Goal: Information Seeking & Learning: Learn about a topic

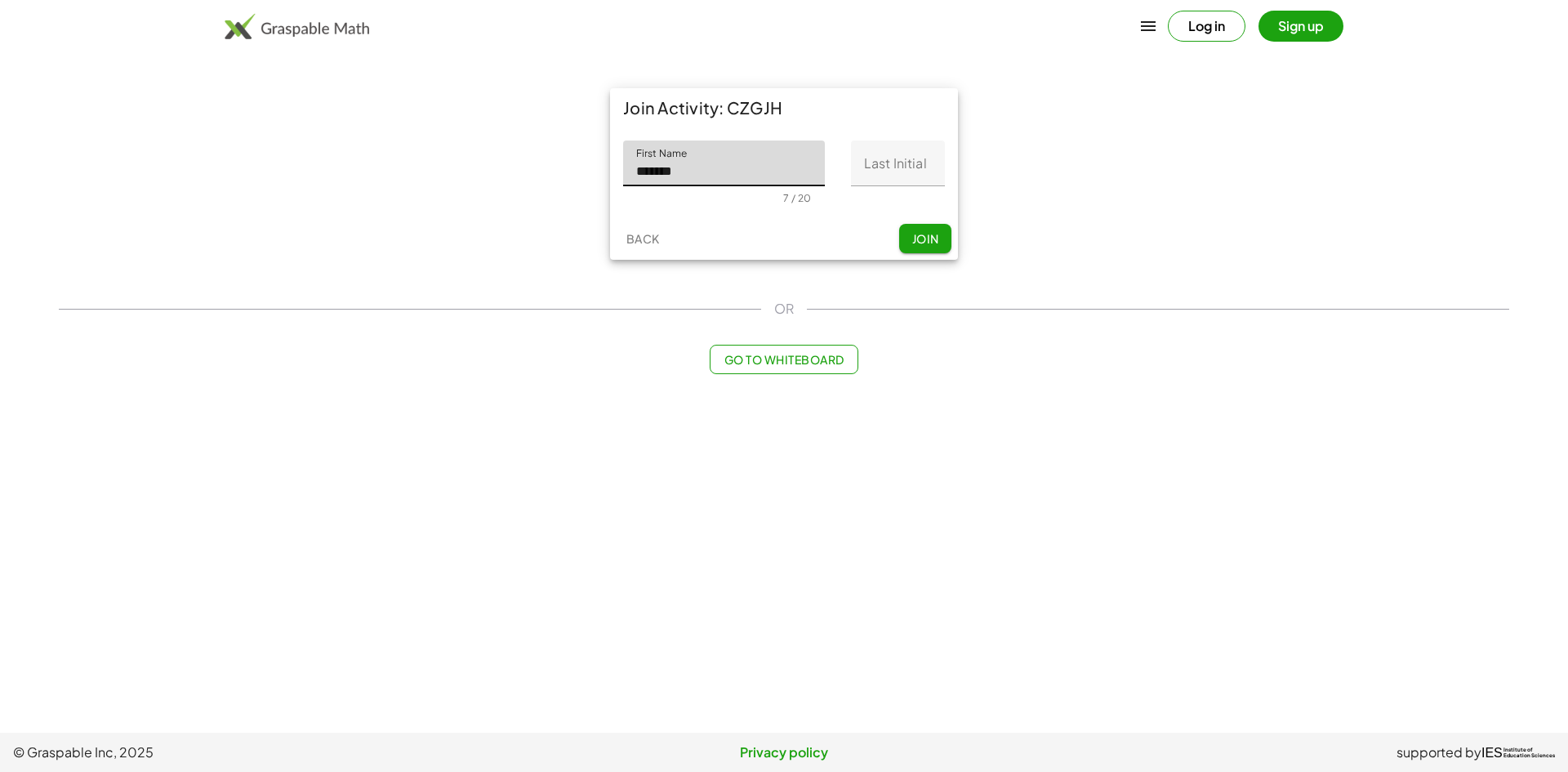
type input "*******"
click at [882, 172] on input "Last Initial" at bounding box center [897, 163] width 94 height 46
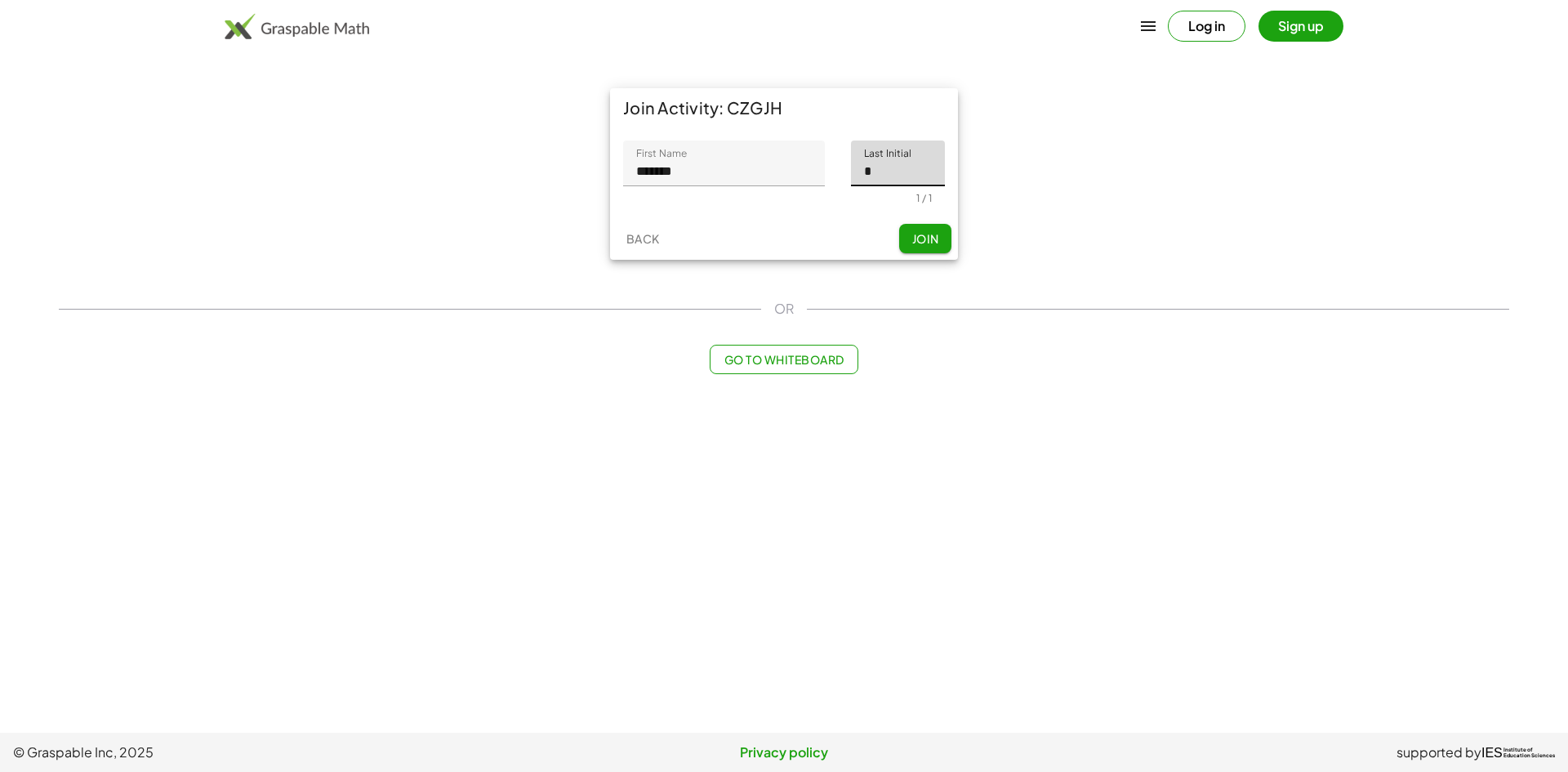
type input "*"
click at [935, 240] on span "Join" at bounding box center [925, 238] width 27 height 15
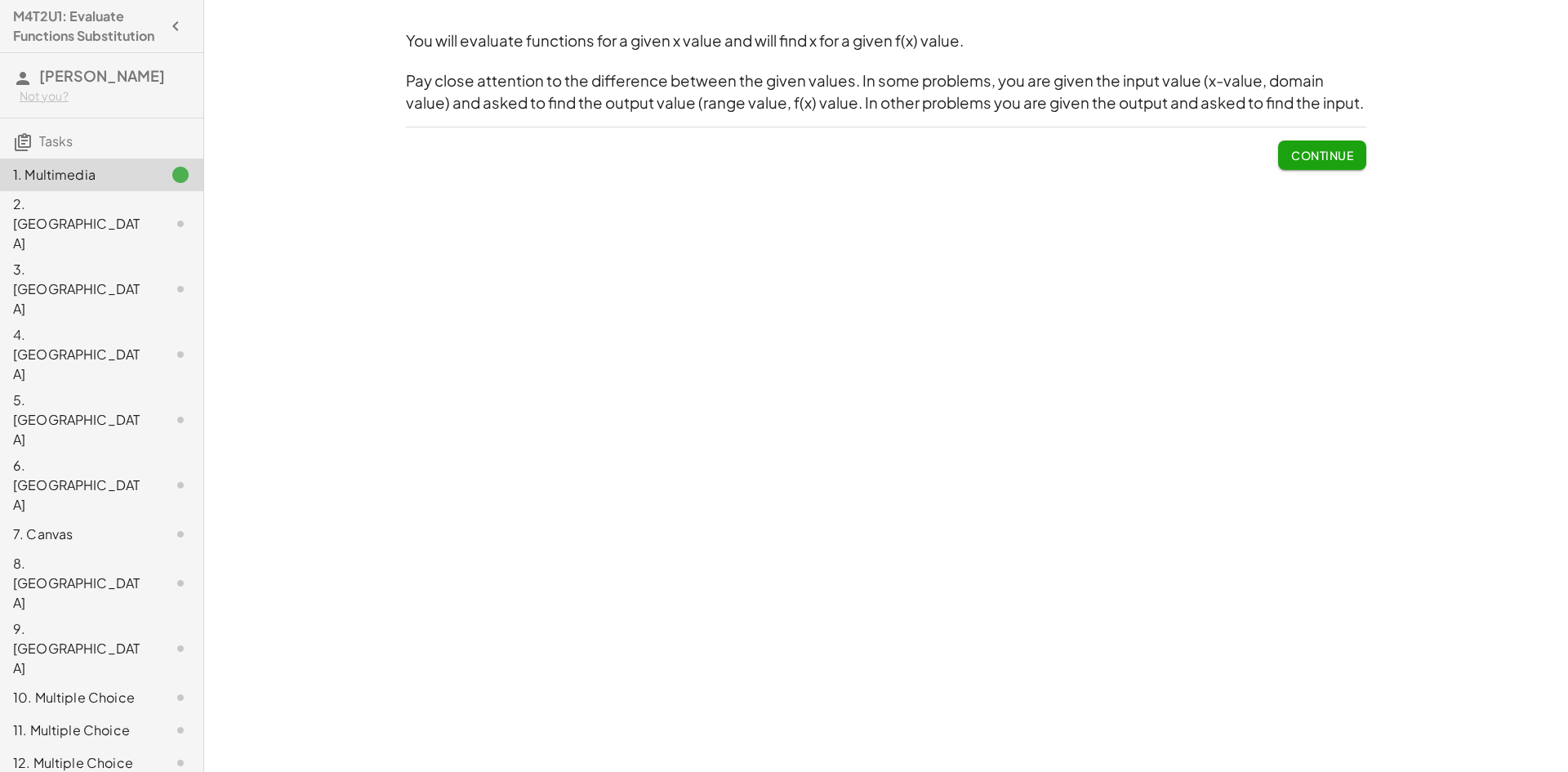
click at [1331, 159] on span "Continue" at bounding box center [1322, 155] width 62 height 15
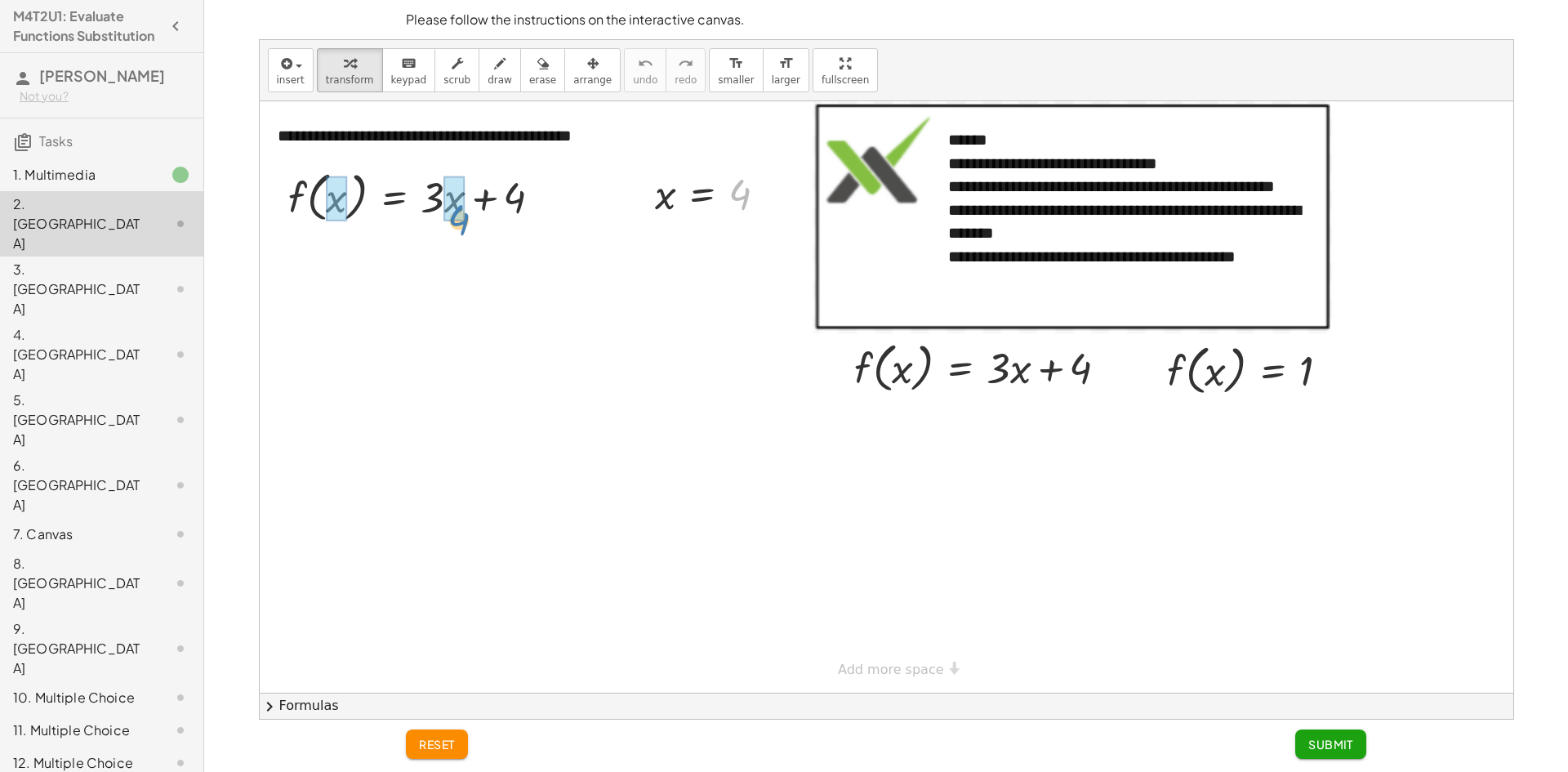
drag, startPoint x: 735, startPoint y: 198, endPoint x: 454, endPoint y: 222, distance: 282.0
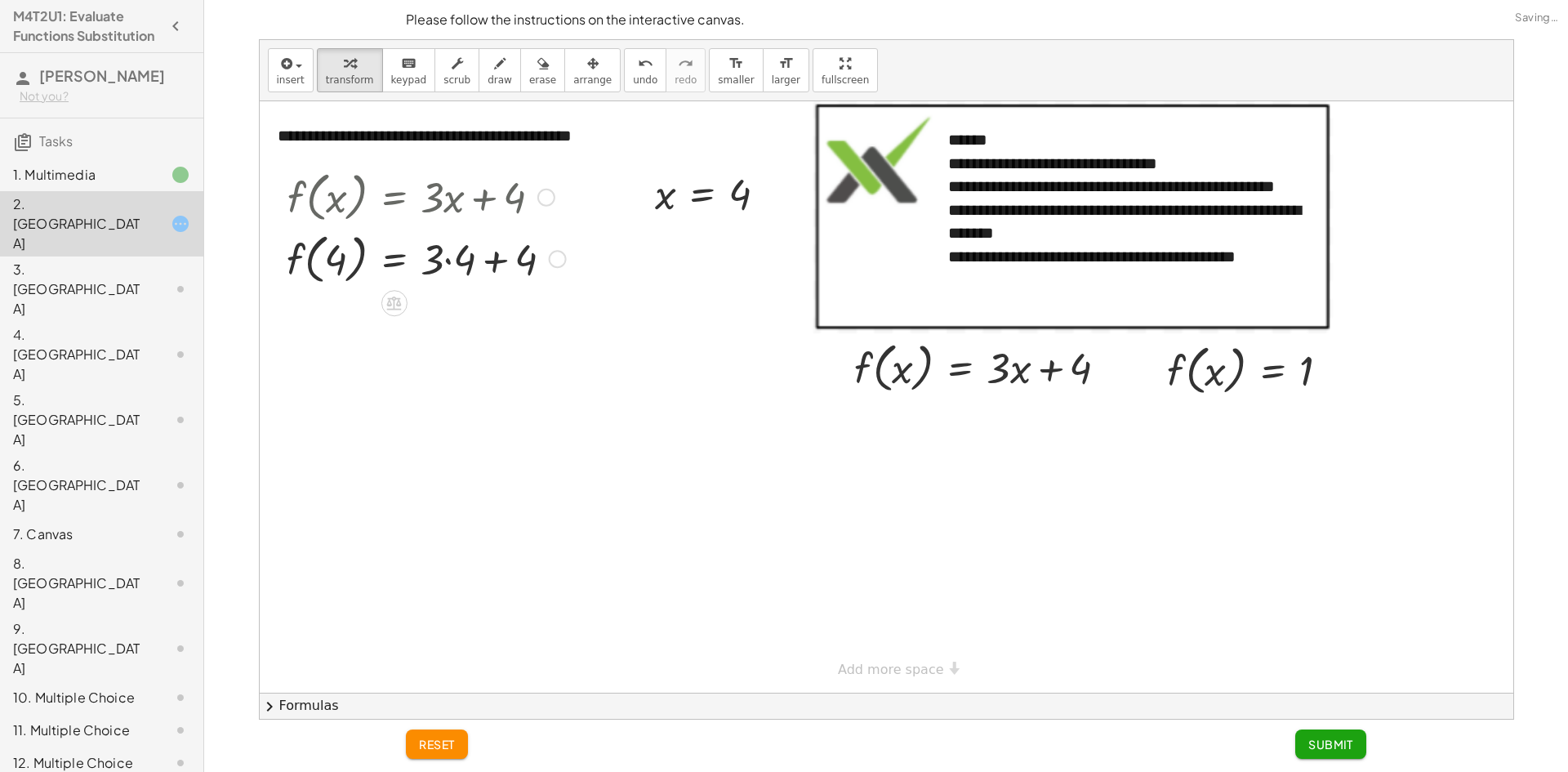
click at [453, 254] on div at bounding box center [427, 258] width 296 height 62
click at [472, 263] on div at bounding box center [421, 259] width 284 height 62
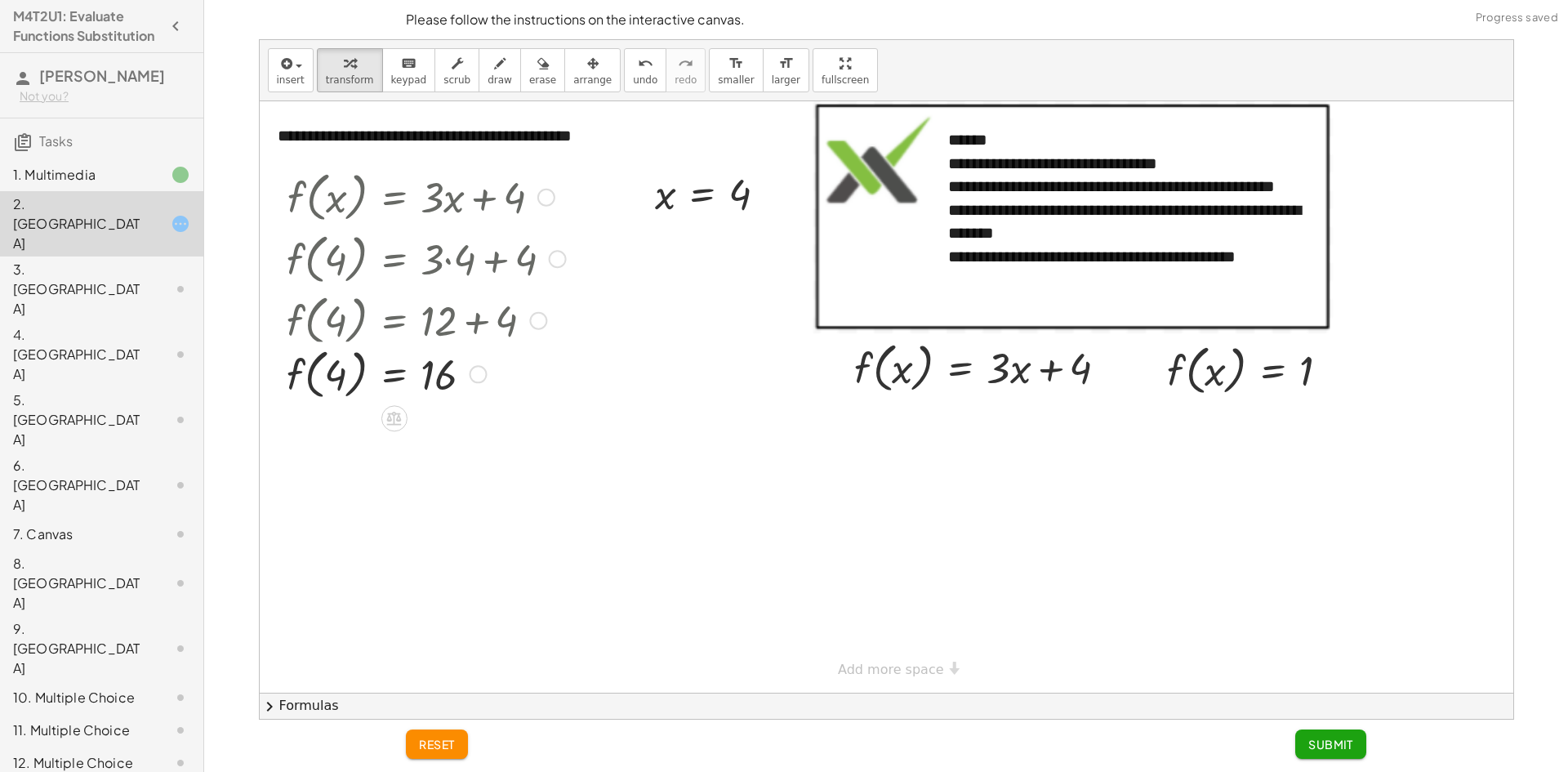
click at [339, 325] on div at bounding box center [427, 319] width 296 height 62
click at [331, 376] on div at bounding box center [427, 381] width 296 height 62
drag, startPoint x: 331, startPoint y: 376, endPoint x: 281, endPoint y: 372, distance: 50.2
click at [280, 378] on div "f ( , x ) = + · 3 · x + 4 f ( , 4 ) = + · 3 · 4 + 4 f ( , 4 ) = + 12 + 4 4 f ( …" at bounding box center [420, 288] width 316 height 255
drag, startPoint x: 745, startPoint y: 201, endPoint x: 1033, endPoint y: 385, distance: 341.8
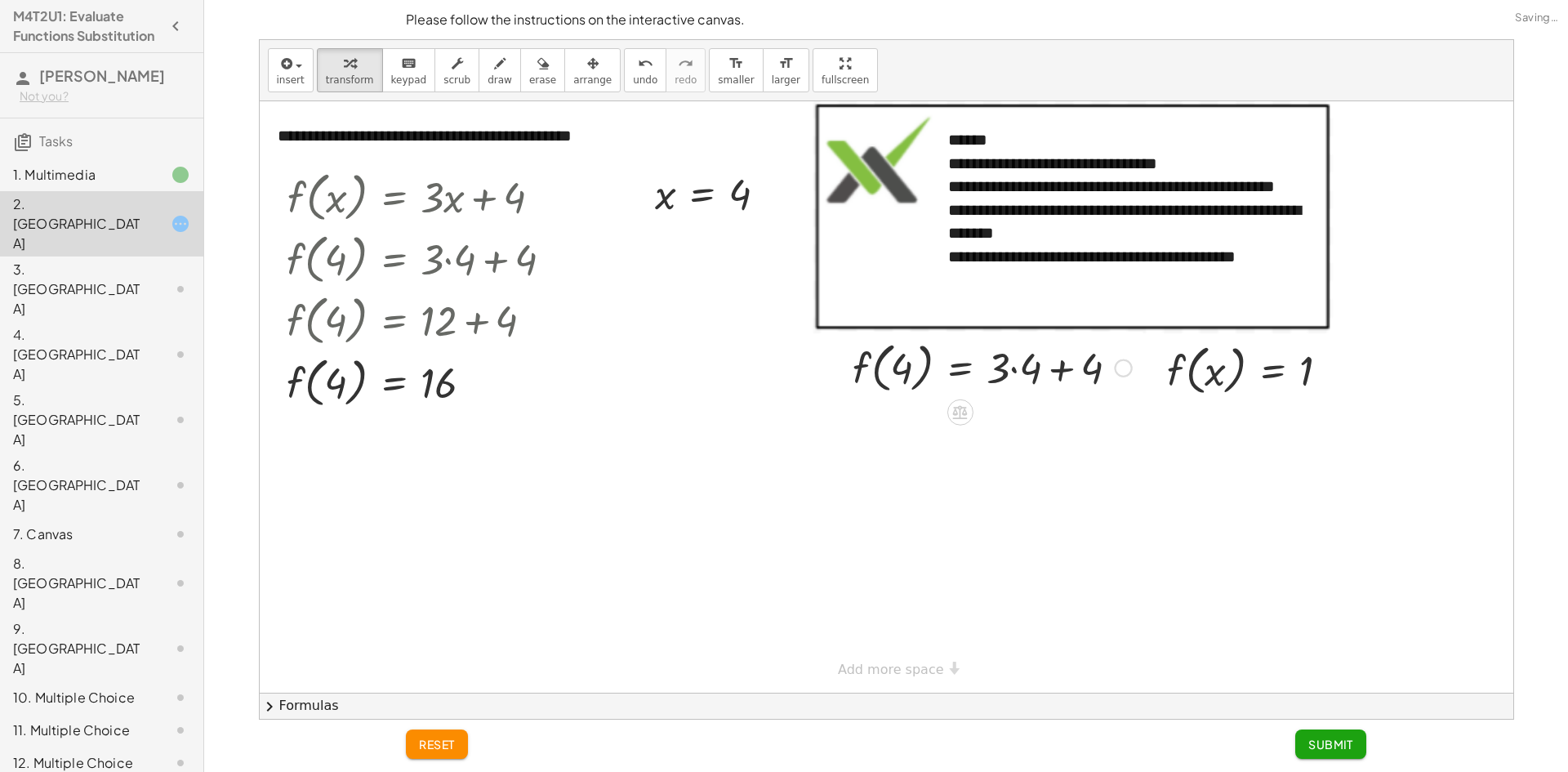
click at [1022, 369] on div at bounding box center [992, 366] width 296 height 62
click at [1038, 423] on div at bounding box center [992, 428] width 296 height 62
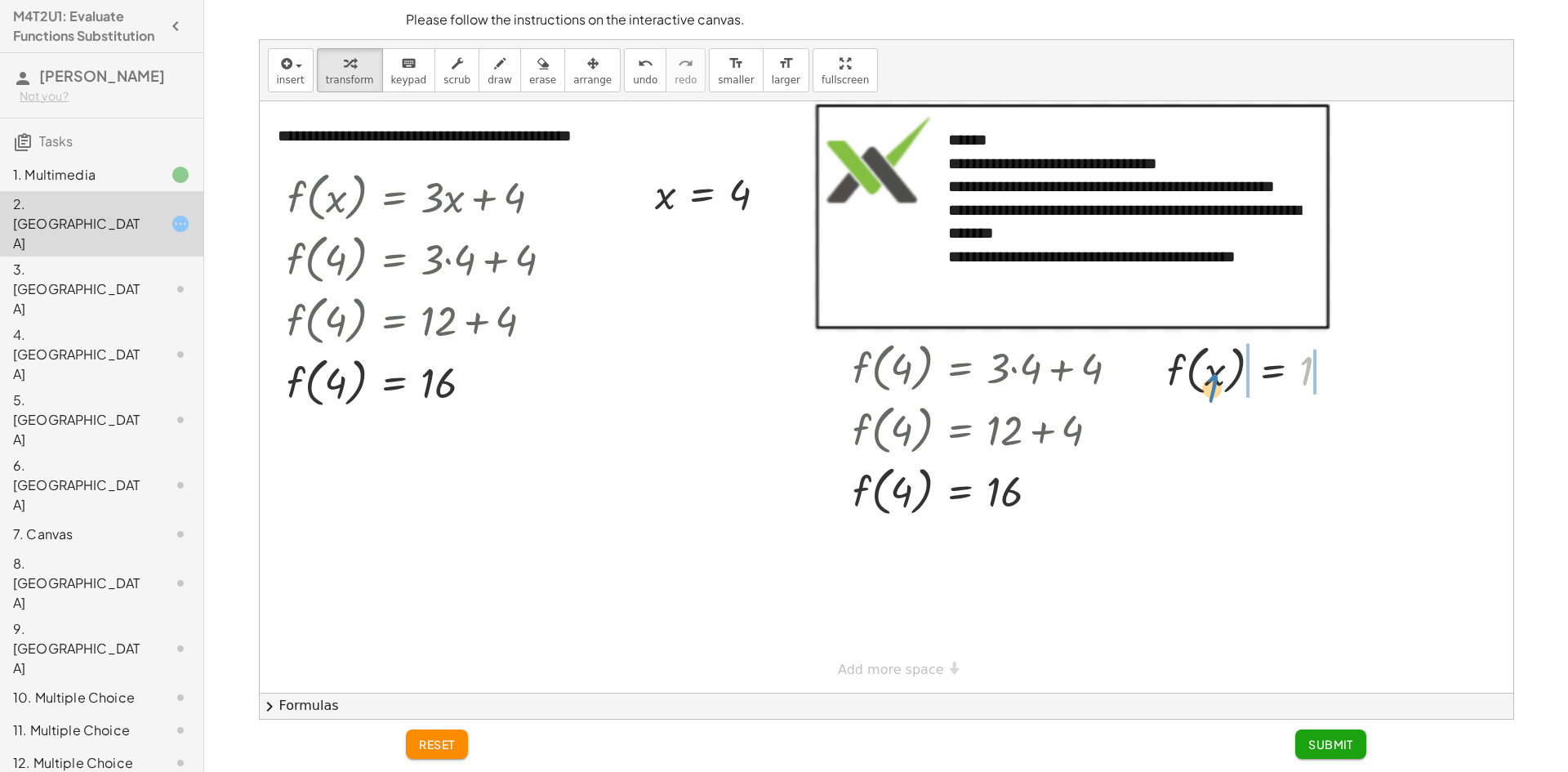
drag, startPoint x: 1307, startPoint y: 376, endPoint x: 1214, endPoint y: 393, distance: 94.5
click at [1214, 393] on div at bounding box center [1254, 369] width 192 height 62
click at [1204, 374] on div at bounding box center [1254, 369] width 296 height 62
drag, startPoint x: 1230, startPoint y: 372, endPoint x: 1116, endPoint y: 381, distance: 114.4
click at [1150, 374] on div at bounding box center [1232, 369] width 328 height 62
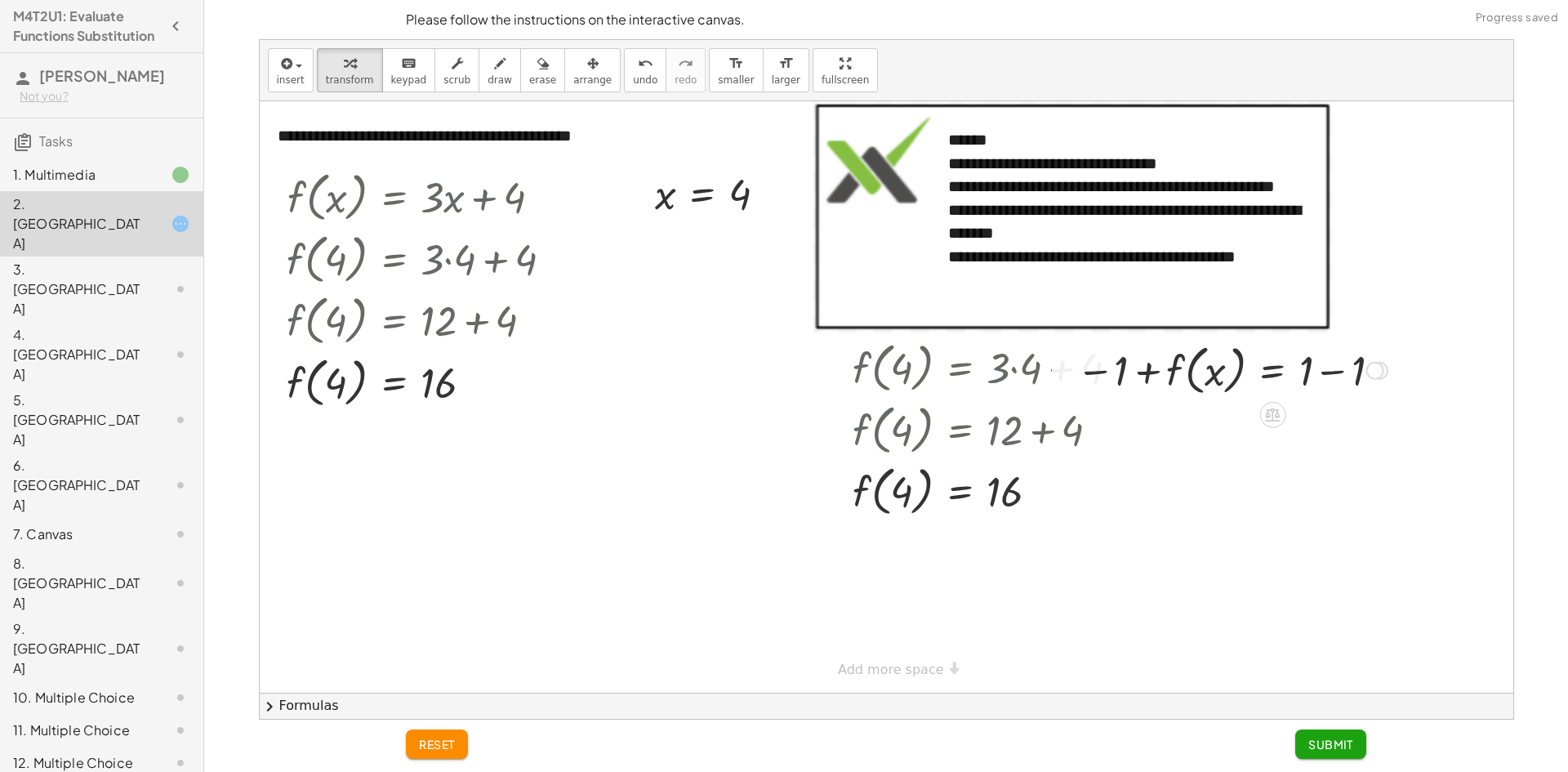
click at [1175, 371] on div at bounding box center [1232, 369] width 328 height 62
click at [1139, 375] on div at bounding box center [1232, 369] width 328 height 62
click at [1111, 374] on div at bounding box center [1232, 369] width 328 height 62
click at [1108, 372] on div at bounding box center [1232, 369] width 328 height 62
drag, startPoint x: 1116, startPoint y: 371, endPoint x: 1213, endPoint y: 372, distance: 97.0
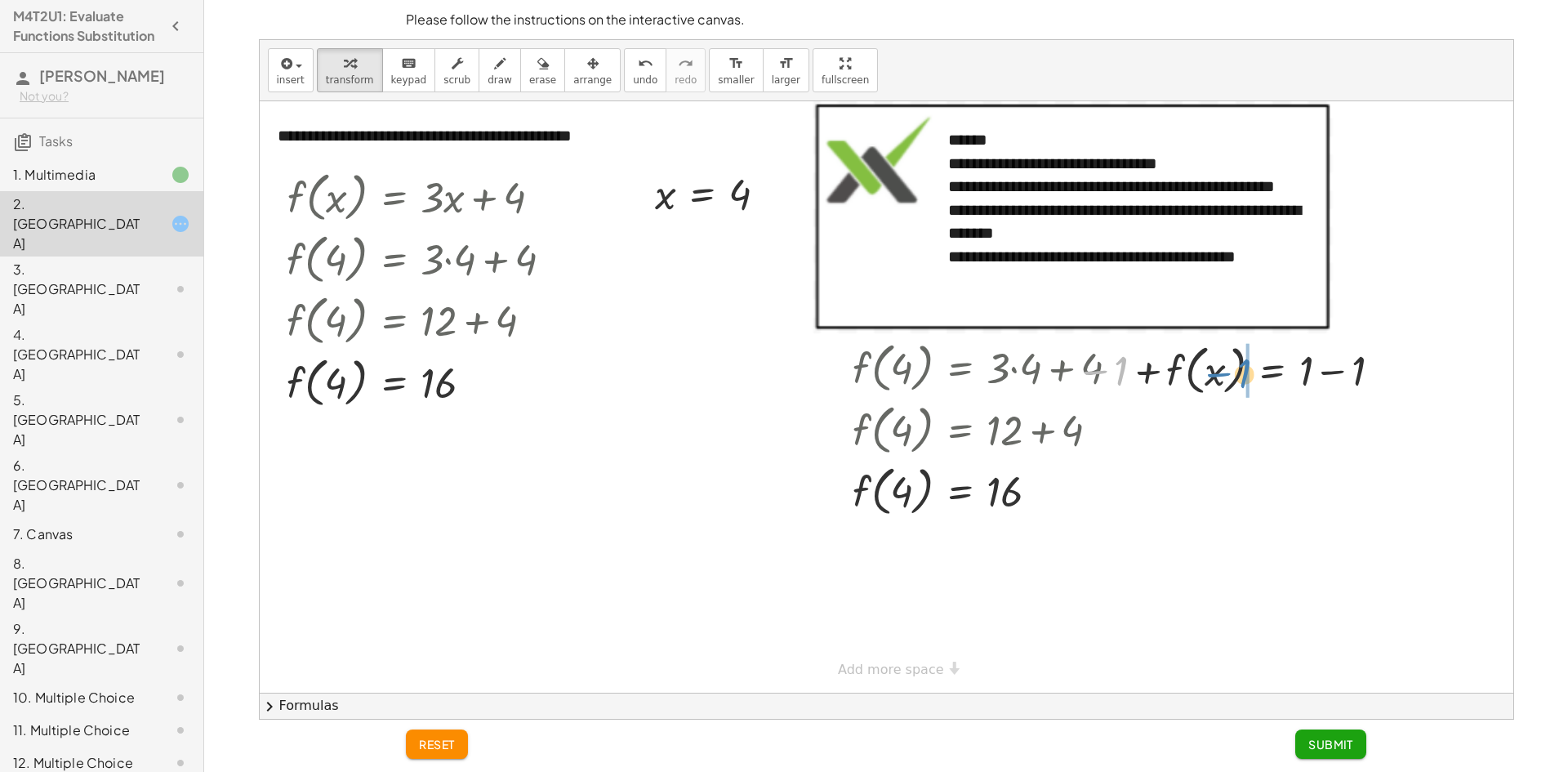
click at [1238, 374] on div at bounding box center [1232, 369] width 328 height 62
click at [633, 75] on span "undo" at bounding box center [646, 81] width 25 height 12
drag, startPoint x: 339, startPoint y: 379, endPoint x: 305, endPoint y: 379, distance: 34.0
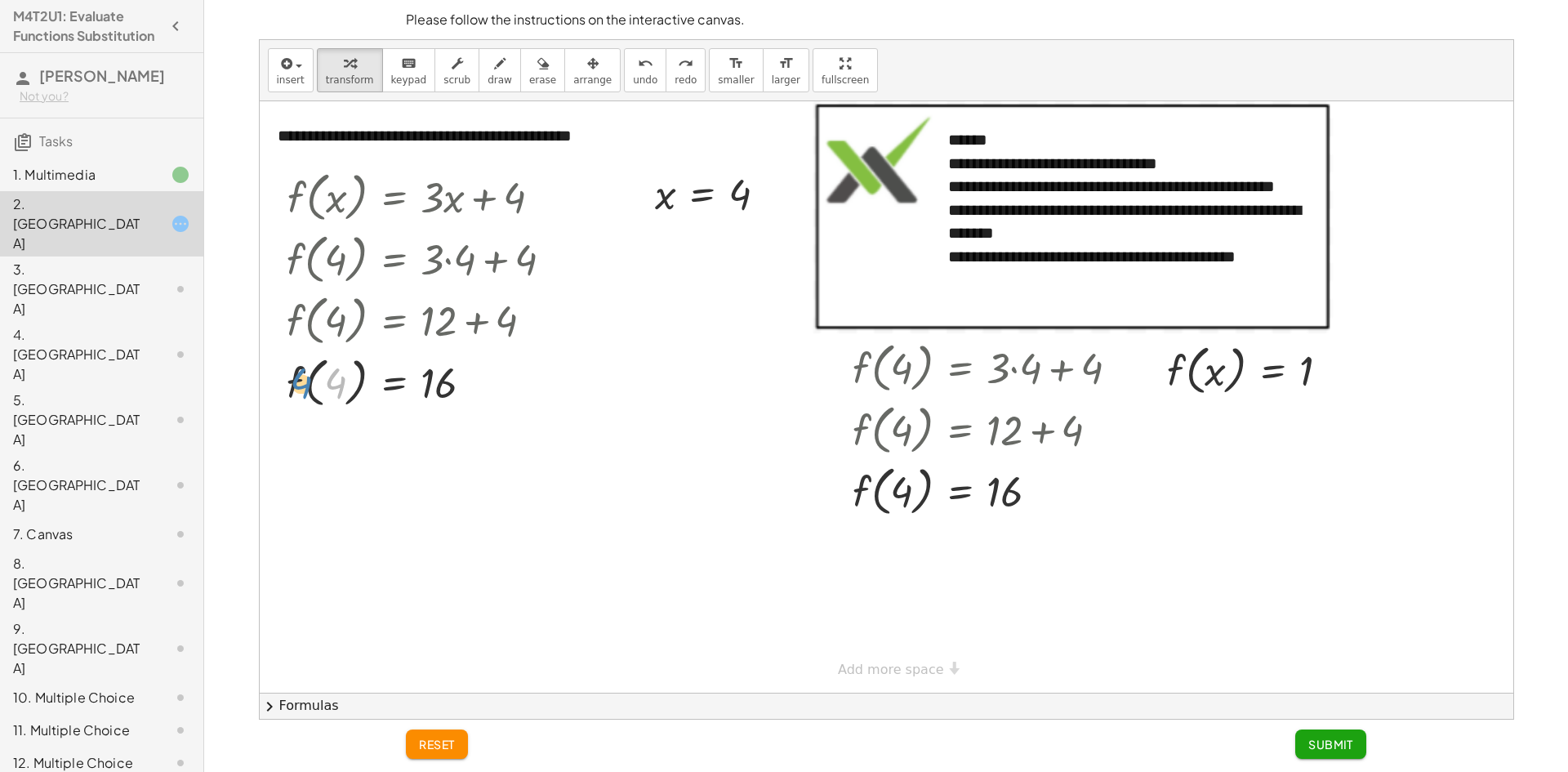
click at [305, 379] on div at bounding box center [427, 381] width 296 height 62
drag, startPoint x: 434, startPoint y: 393, endPoint x: 461, endPoint y: 408, distance: 30.9
click at [461, 408] on div at bounding box center [427, 381] width 296 height 62
drag, startPoint x: 293, startPoint y: 383, endPoint x: 448, endPoint y: 393, distance: 155.3
click at [448, 393] on div at bounding box center [427, 381] width 296 height 62
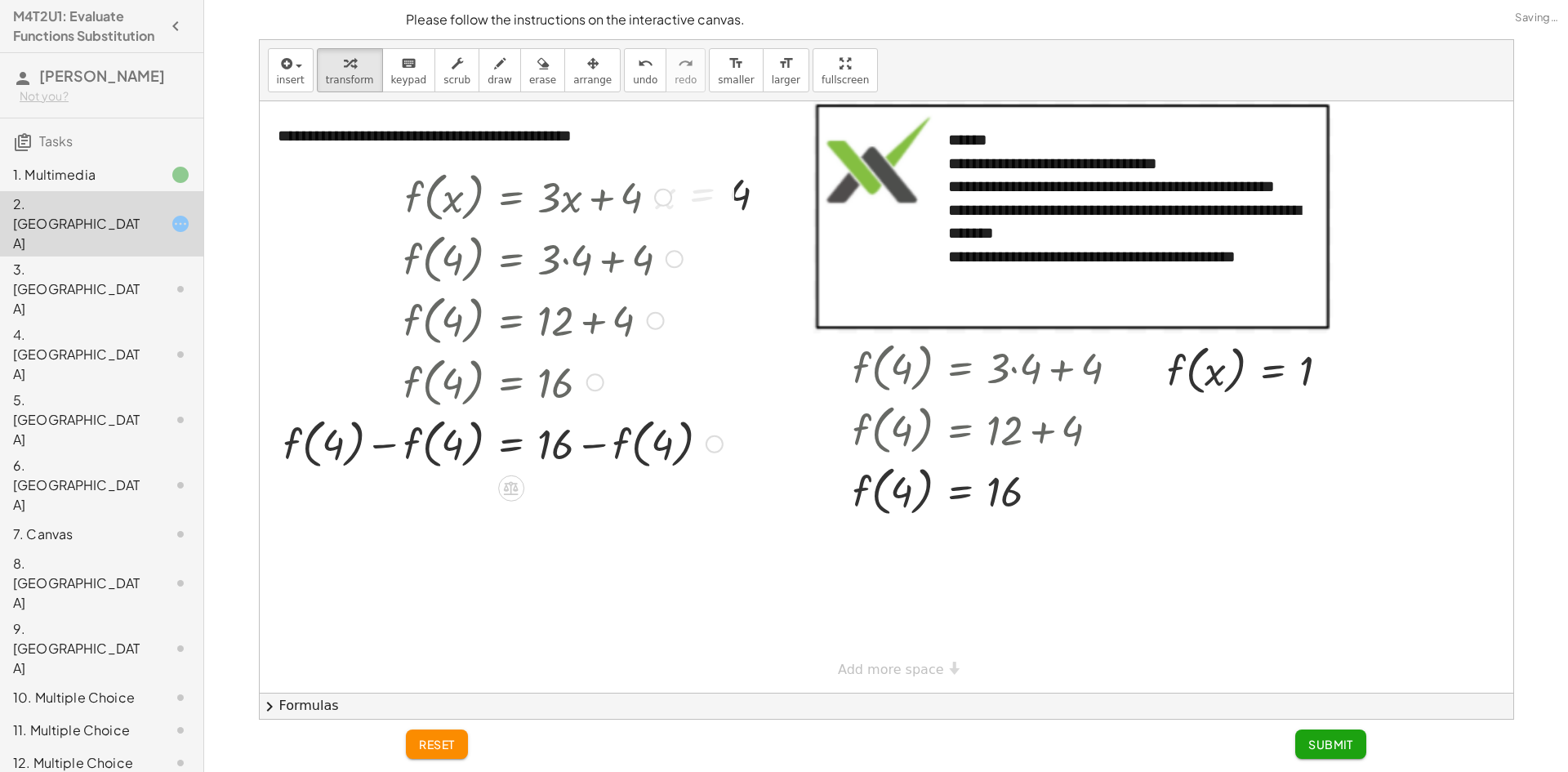
click at [592, 441] on div at bounding box center [504, 442] width 455 height 62
drag, startPoint x: 653, startPoint y: 442, endPoint x: 606, endPoint y: 424, distance: 50.3
click at [594, 443] on div at bounding box center [504, 442] width 455 height 62
click at [633, 84] on span "undo" at bounding box center [646, 81] width 25 height 12
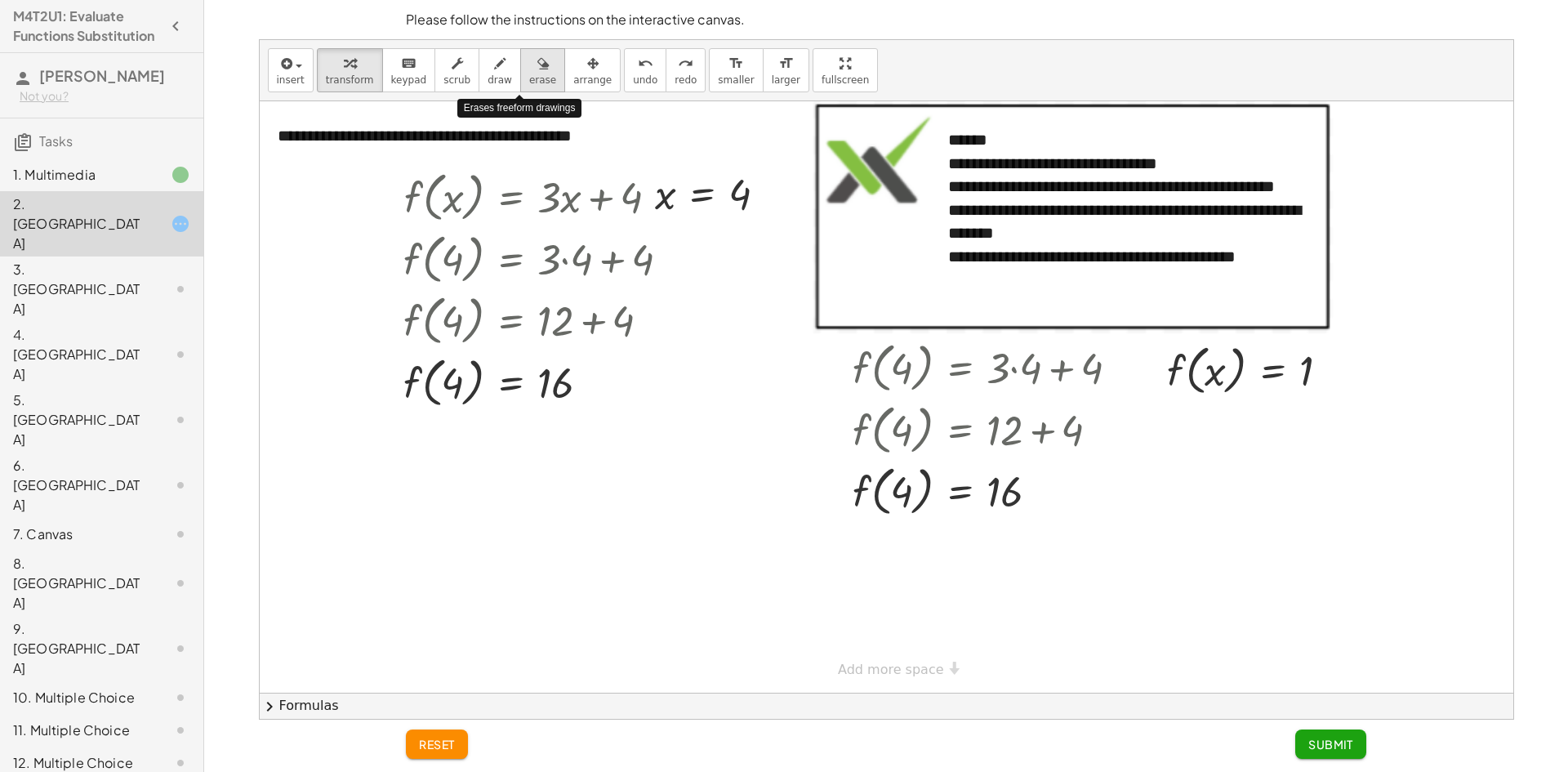
click at [530, 77] on span "erase" at bounding box center [543, 81] width 27 height 12
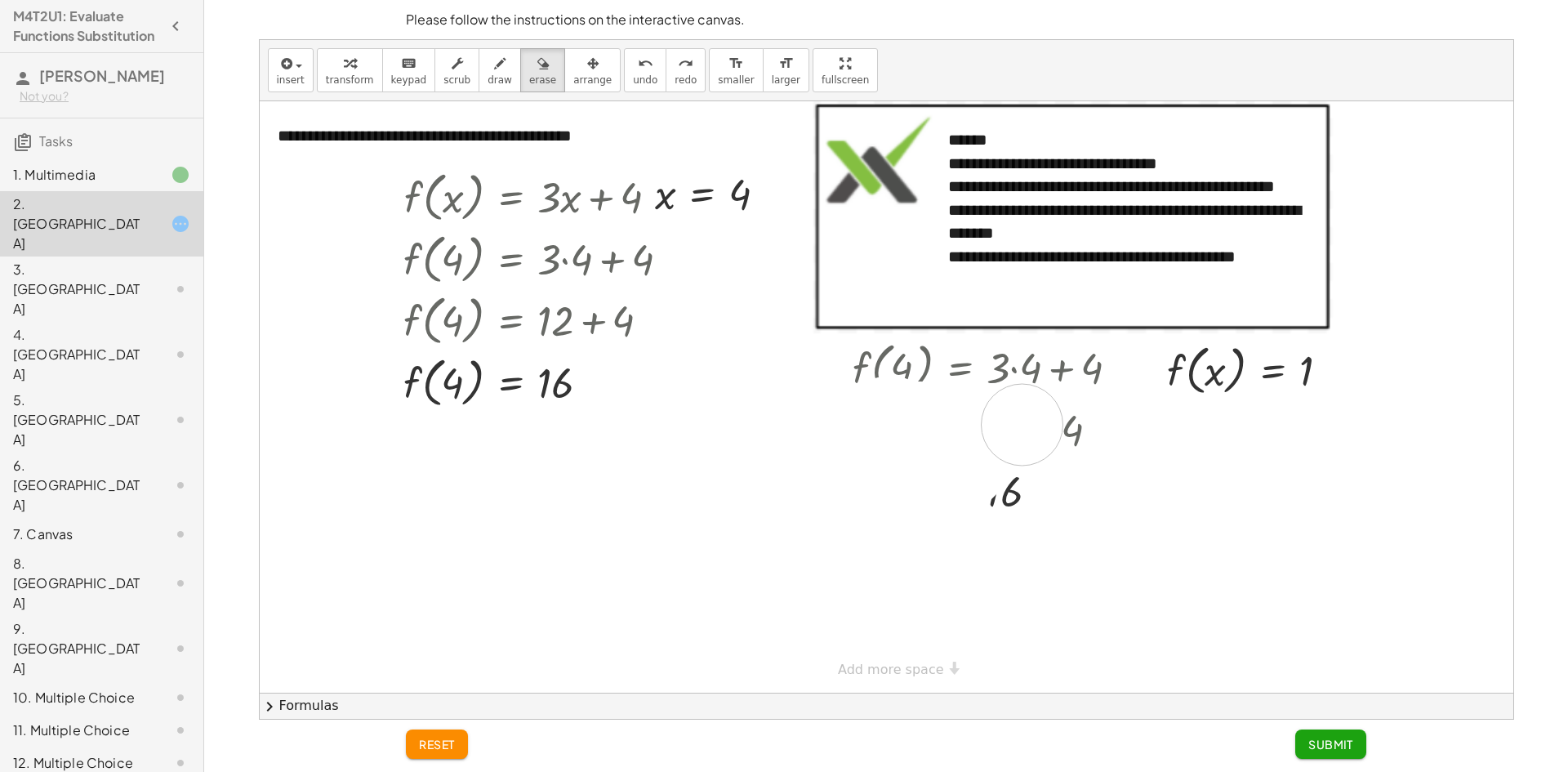
drag, startPoint x: 888, startPoint y: 417, endPoint x: 964, endPoint y: 502, distance: 114.0
click at [982, 502] on div at bounding box center [887, 397] width 1253 height 591
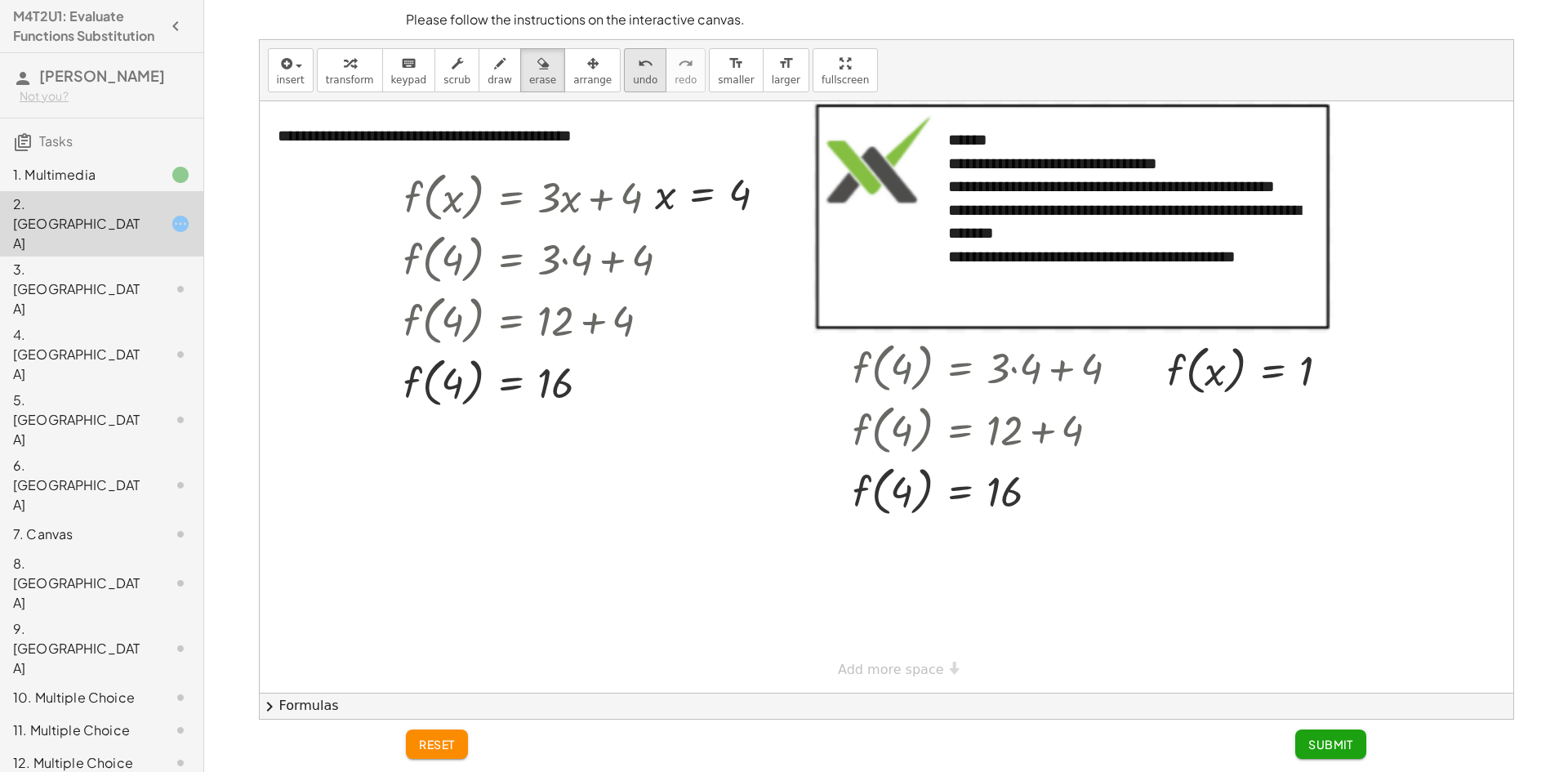
click at [633, 81] on span "undo" at bounding box center [646, 81] width 25 height 12
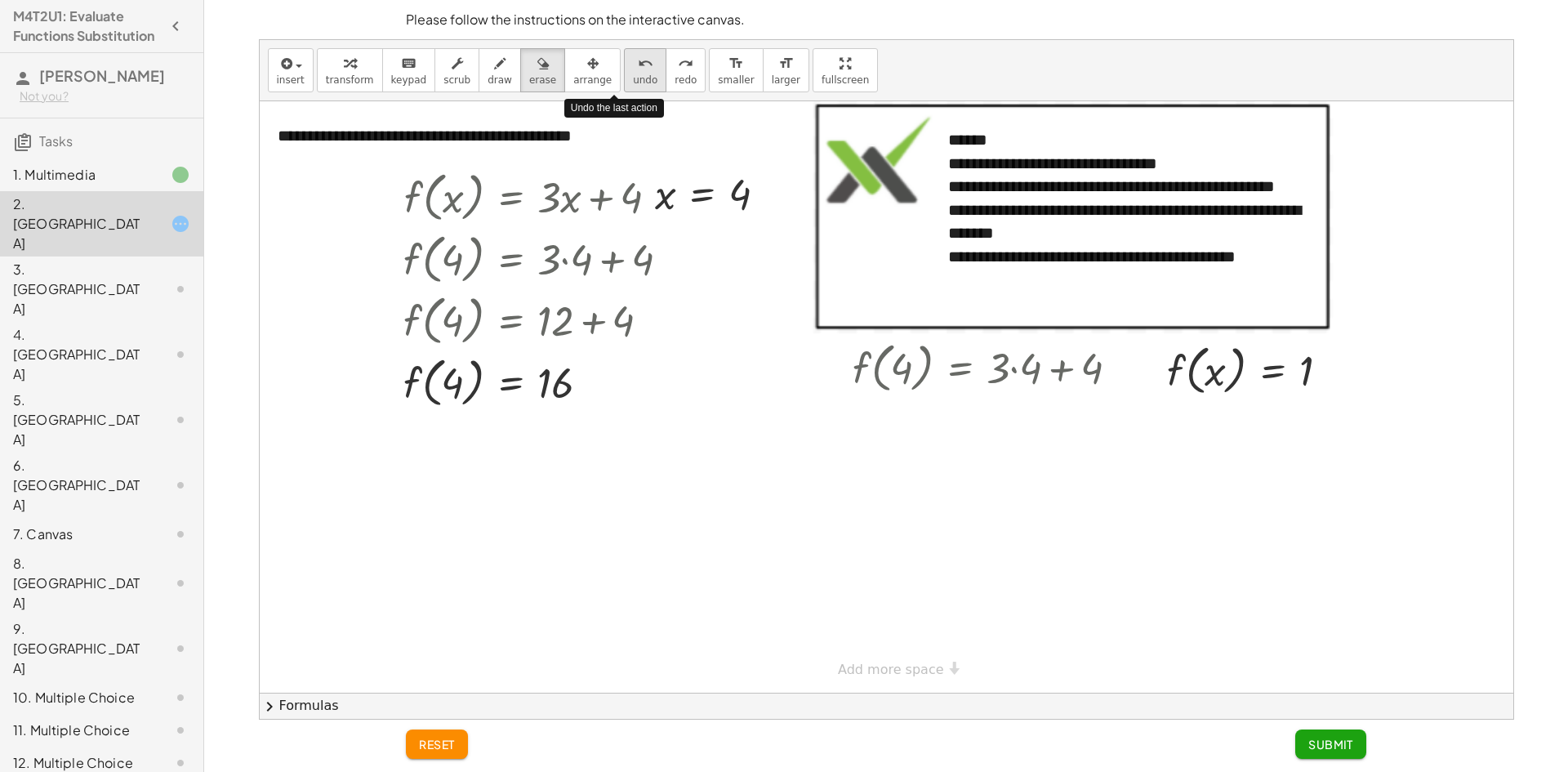
click at [633, 81] on span "undo" at bounding box center [646, 81] width 25 height 12
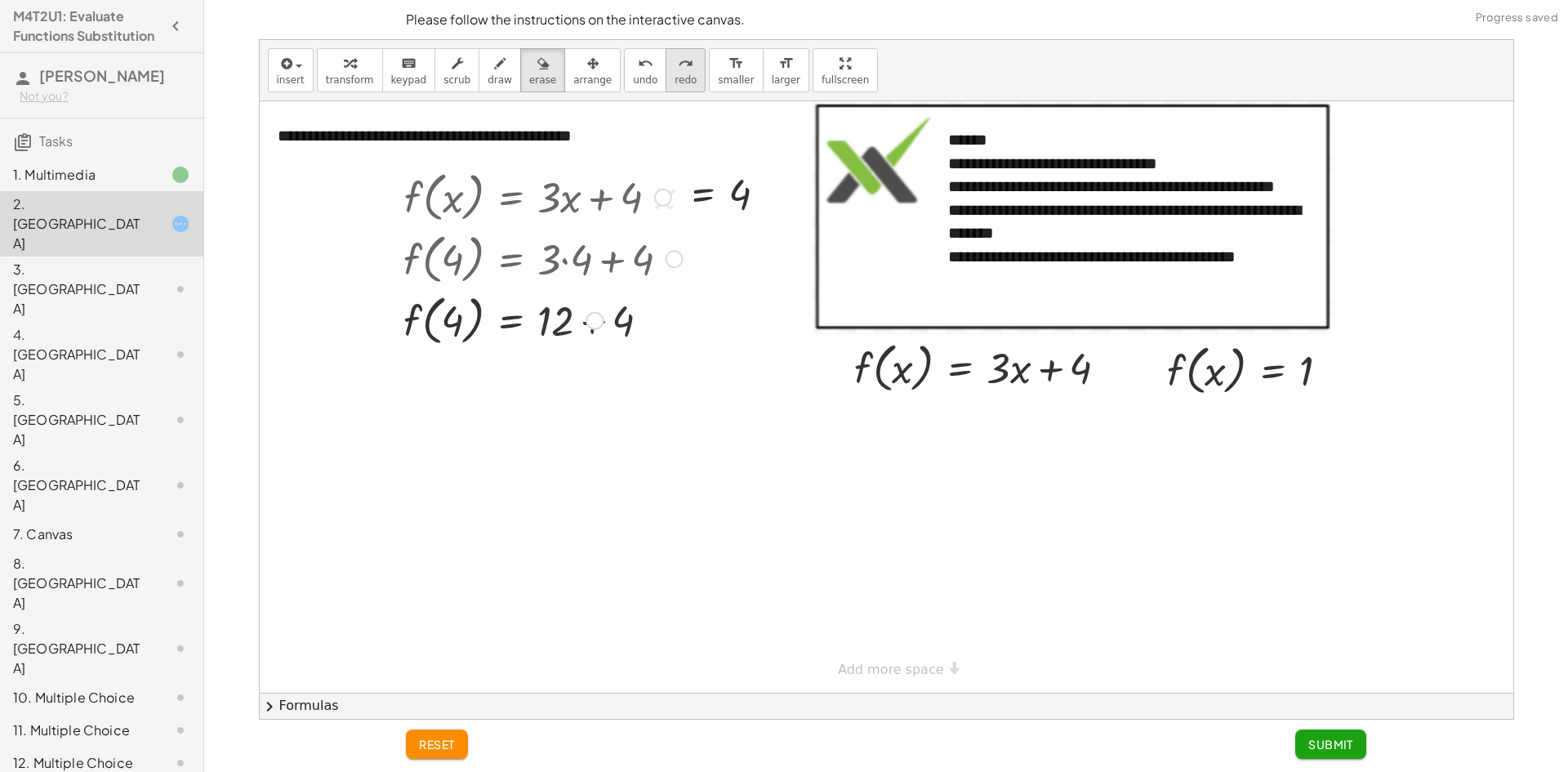
click at [678, 68] on icon "redo" at bounding box center [686, 64] width 16 height 20
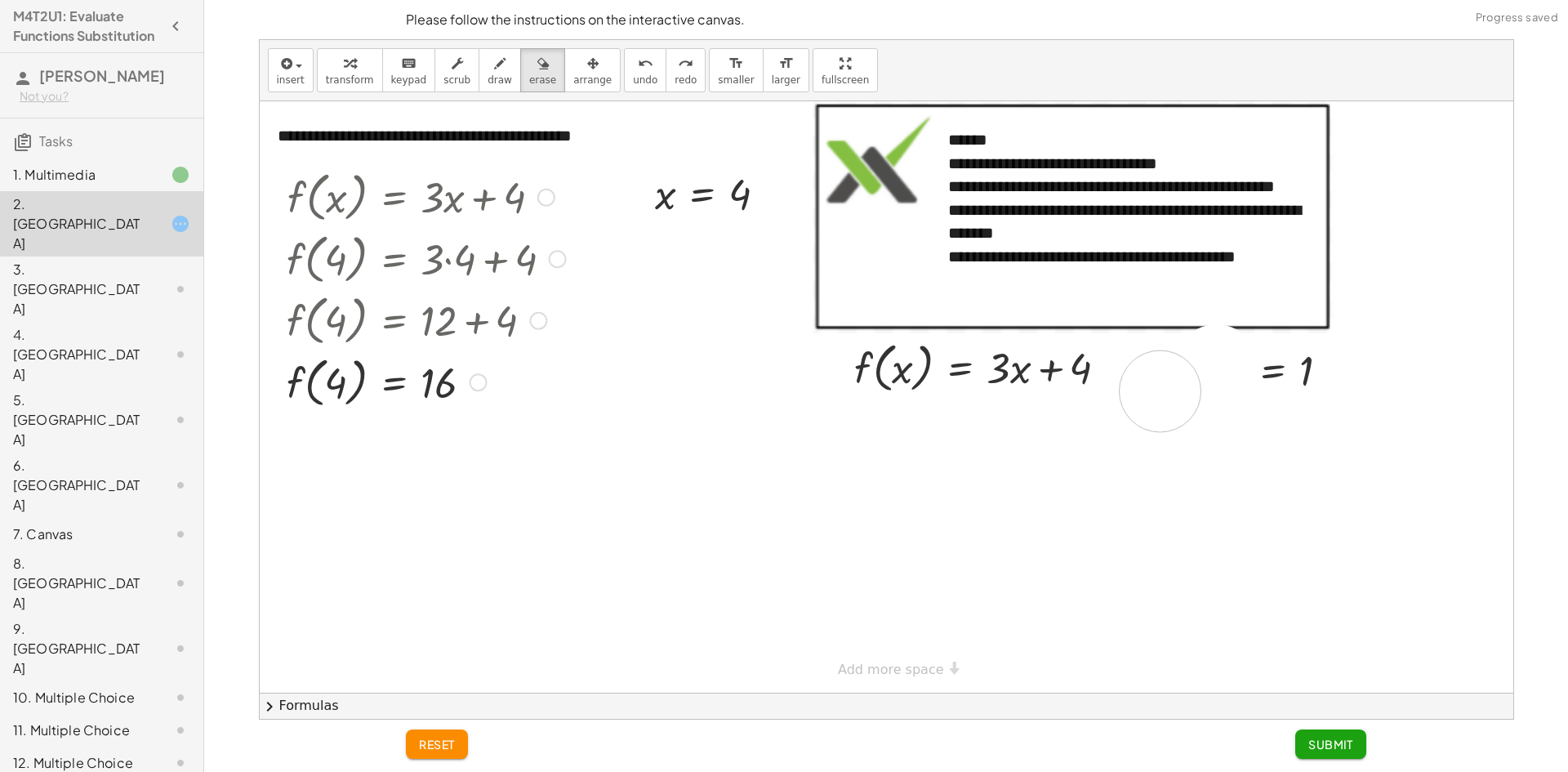
drag, startPoint x: 1216, startPoint y: 365, endPoint x: 1160, endPoint y: 391, distance: 61.7
click at [1160, 391] on div at bounding box center [887, 397] width 1253 height 591
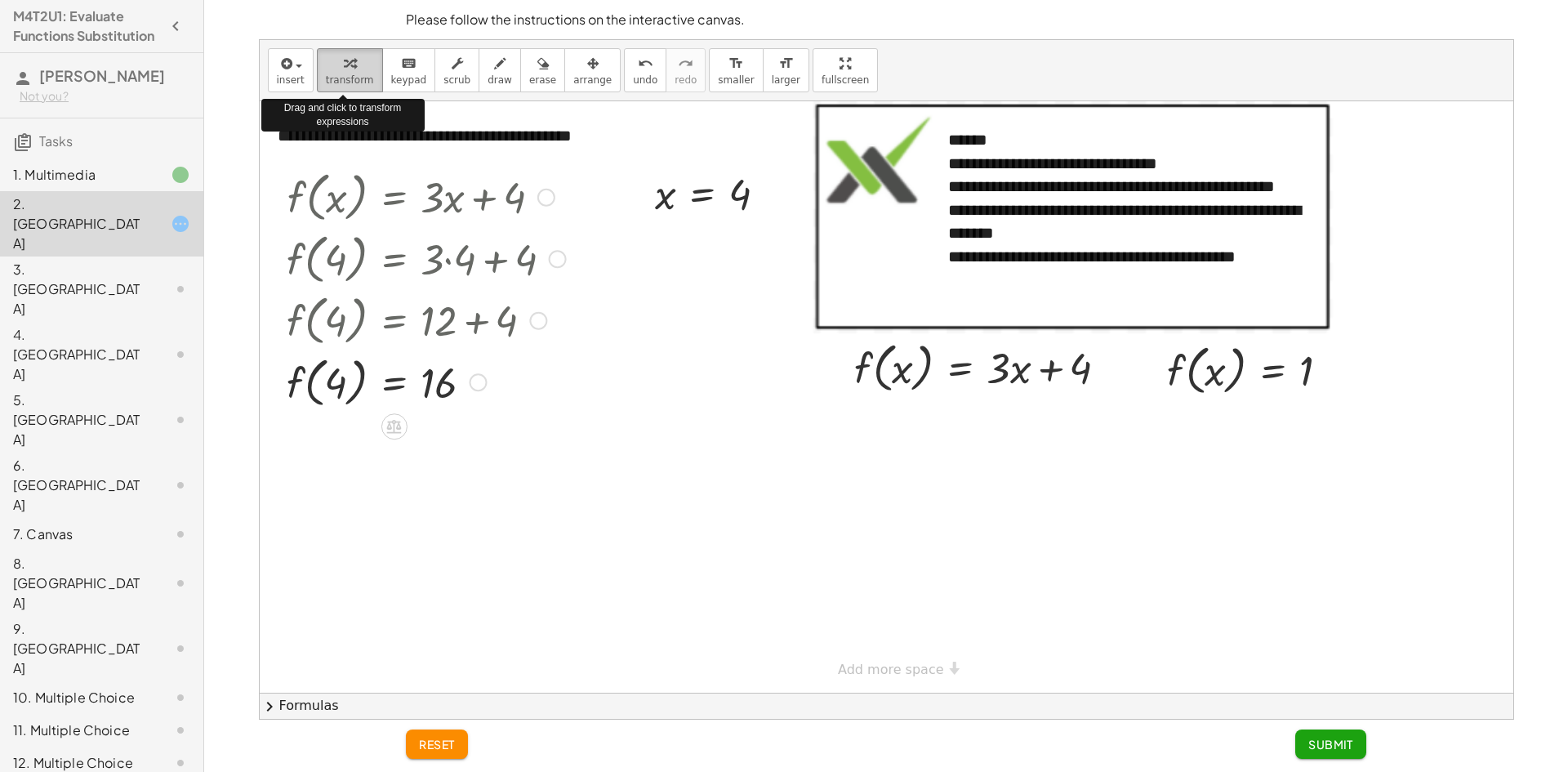
click at [358, 72] on div "button" at bounding box center [350, 63] width 48 height 20
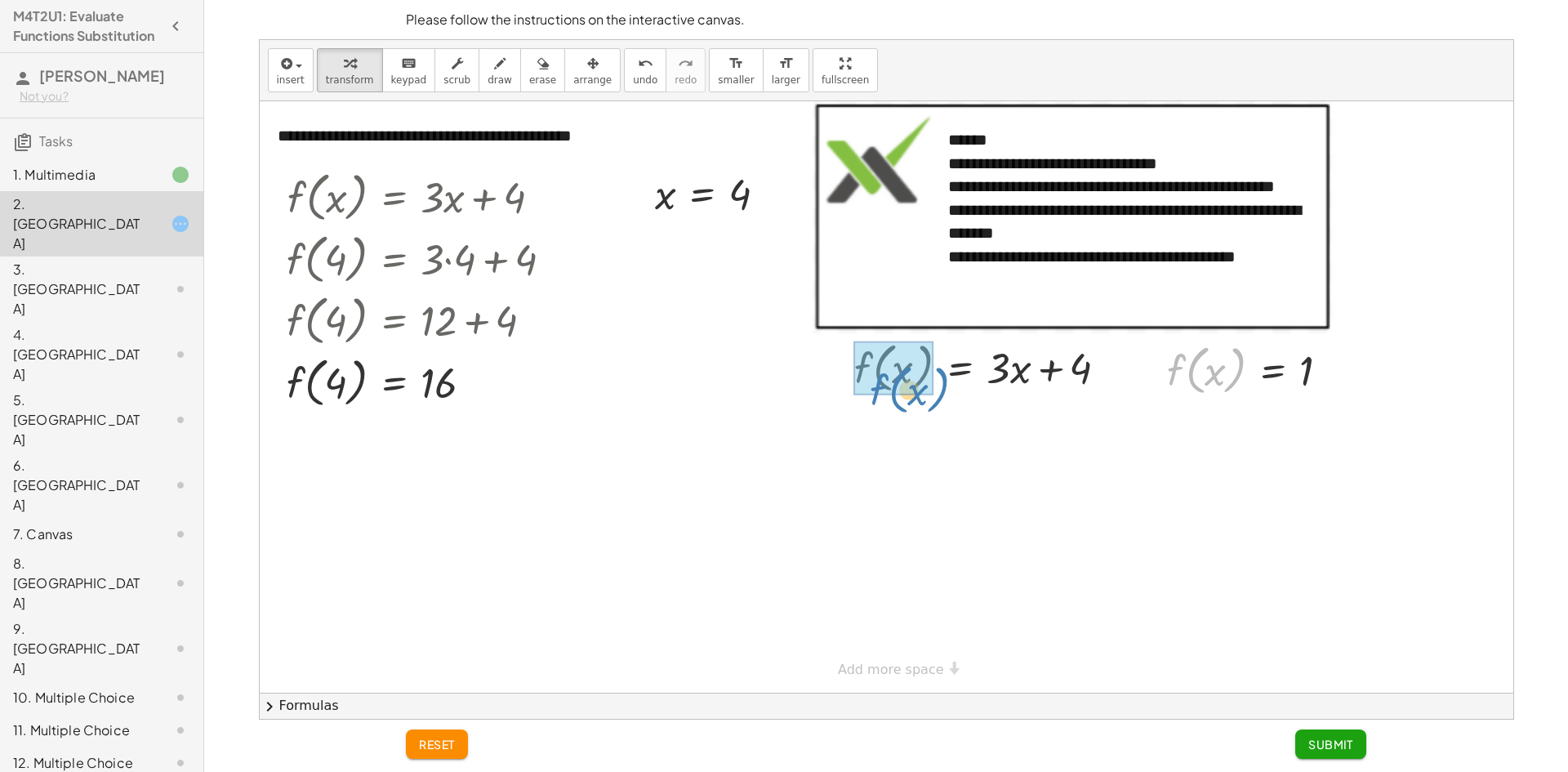
drag, startPoint x: 1230, startPoint y: 375, endPoint x: 935, endPoint y: 394, distance: 295.6
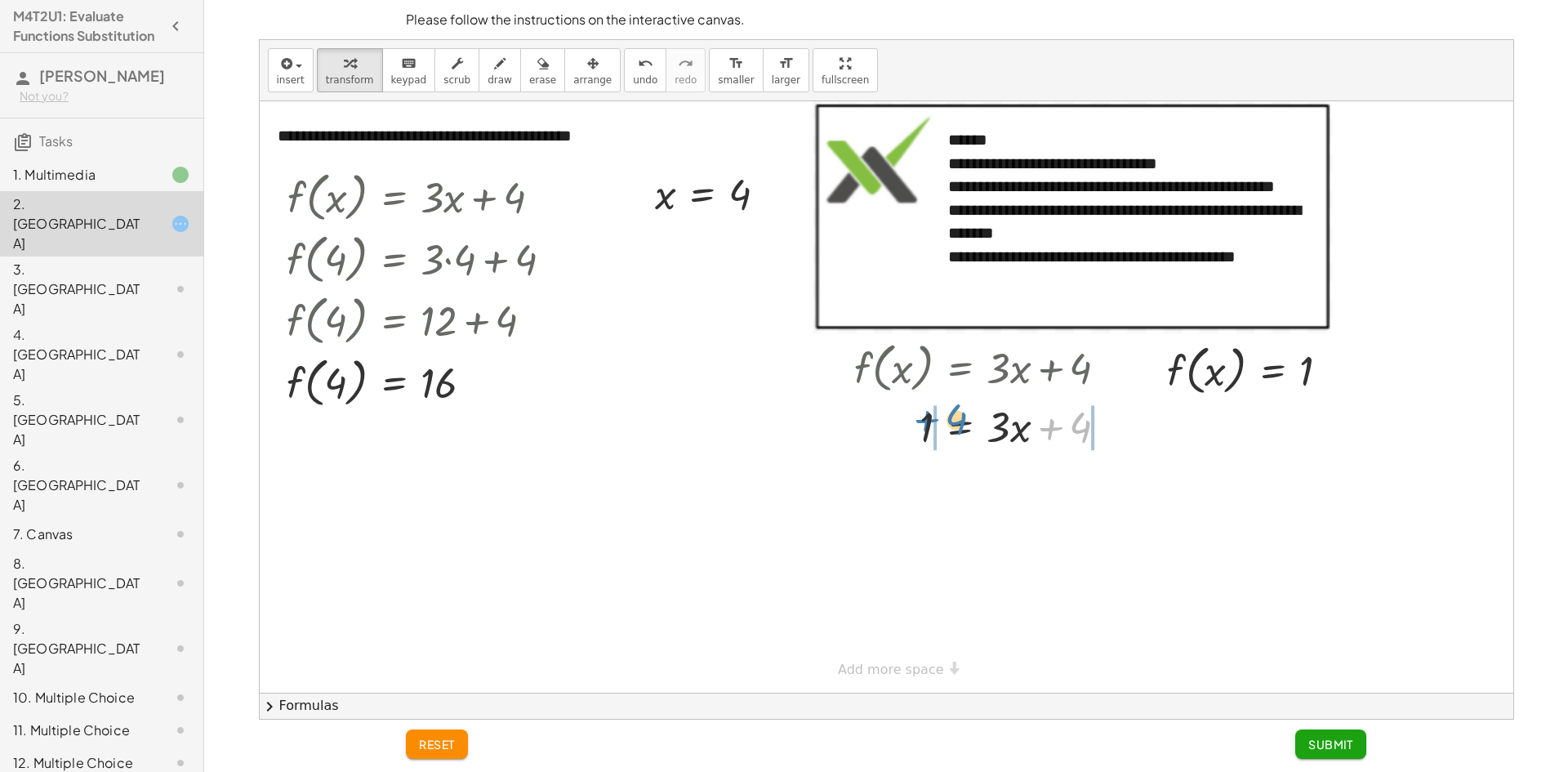
drag, startPoint x: 1080, startPoint y: 422, endPoint x: 950, endPoint y: 415, distance: 130.2
click at [950, 416] on div at bounding box center [987, 425] width 282 height 56
click at [899, 484] on div at bounding box center [1017, 481] width 343 height 56
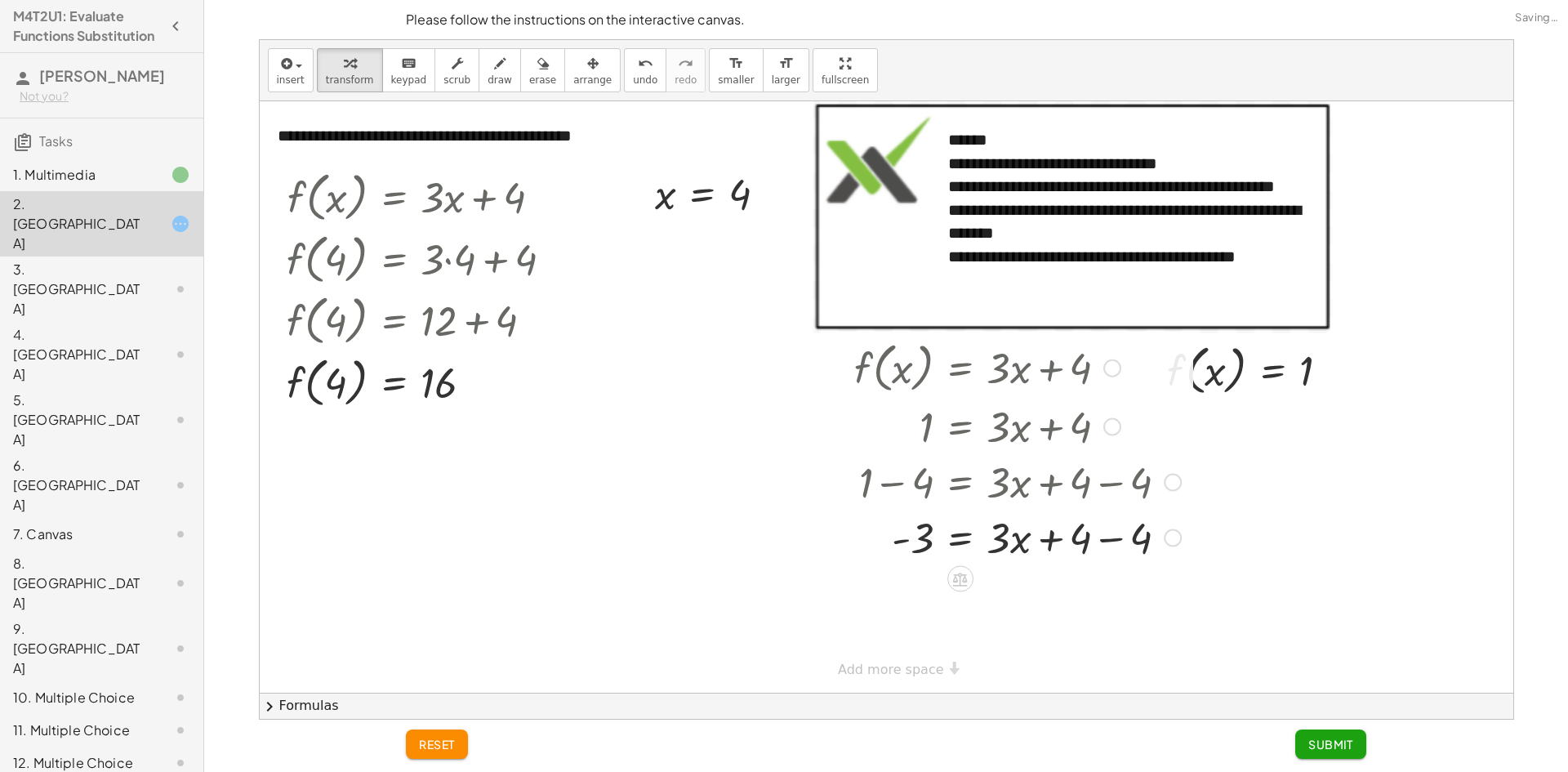
click at [1106, 533] on div at bounding box center [1017, 536] width 343 height 56
drag, startPoint x: 1048, startPoint y: 540, endPoint x: 1082, endPoint y: 500, distance: 52.5
click at [960, 557] on div "= · 3 · x - 3" at bounding box center [960, 557] width 0 height 0
drag, startPoint x: 926, startPoint y: 535, endPoint x: 939, endPoint y: 545, distance: 16.4
click at [939, 545] on div at bounding box center [1017, 536] width 343 height 56
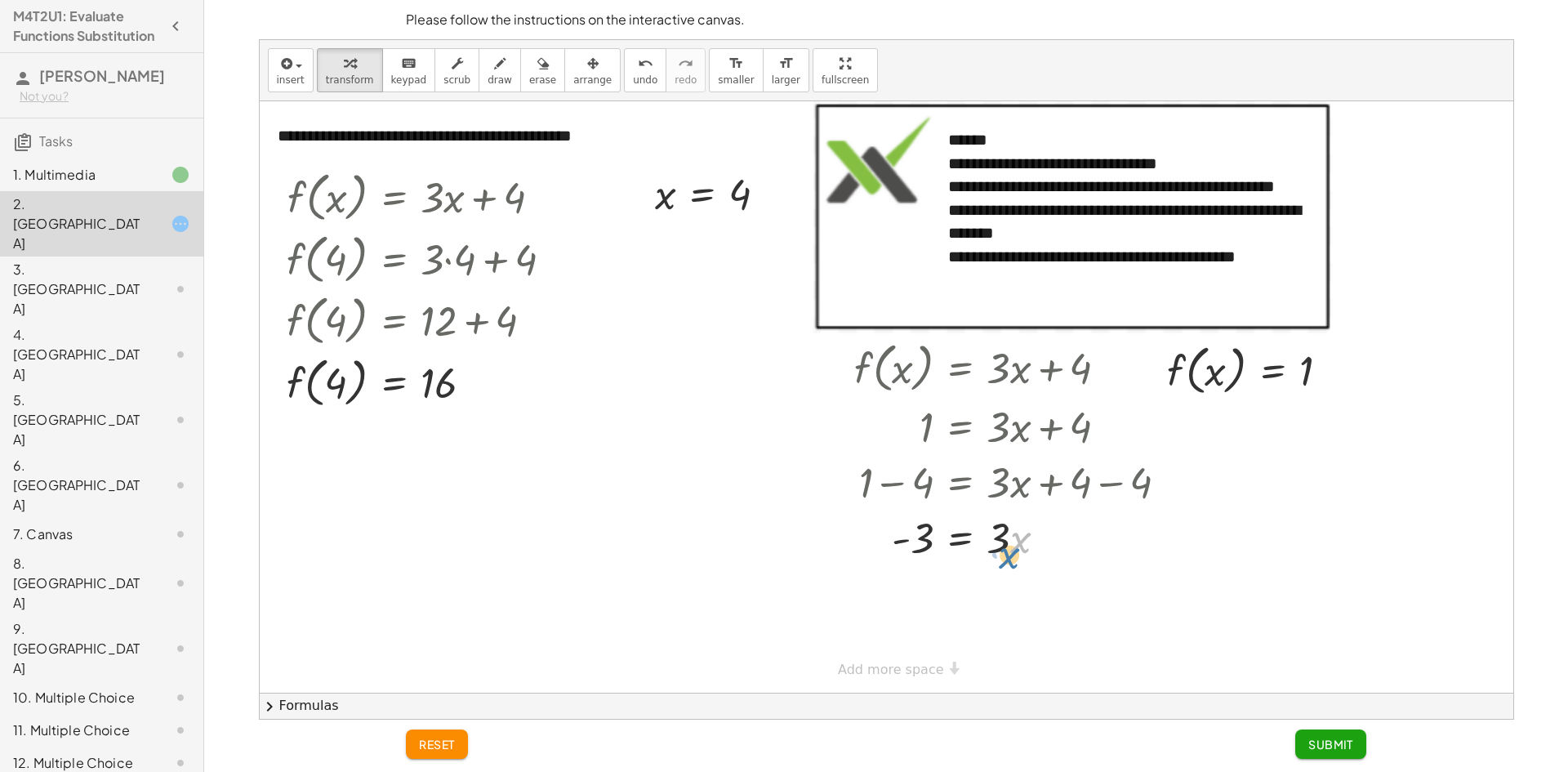
click at [1004, 549] on div at bounding box center [1017, 536] width 343 height 56
drag, startPoint x: 1001, startPoint y: 537, endPoint x: 899, endPoint y: 564, distance: 105.5
click at [916, 603] on div at bounding box center [1017, 604] width 343 height 81
drag, startPoint x: 1009, startPoint y: 618, endPoint x: 1003, endPoint y: 589, distance: 29.6
click at [1327, 748] on span "Submit" at bounding box center [1331, 744] width 45 height 15
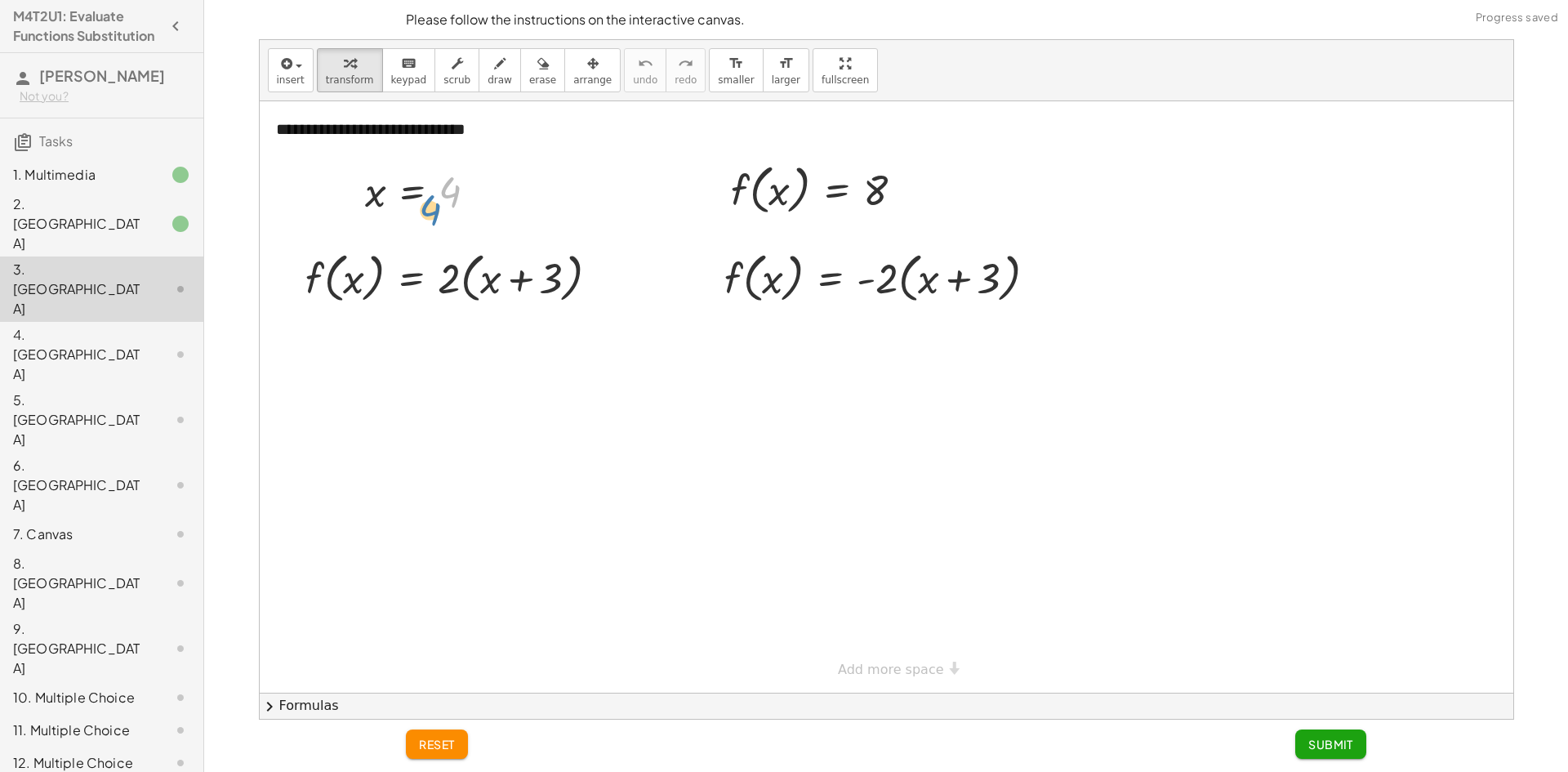
drag, startPoint x: 447, startPoint y: 193, endPoint x: 437, endPoint y: 194, distance: 10.0
click at [436, 195] on div at bounding box center [427, 191] width 141 height 54
drag, startPoint x: 367, startPoint y: 195, endPoint x: 344, endPoint y: 278, distance: 86.1
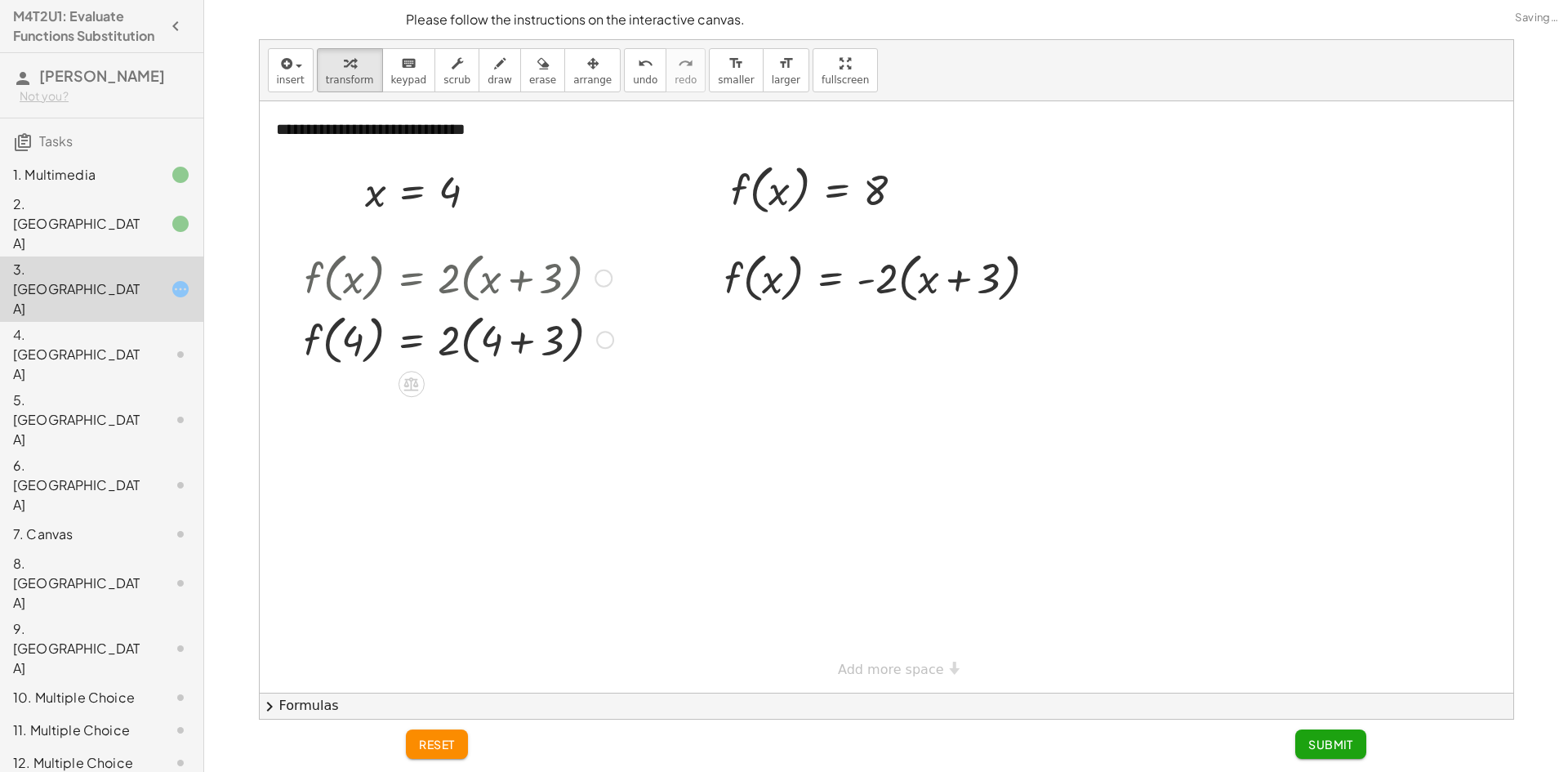
drag, startPoint x: 517, startPoint y: 342, endPoint x: 484, endPoint y: 348, distance: 33.5
click at [510, 343] on div at bounding box center [458, 339] width 326 height 62
click at [467, 398] on div at bounding box center [458, 400] width 326 height 62
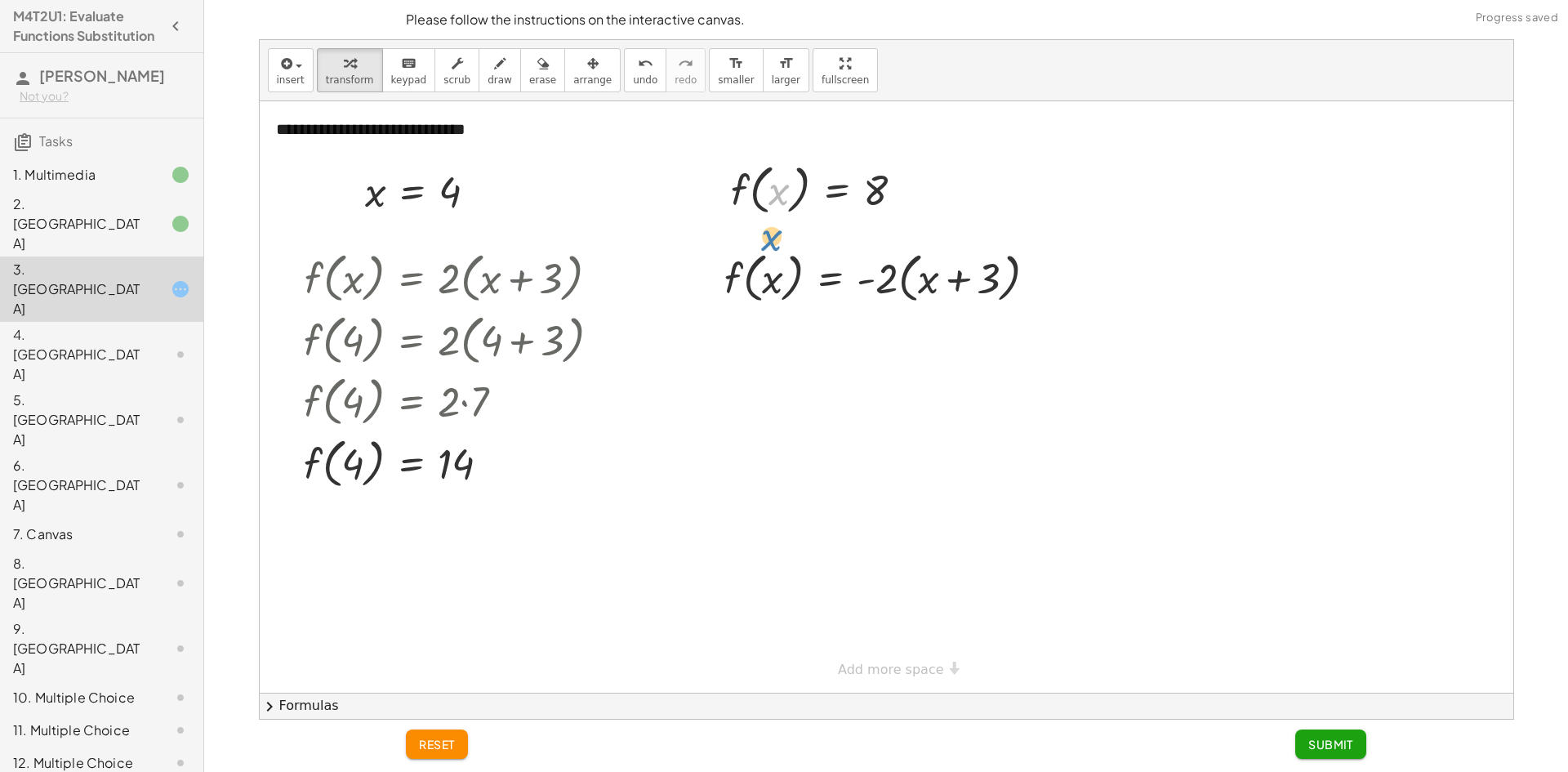
click at [781, 193] on div at bounding box center [824, 188] width 203 height 62
drag, startPoint x: 740, startPoint y: 183, endPoint x: 733, endPoint y: 276, distance: 93.3
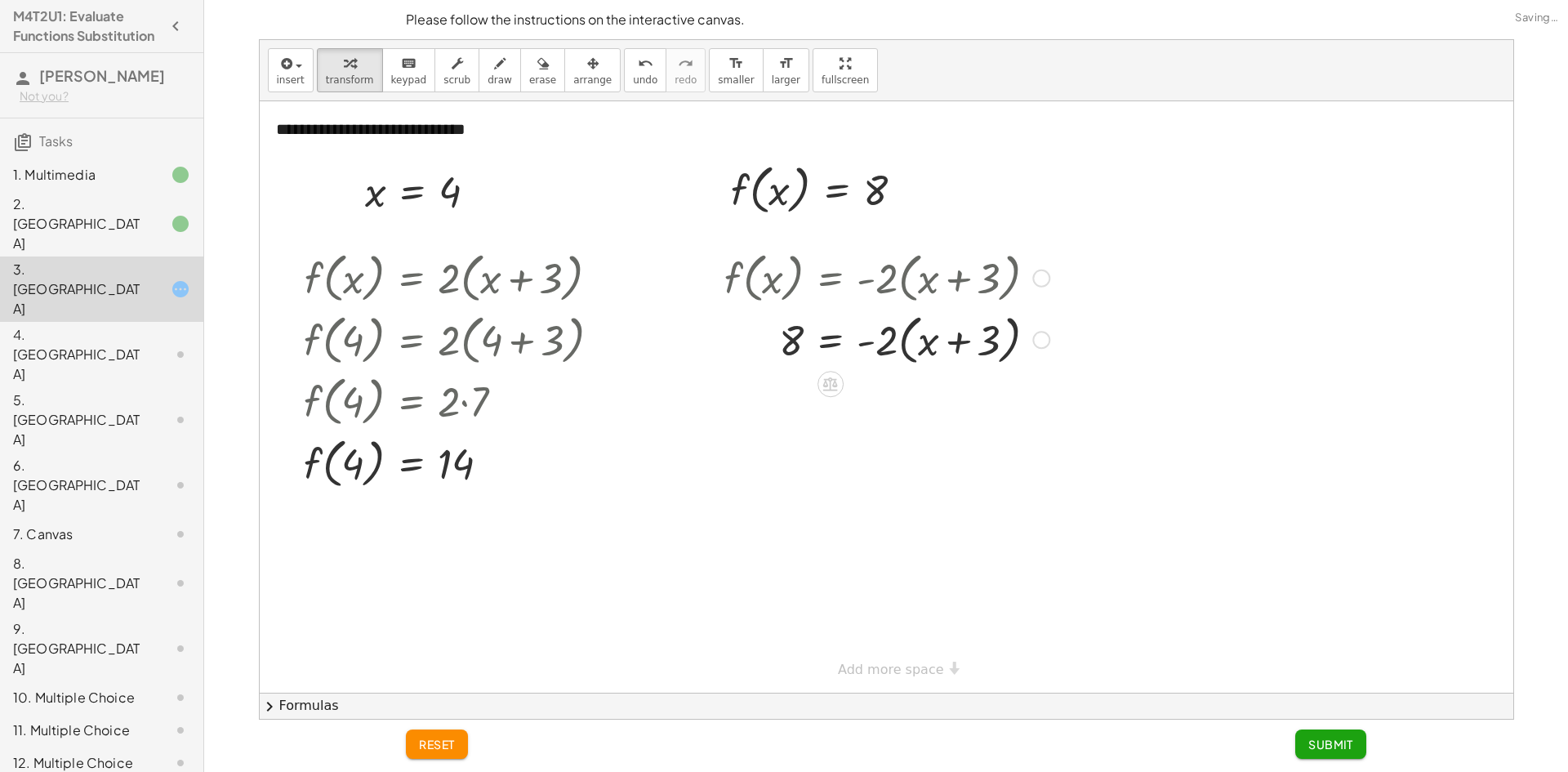
click at [950, 343] on div at bounding box center [887, 339] width 341 height 62
drag, startPoint x: 891, startPoint y: 340, endPoint x: 955, endPoint y: 349, distance: 64.6
click at [958, 344] on div at bounding box center [887, 339] width 341 height 62
click at [995, 394] on div at bounding box center [892, 397] width 352 height 56
click at [999, 398] on div at bounding box center [892, 397] width 352 height 56
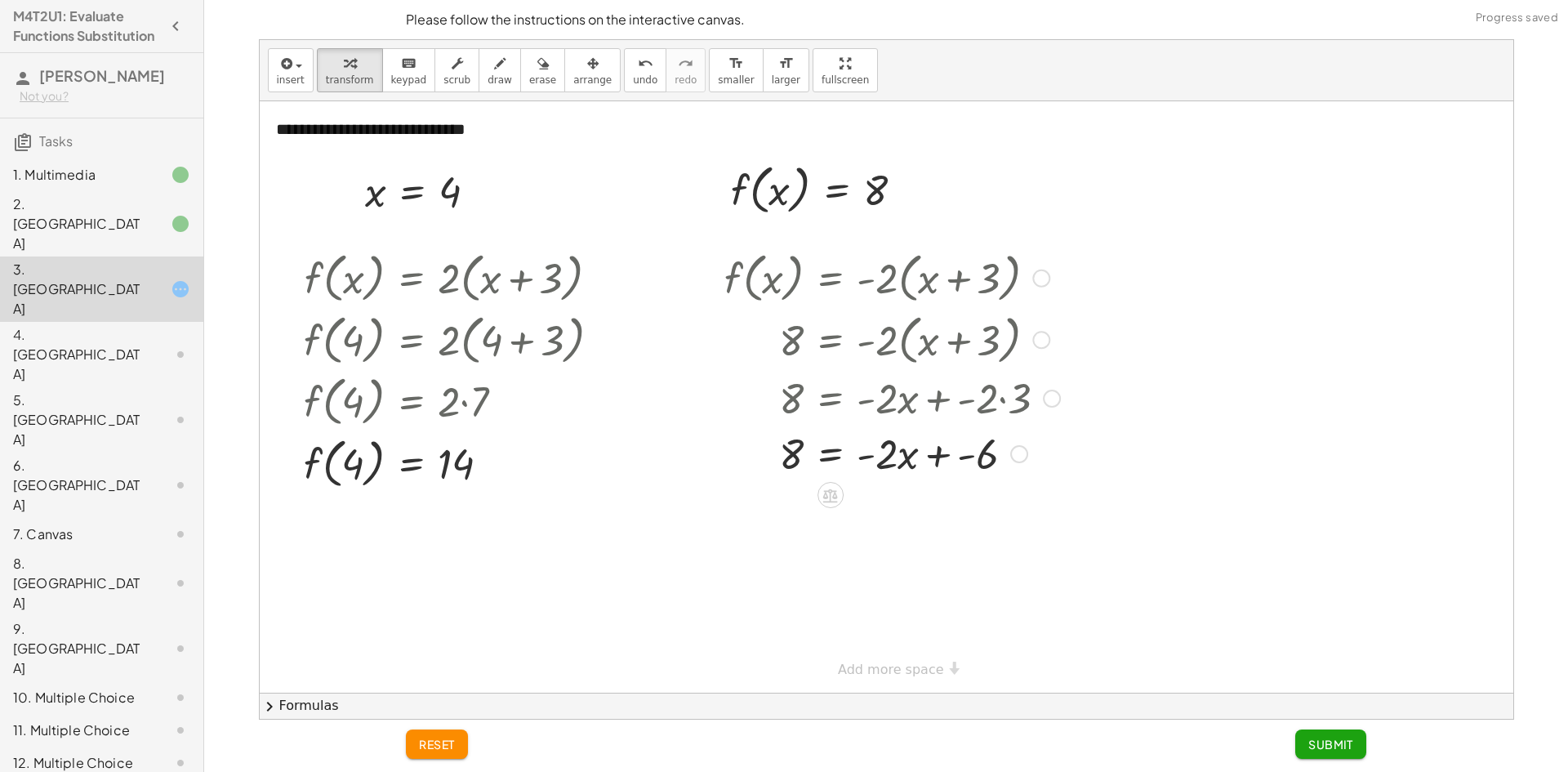
click at [956, 452] on div at bounding box center [892, 452] width 352 height 56
drag, startPoint x: 960, startPoint y: 505, endPoint x: 816, endPoint y: 492, distance: 144.6
click at [816, 492] on div at bounding box center [892, 508] width 352 height 56
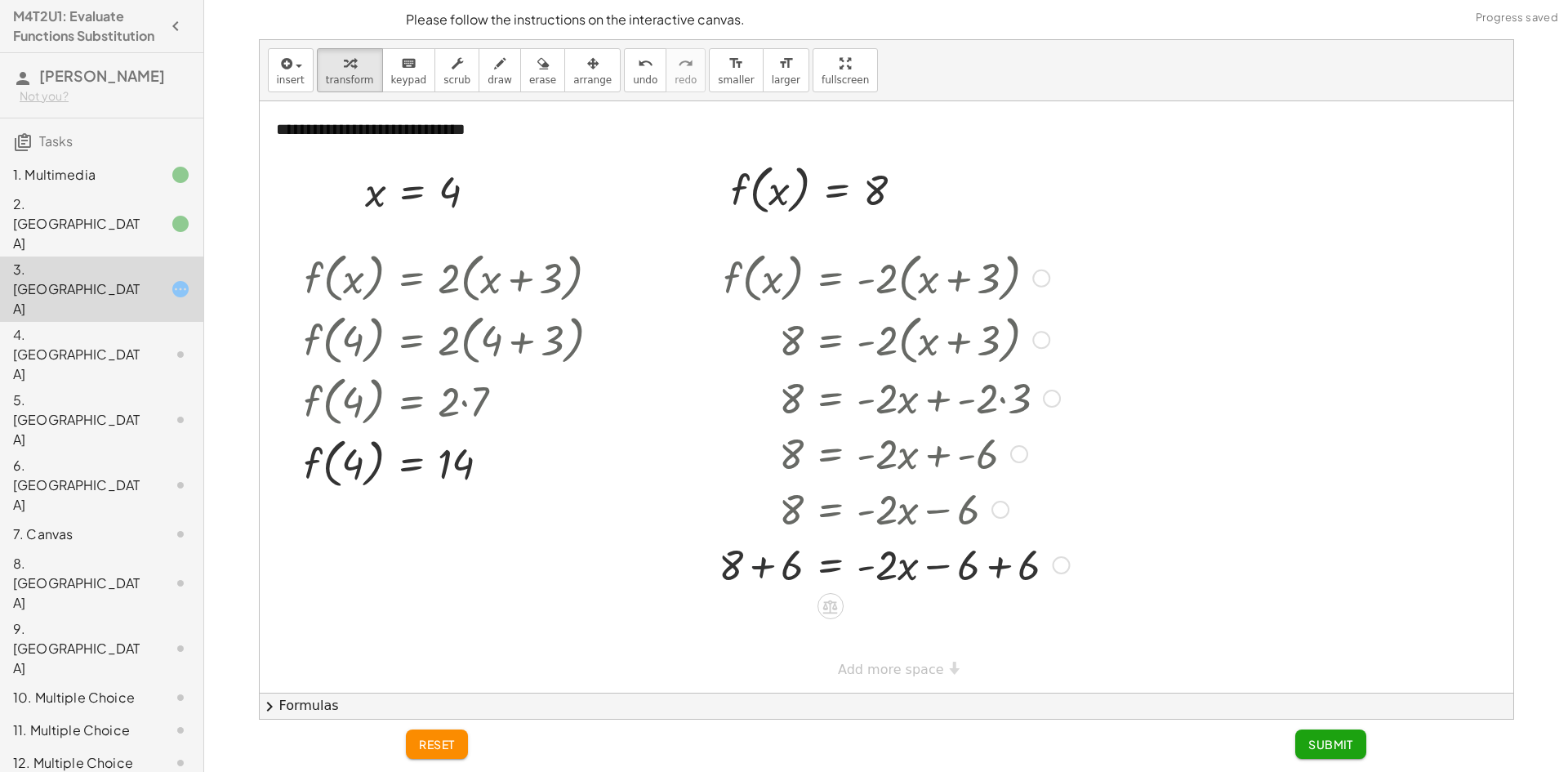
click at [758, 564] on div at bounding box center [894, 563] width 367 height 56
click at [996, 618] on div at bounding box center [894, 618] width 367 height 56
drag, startPoint x: 887, startPoint y: 629, endPoint x: 812, endPoint y: 663, distance: 82.3
drag, startPoint x: 890, startPoint y: 646, endPoint x: 884, endPoint y: 626, distance: 20.9
click at [884, 626] on div at bounding box center [894, 619] width 367 height 81
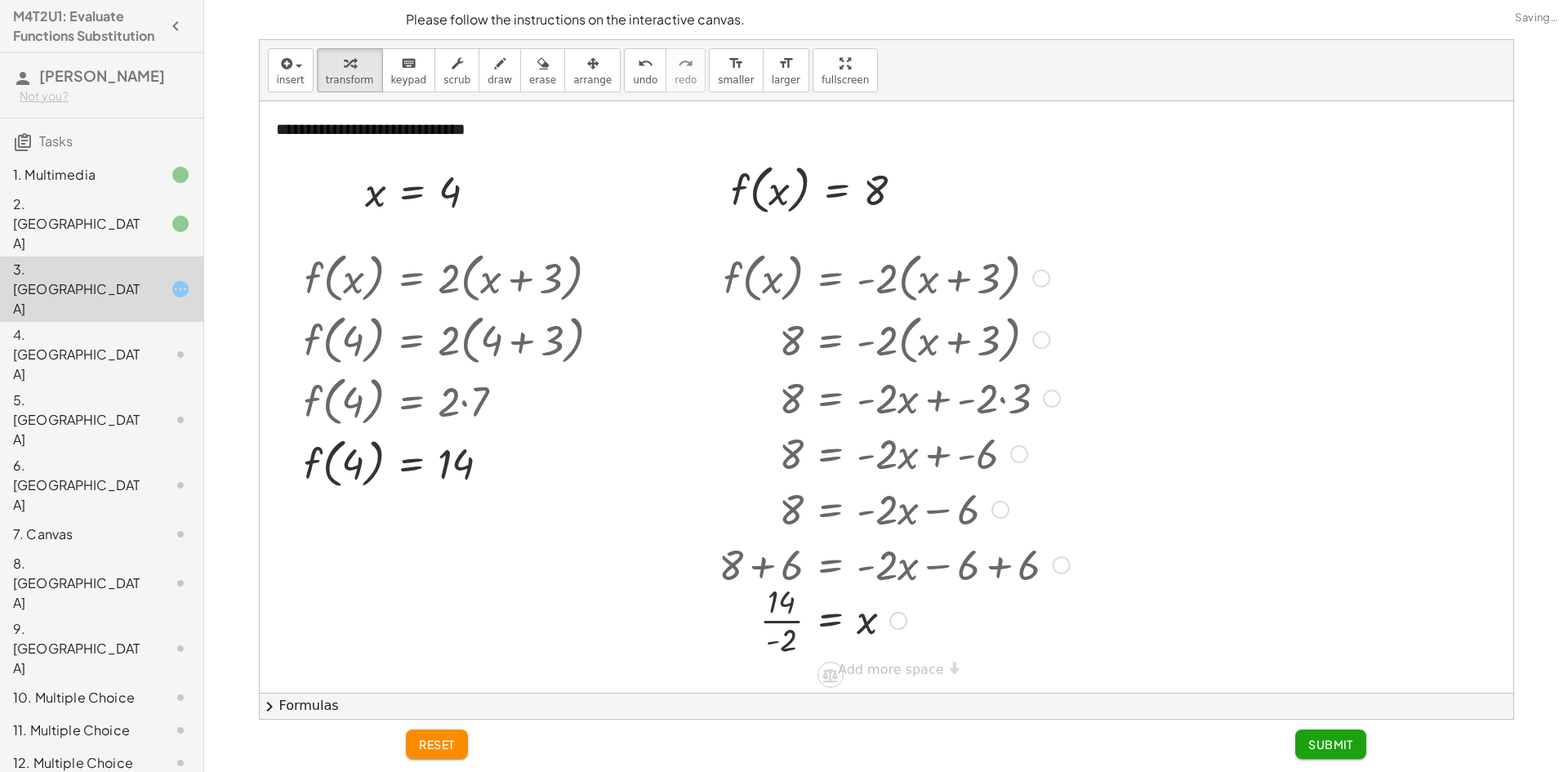
click at [786, 617] on div at bounding box center [894, 619] width 367 height 81
click at [1324, 745] on span "Submit" at bounding box center [1331, 744] width 45 height 15
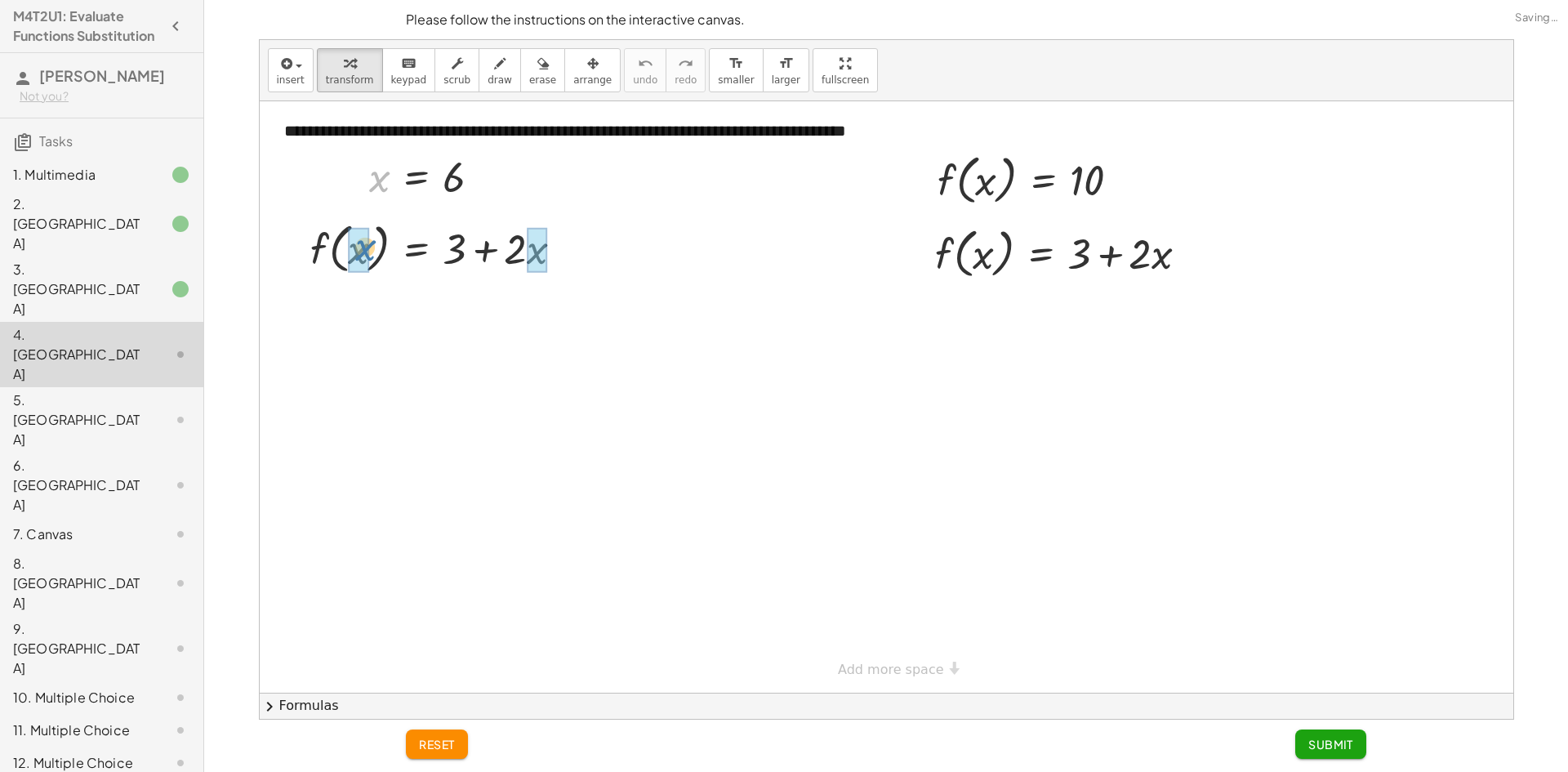
drag, startPoint x: 379, startPoint y: 182, endPoint x: 364, endPoint y: 250, distance: 69.6
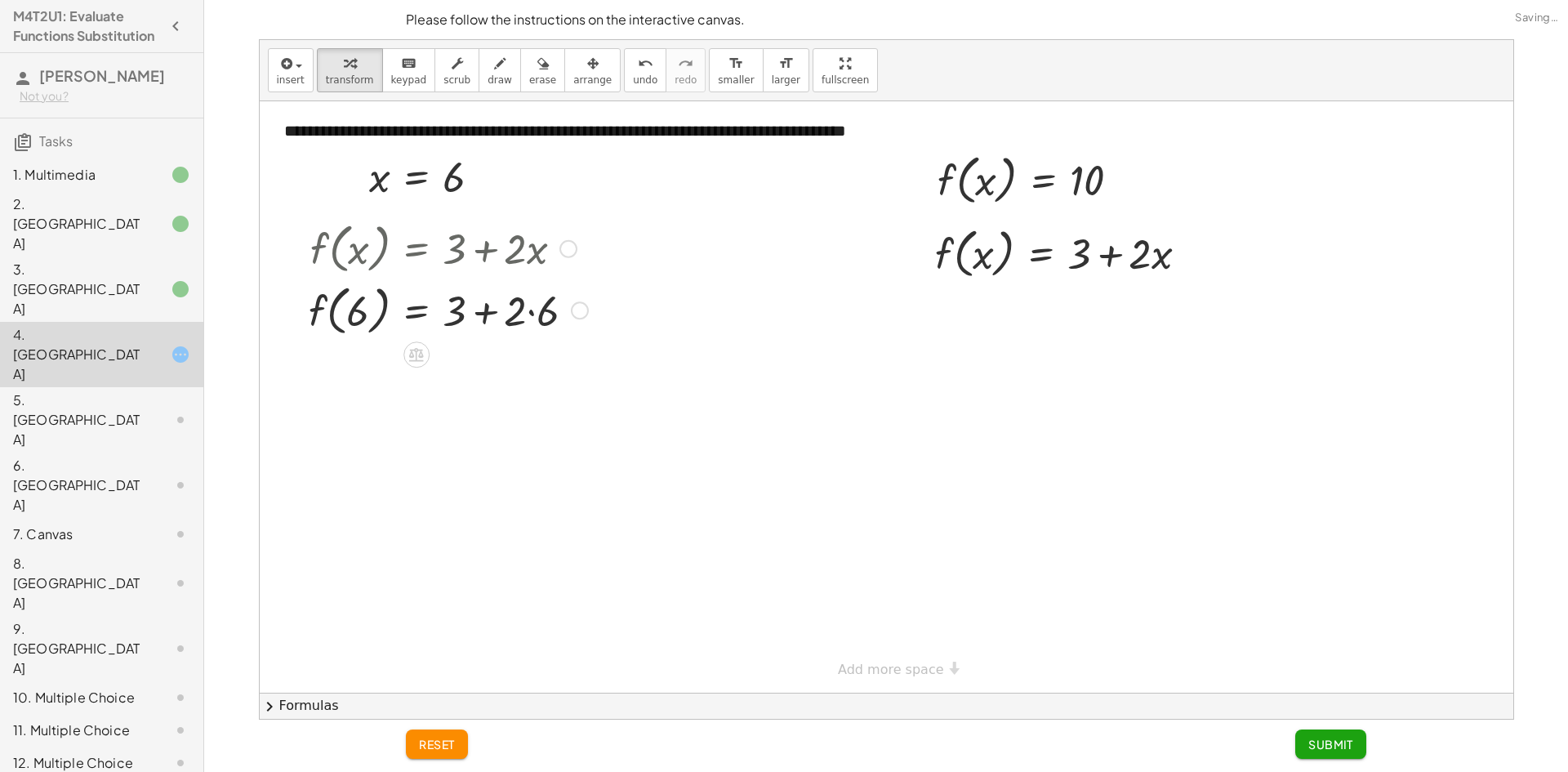
click at [533, 312] on div at bounding box center [448, 310] width 296 height 62
click at [489, 370] on div at bounding box center [448, 370] width 296 height 62
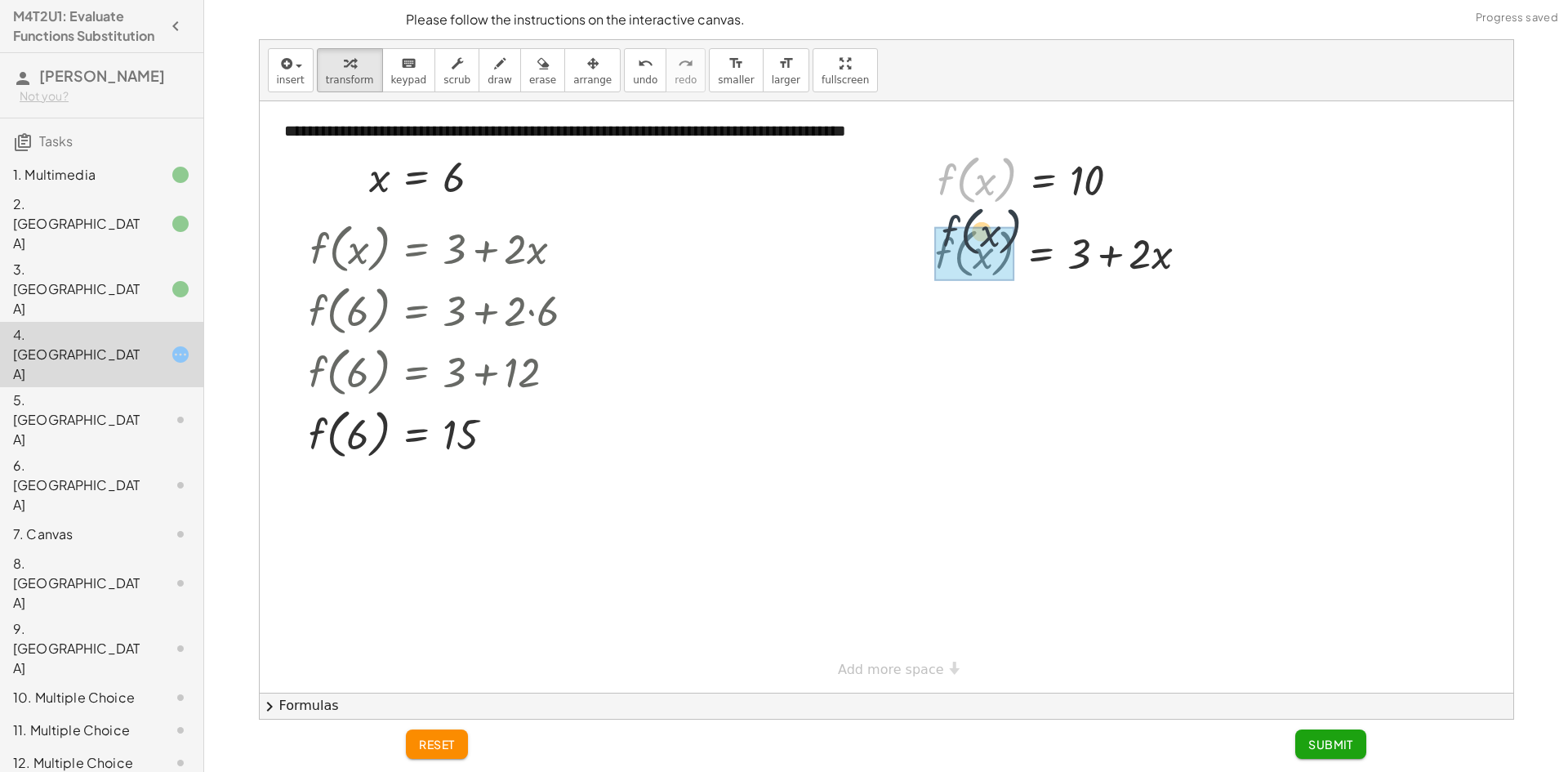
drag, startPoint x: 943, startPoint y: 182, endPoint x: 946, endPoint y: 242, distance: 60.1
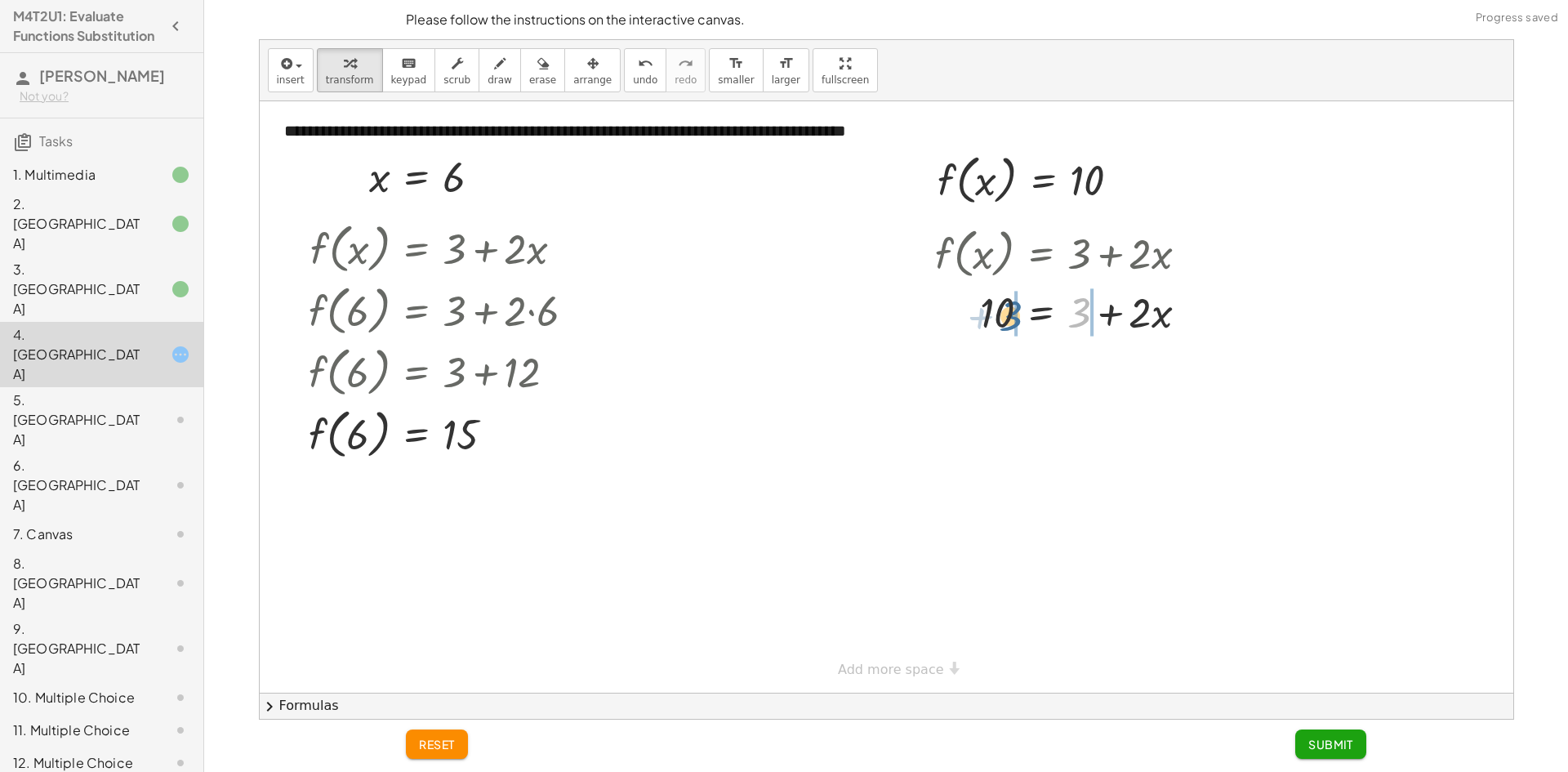
drag, startPoint x: 1082, startPoint y: 314, endPoint x: 1013, endPoint y: 317, distance: 69.1
click at [1013, 317] on div at bounding box center [1068, 310] width 282 height 56
click at [984, 365] on div at bounding box center [1091, 366] width 360 height 56
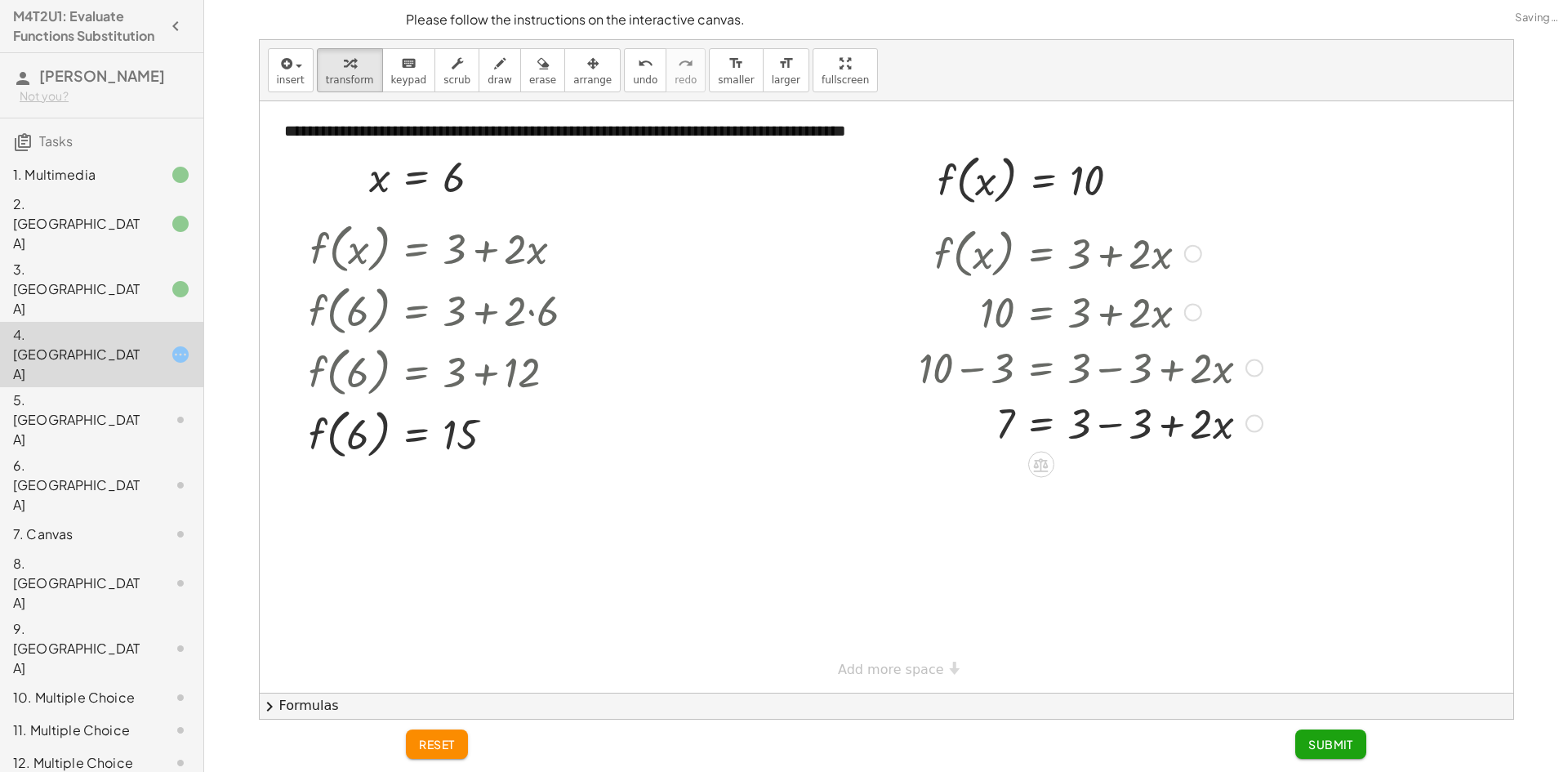
click at [1111, 423] on div at bounding box center [1091, 422] width 360 height 56
drag, startPoint x: 1075, startPoint y: 432, endPoint x: 1017, endPoint y: 458, distance: 63.6
click at [995, 485] on div at bounding box center [1091, 490] width 360 height 81
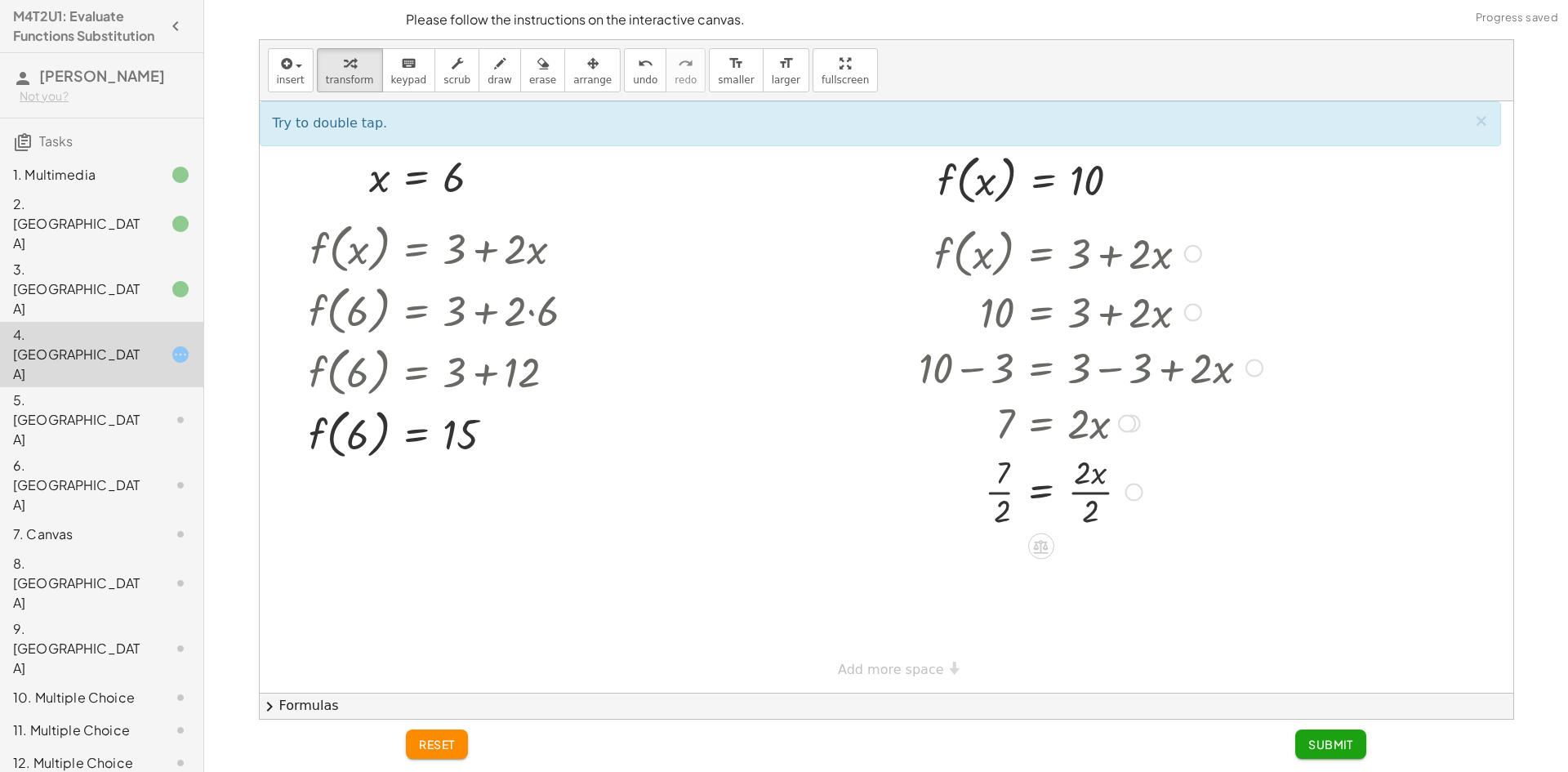
click at [1003, 489] on div at bounding box center [1091, 490] width 360 height 81
click at [1082, 493] on div at bounding box center [1091, 490] width 360 height 81
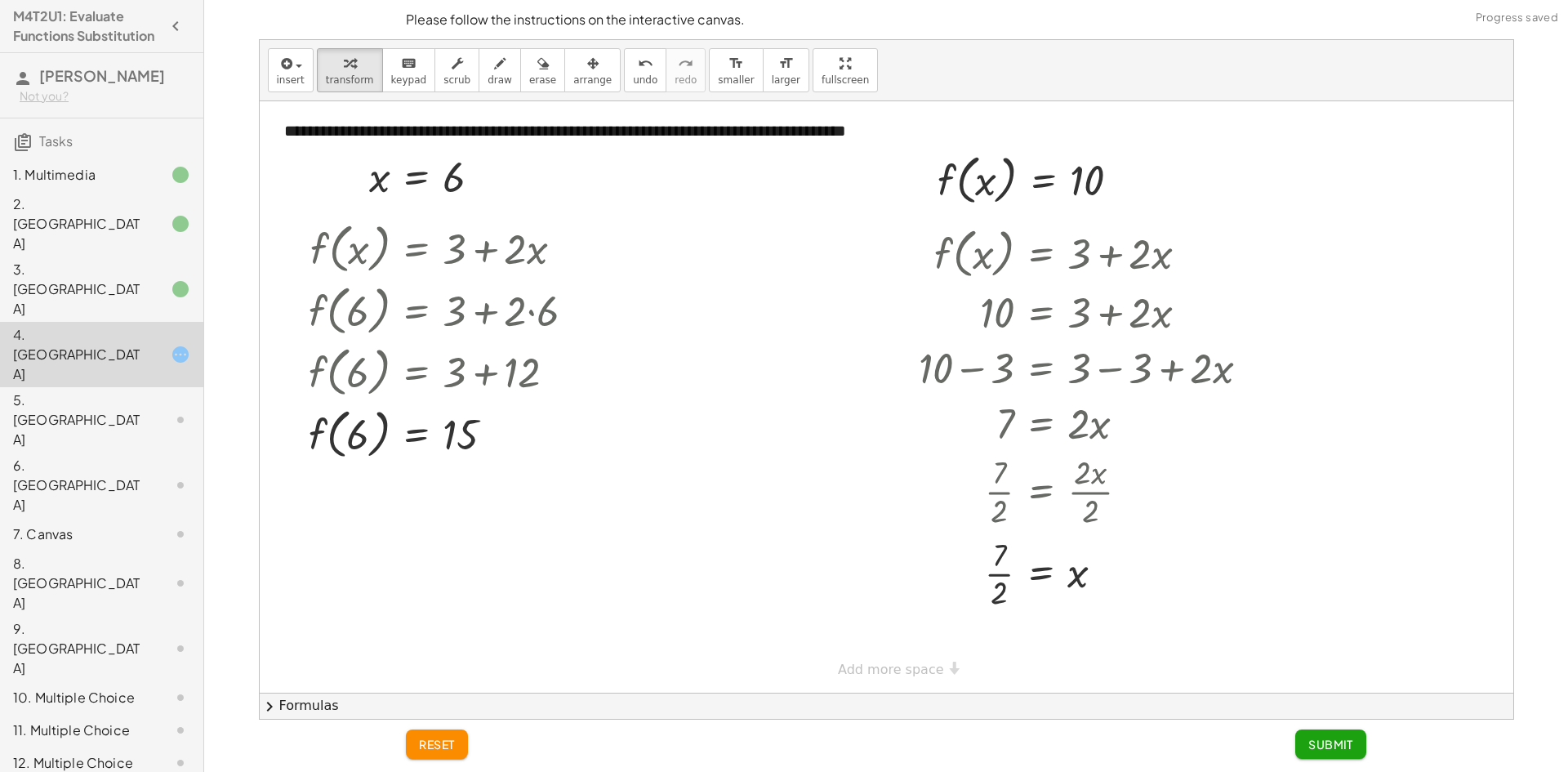
click at [1351, 743] on span "Submit" at bounding box center [1331, 744] width 45 height 15
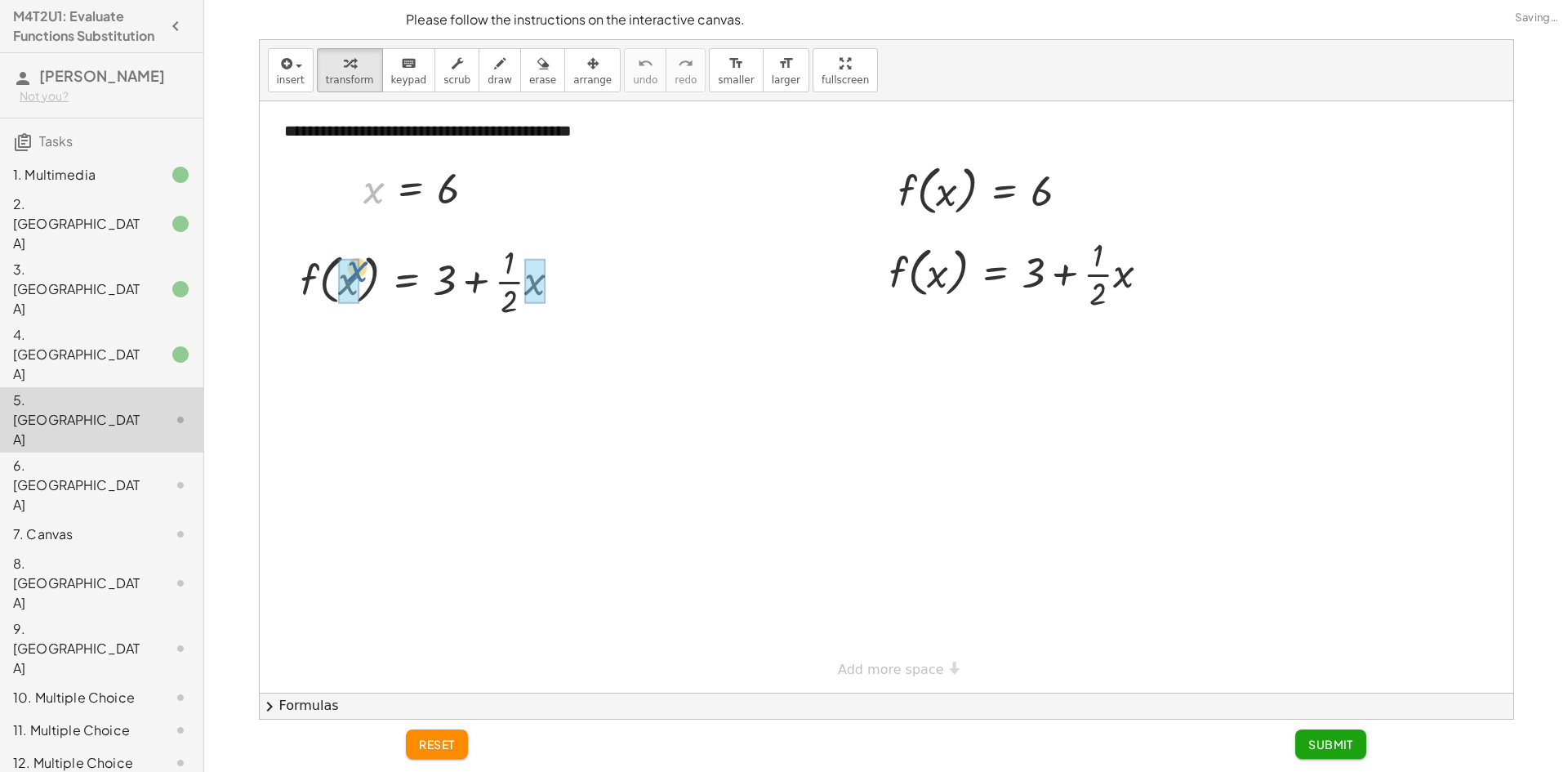
drag, startPoint x: 380, startPoint y: 195, endPoint x: 369, endPoint y: 283, distance: 88.7
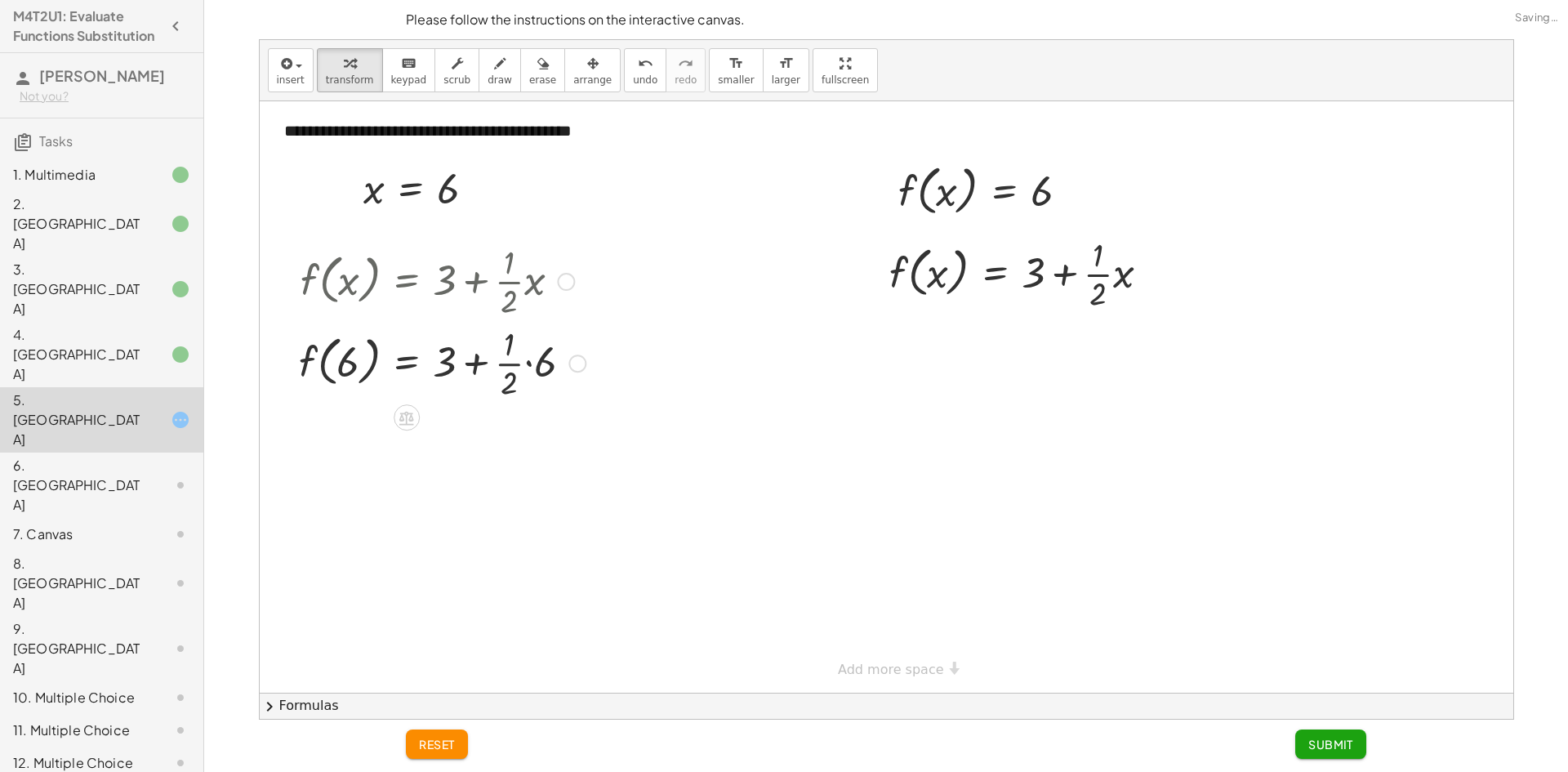
click at [525, 363] on div at bounding box center [442, 362] width 303 height 81
click at [510, 443] on div at bounding box center [442, 443] width 303 height 81
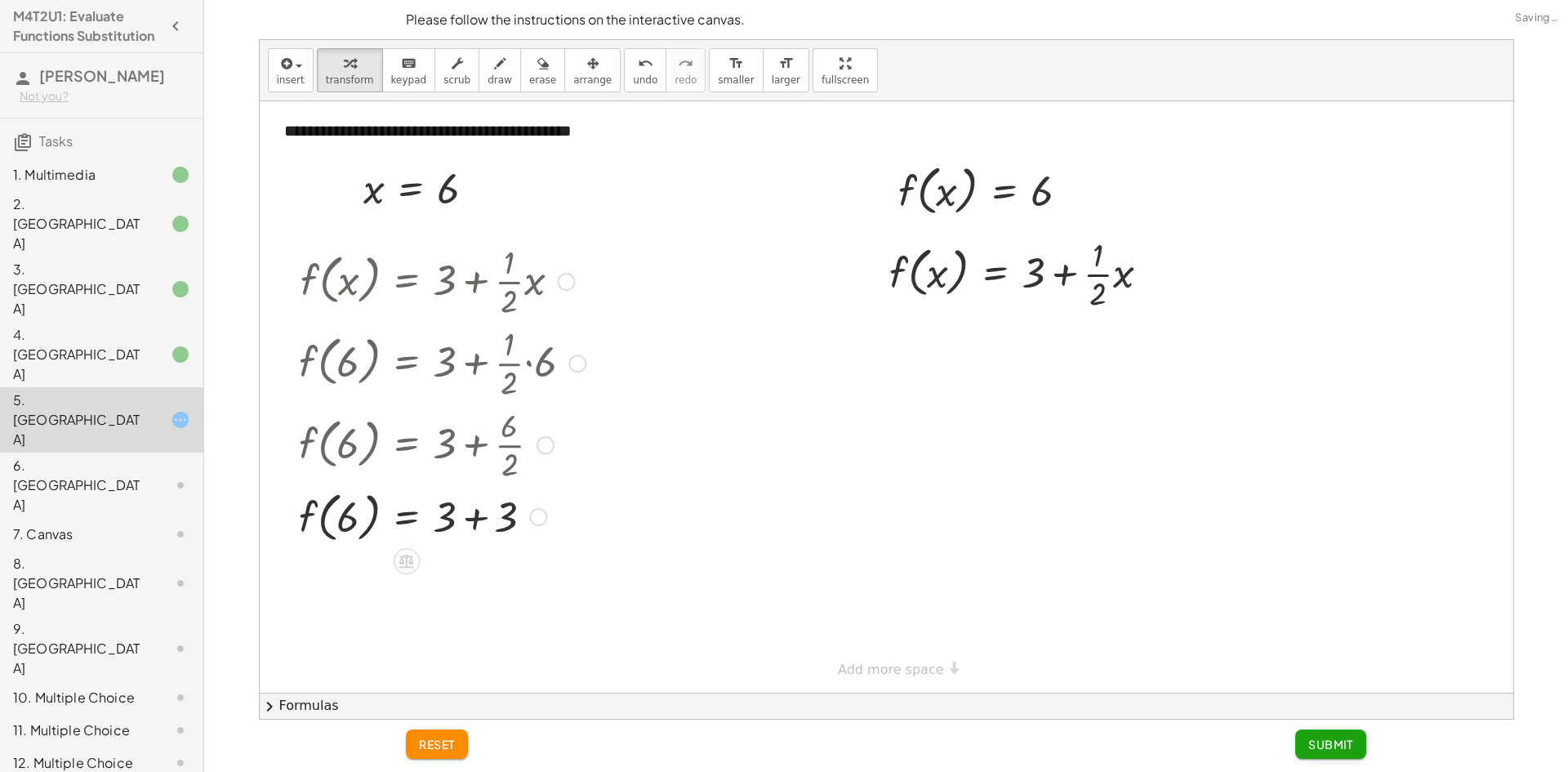
click at [478, 509] on div at bounding box center [442, 515] width 303 height 62
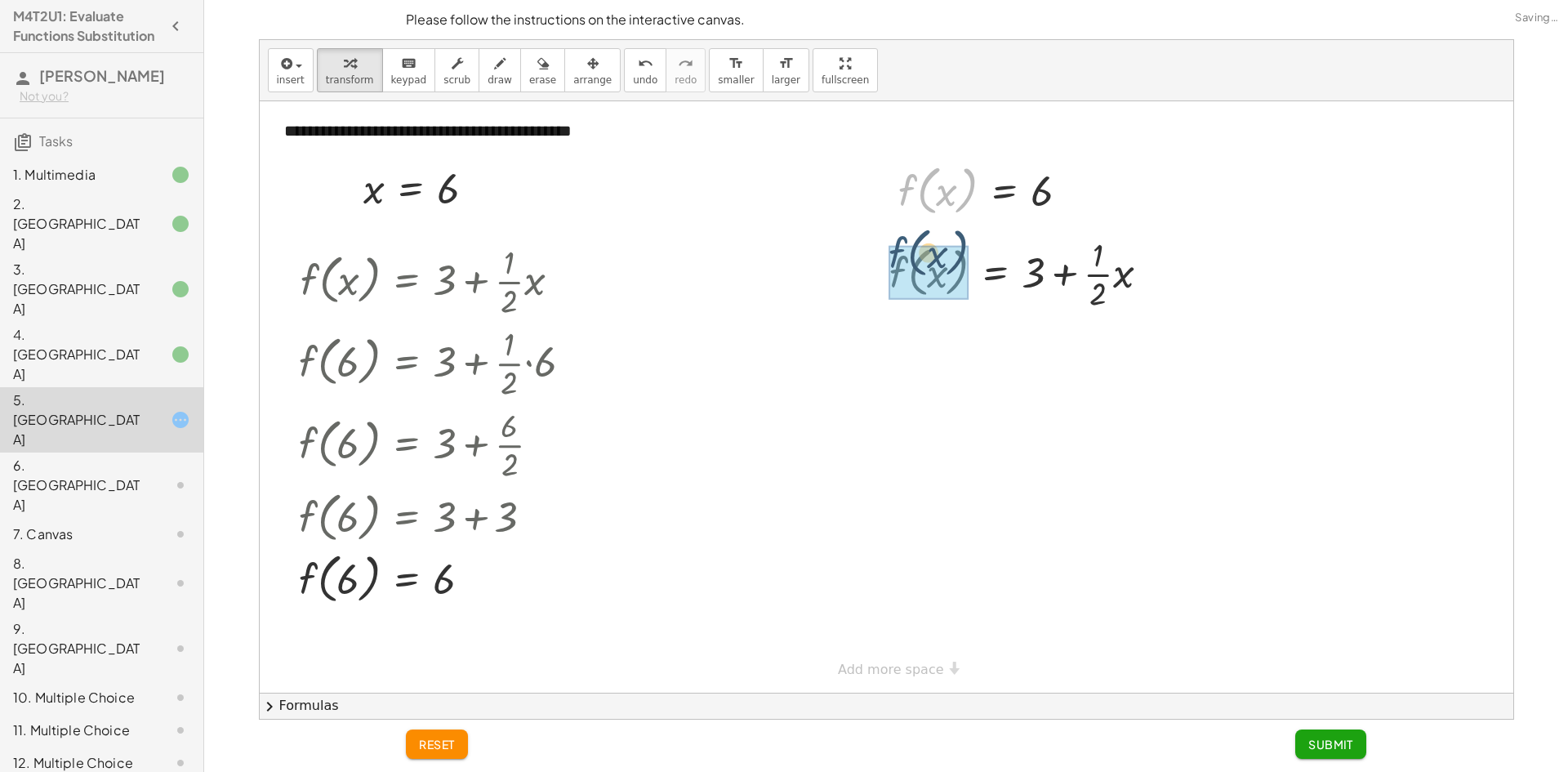
drag, startPoint x: 909, startPoint y: 201, endPoint x: 901, endPoint y: 267, distance: 66.5
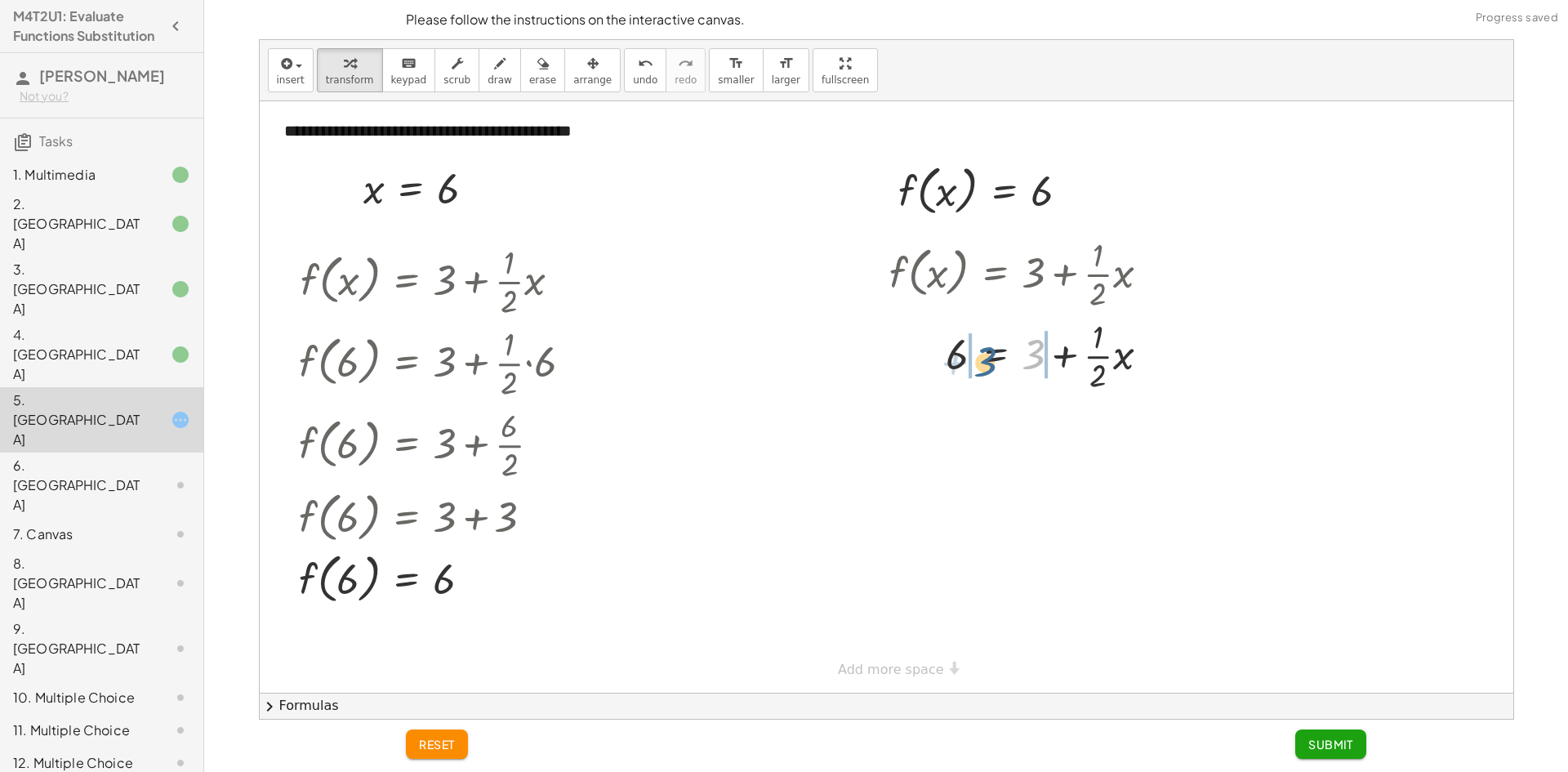
drag, startPoint x: 1040, startPoint y: 359, endPoint x: 989, endPoint y: 366, distance: 51.5
click at [989, 366] on div at bounding box center [1026, 354] width 290 height 81
click at [1063, 436] on div at bounding box center [1055, 436] width 356 height 81
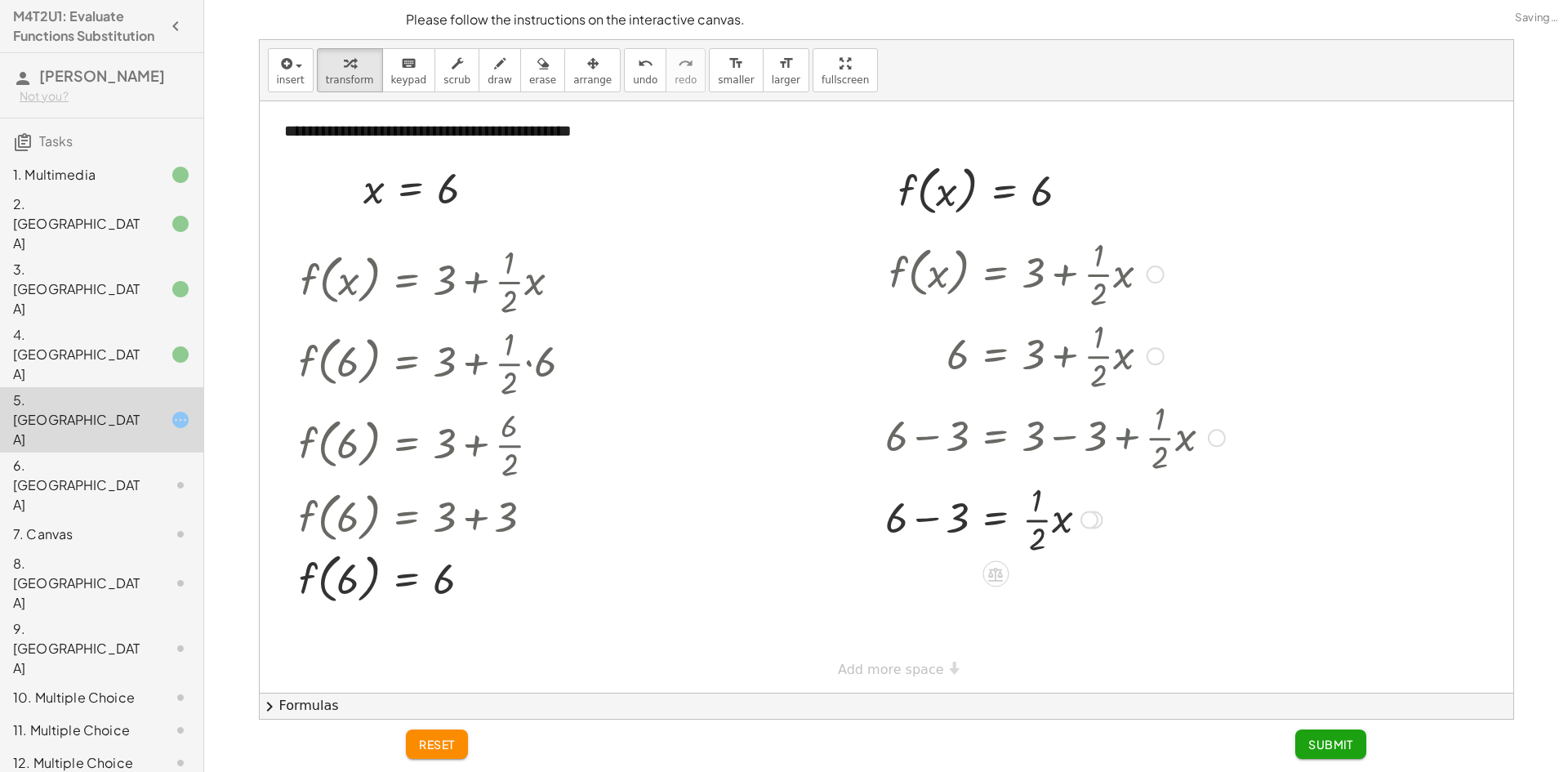
click at [926, 518] on div at bounding box center [1055, 518] width 356 height 81
drag, startPoint x: 1029, startPoint y: 594, endPoint x: 1043, endPoint y: 603, distance: 16.6
click at [1045, 603] on div at bounding box center [1055, 600] width 356 height 81
click at [1038, 610] on div at bounding box center [1055, 600] width 356 height 81
click at [1040, 603] on div at bounding box center [1055, 600] width 356 height 81
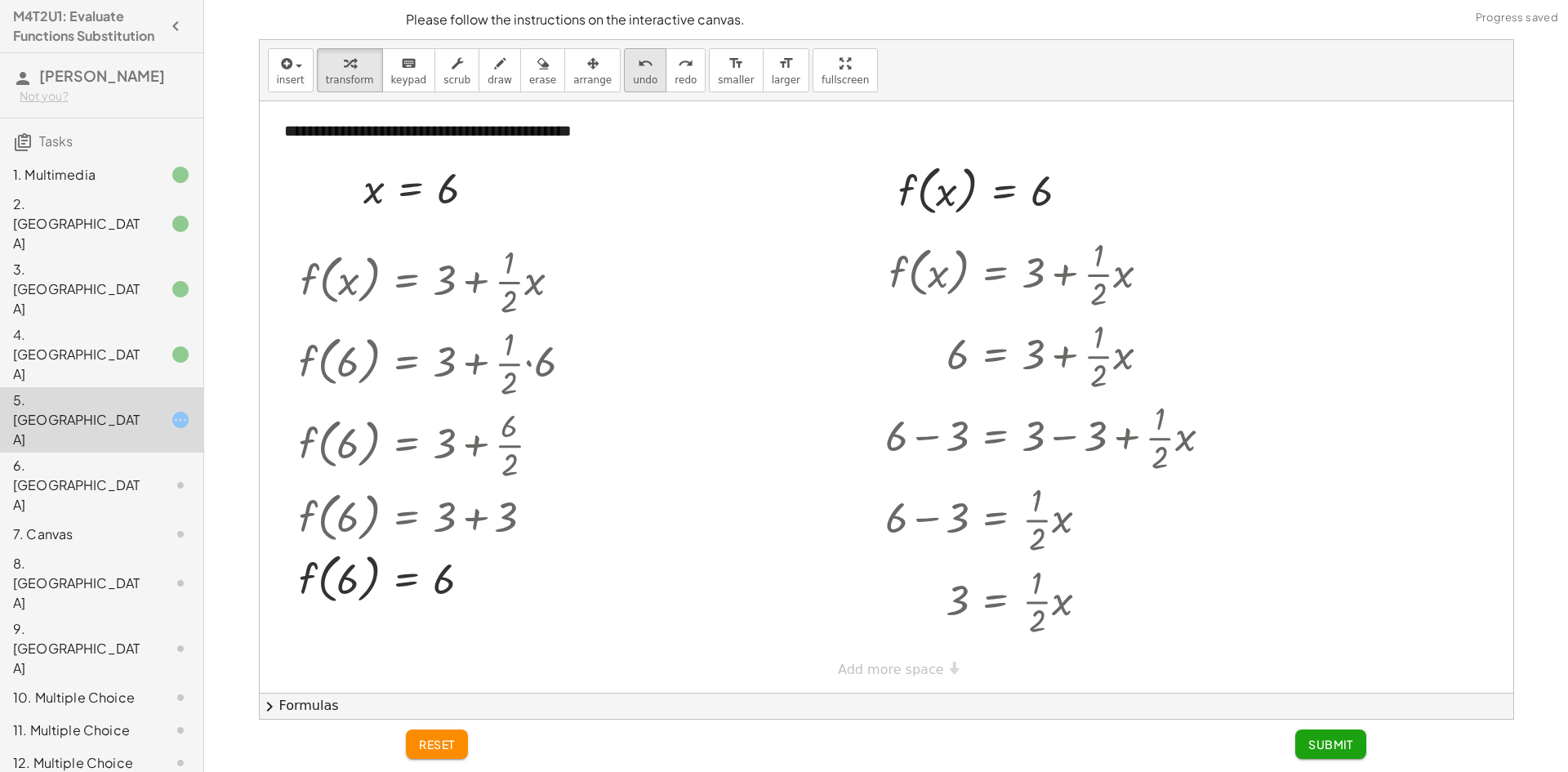
click at [628, 83] on button "undo undo" at bounding box center [645, 70] width 42 height 44
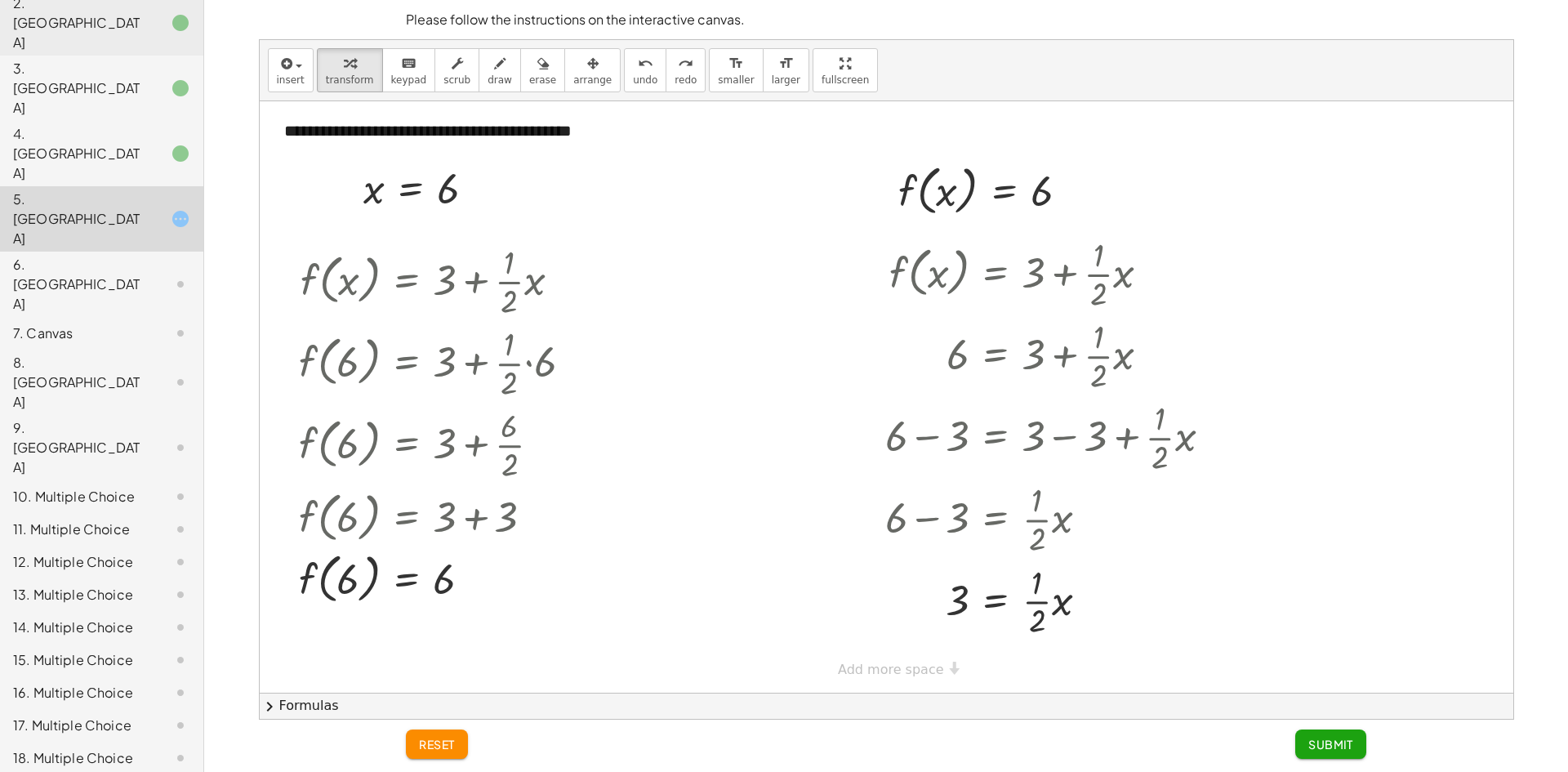
scroll to position [308, 0]
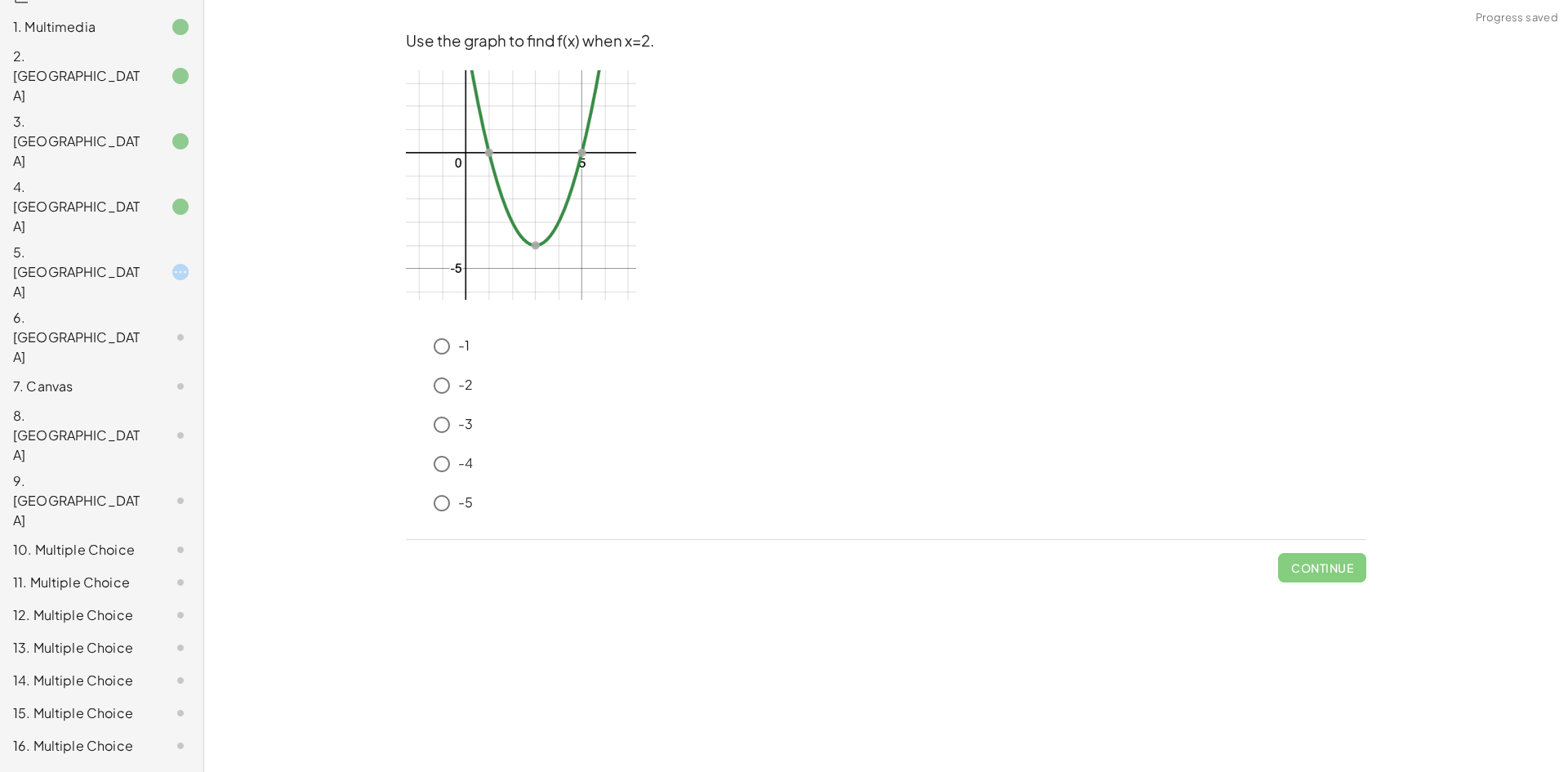
scroll to position [0, 0]
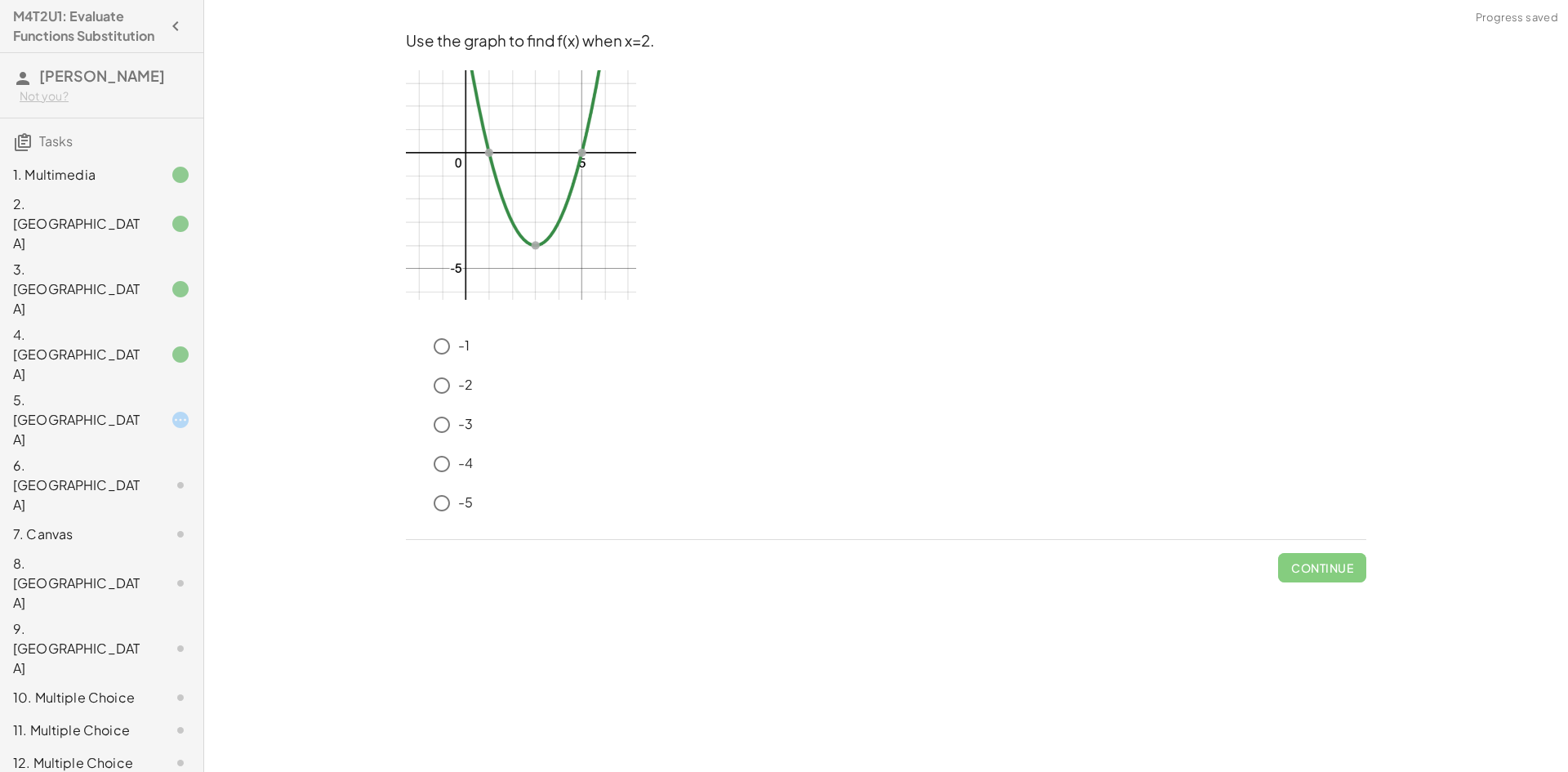
click at [62, 390] on div "5. [GEOGRAPHIC_DATA]" at bounding box center [79, 419] width 131 height 59
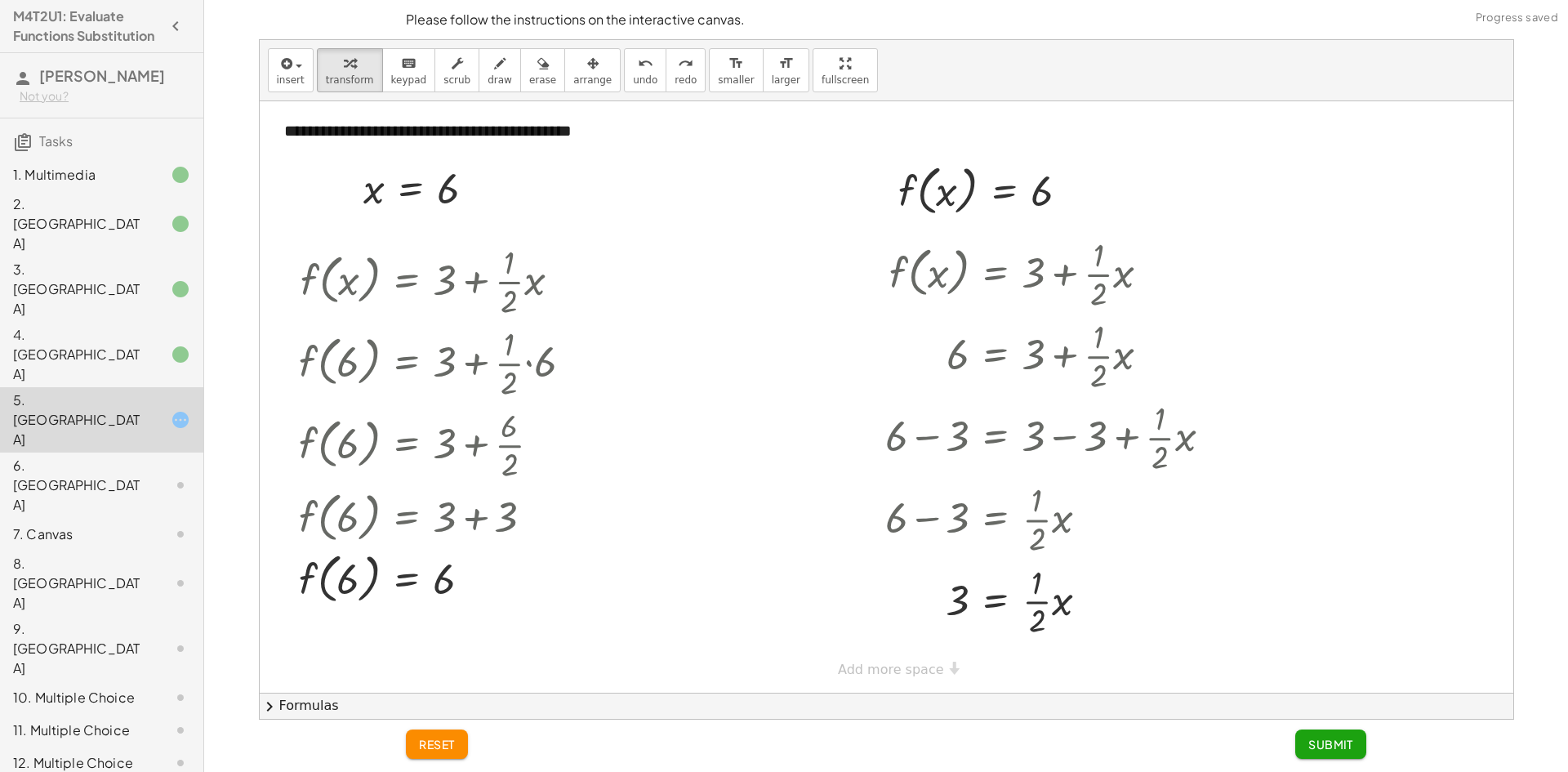
click at [67, 619] on div "9. [GEOGRAPHIC_DATA]" at bounding box center [79, 648] width 131 height 59
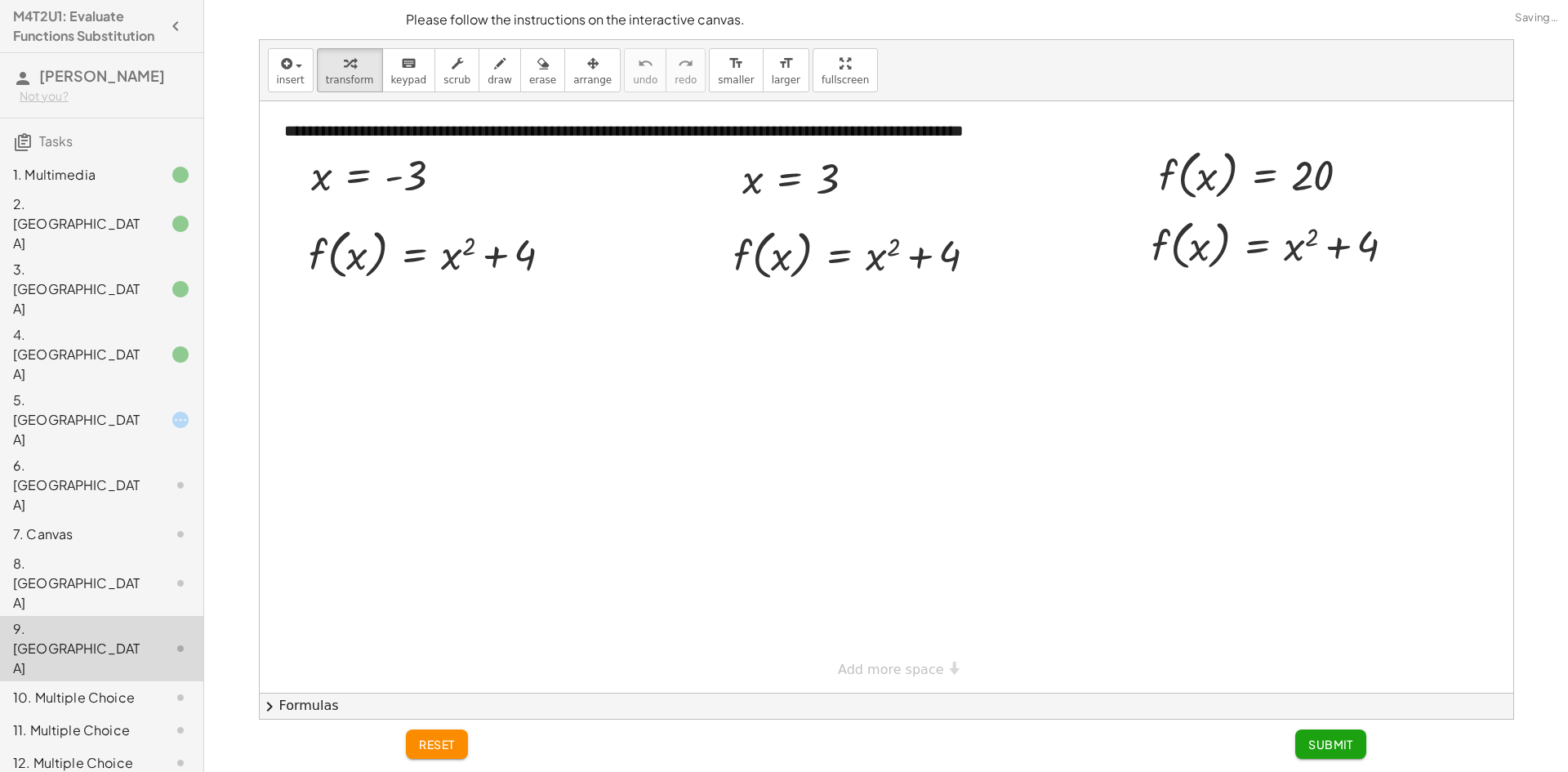
click at [66, 687] on div "10. Multiple Choice" at bounding box center [79, 697] width 131 height 20
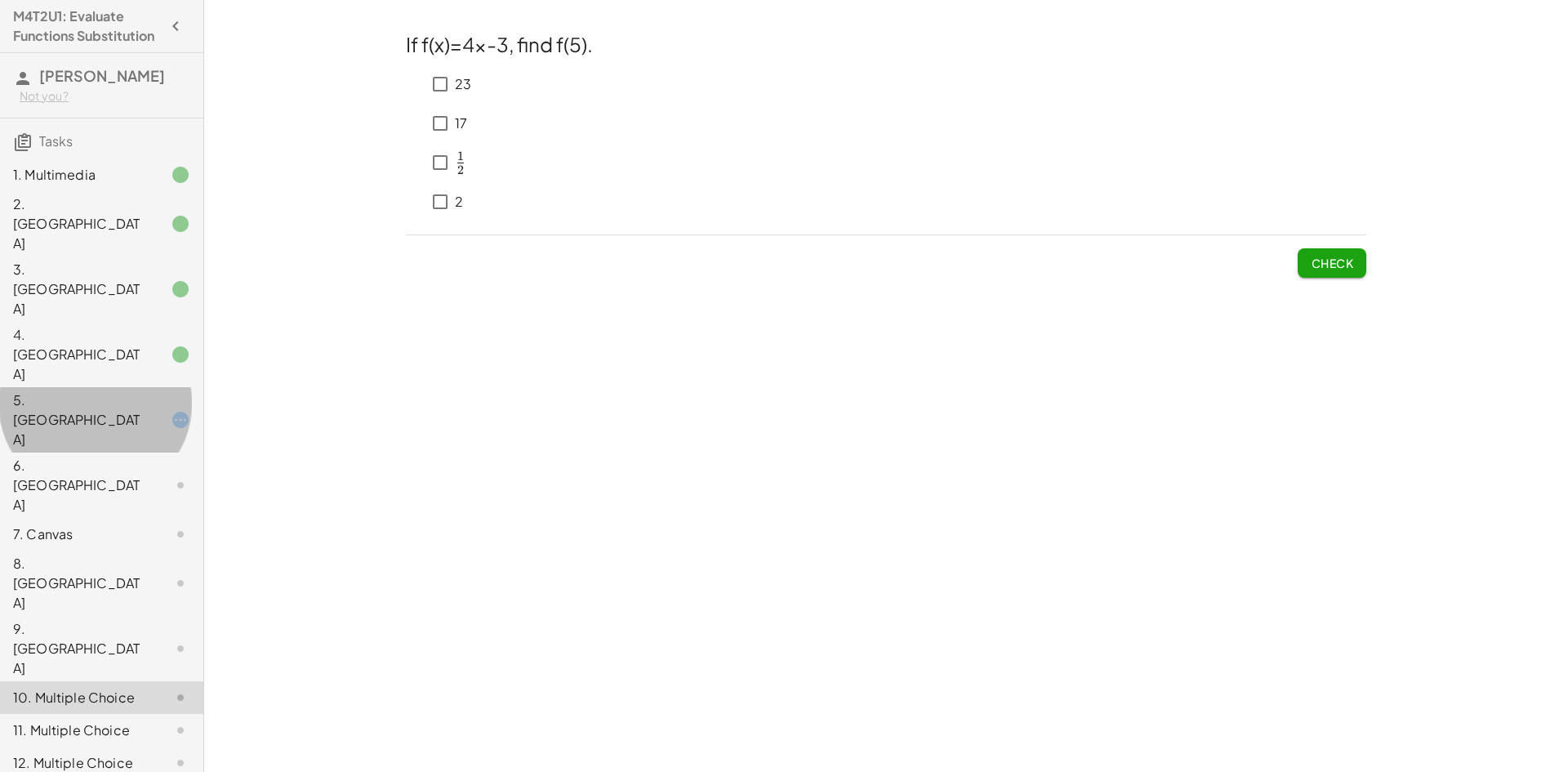
click at [127, 518] on div "5. [GEOGRAPHIC_DATA]" at bounding box center [101, 534] width 203 height 32
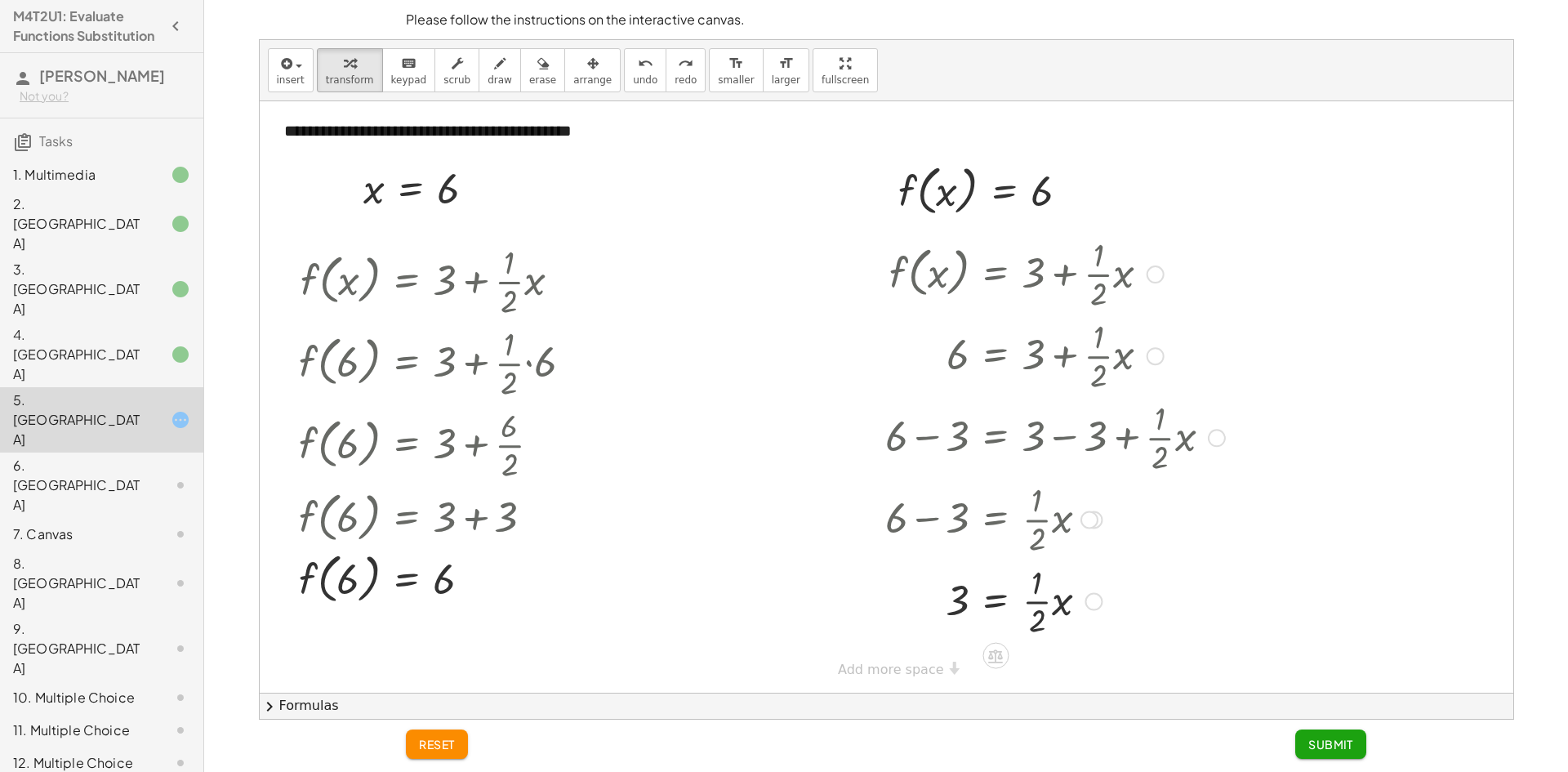
click at [1038, 599] on div at bounding box center [1061, 600] width 368 height 81
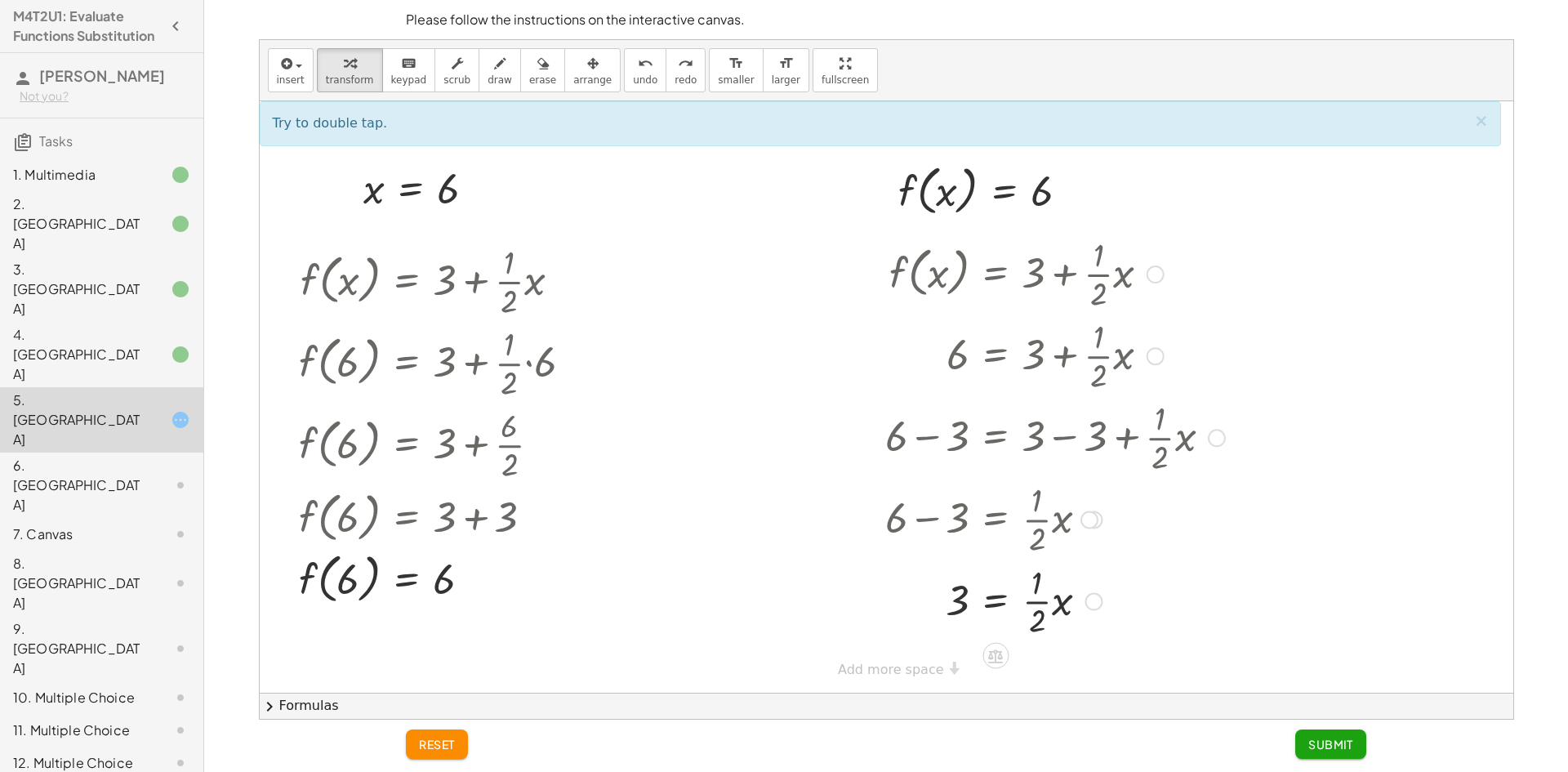
click at [1055, 603] on div at bounding box center [1061, 600] width 368 height 81
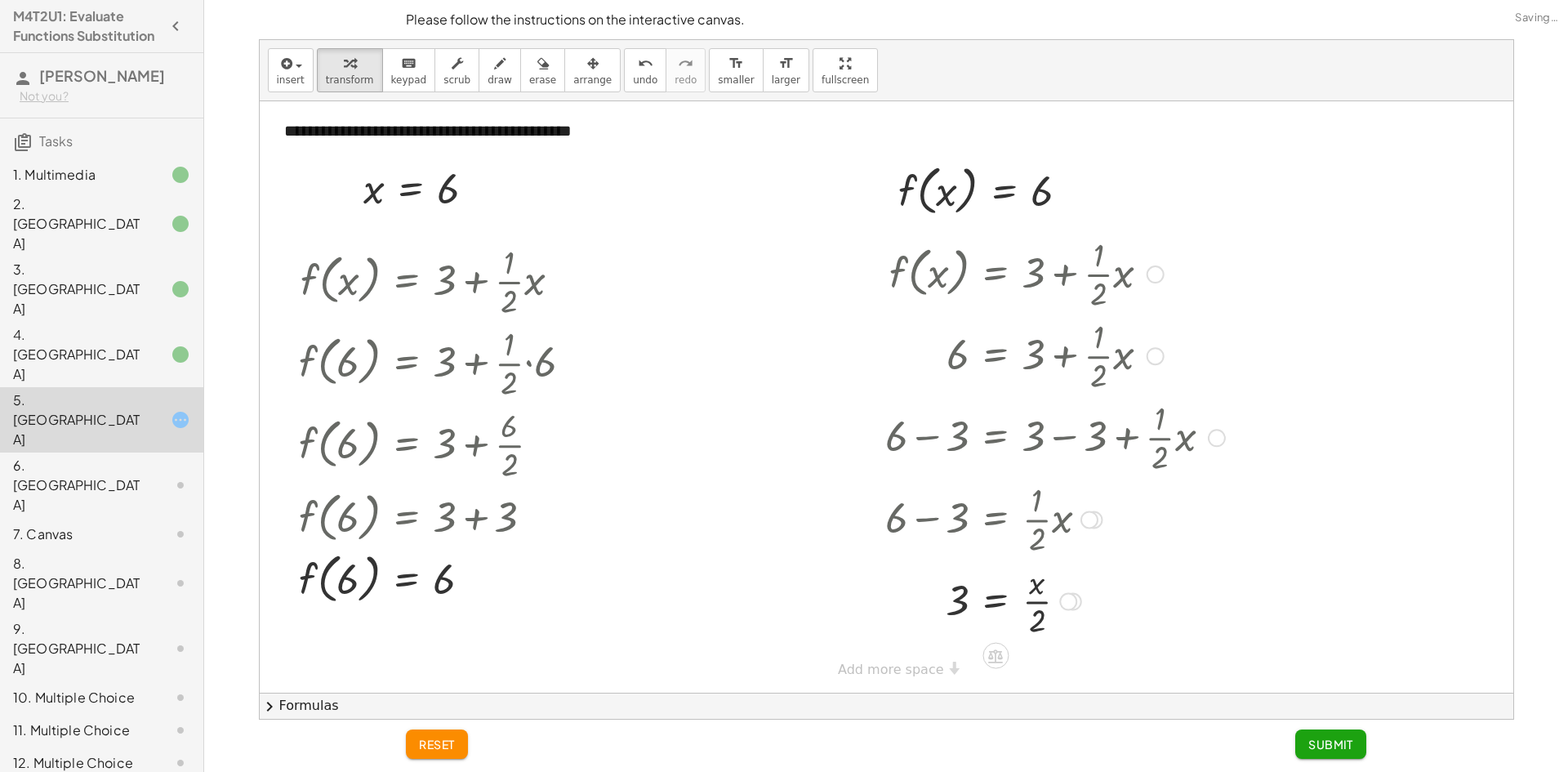
click at [1038, 602] on div at bounding box center [1055, 600] width 356 height 81
drag, startPoint x: 1035, startPoint y: 620, endPoint x: 967, endPoint y: 613, distance: 68.4
click at [975, 621] on div at bounding box center [1055, 600] width 356 height 81
click at [939, 599] on div at bounding box center [1055, 600] width 356 height 81
drag, startPoint x: 1033, startPoint y: 625, endPoint x: 1050, endPoint y: 614, distance: 20.2
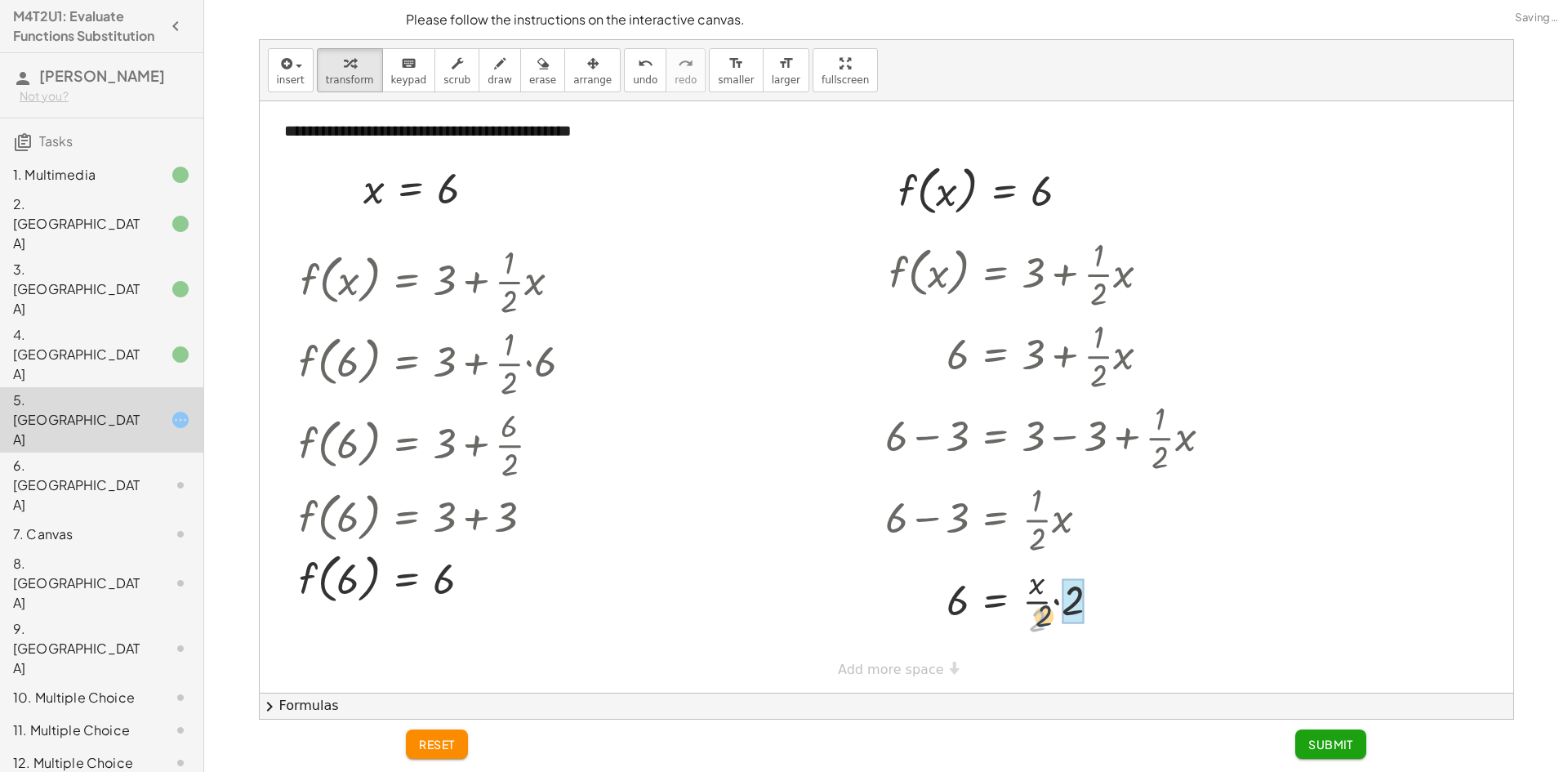
click at [1050, 614] on div at bounding box center [1055, 600] width 356 height 81
drag, startPoint x: 1339, startPoint y: 750, endPoint x: 1331, endPoint y: 746, distance: 8.9
click at [1337, 750] on span "Submit" at bounding box center [1331, 744] width 45 height 15
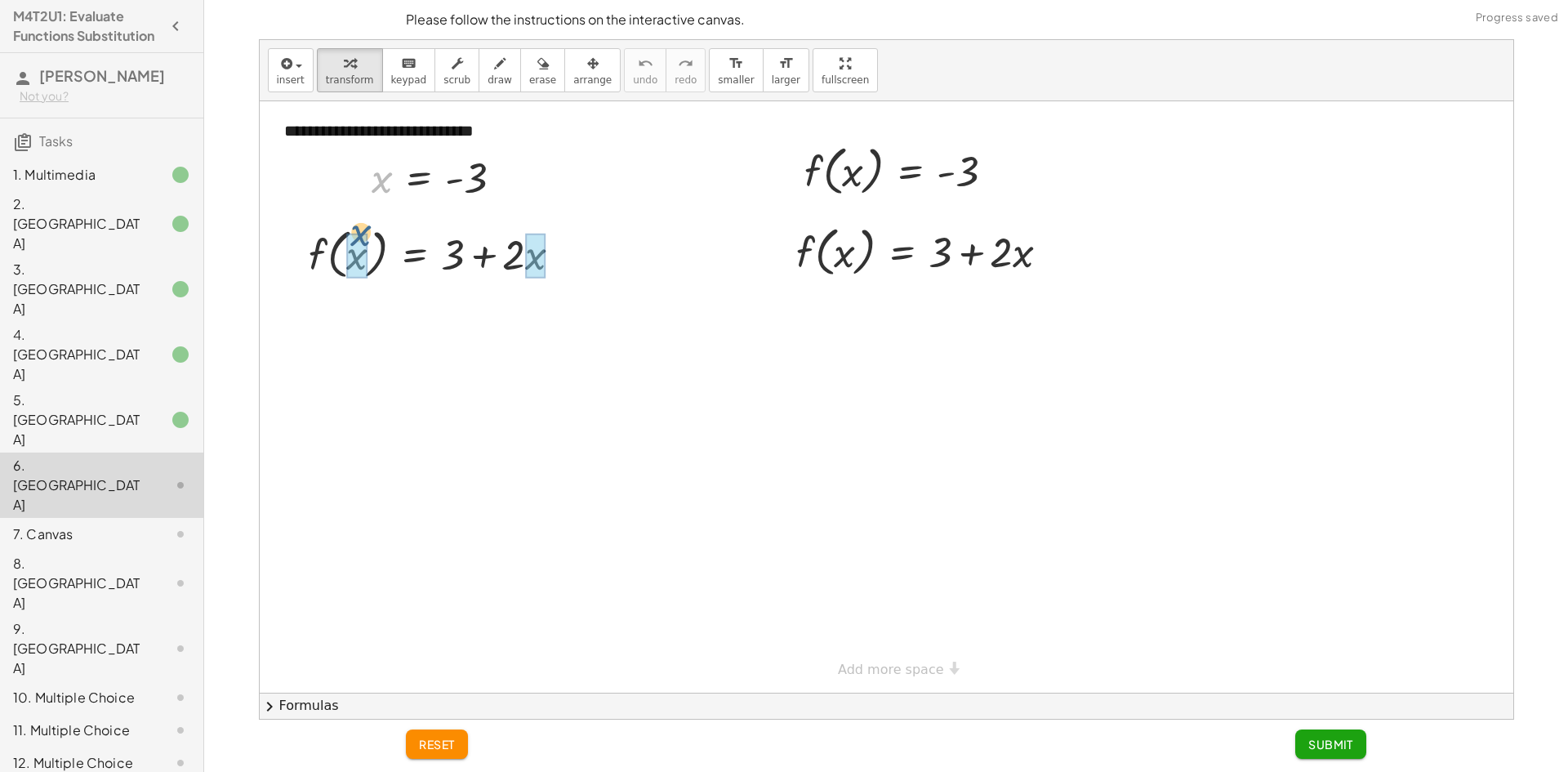
drag, startPoint x: 379, startPoint y: 179, endPoint x: 361, endPoint y: 243, distance: 66.5
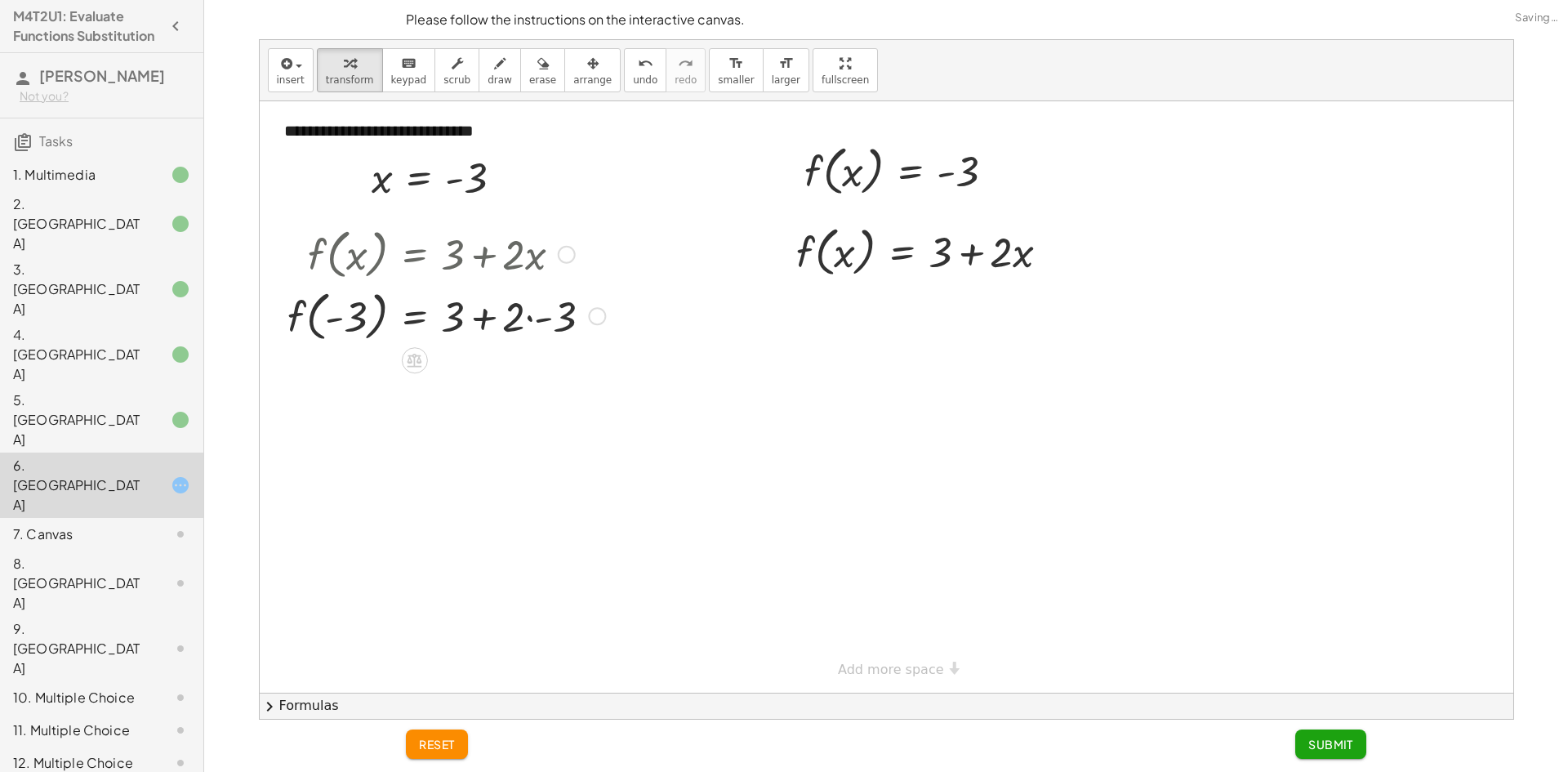
click at [543, 320] on div at bounding box center [446, 315] width 334 height 62
click at [488, 380] on div at bounding box center [446, 376] width 334 height 62
click at [0, 0] on div "f ( , x ) = + 3 + · 2 · x f ( , - 3 ) = + 3 + · 2 · - 3 f ( , ) = + 3 + - 3 - 6…" at bounding box center [0, 0] width 0 height 0
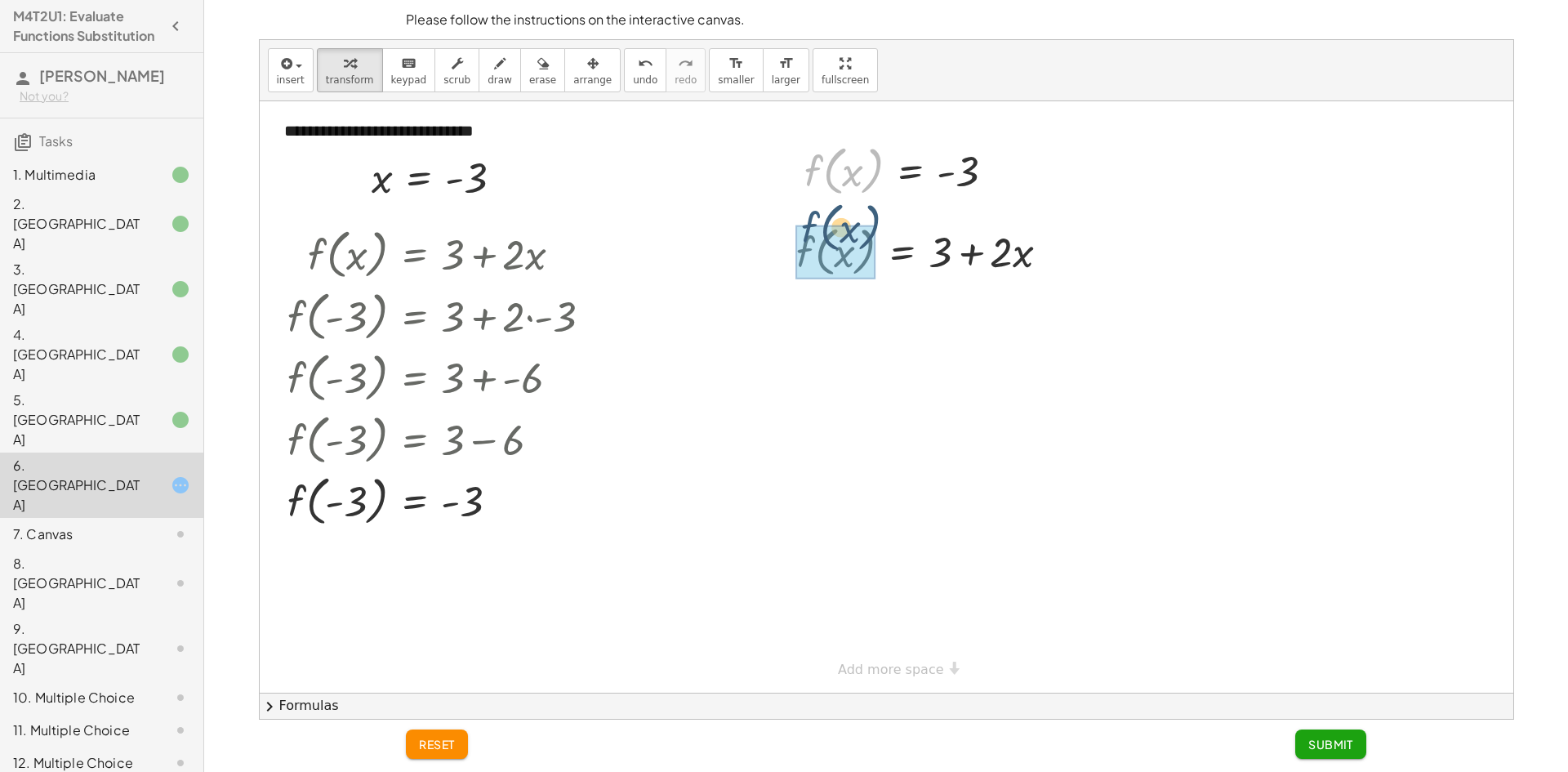
drag, startPoint x: 814, startPoint y: 178, endPoint x: 804, endPoint y: 250, distance: 72.7
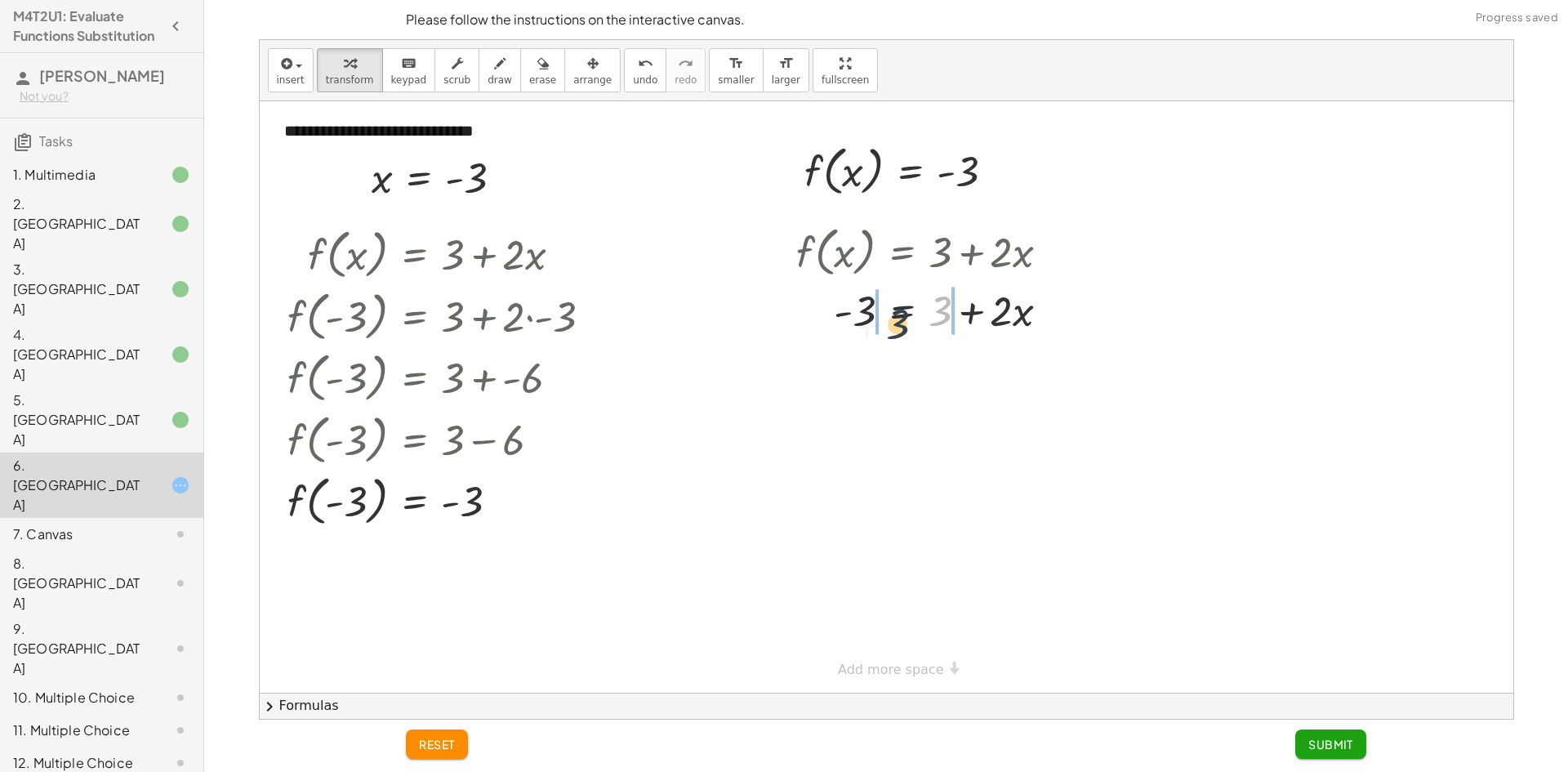
drag, startPoint x: 934, startPoint y: 305, endPoint x: 885, endPoint y: 316, distance: 50.2
click at [885, 316] on div at bounding box center [929, 309] width 282 height 56
click at [826, 358] on div at bounding box center [935, 364] width 380 height 56
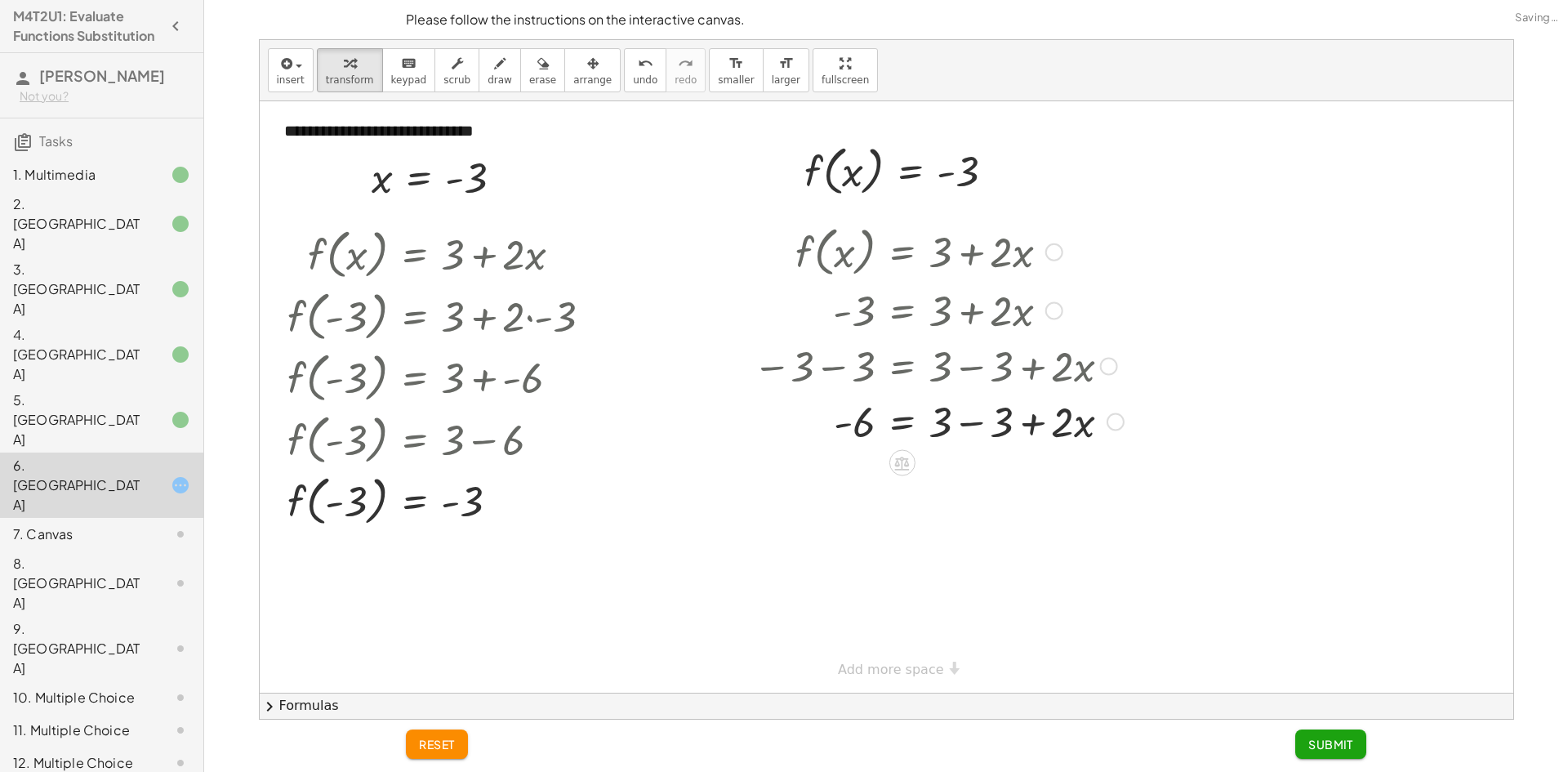
click at [967, 414] on div at bounding box center [938, 420] width 387 height 56
drag, startPoint x: 938, startPoint y: 432, endPoint x: 854, endPoint y: 440, distance: 84.4
click at [854, 443] on div at bounding box center [935, 420] width 380 height 56
click at [860, 421] on div at bounding box center [935, 420] width 380 height 81
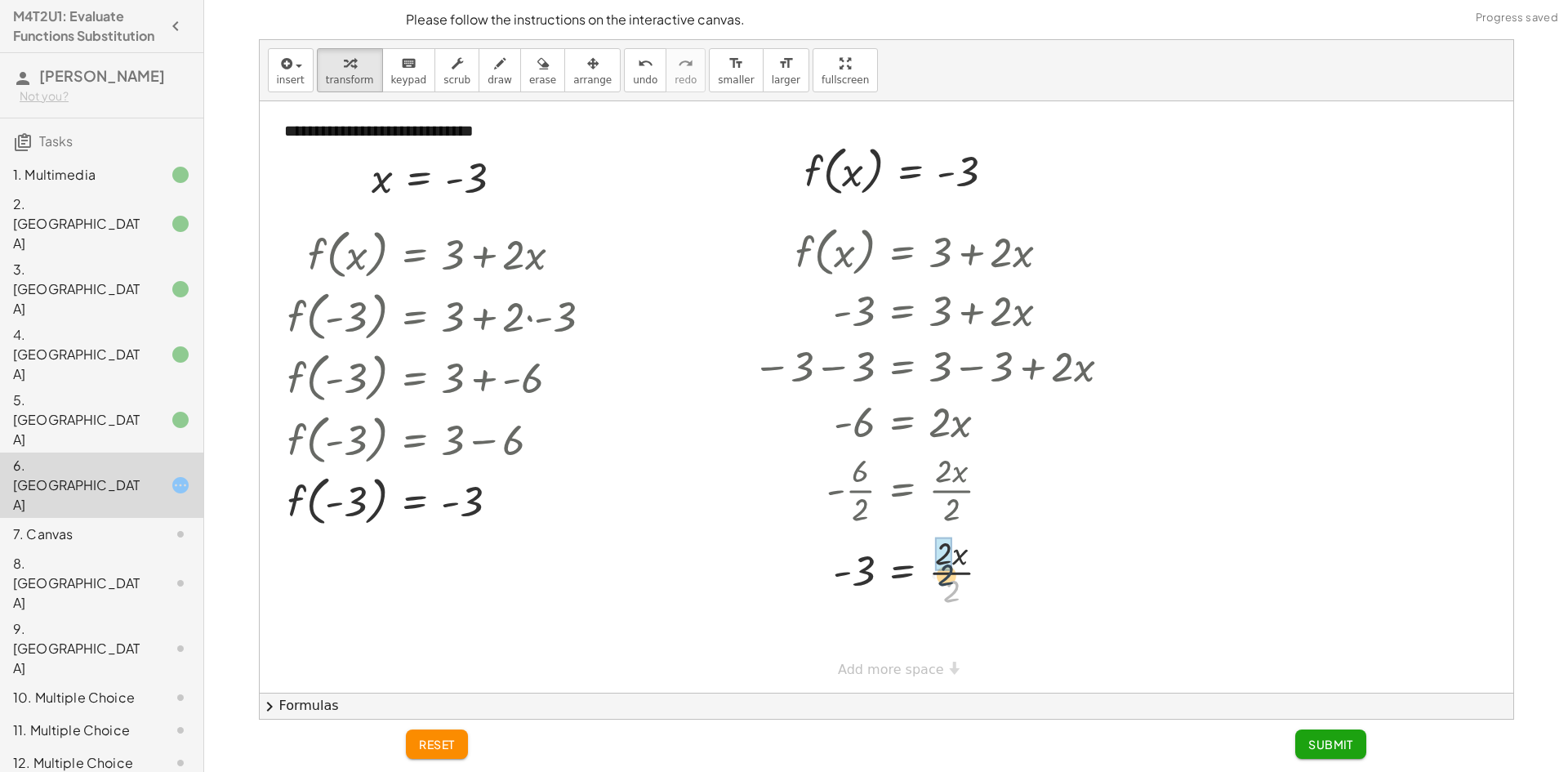
drag, startPoint x: 952, startPoint y: 581, endPoint x: 947, endPoint y: 563, distance: 18.7
click at [1329, 738] on span "Submit" at bounding box center [1331, 744] width 45 height 15
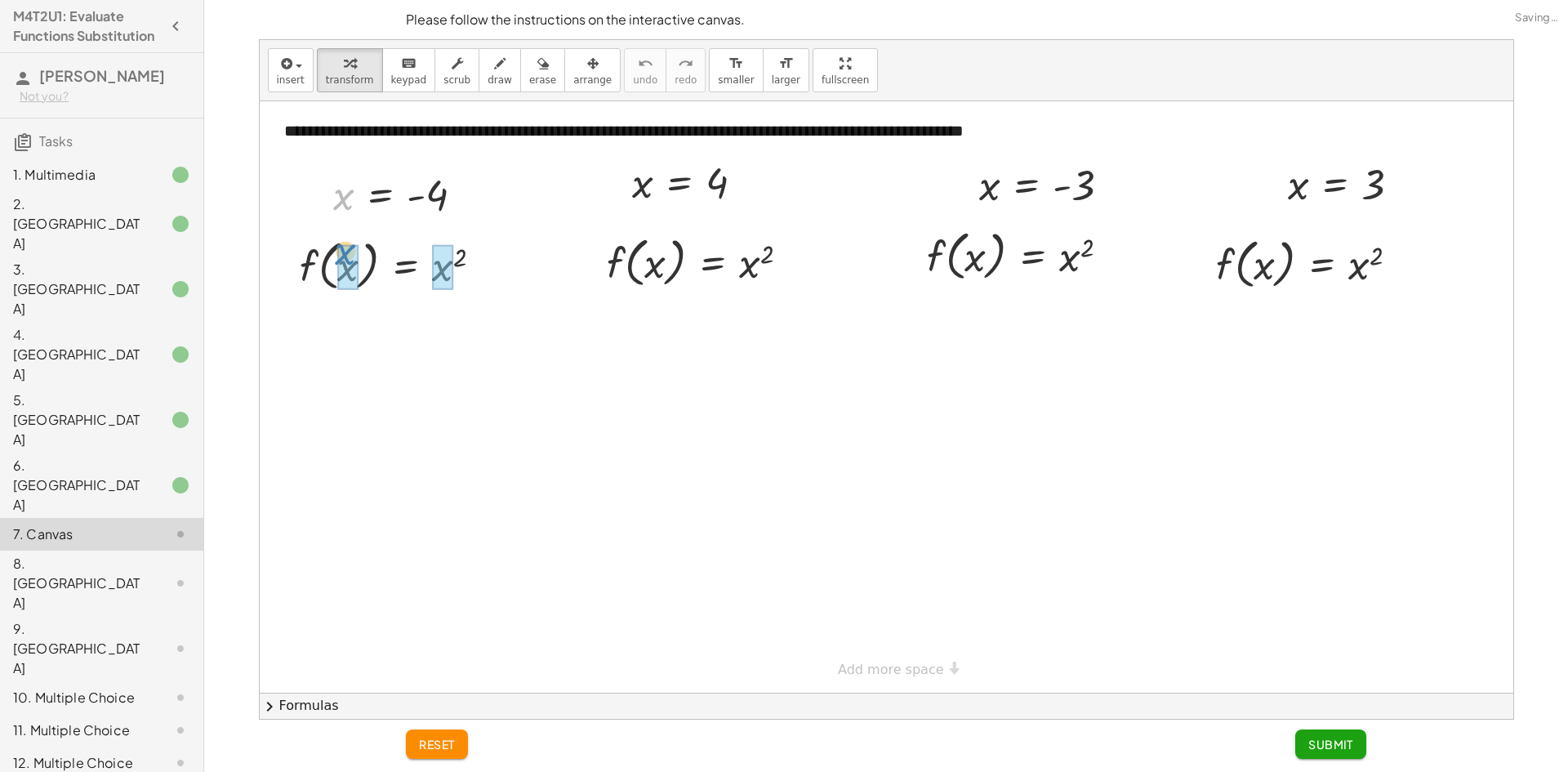
drag, startPoint x: 341, startPoint y: 207, endPoint x: 344, endPoint y: 262, distance: 55.1
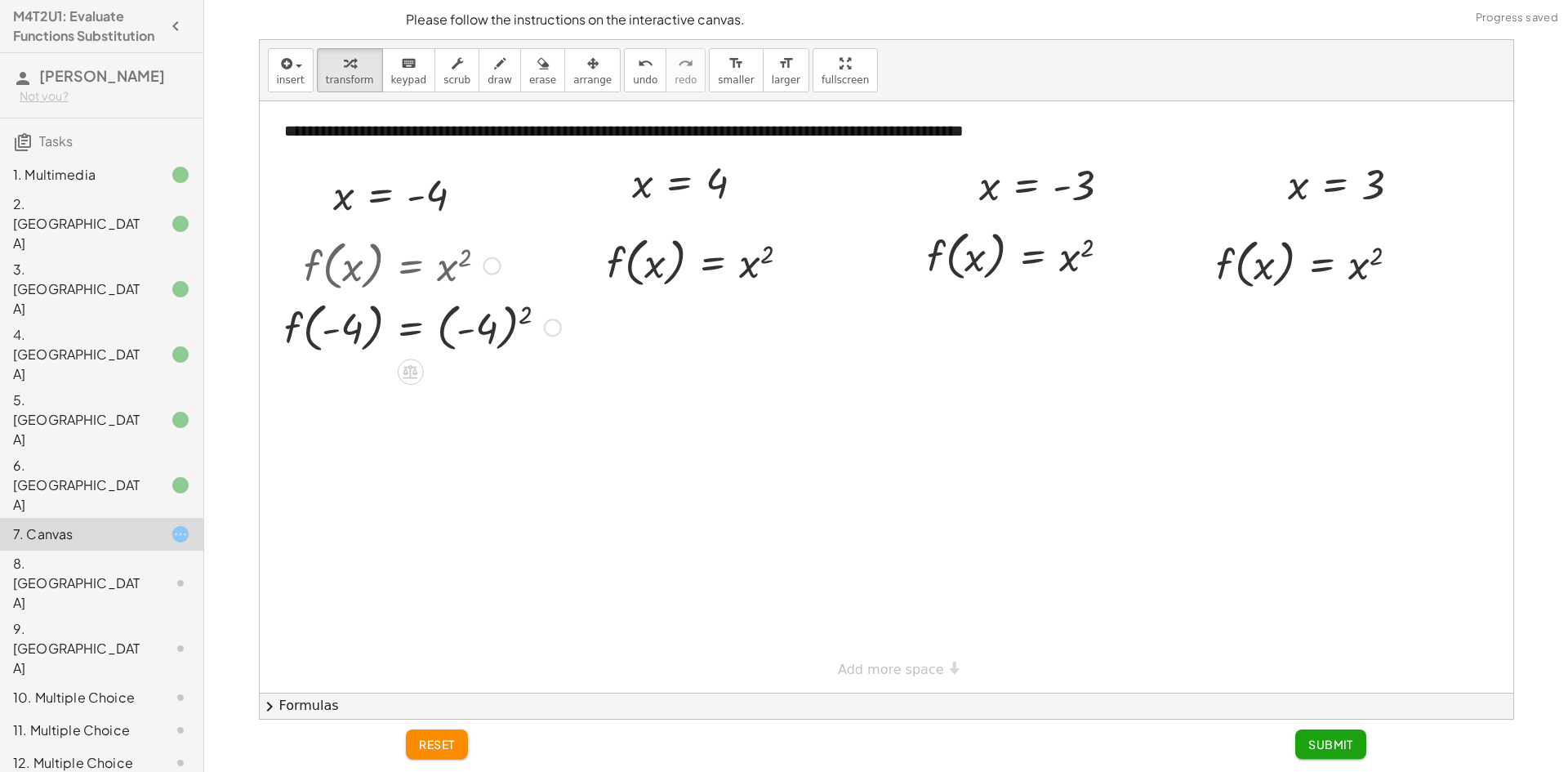
click at [497, 333] on div at bounding box center [423, 326] width 293 height 62
click at [453, 386] on div at bounding box center [423, 388] width 293 height 62
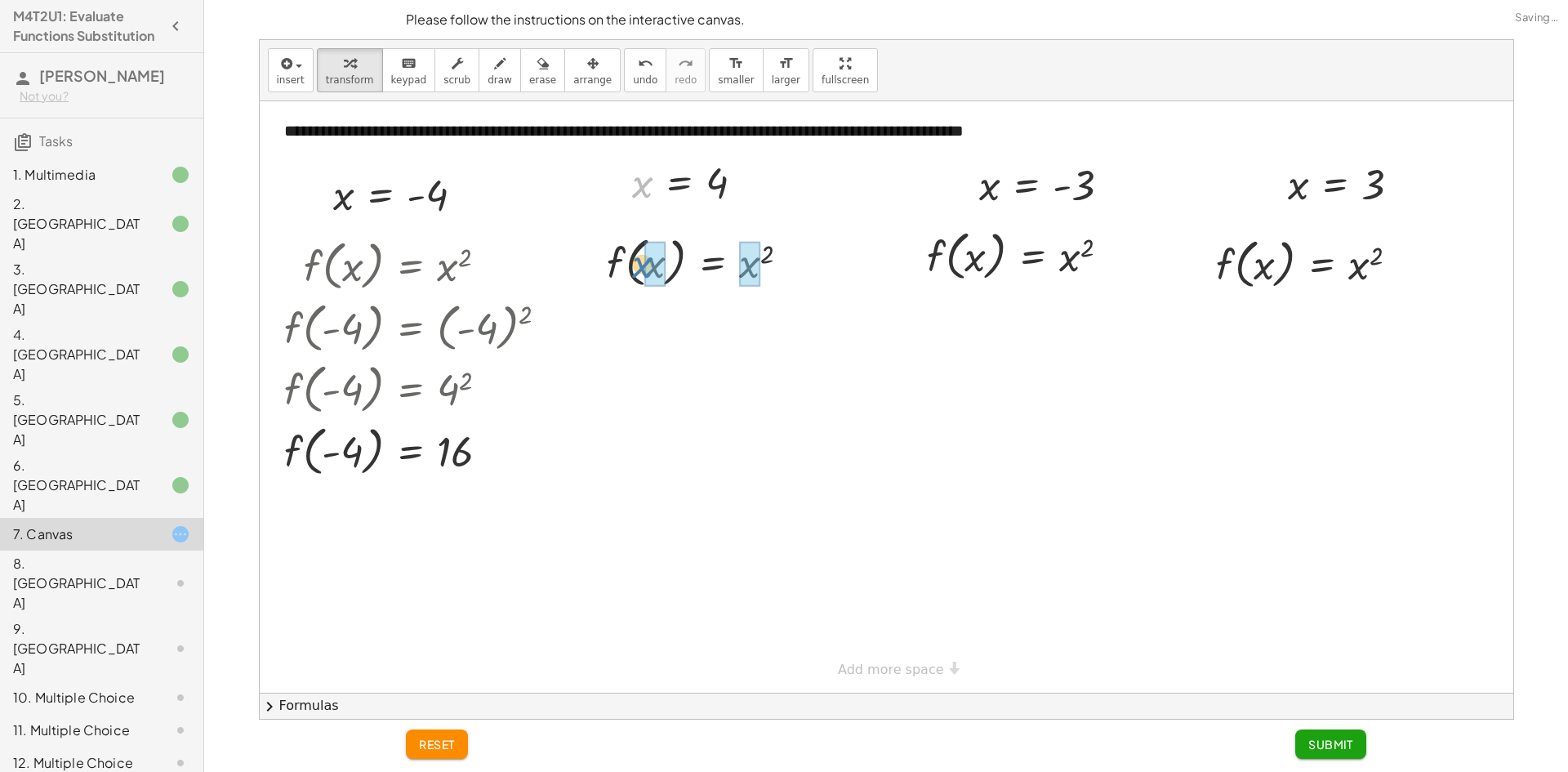
drag, startPoint x: 643, startPoint y: 183, endPoint x: 643, endPoint y: 265, distance: 82.0
click at [643, 265] on div at bounding box center [704, 261] width 215 height 62
click at [764, 327] on div at bounding box center [704, 323] width 215 height 62
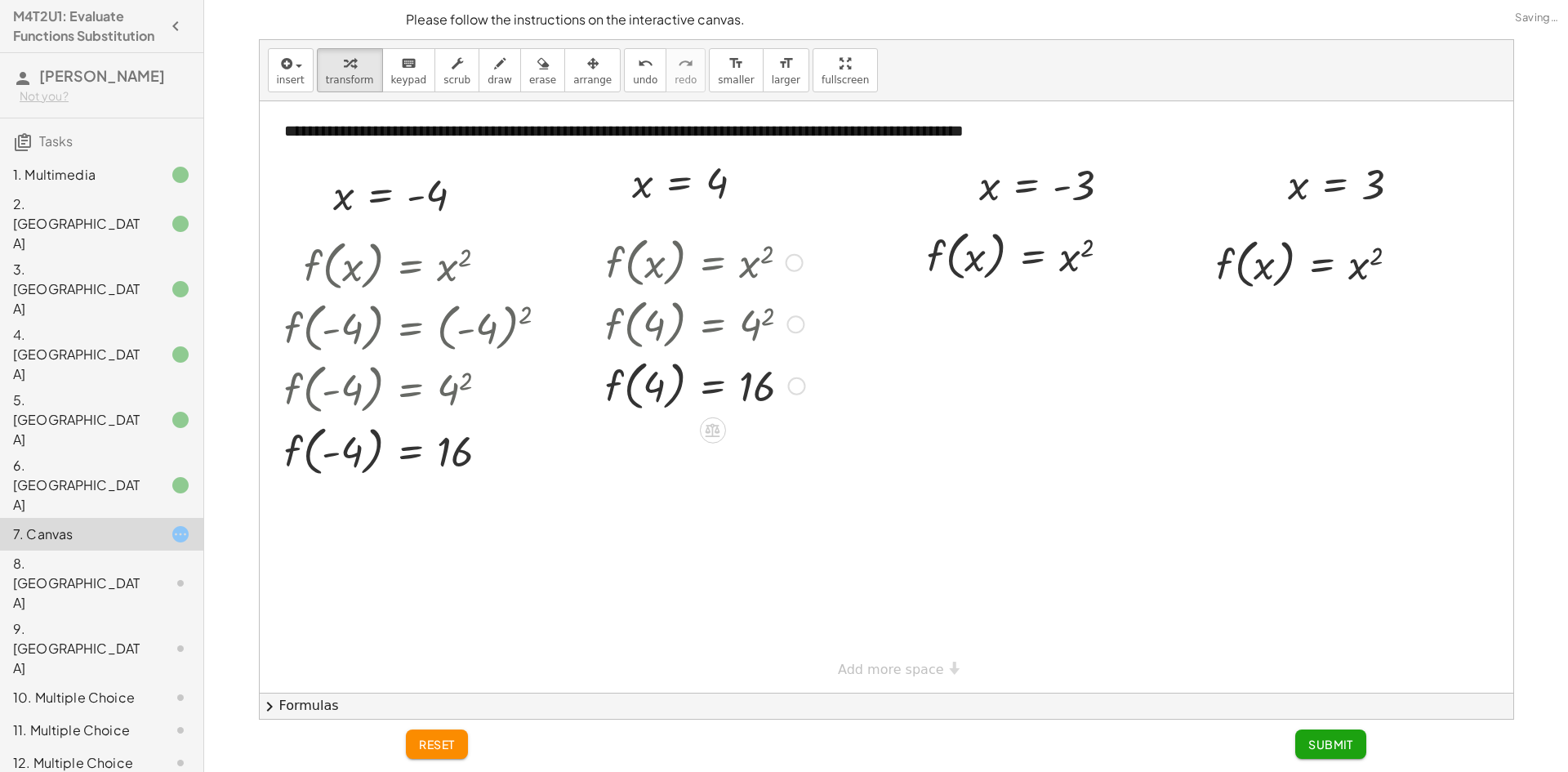
click at [653, 392] on div at bounding box center [705, 384] width 217 height 62
drag, startPoint x: 995, startPoint y: 188, endPoint x: 1017, endPoint y: 273, distance: 87.8
click at [1086, 259] on div at bounding box center [1044, 255] width 295 height 62
click at [1092, 266] on div at bounding box center [1014, 255] width 235 height 62
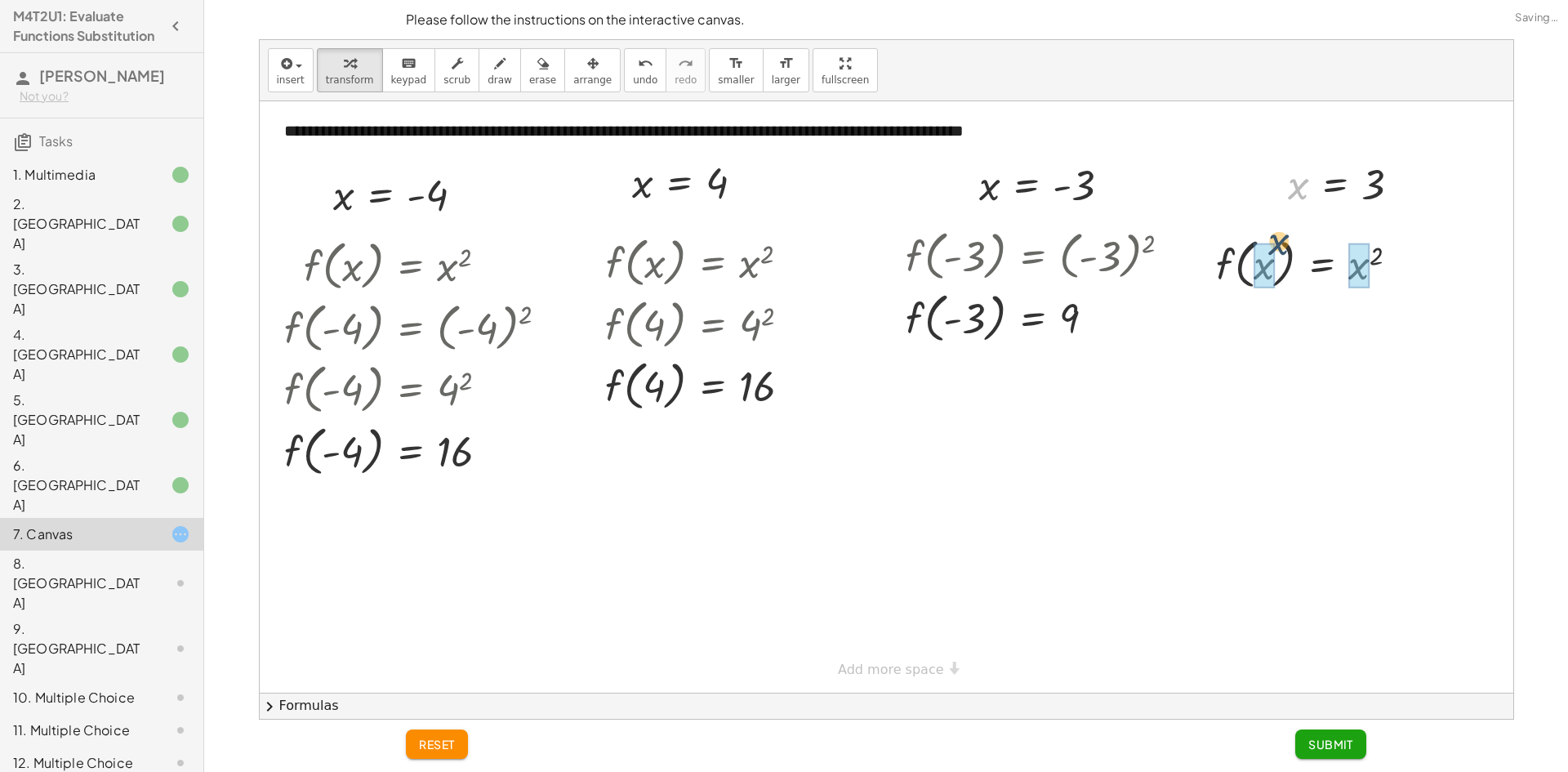
drag, startPoint x: 1298, startPoint y: 199, endPoint x: 1287, endPoint y: 269, distance: 70.9
click at [1277, 260] on div "**********" at bounding box center [887, 397] width 1253 height 591
click at [1312, 263] on div at bounding box center [1313, 262] width 217 height 62
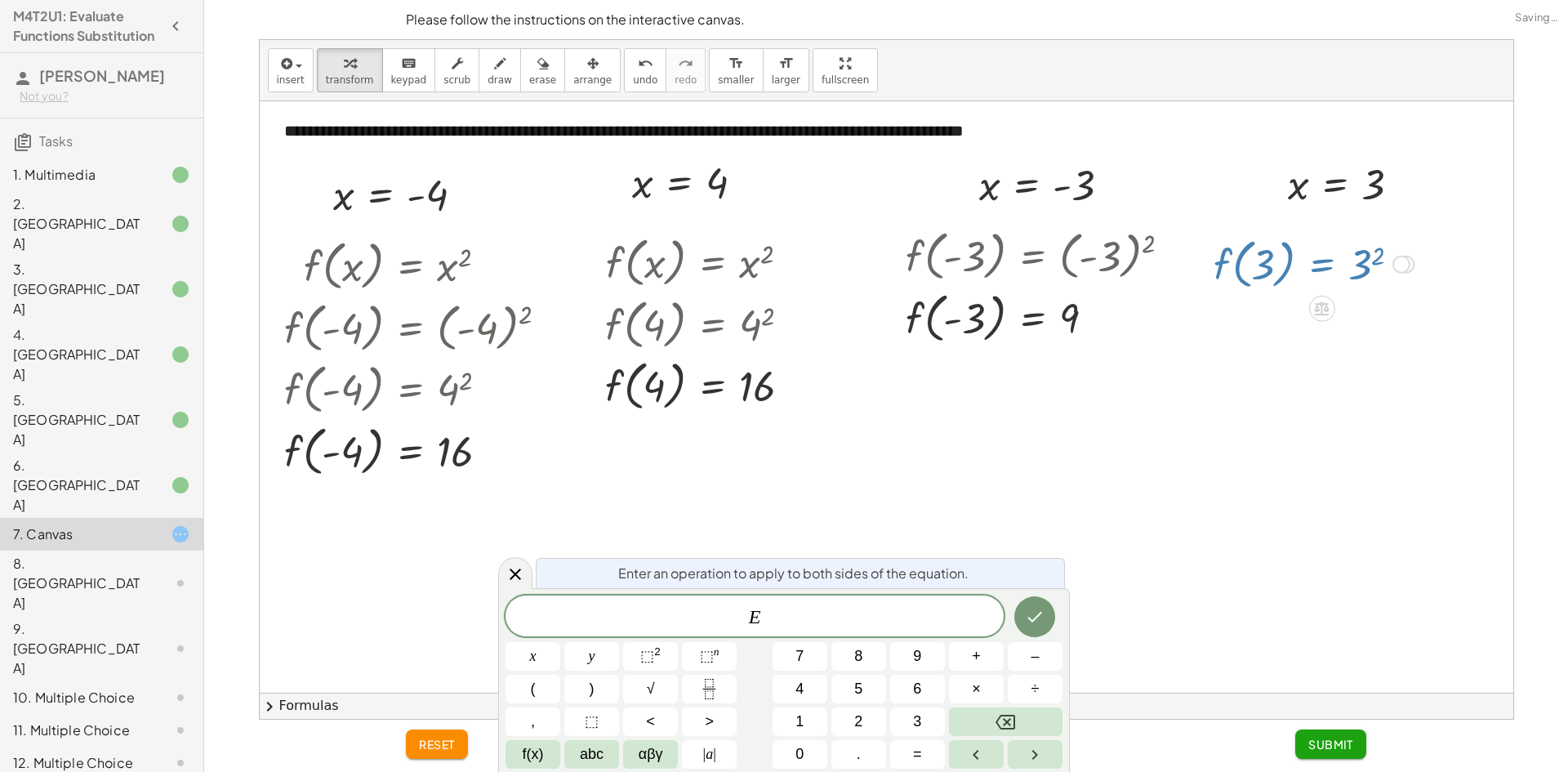
click at [1384, 313] on div at bounding box center [887, 397] width 1253 height 591
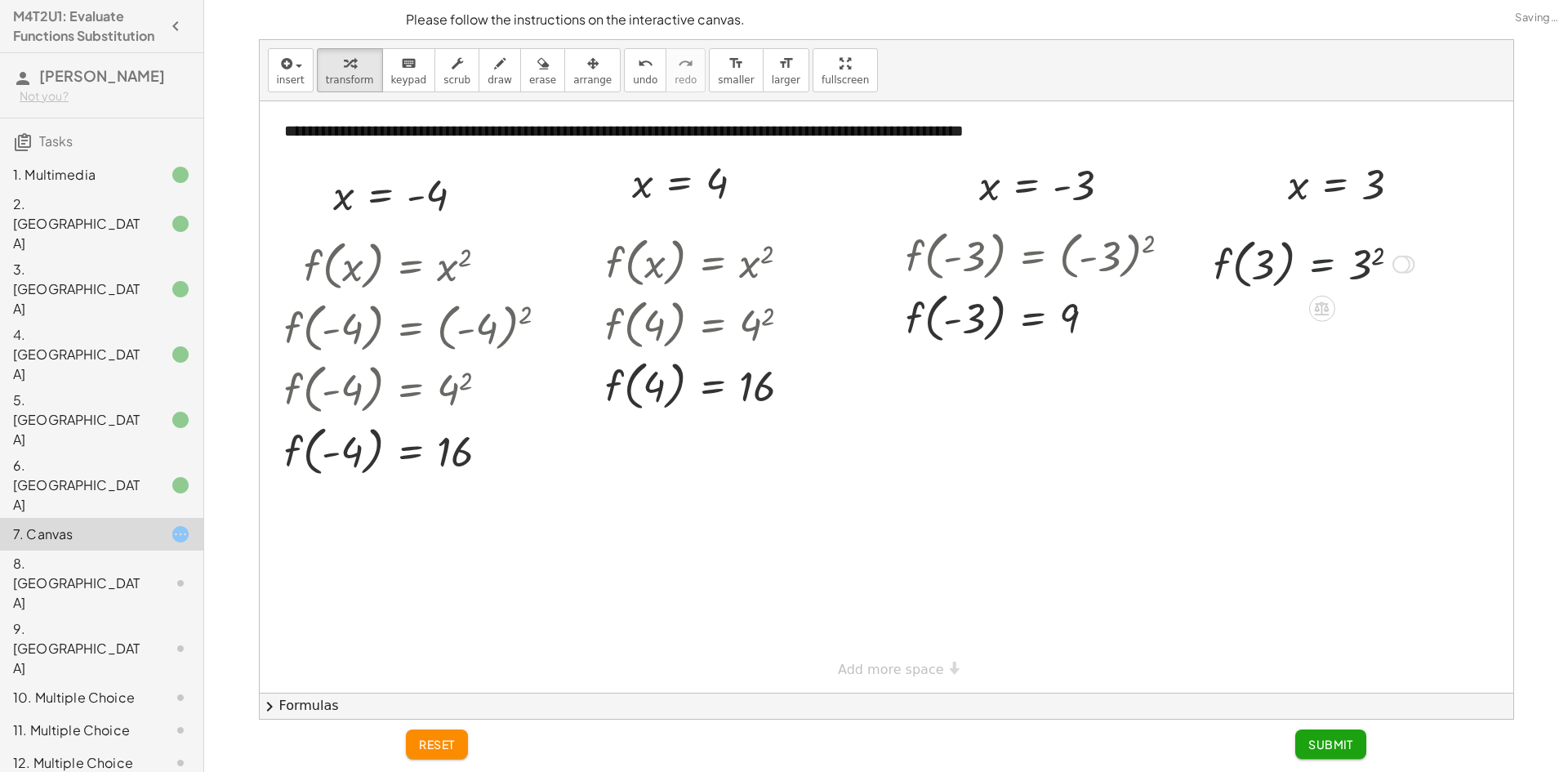
click at [1354, 274] on div at bounding box center [1313, 262] width 217 height 62
click at [1348, 746] on span "Submit" at bounding box center [1331, 744] width 45 height 15
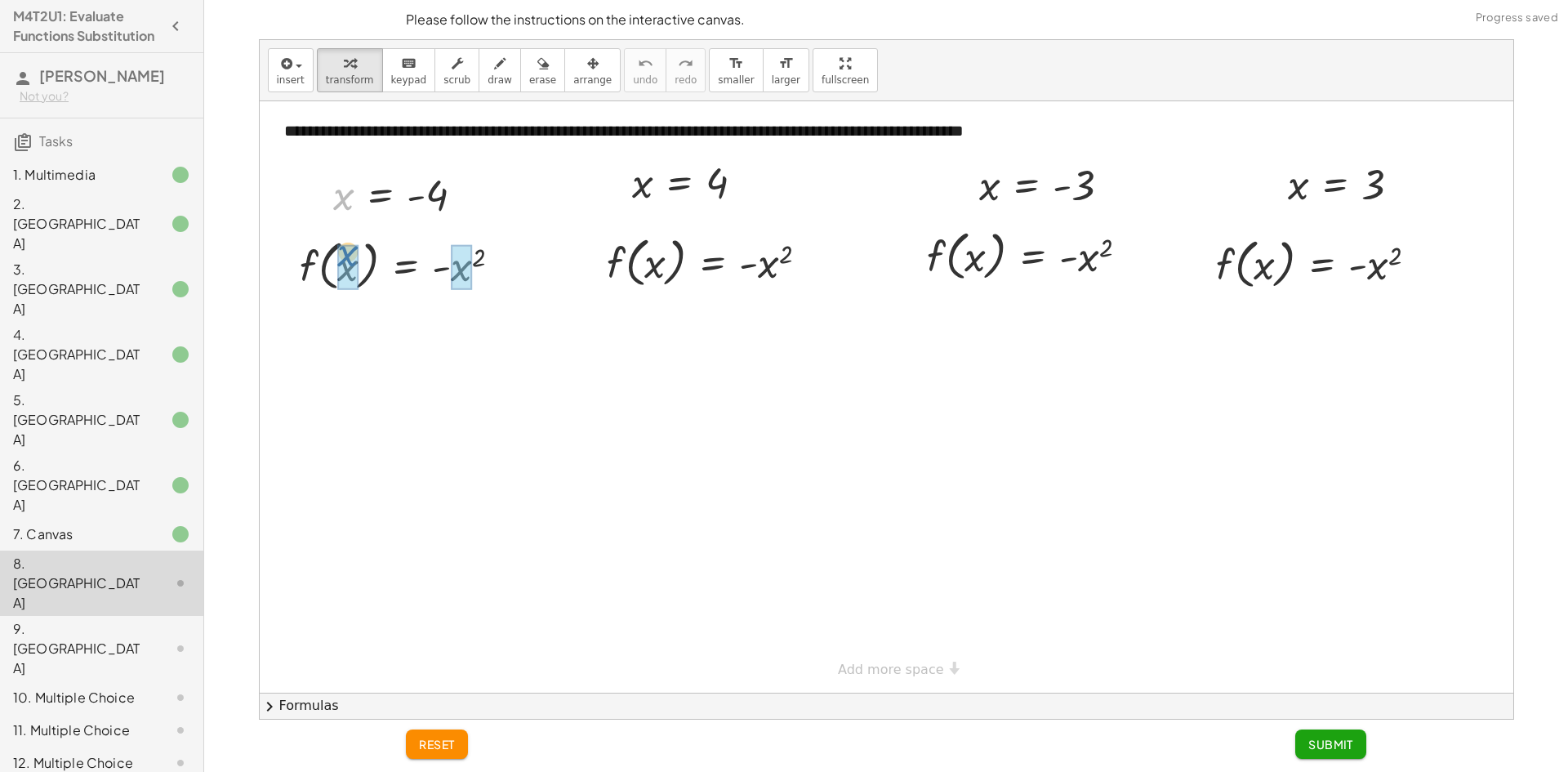
drag, startPoint x: 347, startPoint y: 197, endPoint x: 376, endPoint y: 278, distance: 86.0
click at [359, 266] on div "**********" at bounding box center [887, 397] width 1253 height 591
click at [515, 268] on div at bounding box center [432, 264] width 312 height 62
click at [493, 261] on div at bounding box center [403, 264] width 252 height 62
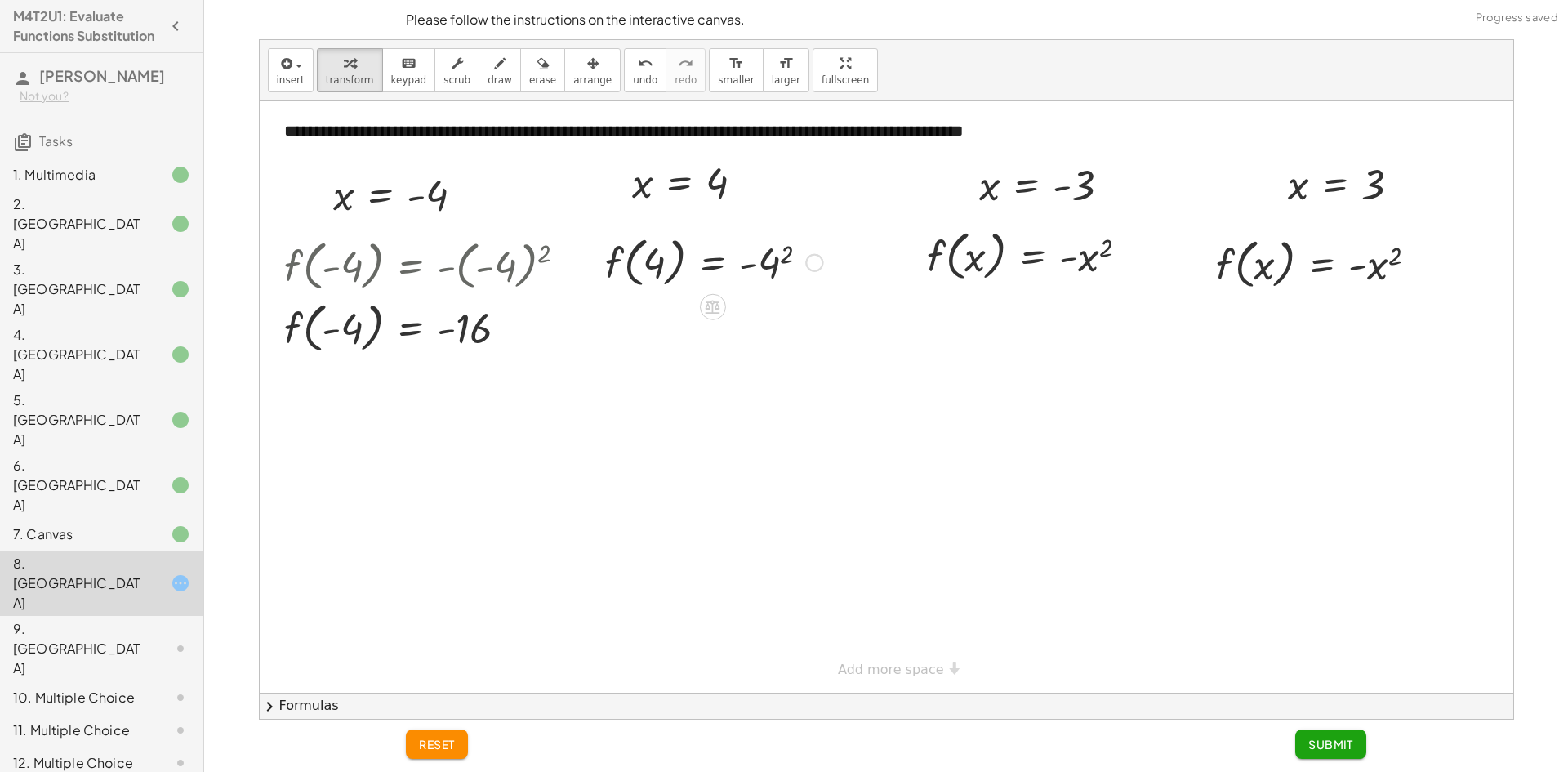
click at [775, 266] on div at bounding box center [713, 261] width 233 height 62
click at [775, 266] on div at bounding box center [714, 261] width 234 height 62
drag, startPoint x: 984, startPoint y: 193, endPoint x: 964, endPoint y: 280, distance: 89.3
click at [964, 280] on div "**********" at bounding box center [887, 397] width 1253 height 591
click at [1096, 257] on div at bounding box center [1054, 255] width 314 height 62
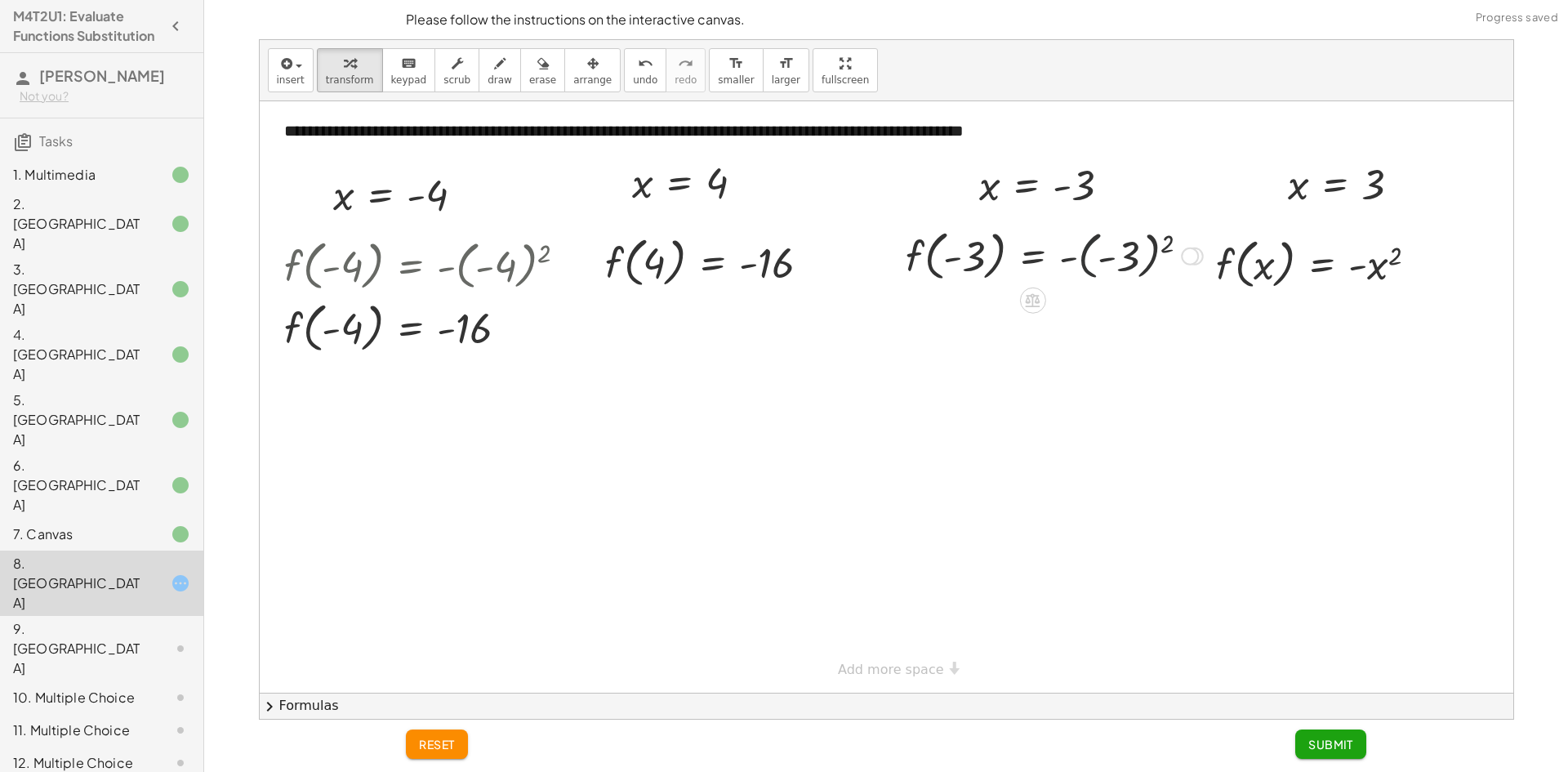
click at [1096, 257] on div at bounding box center [1054, 255] width 314 height 62
click at [1360, 261] on div at bounding box center [1322, 262] width 235 height 62
click at [1385, 268] on div at bounding box center [1322, 262] width 235 height 62
drag, startPoint x: 1334, startPoint y: 739, endPoint x: 1350, endPoint y: 740, distance: 16.0
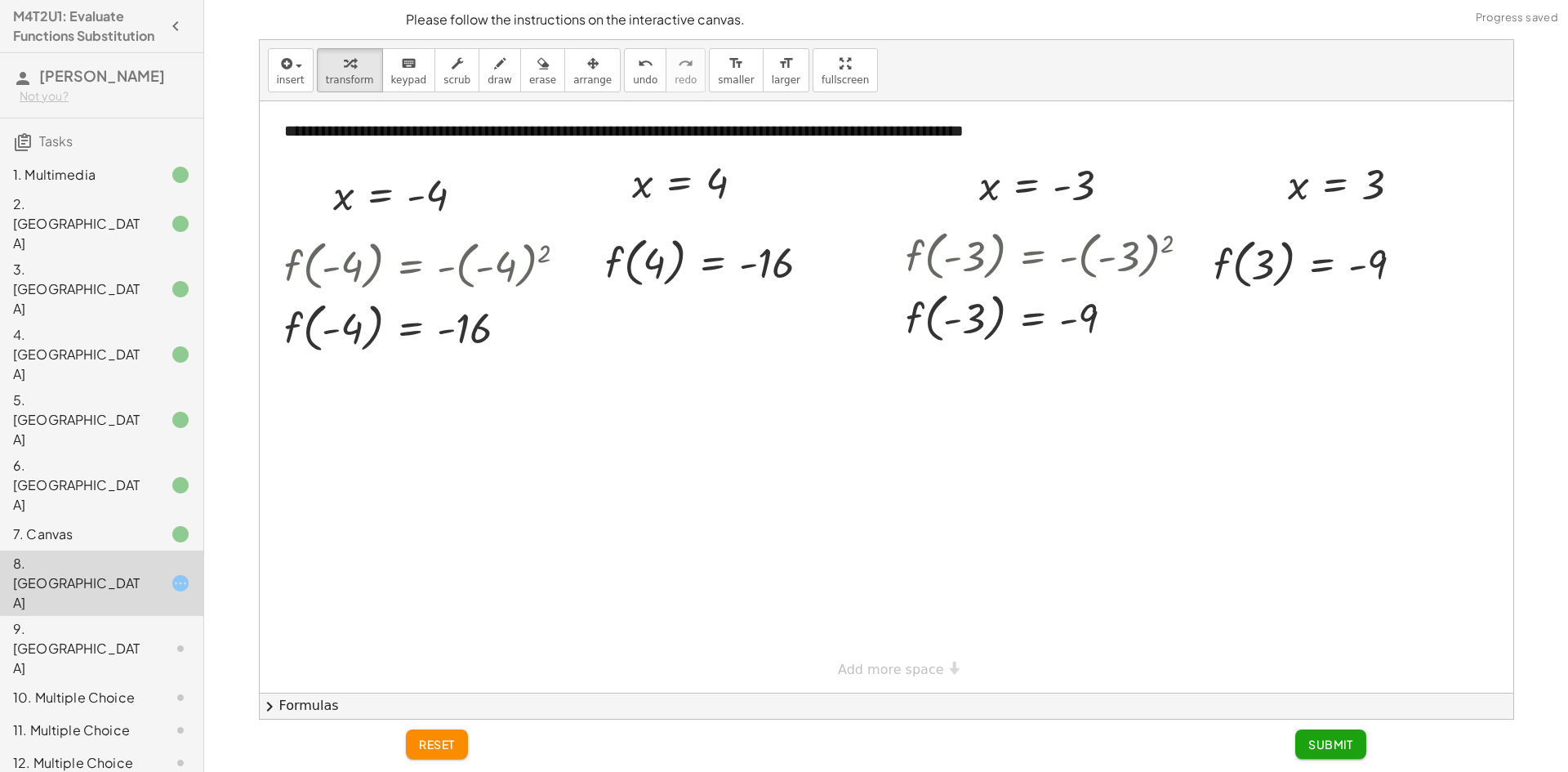
click at [1334, 737] on span "Submit" at bounding box center [1331, 744] width 45 height 15
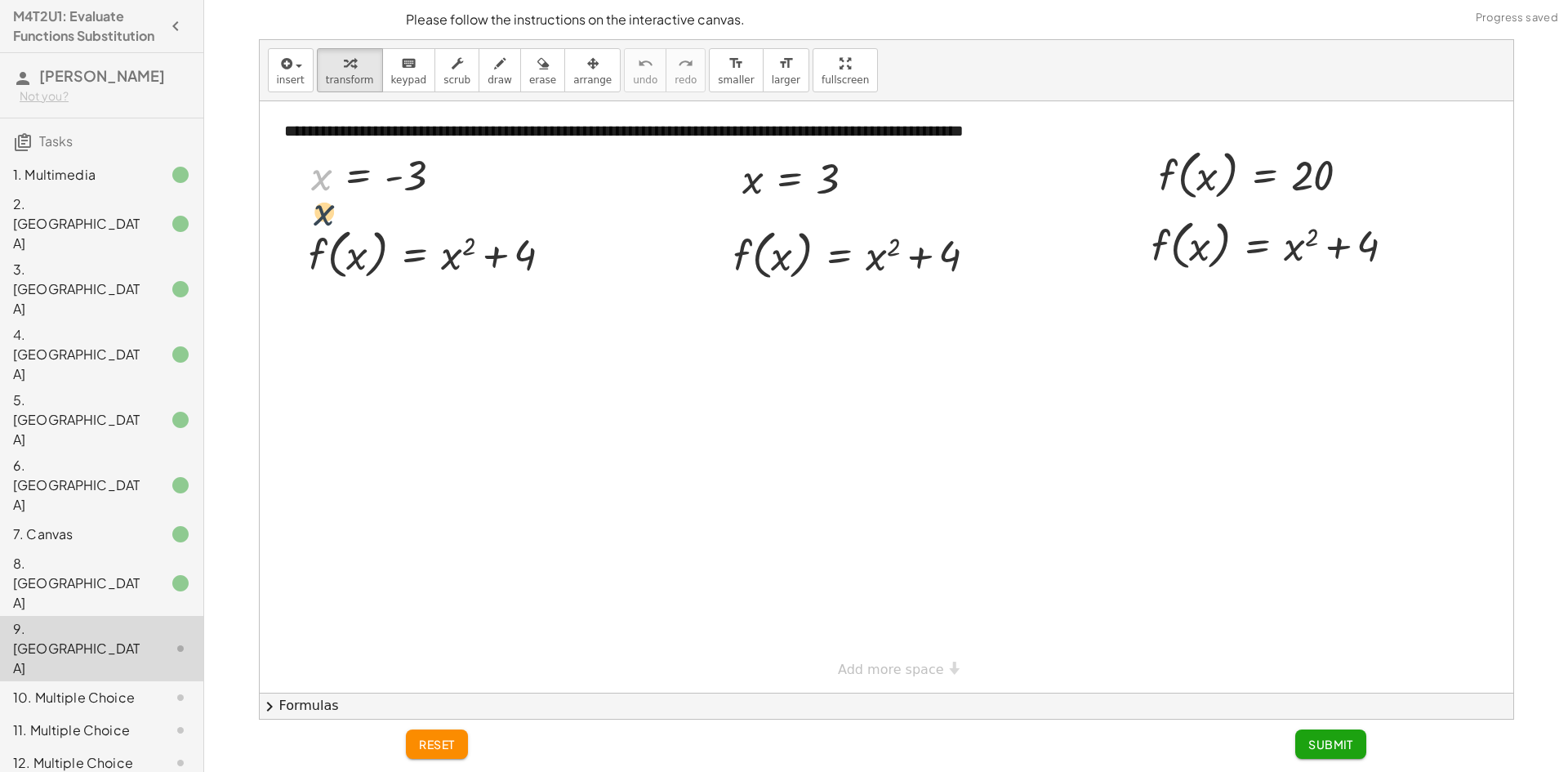
drag, startPoint x: 321, startPoint y: 178, endPoint x: 341, endPoint y: 235, distance: 60.4
drag, startPoint x: 301, startPoint y: 199, endPoint x: 333, endPoint y: 189, distance: 33.5
click at [330, 197] on div at bounding box center [318, 227] width 25 height 62
drag, startPoint x: 330, startPoint y: 187, endPoint x: 344, endPoint y: 157, distance: 33.1
click at [344, 165] on div at bounding box center [347, 196] width 25 height 62
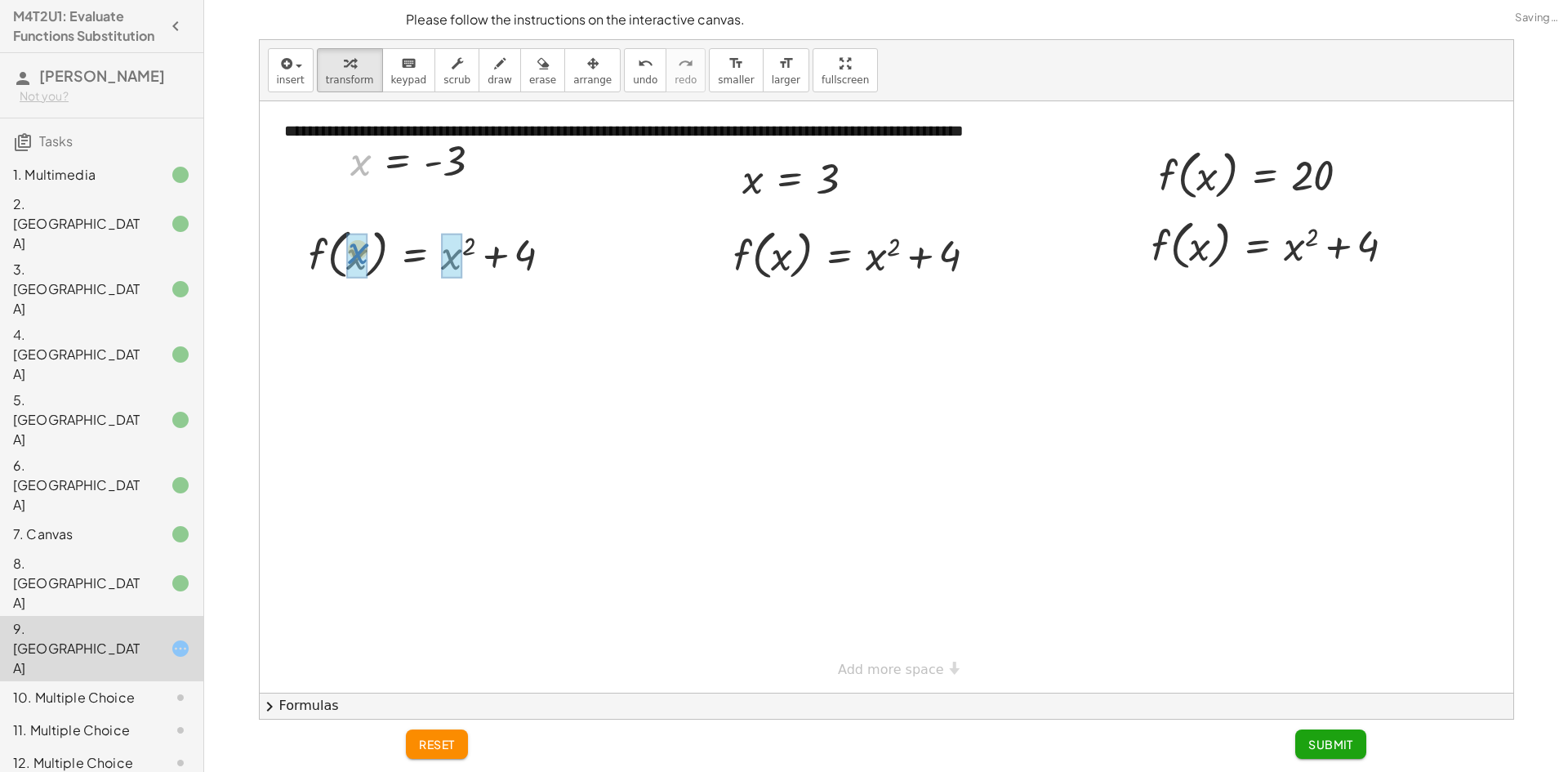
drag, startPoint x: 358, startPoint y: 169, endPoint x: 354, endPoint y: 260, distance: 91.1
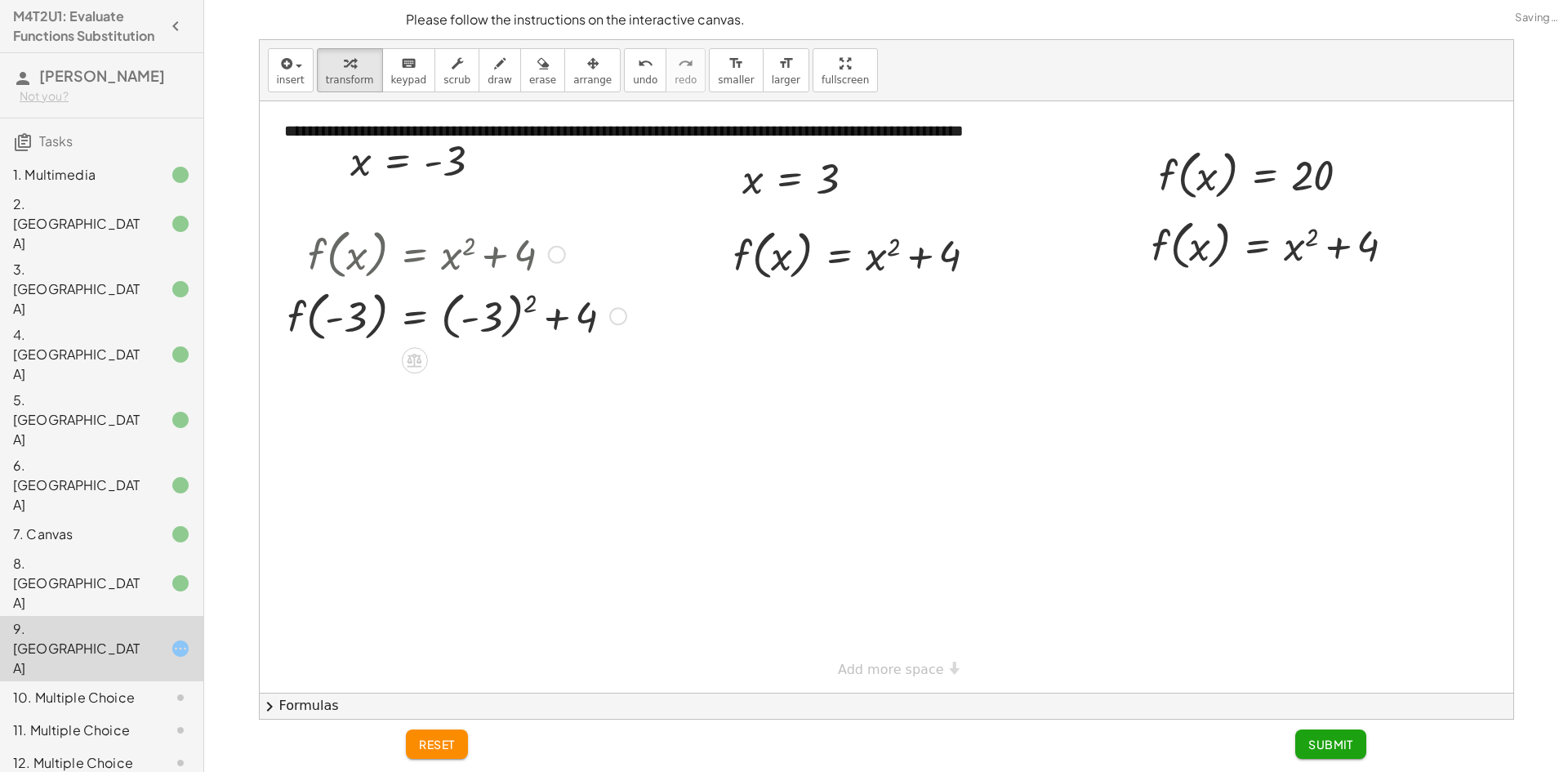
click at [506, 315] on div at bounding box center [457, 315] width 355 height 62
click at [476, 366] on div at bounding box center [457, 376] width 355 height 62
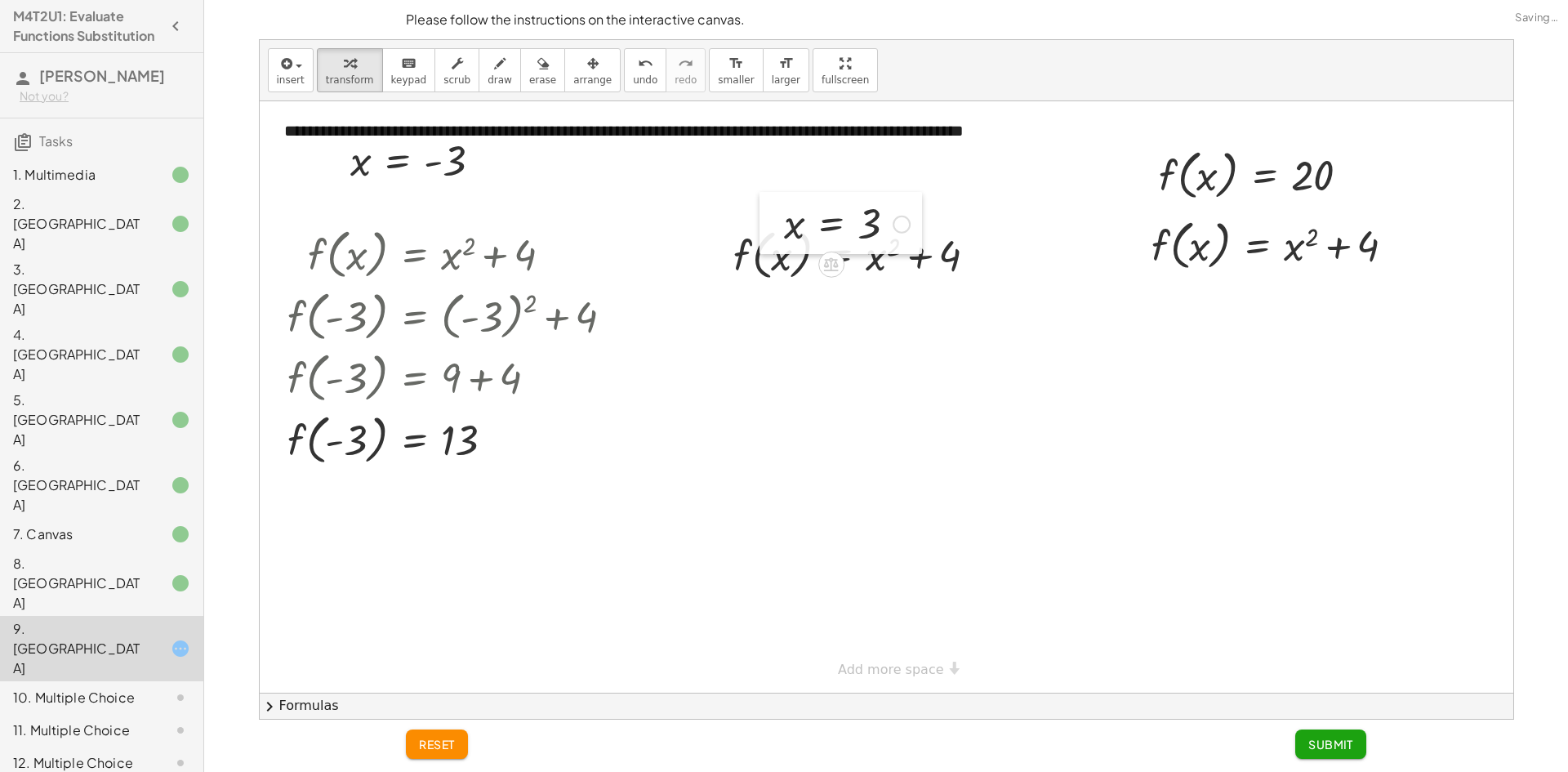
drag, startPoint x: 741, startPoint y: 186, endPoint x: 755, endPoint y: 181, distance: 14.9
click at [760, 192] on div at bounding box center [772, 222] width 25 height 62
drag, startPoint x: 780, startPoint y: 183, endPoint x: 771, endPoint y: 149, distance: 35.2
click at [785, 173] on div at bounding box center [819, 173] width 142 height 54
drag, startPoint x: 770, startPoint y: 178, endPoint x: 770, endPoint y: 237, distance: 59.0
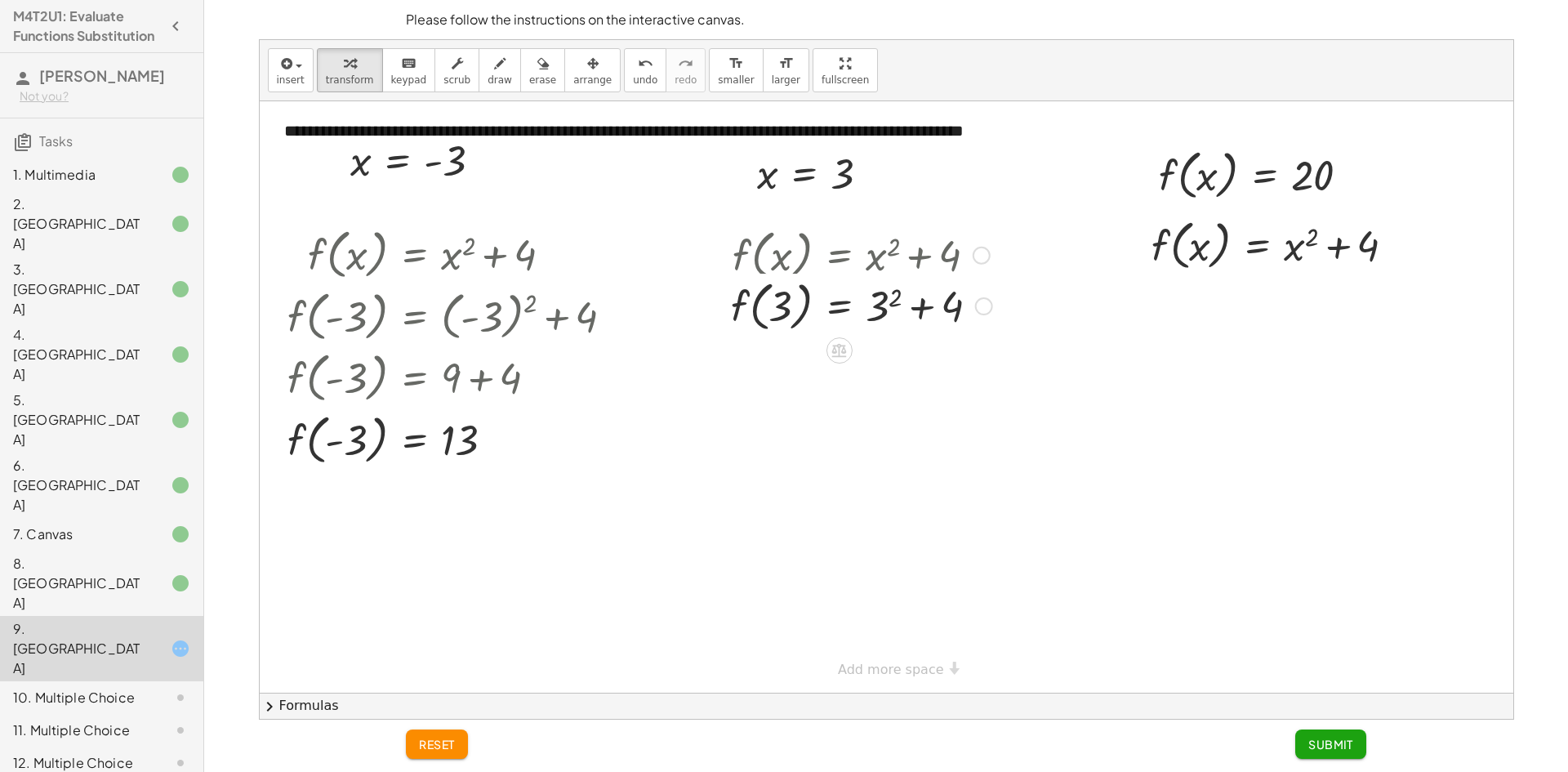
drag, startPoint x: 868, startPoint y: 257, endPoint x: 873, endPoint y: 290, distance: 33.4
click at [838, 256] on div "f ( , x ) = + x 2 + 4 f ( , ) = + 2 + 4 3 3" at bounding box center [838, 256] width 0 height 0
click at [876, 310] on div at bounding box center [862, 315] width 278 height 62
drag, startPoint x: 904, startPoint y: 320, endPoint x: 890, endPoint y: 323, distance: 14.3
click at [896, 321] on div at bounding box center [861, 315] width 276 height 62
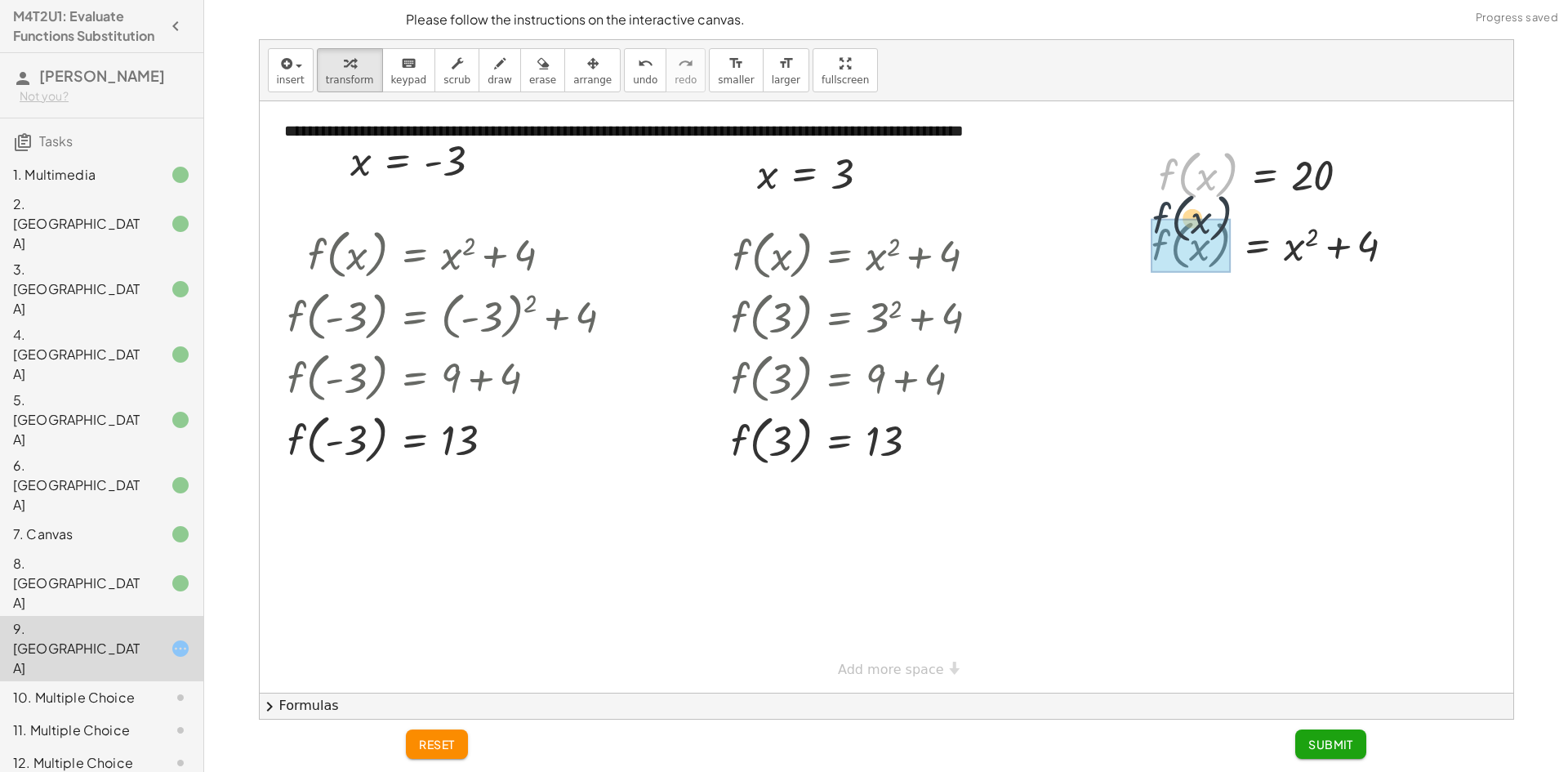
drag, startPoint x: 1165, startPoint y: 176, endPoint x: 1160, endPoint y: 232, distance: 56.2
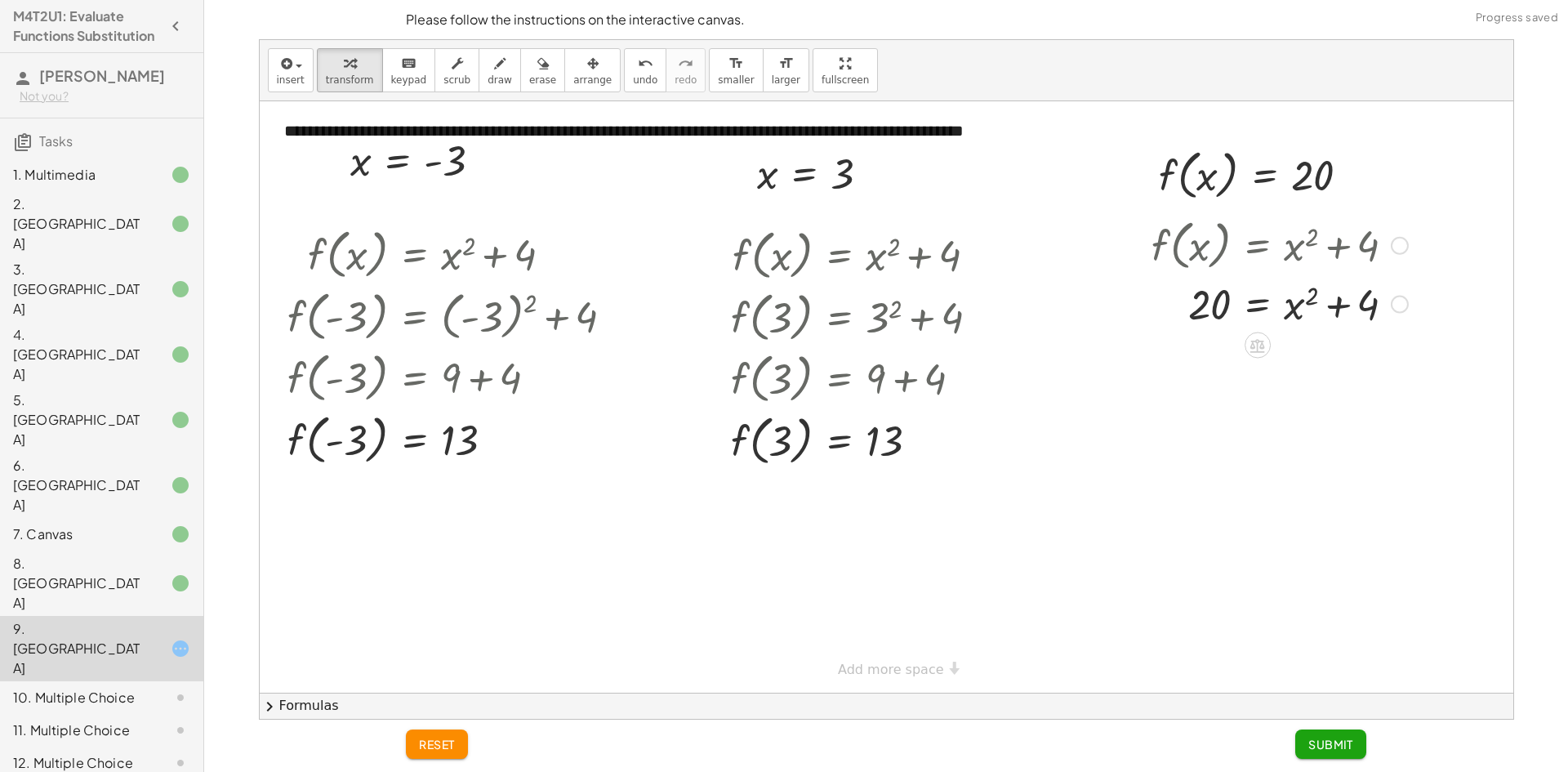
drag, startPoint x: 1341, startPoint y: 308, endPoint x: 1326, endPoint y: 302, distance: 16.2
click at [1341, 310] on div at bounding box center [1279, 303] width 273 height 56
drag, startPoint x: 1370, startPoint y: 308, endPoint x: 1253, endPoint y: 310, distance: 117.0
click at [1249, 311] on div at bounding box center [1279, 303] width 273 height 56
click at [1191, 351] on div at bounding box center [1298, 358] width 357 height 56
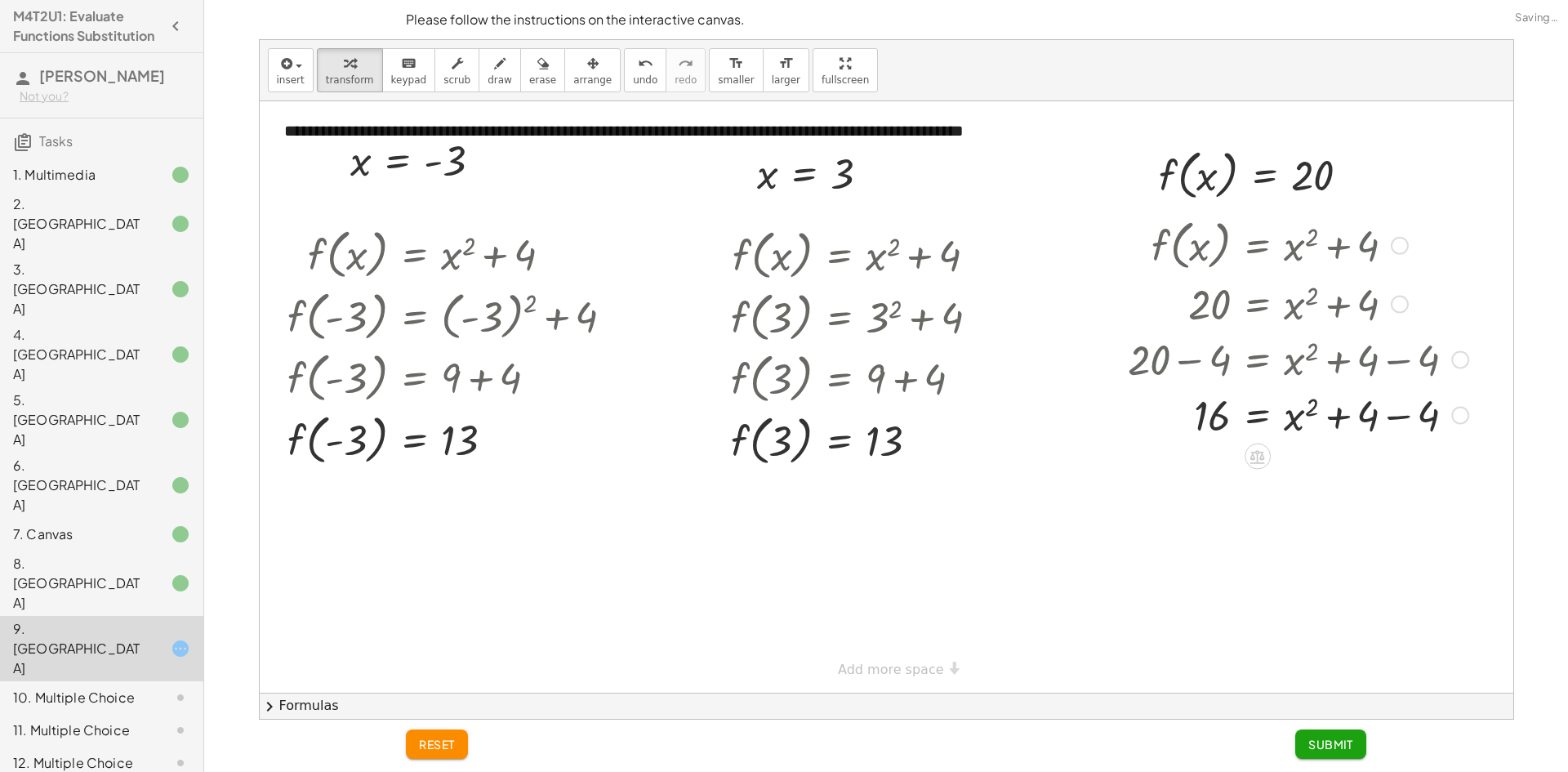
click at [1384, 404] on div at bounding box center [1298, 413] width 357 height 56
drag, startPoint x: 1212, startPoint y: 413, endPoint x: 1315, endPoint y: 436, distance: 105.5
click at [1313, 436] on div at bounding box center [1298, 413] width 357 height 54
click at [1343, 476] on div at bounding box center [1294, 467] width 365 height 56
click at [637, 72] on icon "undo" at bounding box center [645, 64] width 16 height 20
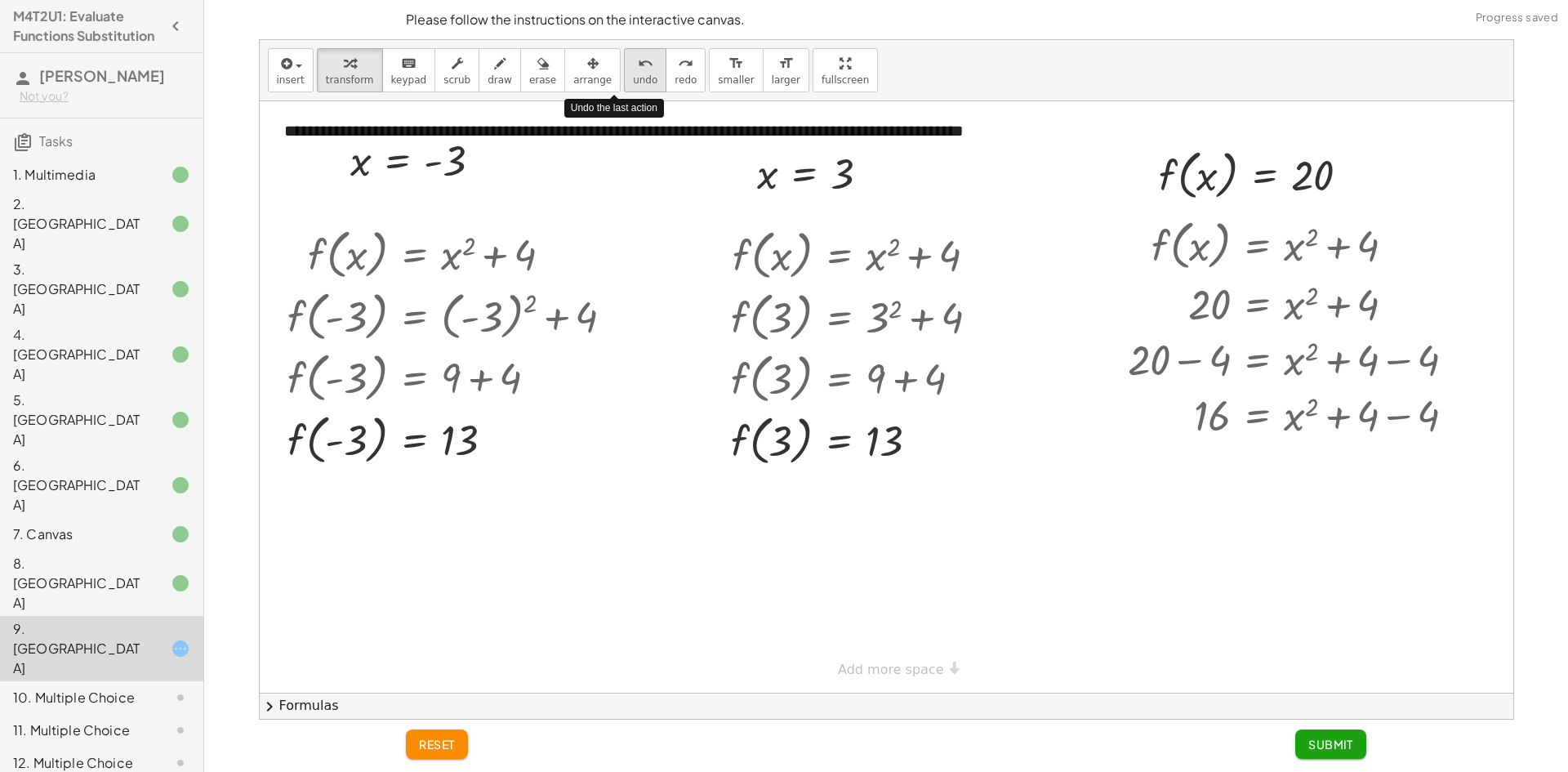
click at [637, 72] on icon "undo" at bounding box center [645, 64] width 16 height 20
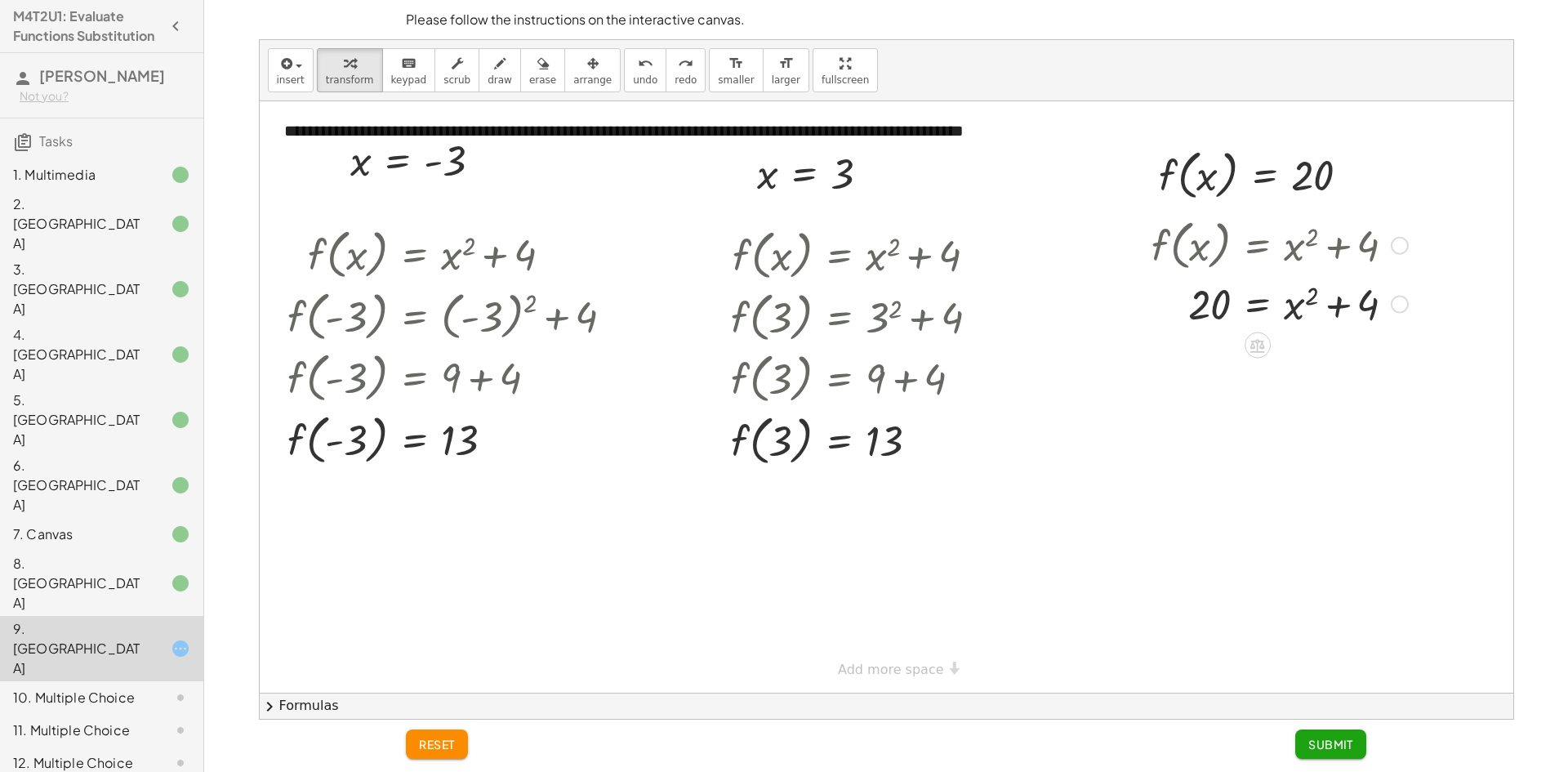
click at [1301, 304] on div at bounding box center [1279, 303] width 273 height 56
drag, startPoint x: 1209, startPoint y: 314, endPoint x: 1216, endPoint y: 310, distance: 8.1
click at [1289, 313] on div at bounding box center [1279, 303] width 273 height 56
click at [1197, 308] on div at bounding box center [1313, 303] width 429 height 56
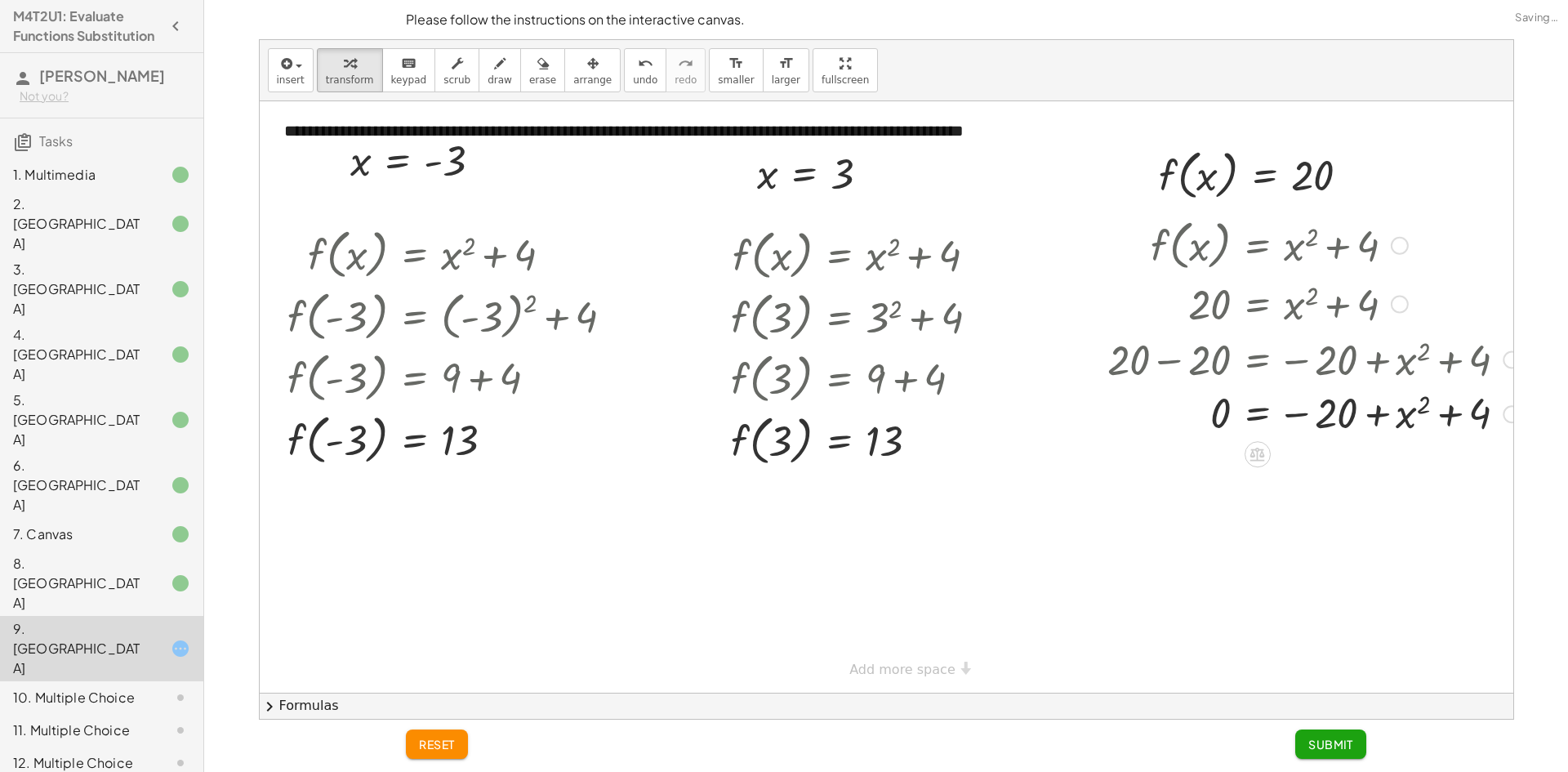
click at [1378, 408] on div at bounding box center [1313, 413] width 429 height 54
click at [1447, 419] on div at bounding box center [1313, 413] width 429 height 54
drag, startPoint x: 1470, startPoint y: 418, endPoint x: 1380, endPoint y: 413, distance: 90.1
click at [1380, 413] on div at bounding box center [1313, 413] width 429 height 54
click at [1370, 411] on div at bounding box center [1313, 413] width 429 height 54
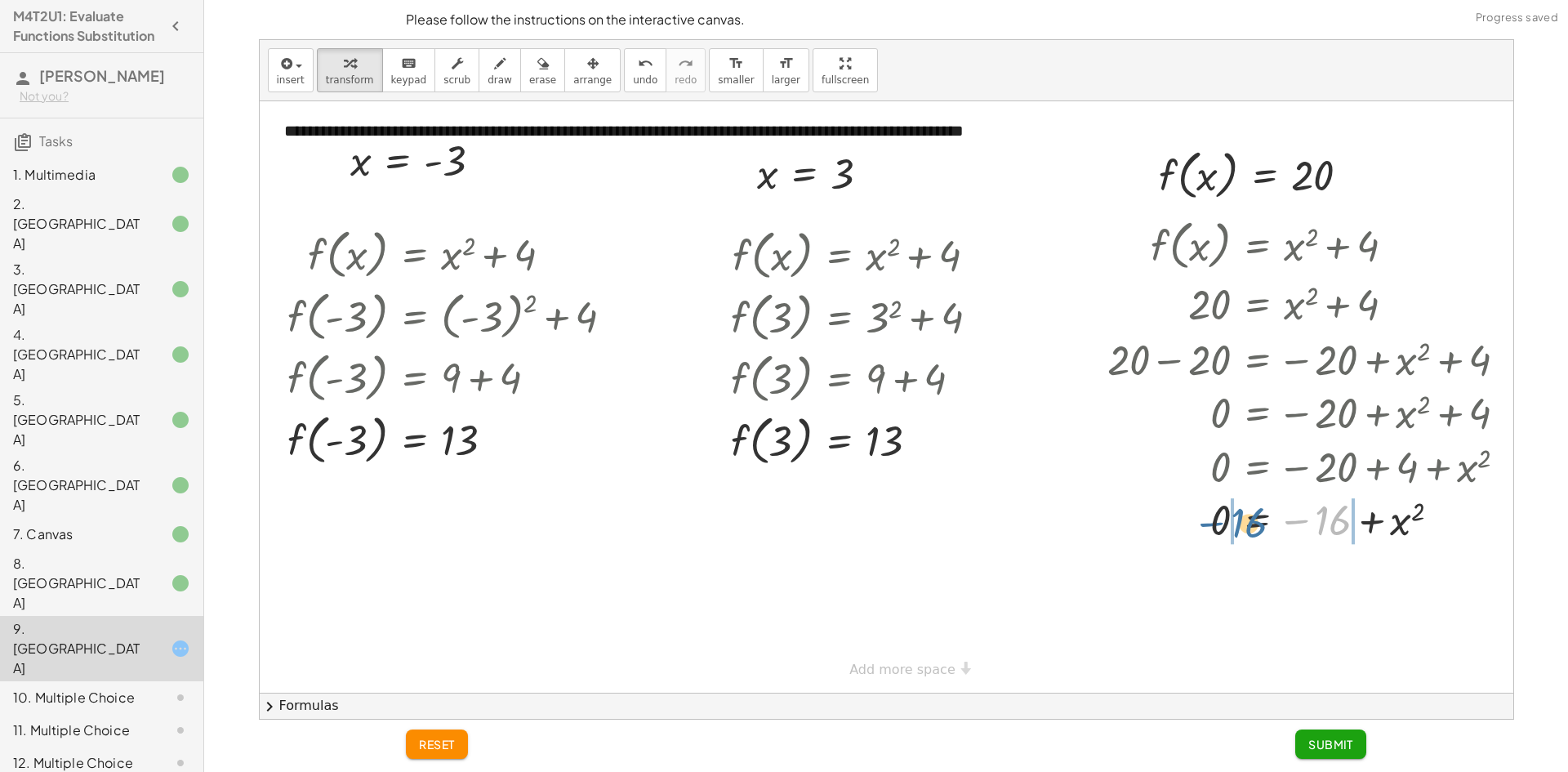
drag, startPoint x: 1337, startPoint y: 520, endPoint x: 1247, endPoint y: 521, distance: 90.0
click at [1247, 521] on div at bounding box center [1313, 520] width 429 height 54
click at [1373, 571] on div at bounding box center [1317, 574] width 437 height 54
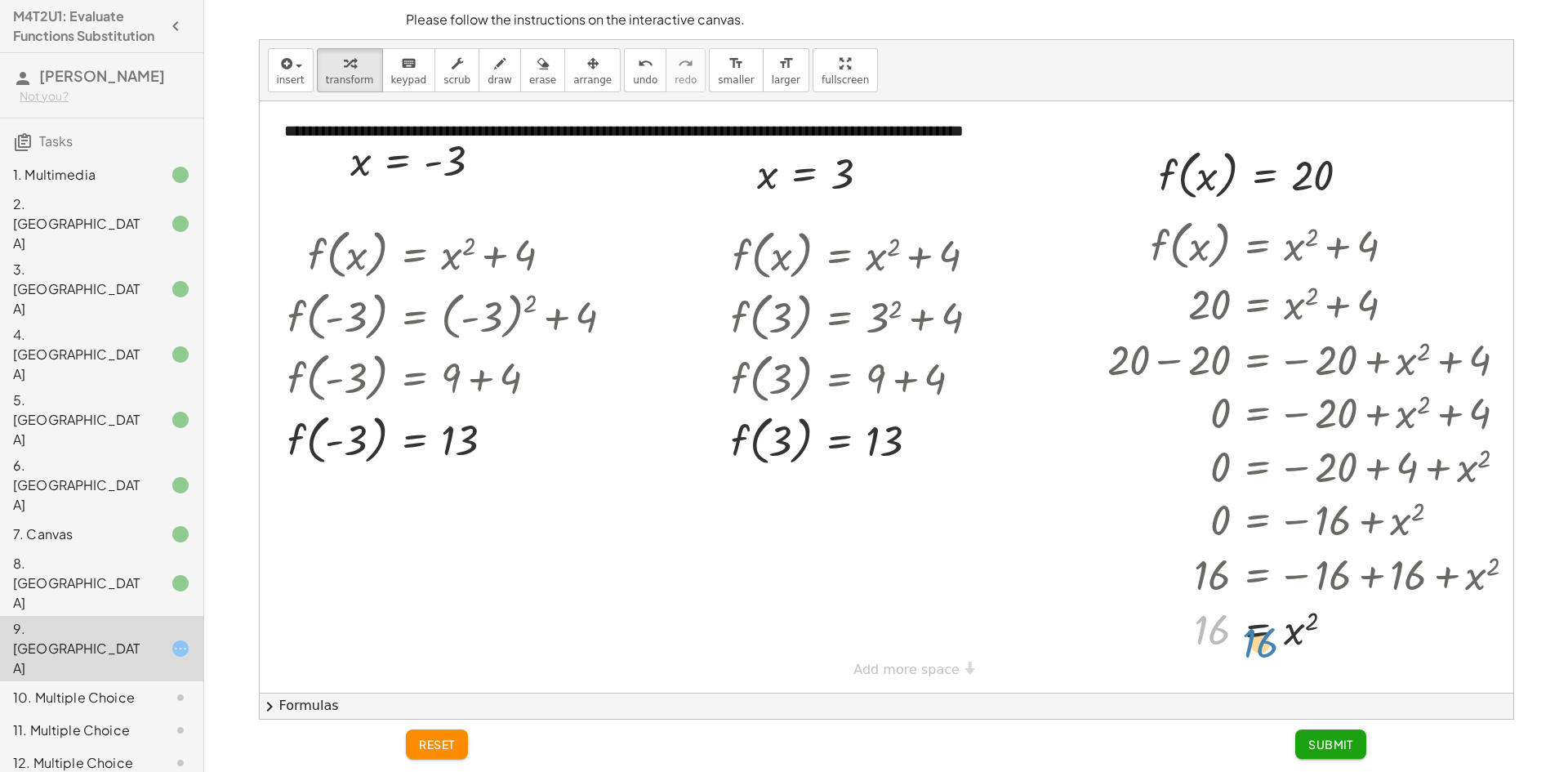
drag, startPoint x: 1257, startPoint y: 628, endPoint x: 1217, endPoint y: 635, distance: 40.6
click at [1214, 635] on div at bounding box center [1317, 628] width 437 height 54
click at [1345, 743] on span "Submit" at bounding box center [1331, 744] width 45 height 15
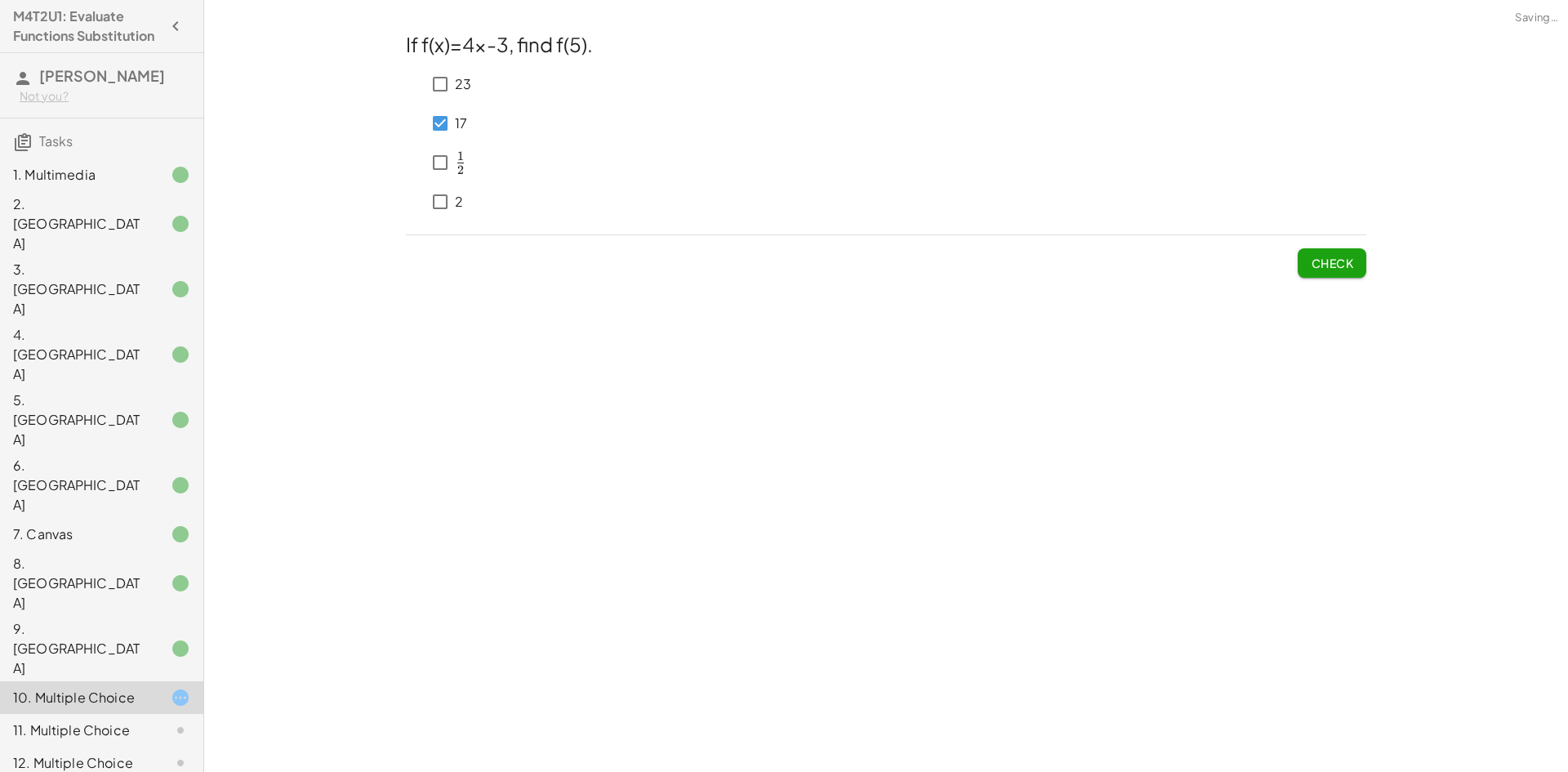
click at [1345, 252] on button "Check" at bounding box center [1331, 262] width 69 height 29
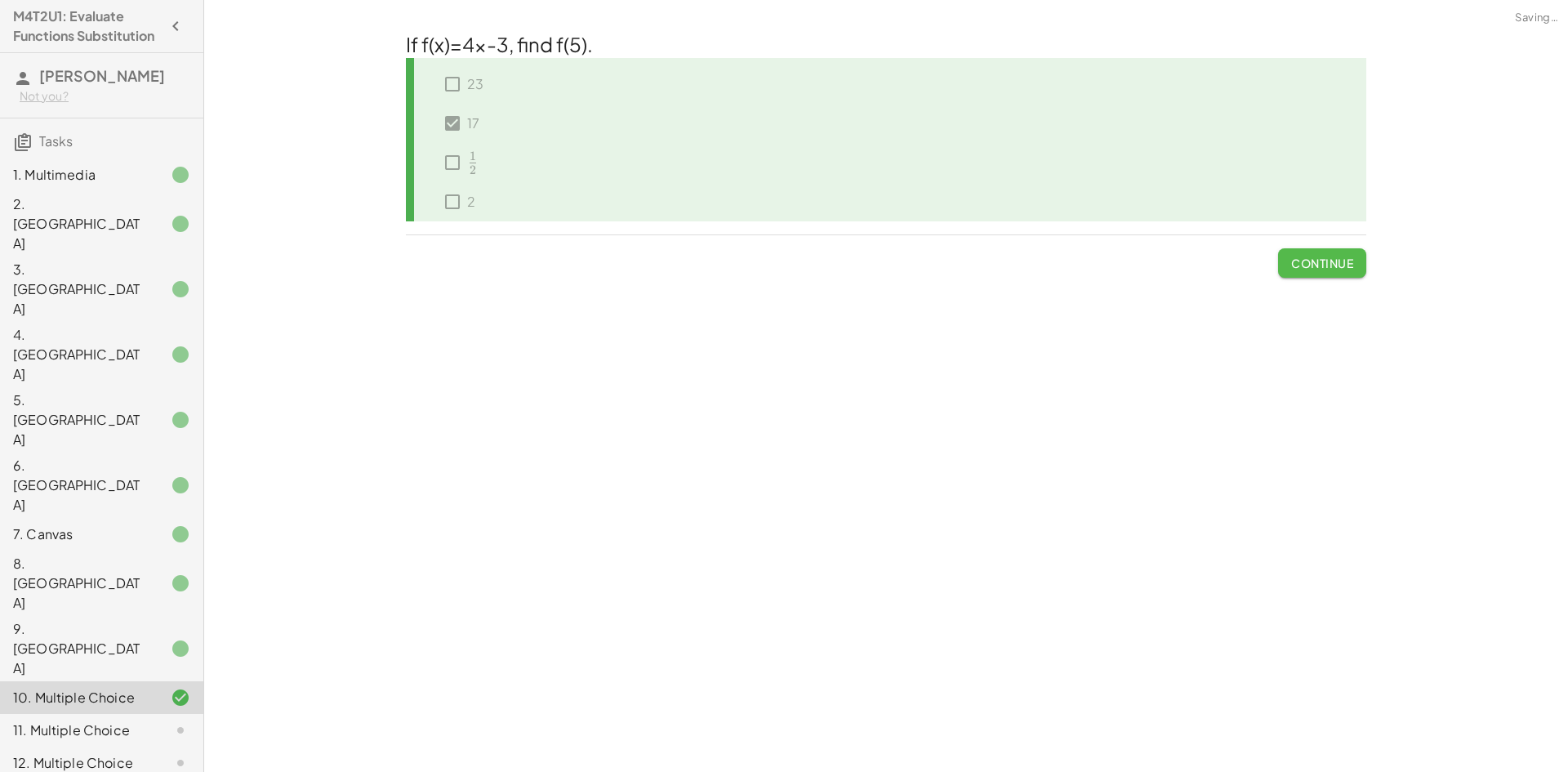
click at [1302, 261] on span "Continue" at bounding box center [1322, 263] width 62 height 15
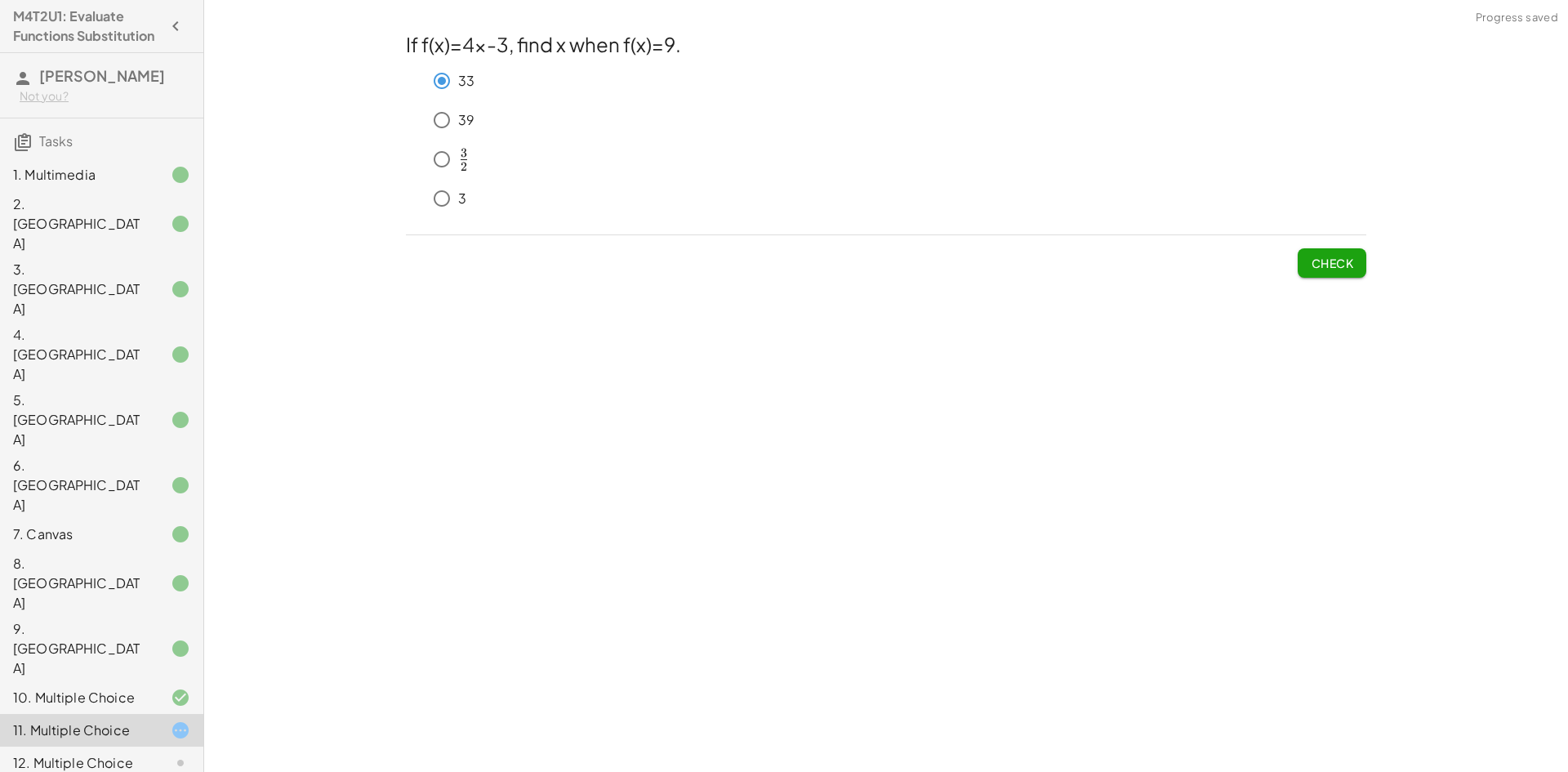
click at [1355, 259] on button "Check" at bounding box center [1331, 262] width 69 height 29
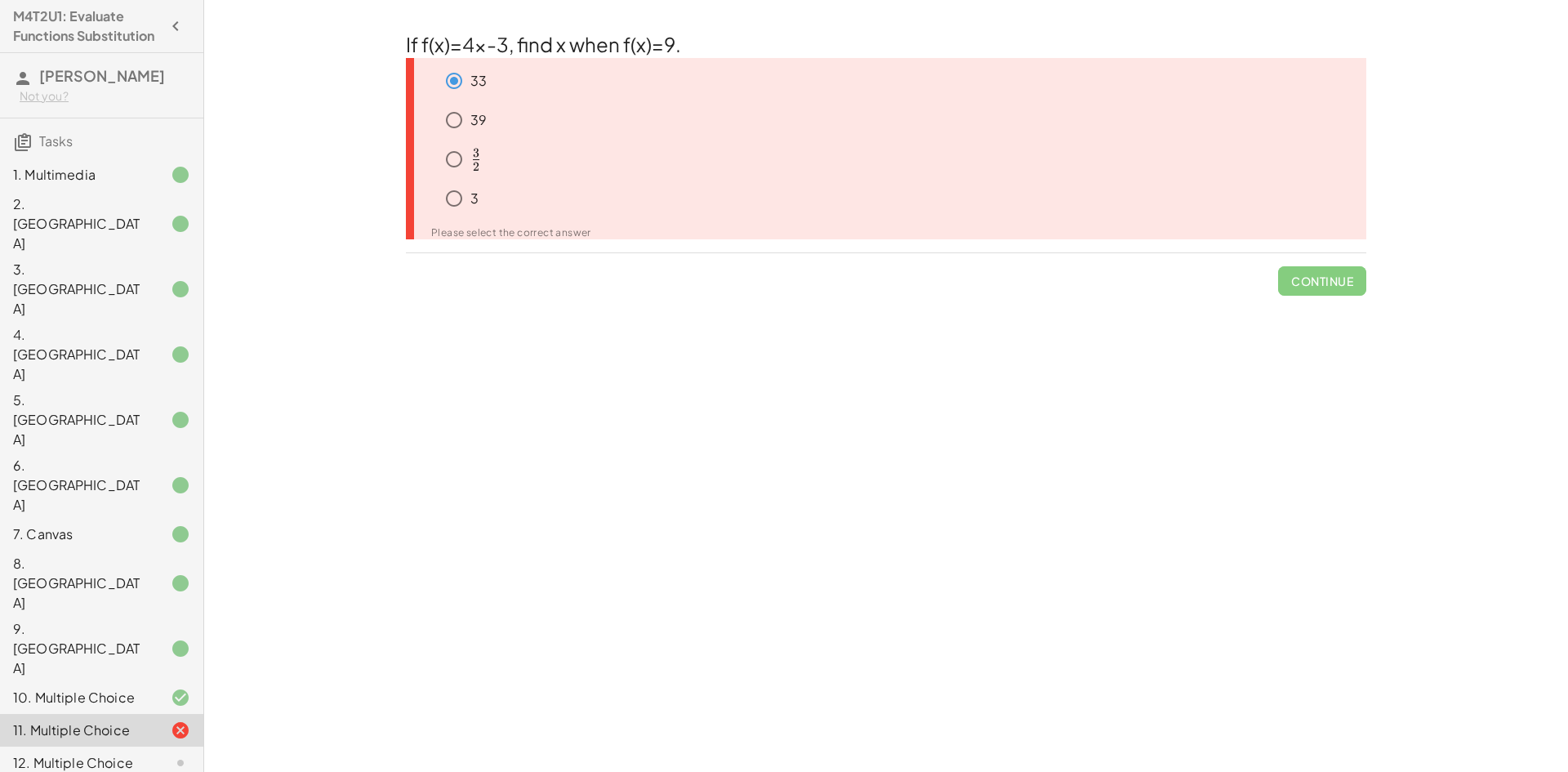
drag, startPoint x: 125, startPoint y: 487, endPoint x: 139, endPoint y: 491, distance: 14.6
click at [128, 687] on div "10. Multiple Choice" at bounding box center [79, 697] width 131 height 20
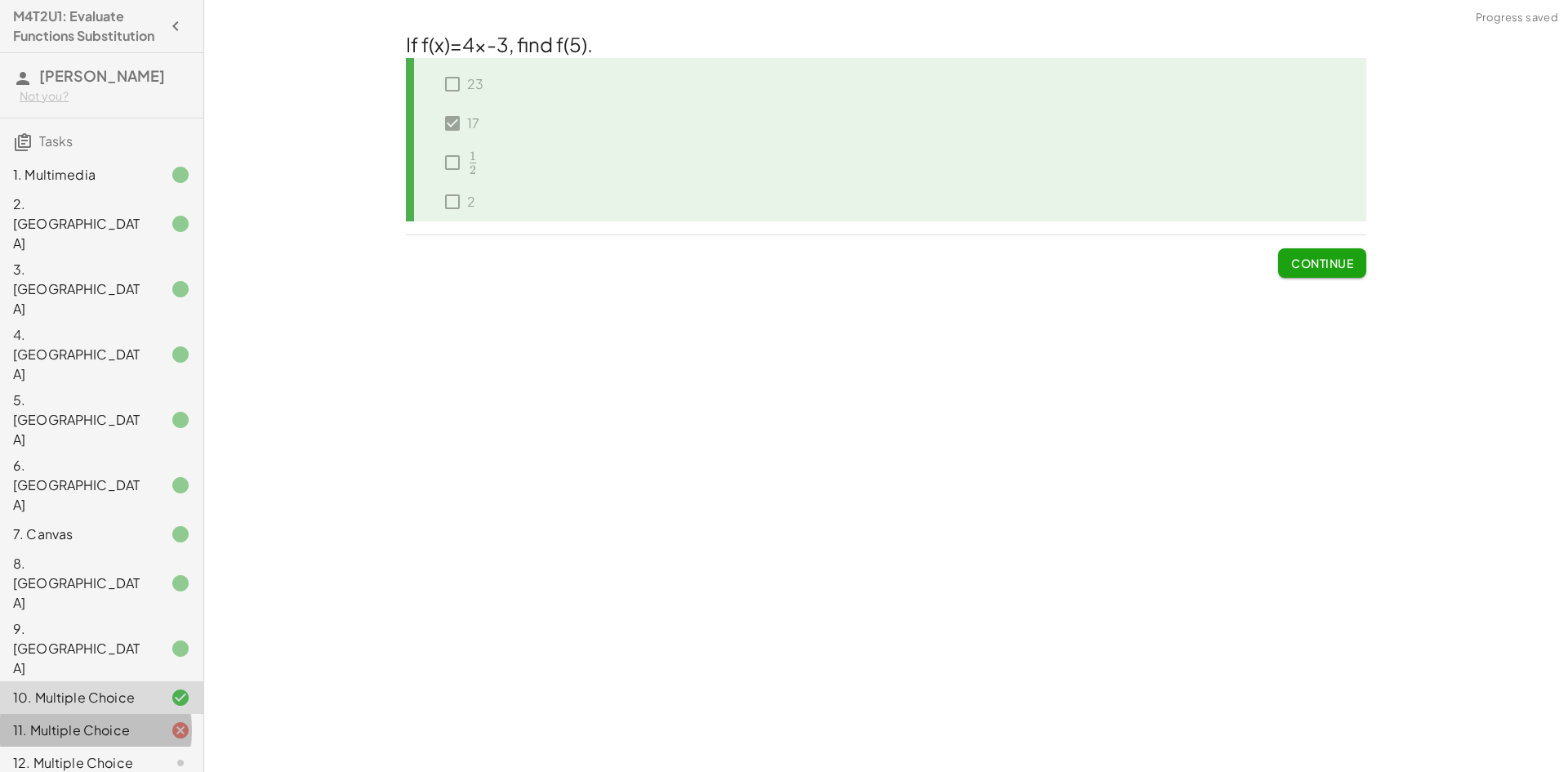
drag, startPoint x: 99, startPoint y: 534, endPoint x: 126, endPoint y: 513, distance: 34.2
click at [100, 721] on div "11. Multiple Choice" at bounding box center [79, 730] width 131 height 20
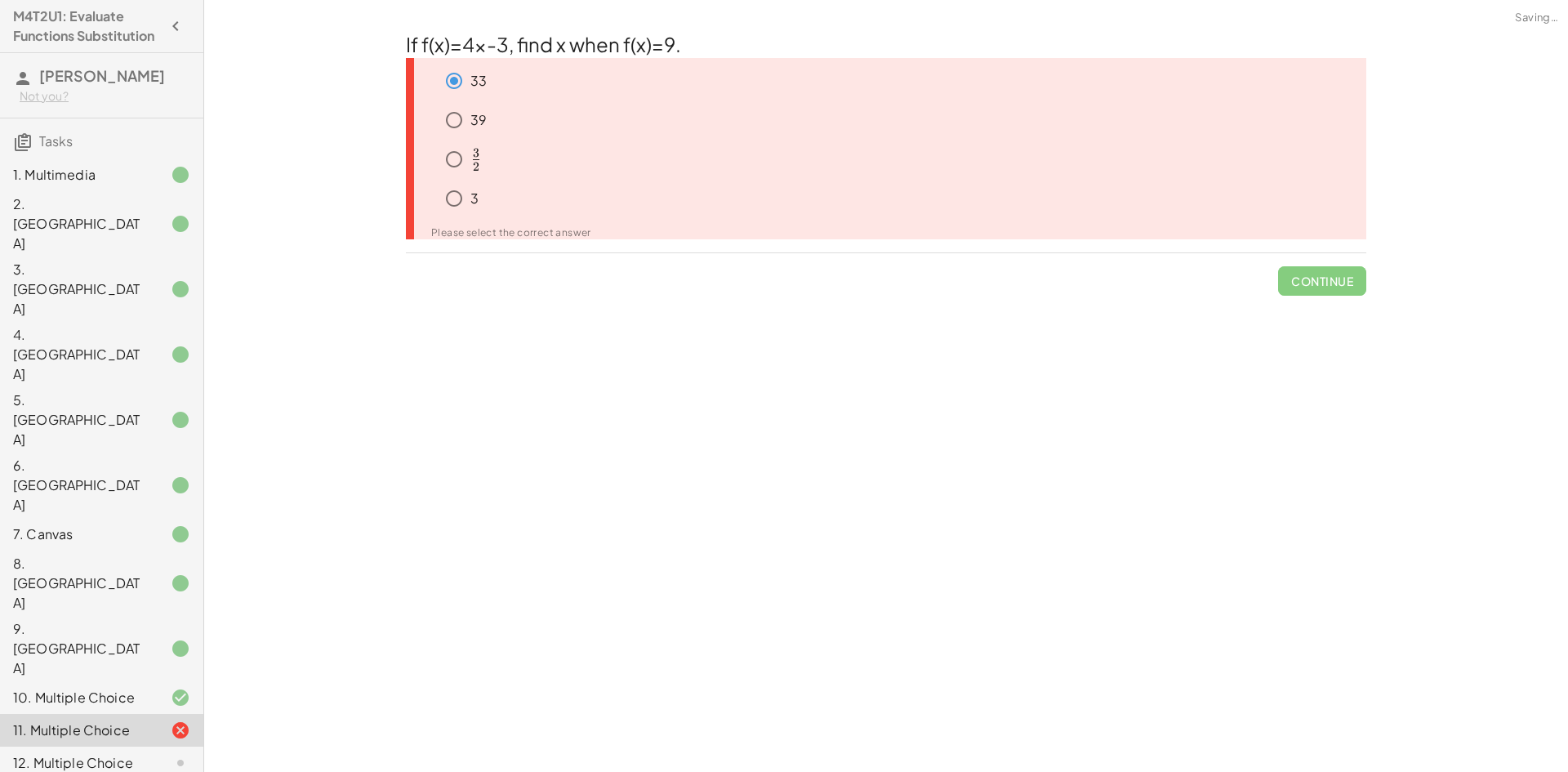
drag, startPoint x: 120, startPoint y: 506, endPoint x: 127, endPoint y: 511, distance: 8.6
click at [121, 687] on div "10. Multiple Choice" at bounding box center [79, 697] width 131 height 20
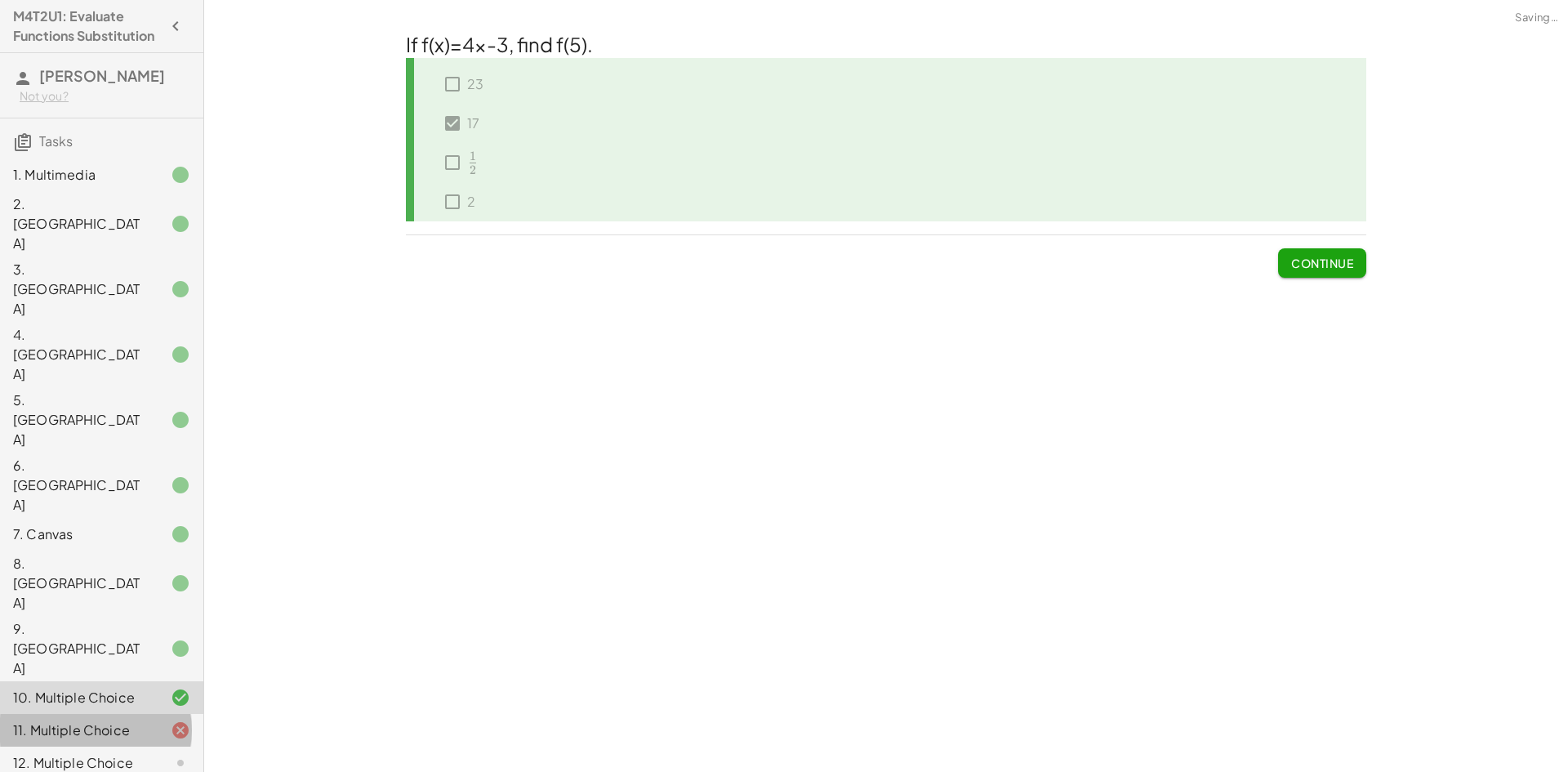
click at [46, 721] on div "11. Multiple Choice" at bounding box center [79, 730] width 131 height 20
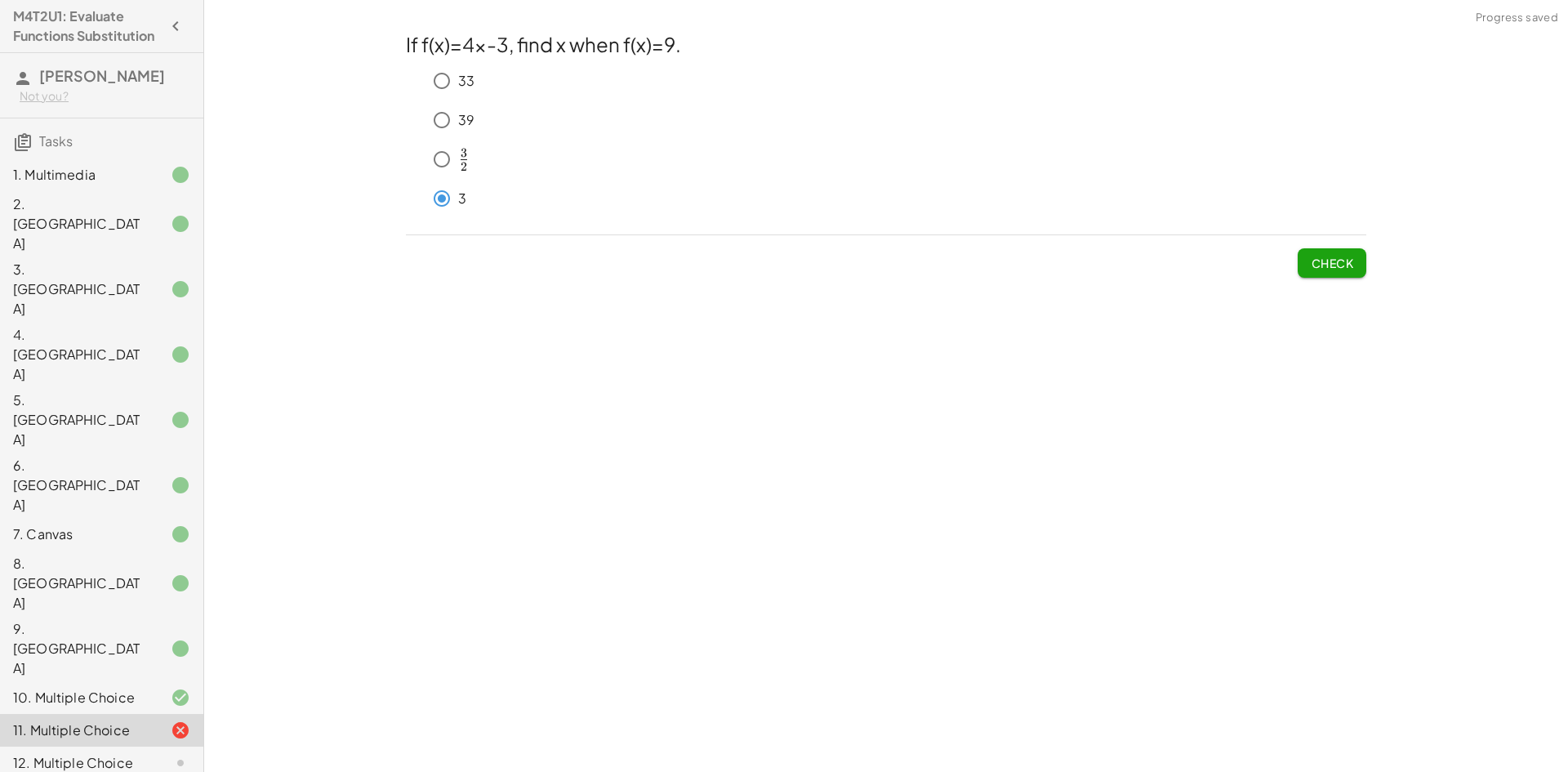
click at [1319, 261] on span "Check" at bounding box center [1331, 263] width 42 height 15
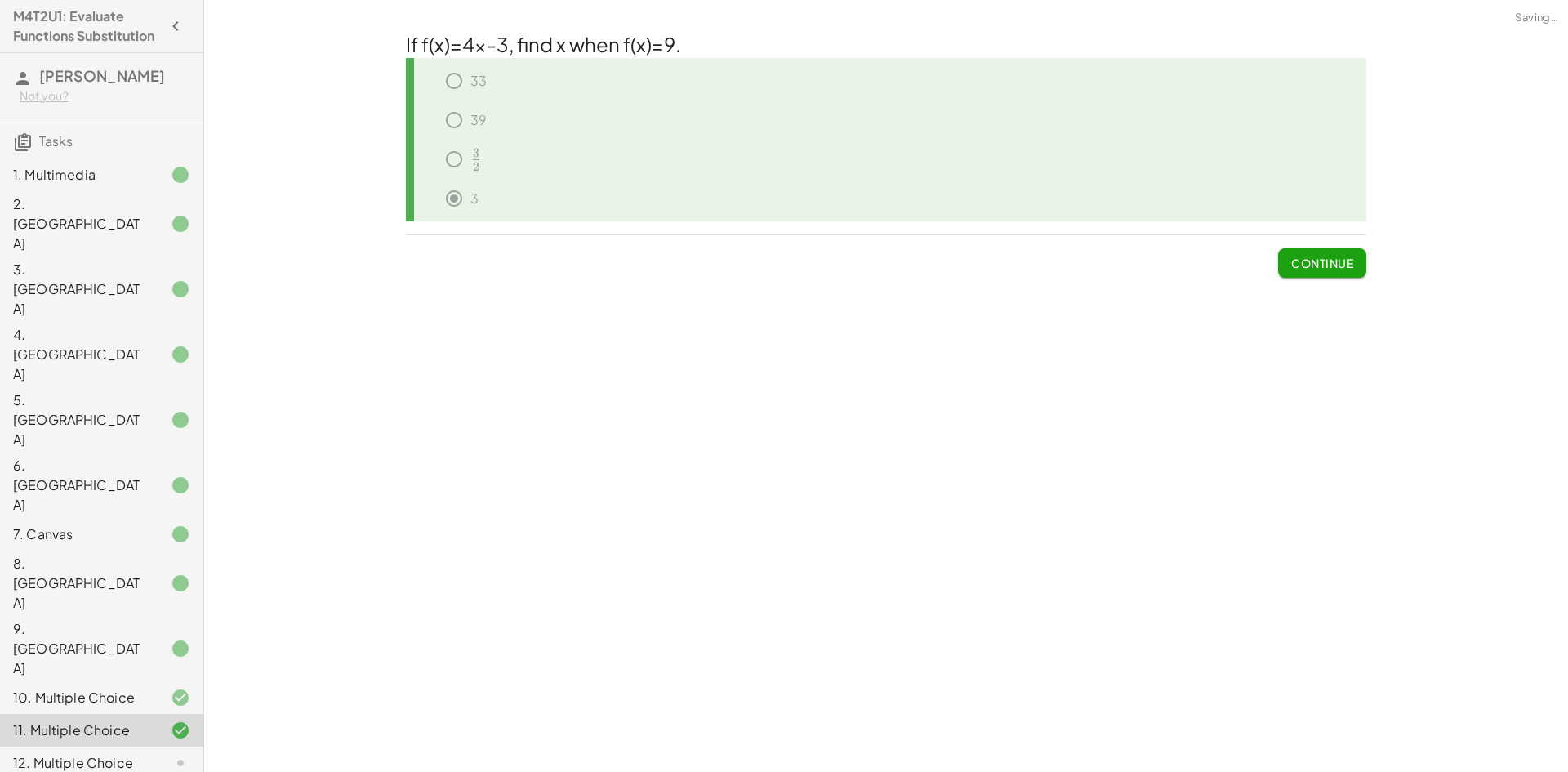
click at [1331, 269] on span "Continue" at bounding box center [1322, 263] width 62 height 15
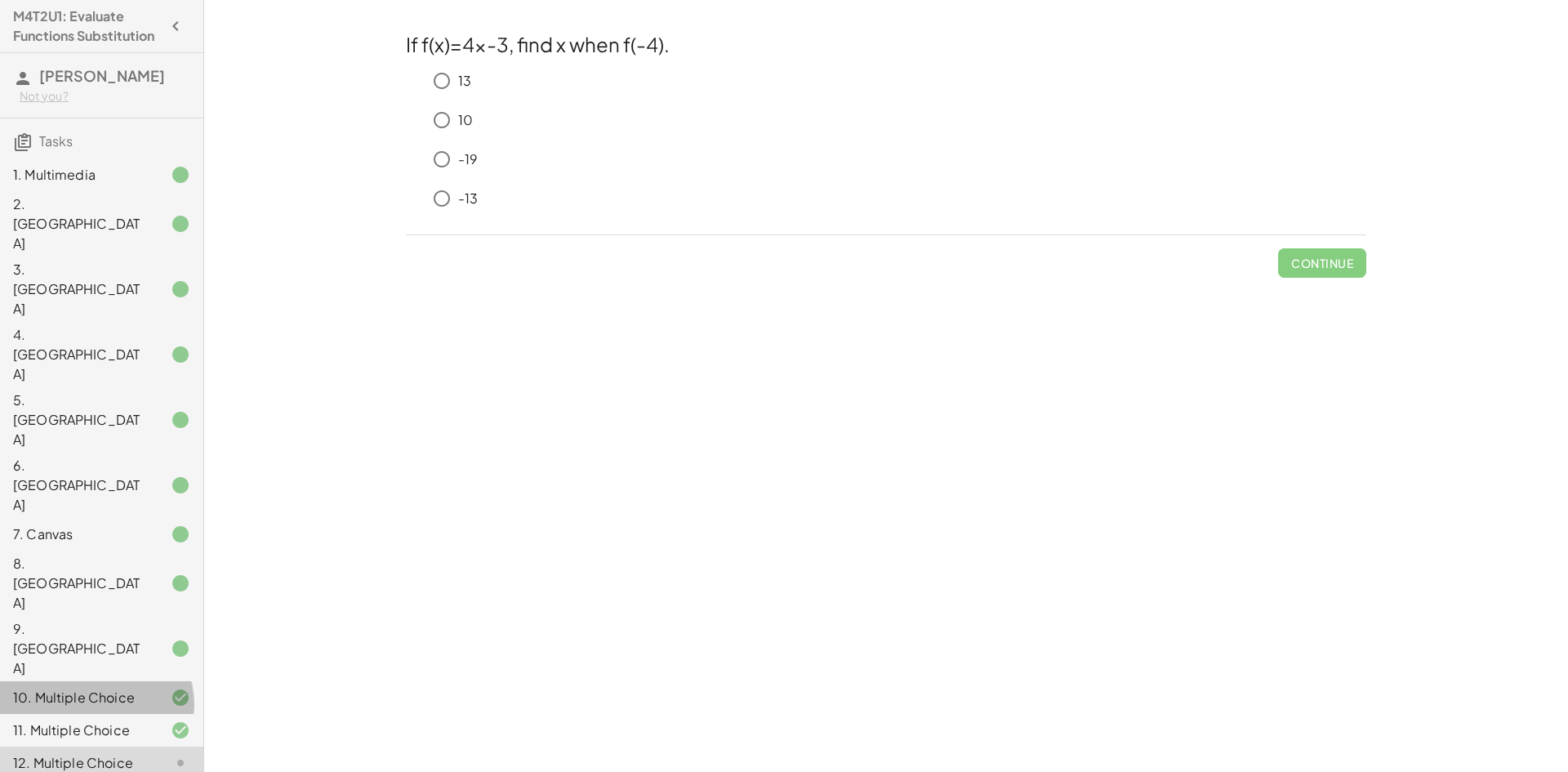
click at [40, 687] on div "10. Multiple Choice" at bounding box center [79, 697] width 131 height 20
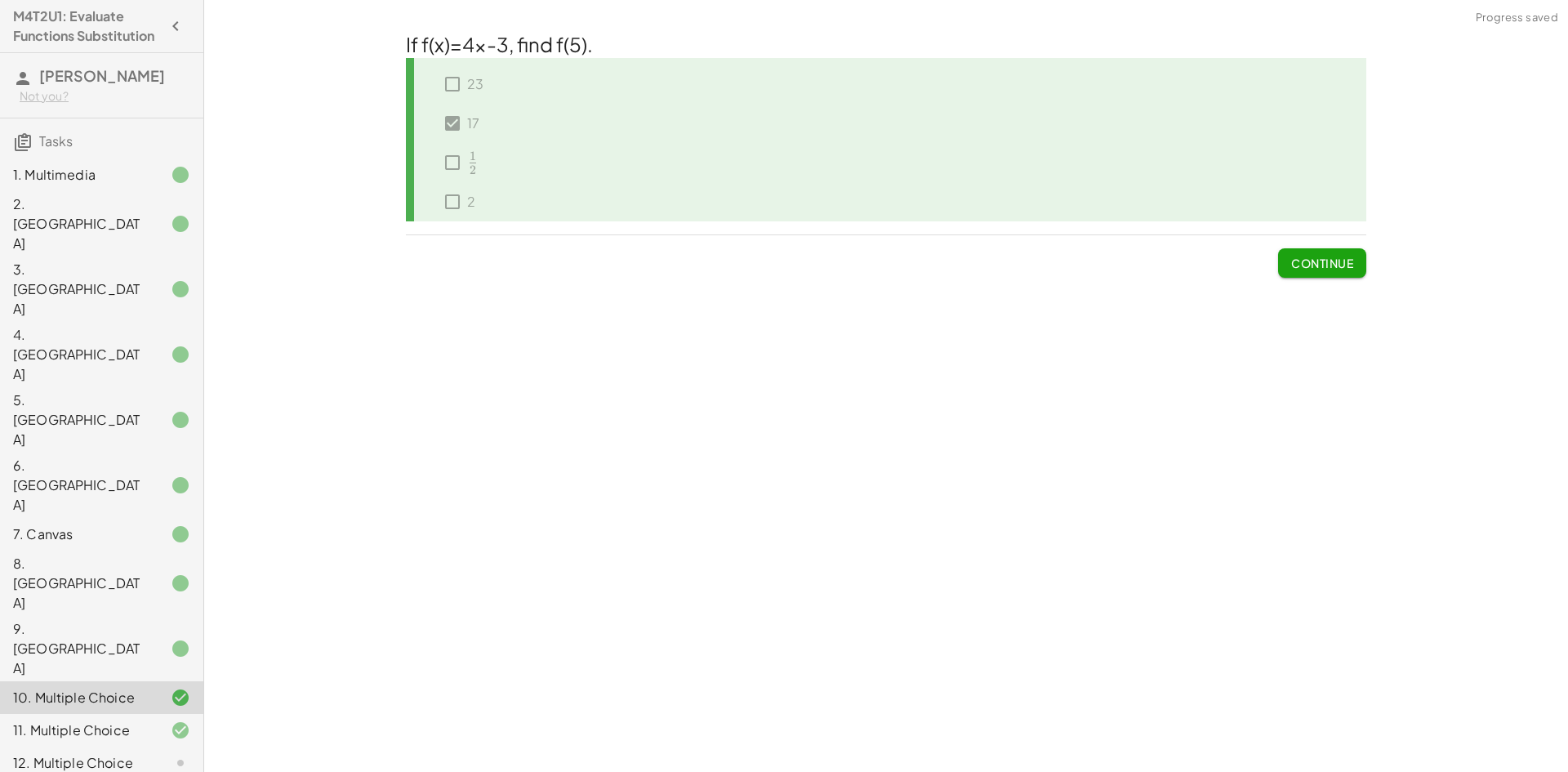
drag, startPoint x: 160, startPoint y: 526, endPoint x: 183, endPoint y: 553, distance: 35.5
click at [175, 550] on div "1. Multimedia 2. Canvas 3. Canvas 4. Canvas 5. Canvas 6. Canvas 7. Canvas 8. Ca…" at bounding box center [101, 681] width 203 height 1058
drag, startPoint x: 81, startPoint y: 559, endPoint x: 193, endPoint y: 501, distance: 126.1
click at [84, 753] on div "12. Multiple Choice" at bounding box center [79, 763] width 131 height 20
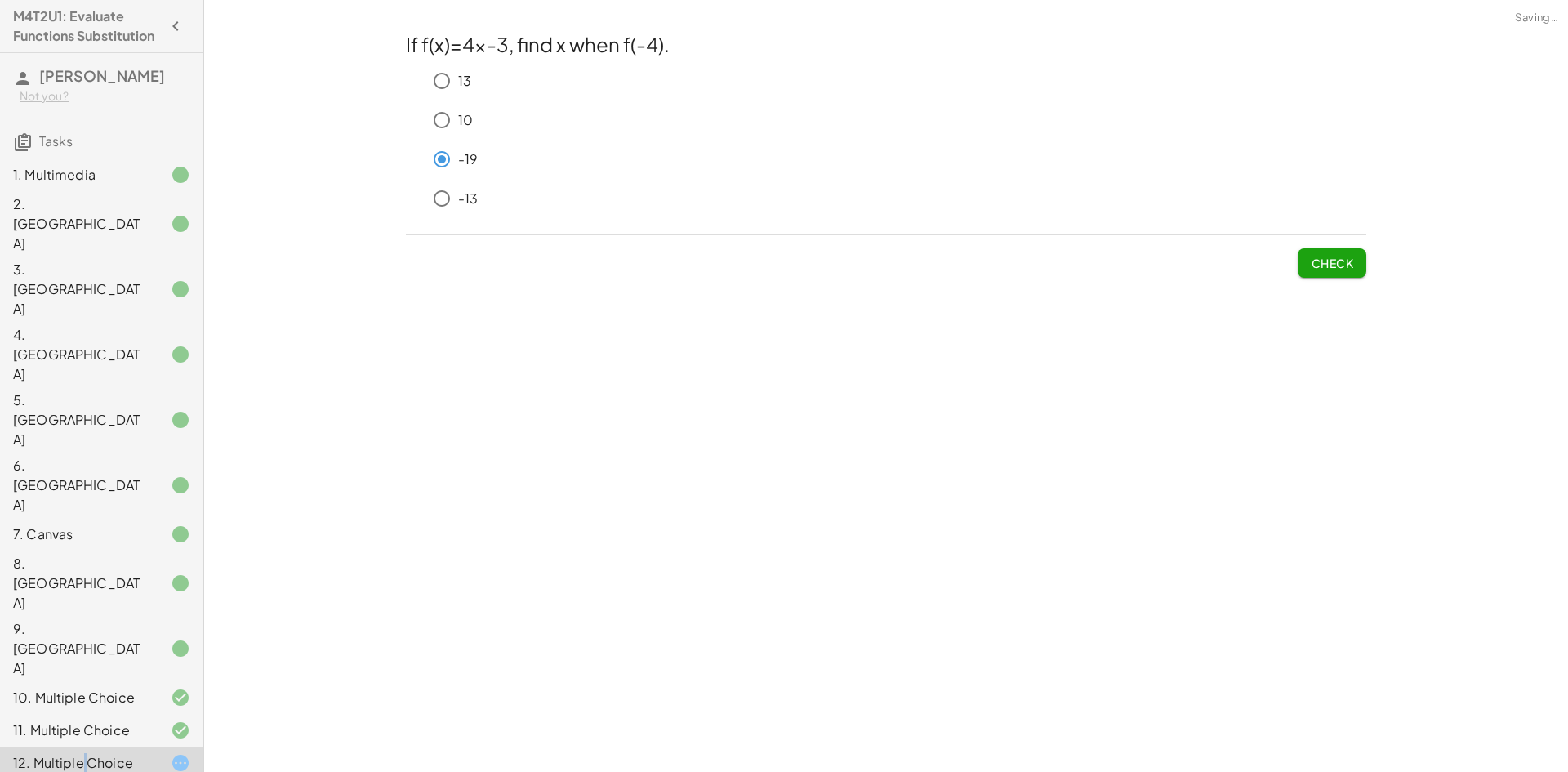
click at [1341, 261] on span "Check" at bounding box center [1331, 263] width 42 height 15
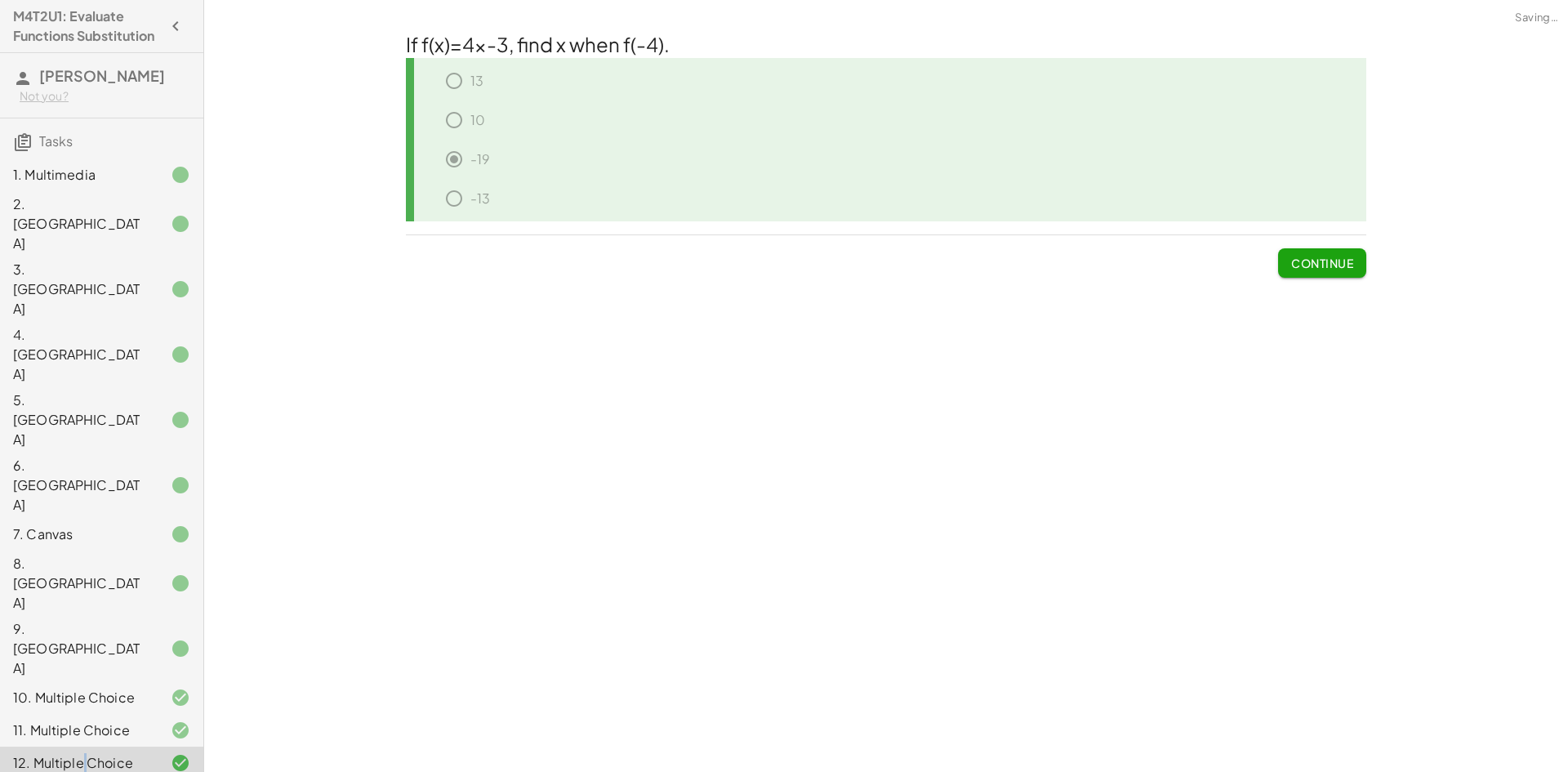
click at [1355, 255] on button "Continue" at bounding box center [1322, 262] width 88 height 29
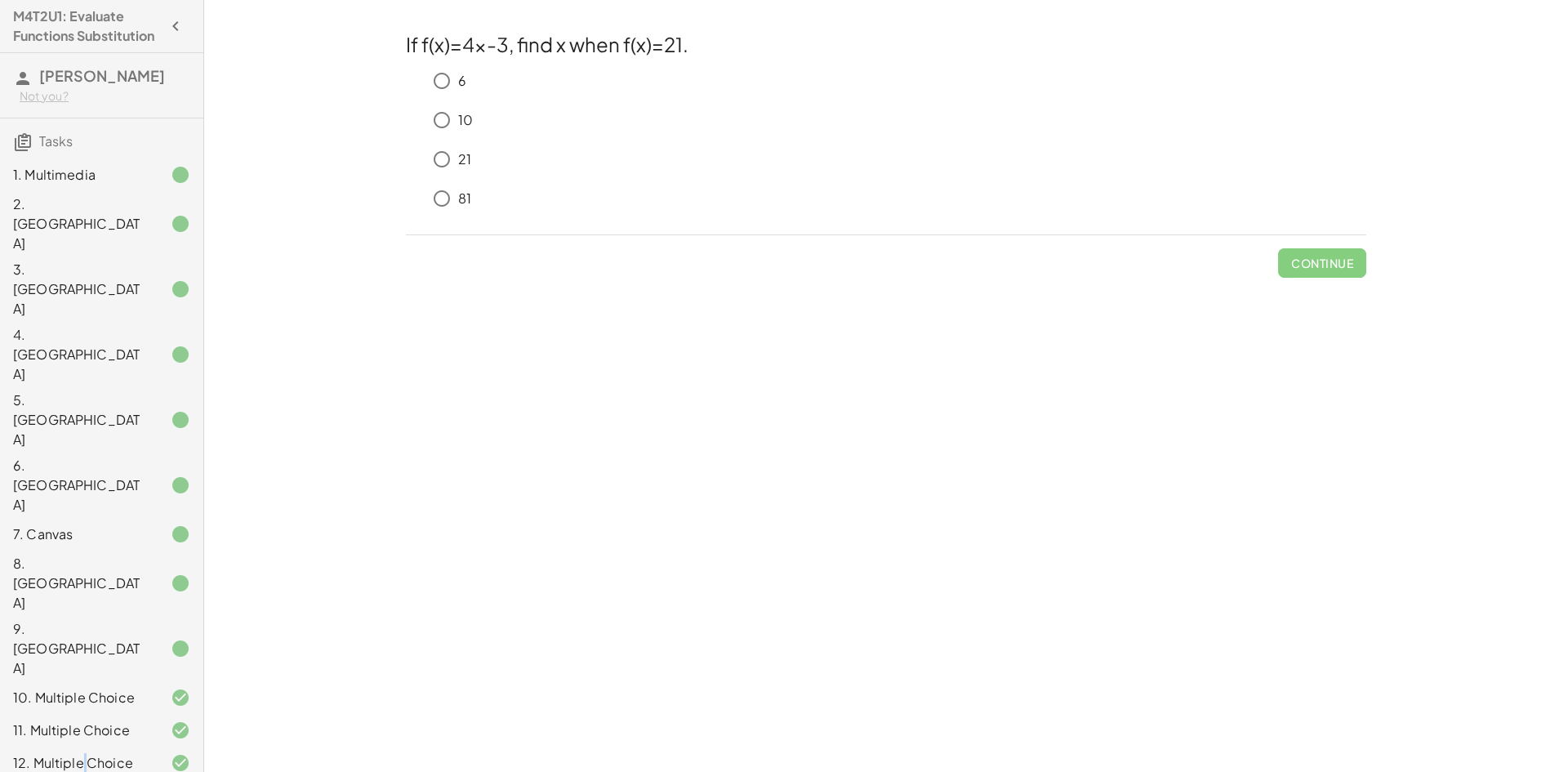
click at [466, 158] on p "21" at bounding box center [465, 159] width 13 height 19
click at [1321, 257] on span "Check" at bounding box center [1331, 263] width 42 height 15
click at [1323, 257] on span "Check" at bounding box center [1331, 263] width 42 height 15
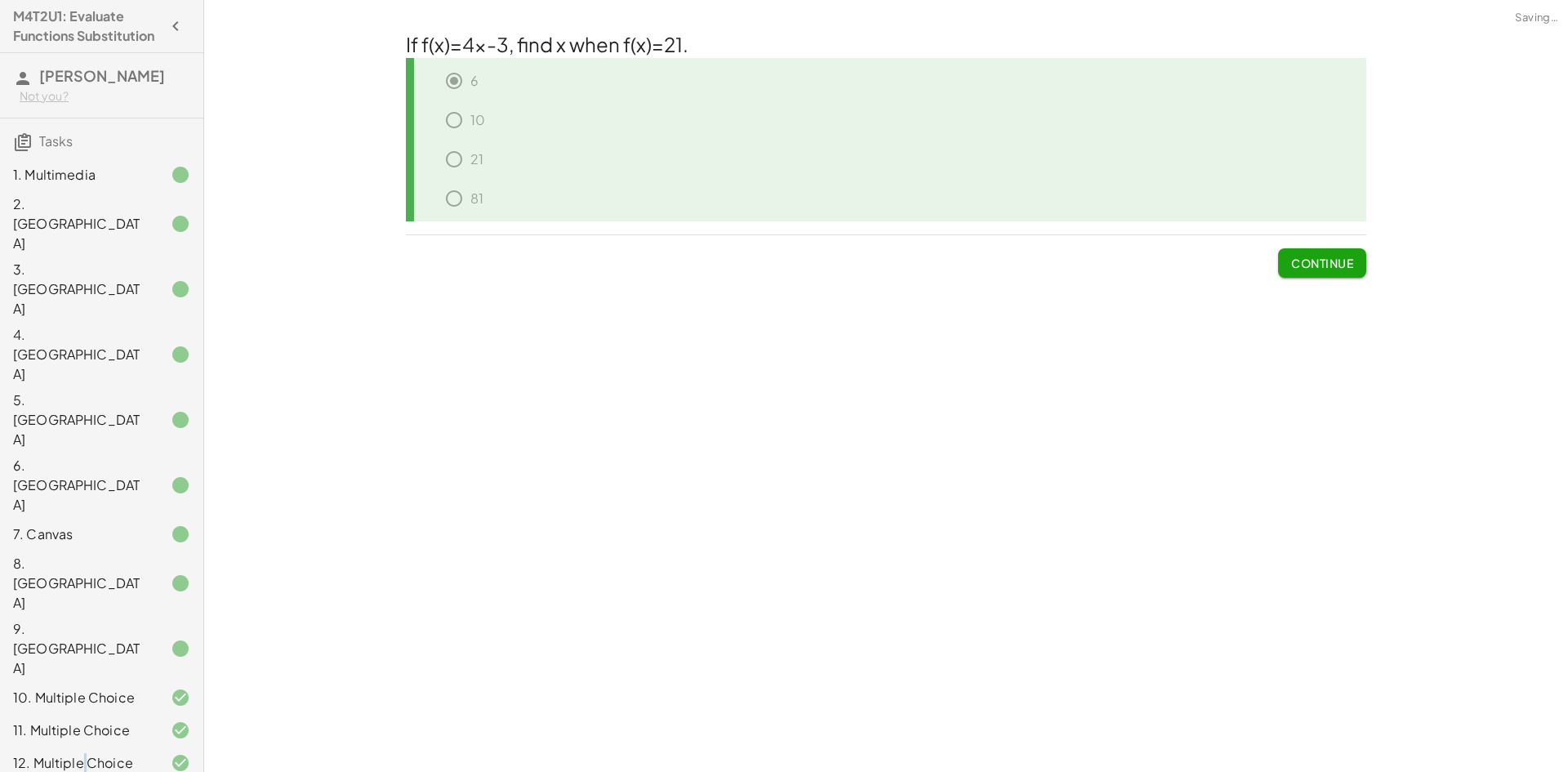
drag, startPoint x: 1360, startPoint y: 258, endPoint x: 1340, endPoint y: 250, distance: 21.5
click at [1361, 258] on button "Continue" at bounding box center [1322, 262] width 88 height 29
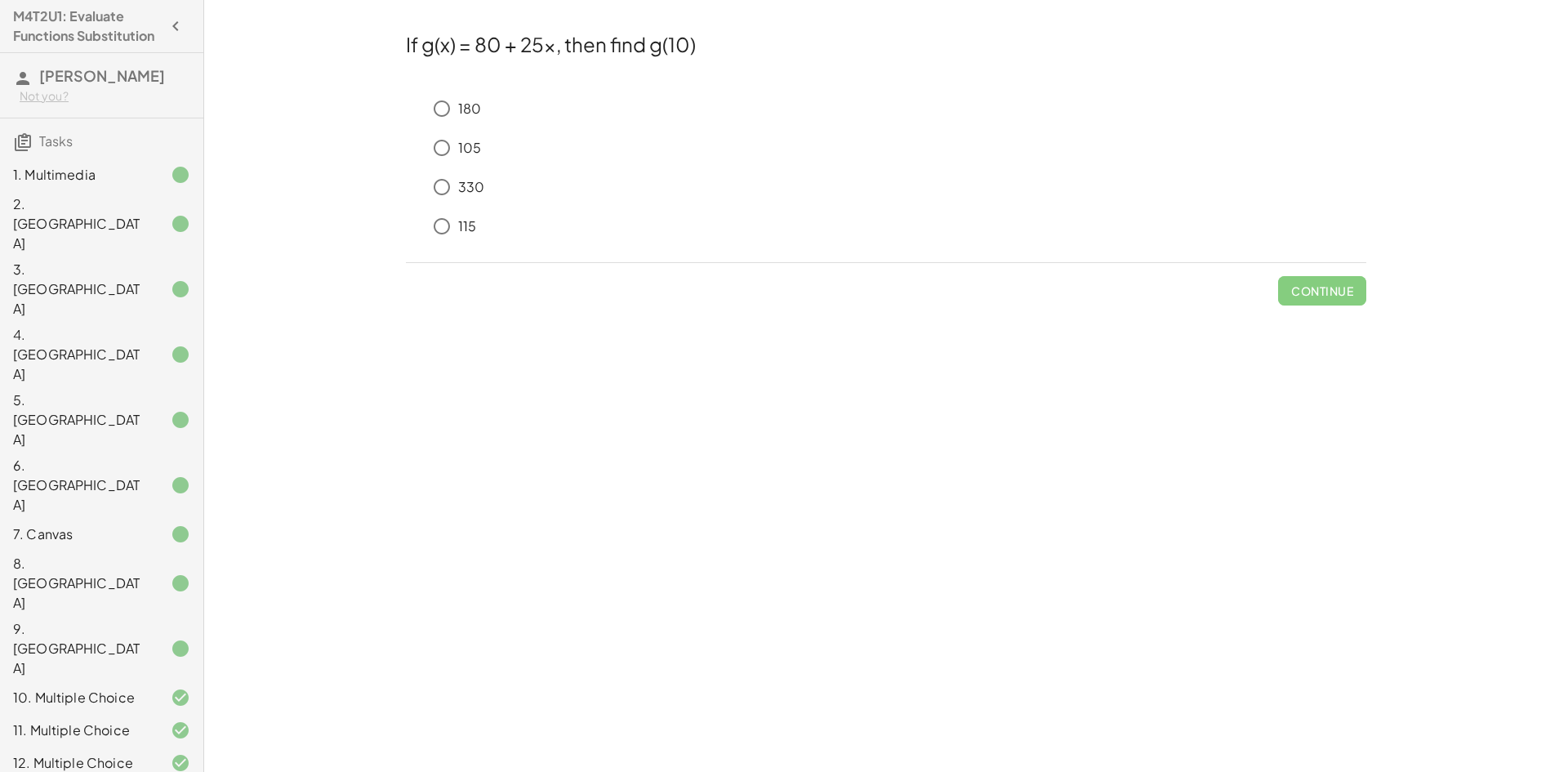
click at [474, 171] on div "180 105 330 115" at bounding box center [886, 170] width 960 height 157
click at [1337, 281] on button "Check" at bounding box center [1331, 291] width 69 height 29
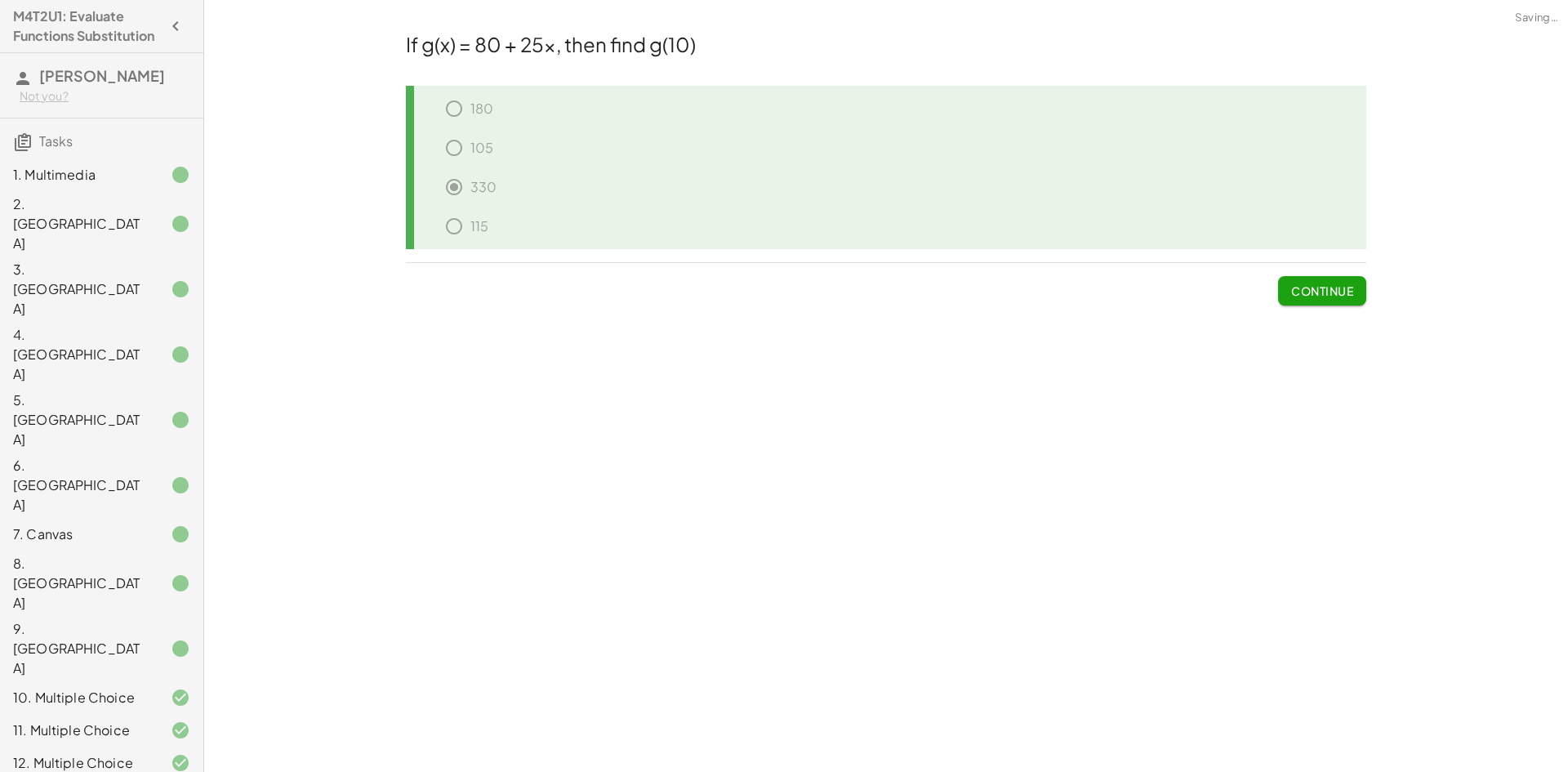
click at [1297, 279] on button "Continue" at bounding box center [1322, 291] width 88 height 29
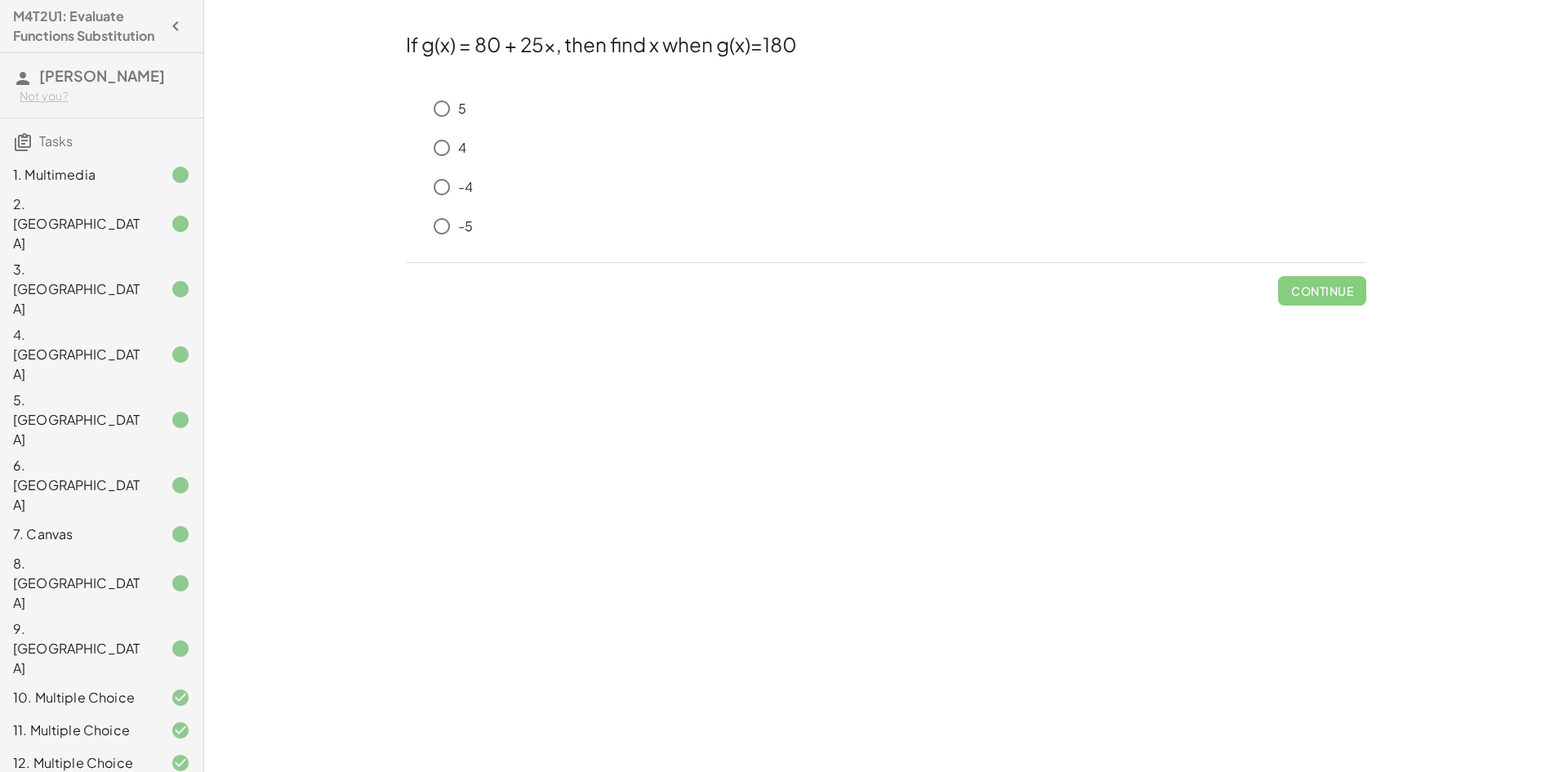
click at [478, 154] on div "4" at bounding box center [896, 147] width 940 height 32
click at [1346, 293] on span "Check" at bounding box center [1331, 291] width 42 height 15
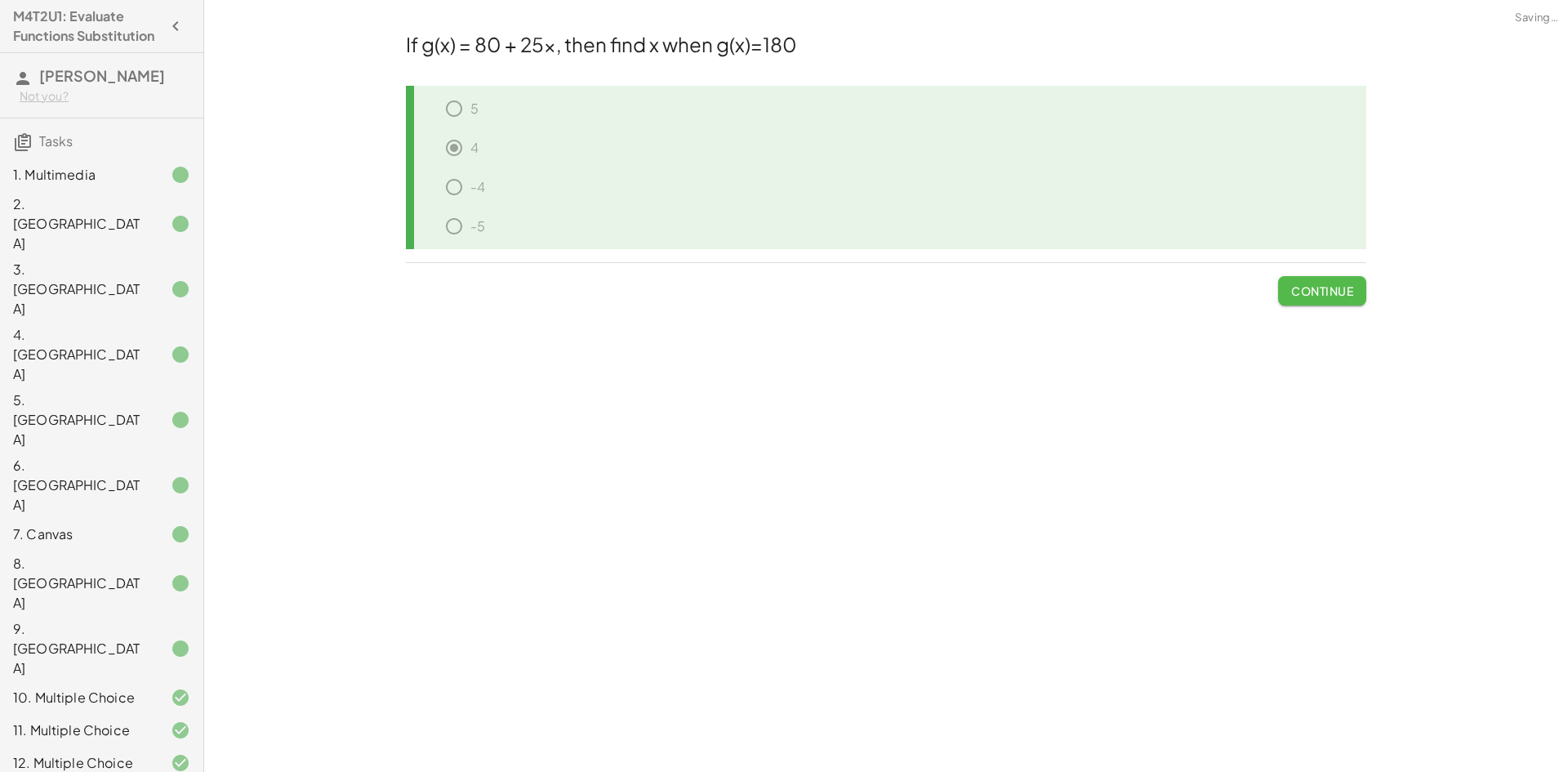
click at [1346, 292] on span "Continue" at bounding box center [1322, 291] width 62 height 15
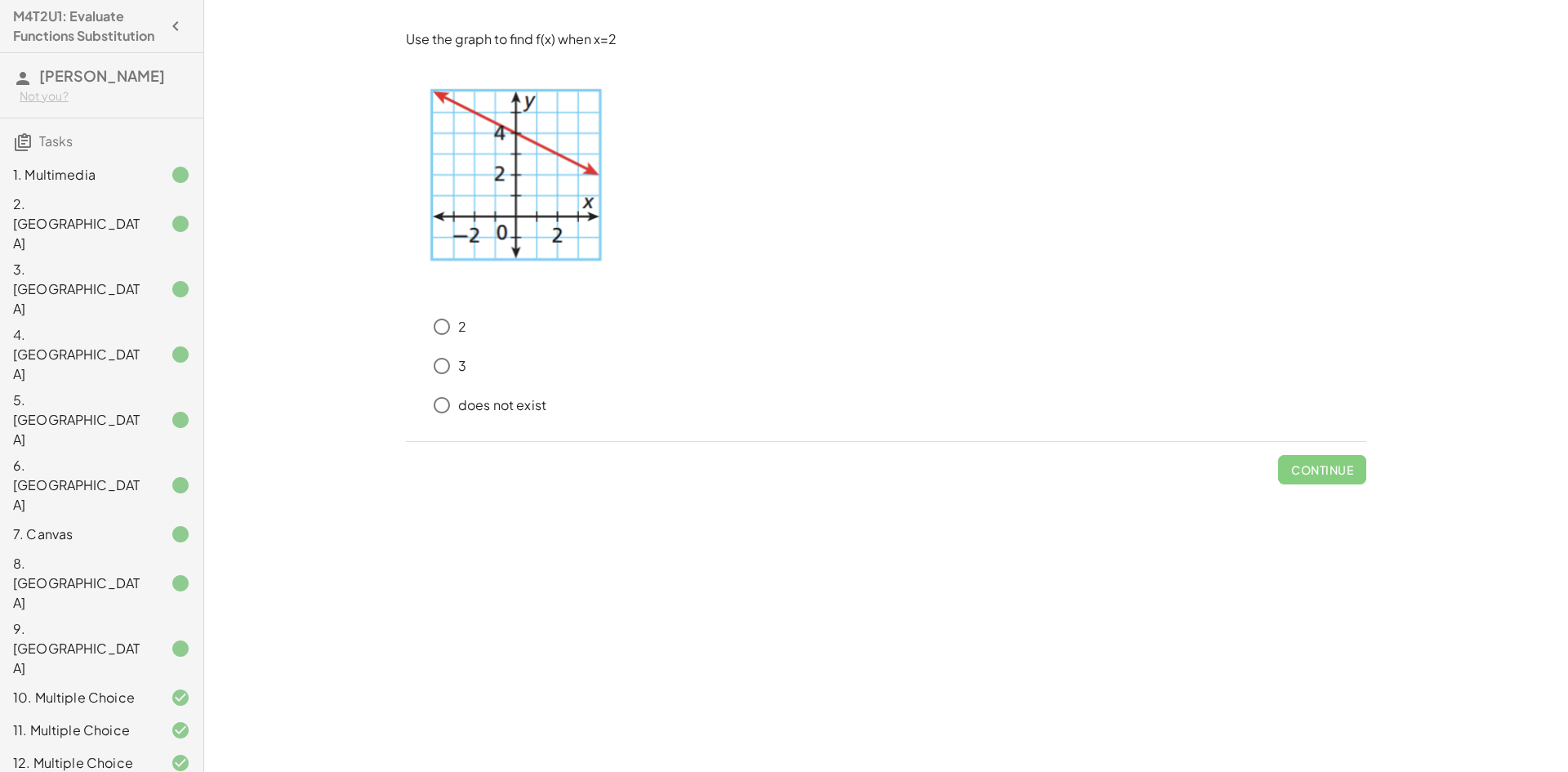
click at [467, 359] on div "3" at bounding box center [896, 365] width 940 height 32
click at [1327, 472] on span "Check" at bounding box center [1331, 470] width 42 height 15
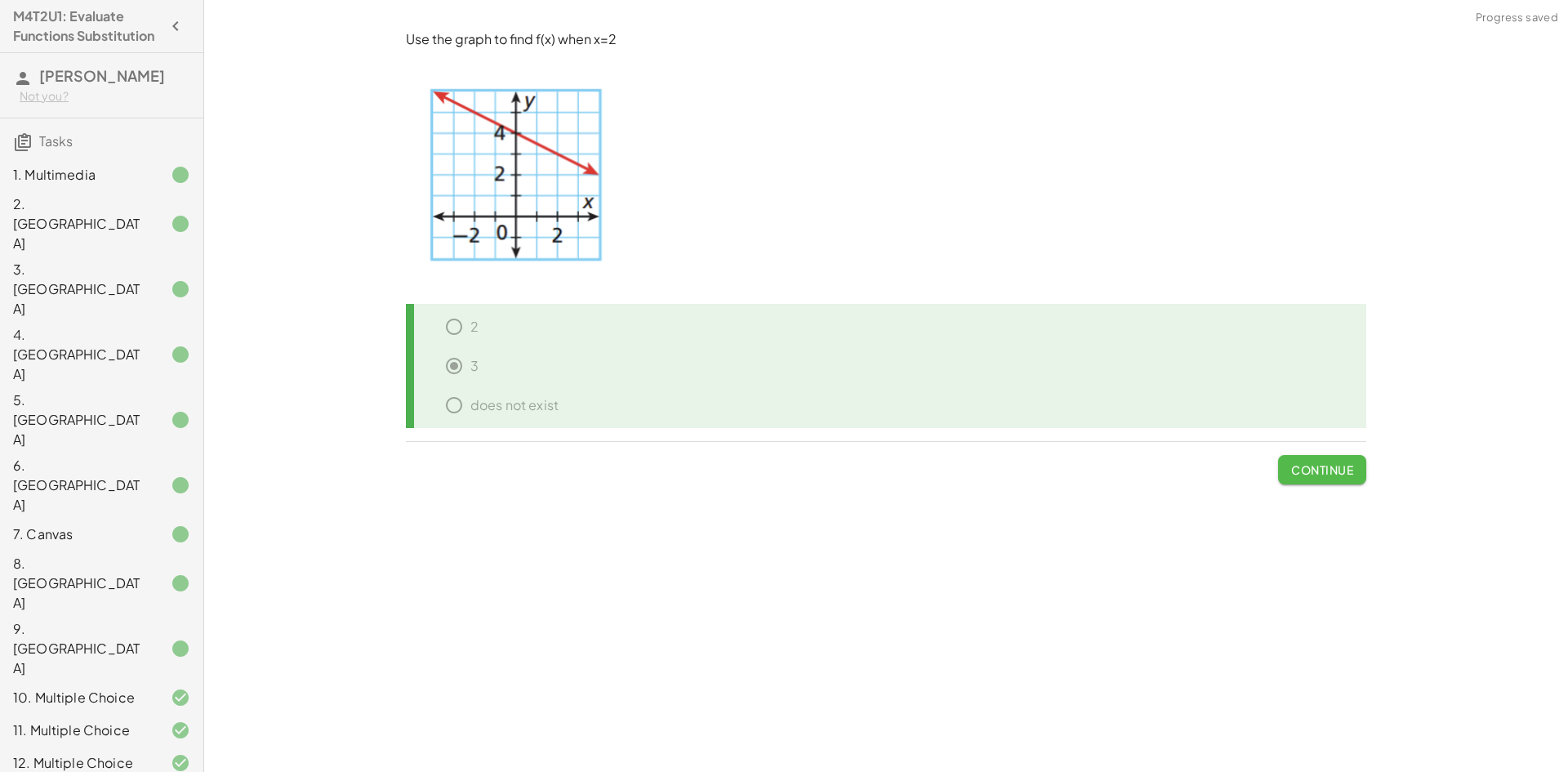
click at [1327, 472] on span "Continue" at bounding box center [1322, 470] width 62 height 15
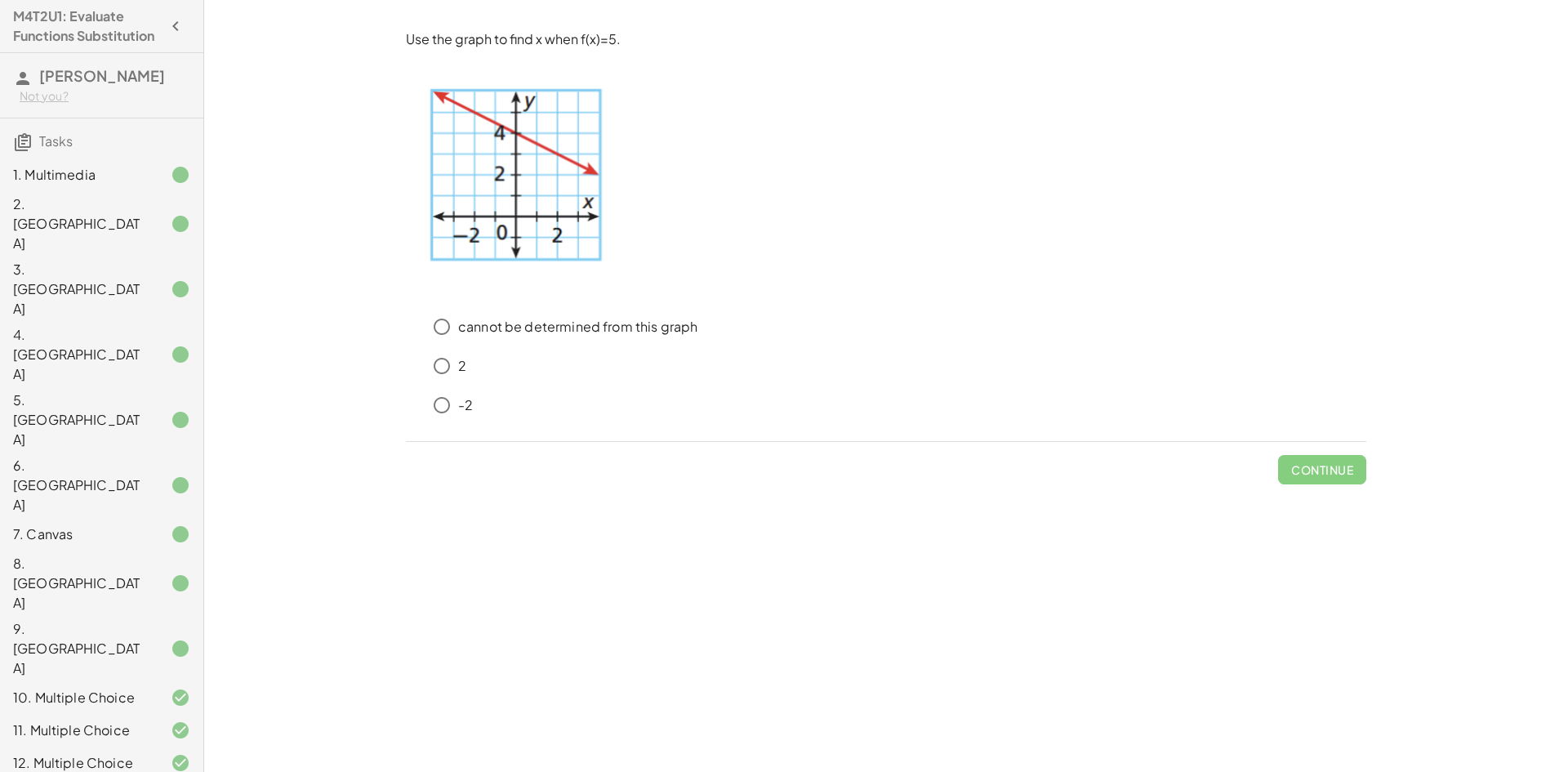
click at [650, 333] on p "cannot be determined from this graph" at bounding box center [578, 327] width 239 height 19
click at [1317, 468] on span "Check" at bounding box center [1331, 470] width 42 height 15
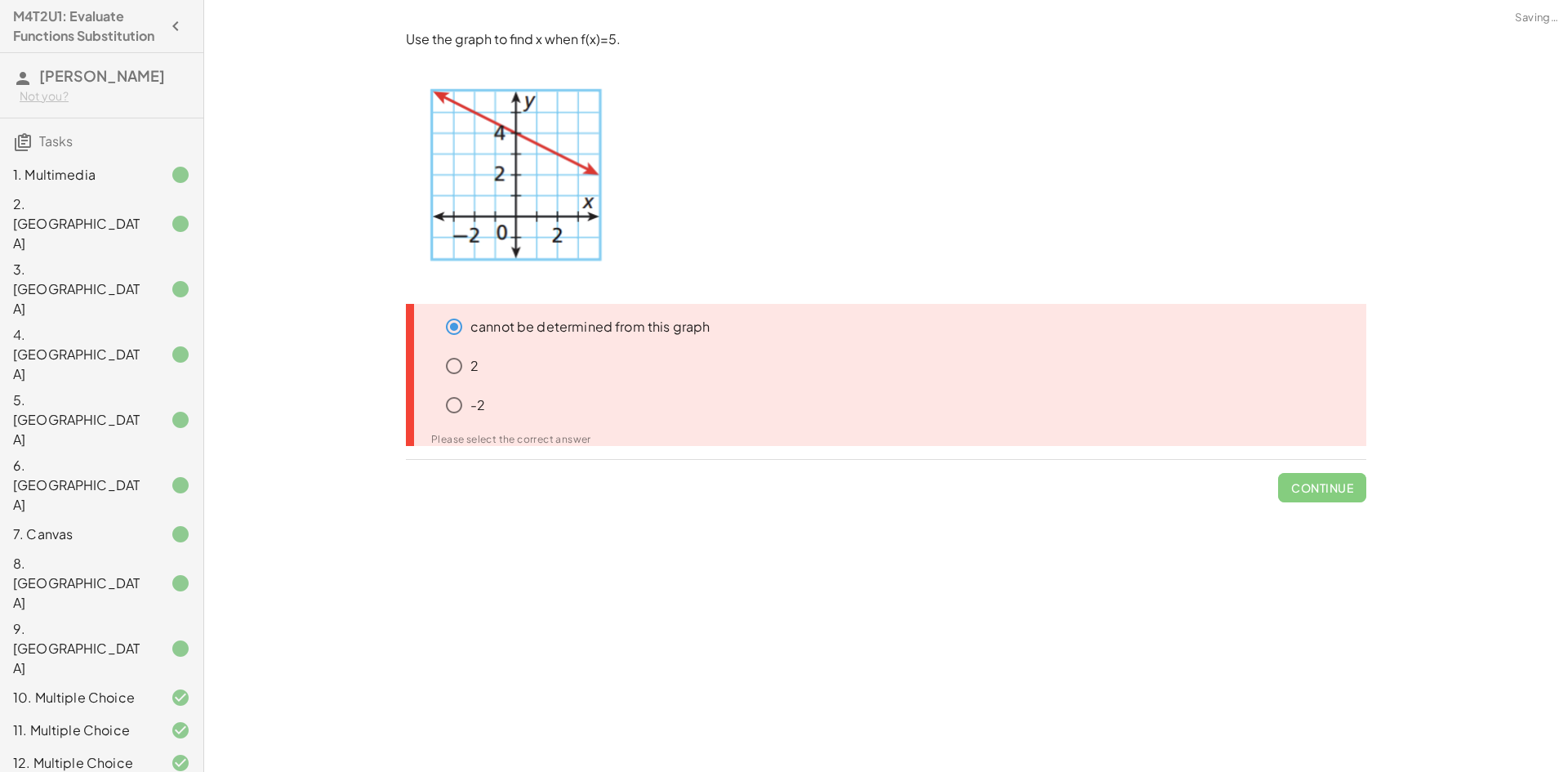
click at [501, 354] on div "2" at bounding box center [901, 365] width 929 height 32
click at [482, 360] on div "2" at bounding box center [901, 365] width 929 height 32
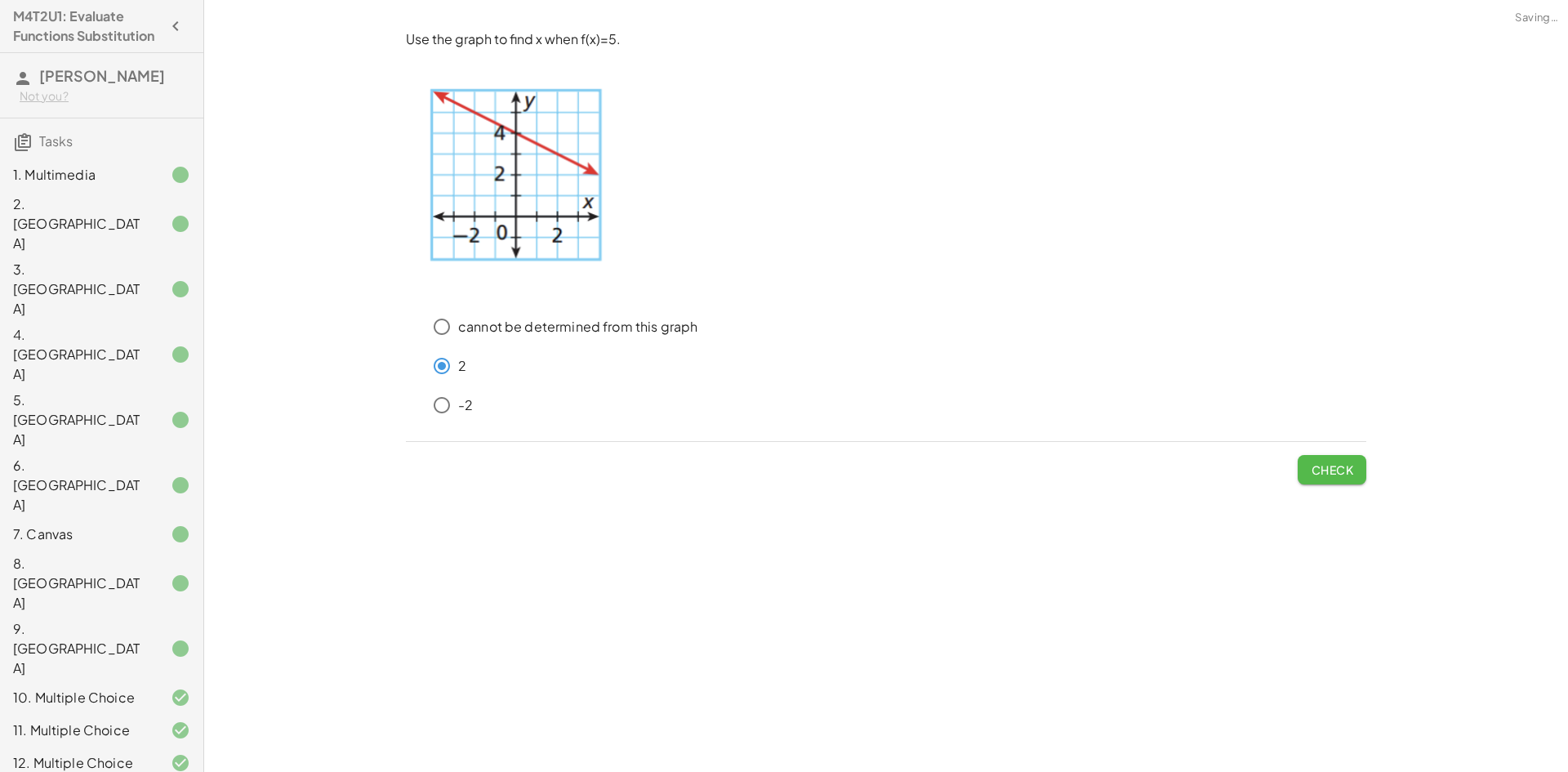
click at [1341, 462] on button "Check" at bounding box center [1331, 469] width 69 height 29
click at [1329, 472] on span "Check" at bounding box center [1331, 470] width 42 height 15
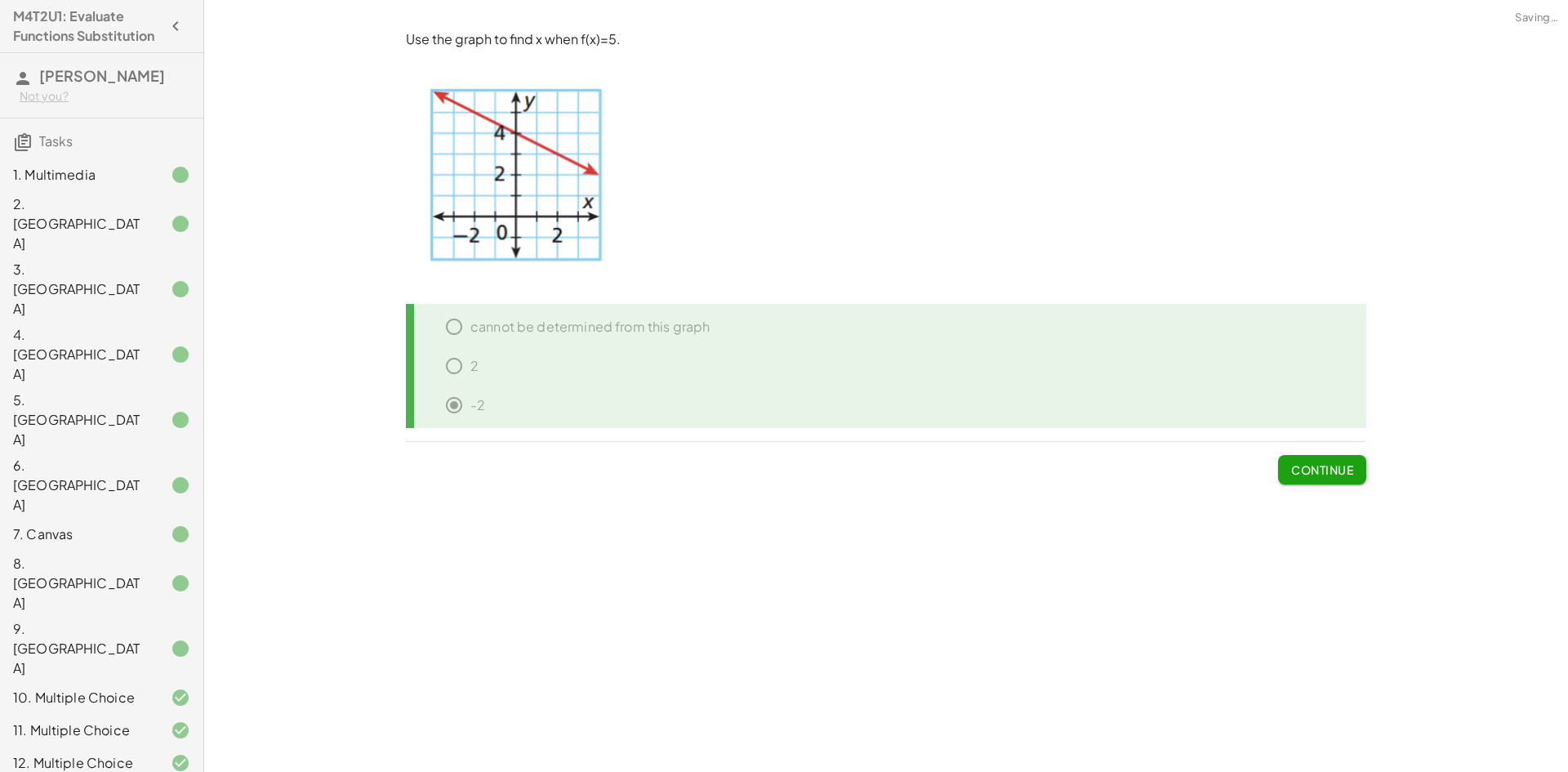
click at [1331, 469] on span "Continue" at bounding box center [1322, 470] width 62 height 15
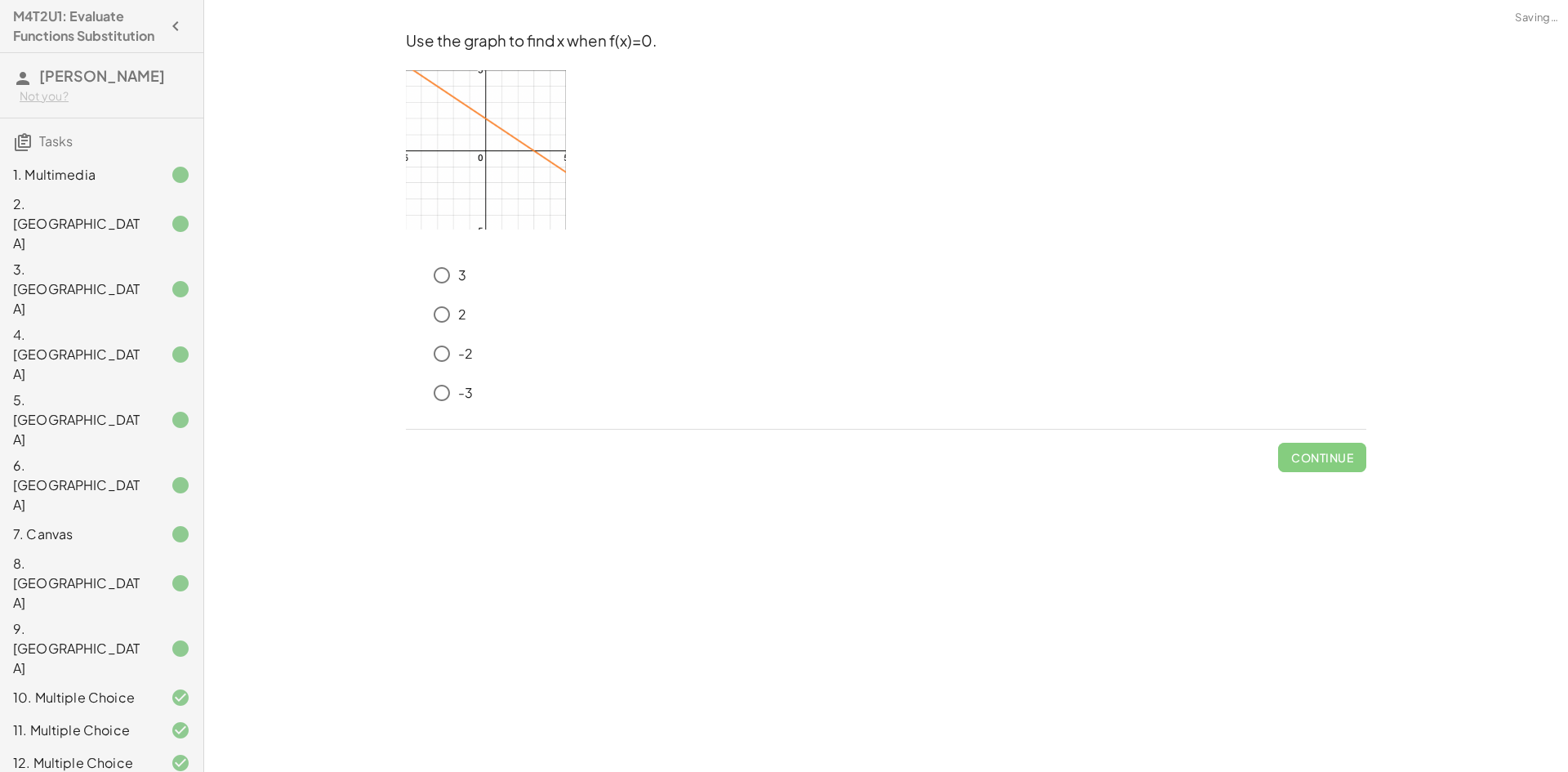
click at [543, 115] on img at bounding box center [486, 149] width 160 height 159
click at [634, 125] on p at bounding box center [886, 152] width 960 height 164
drag, startPoint x: 402, startPoint y: 156, endPoint x: 445, endPoint y: 159, distance: 43.1
click at [0, 0] on div "Use the graph to find x when f(x)=0. 3 2 -2 -3 Continue" at bounding box center [0, 0] width 0 height 0
click at [445, 159] on img at bounding box center [486, 149] width 160 height 159
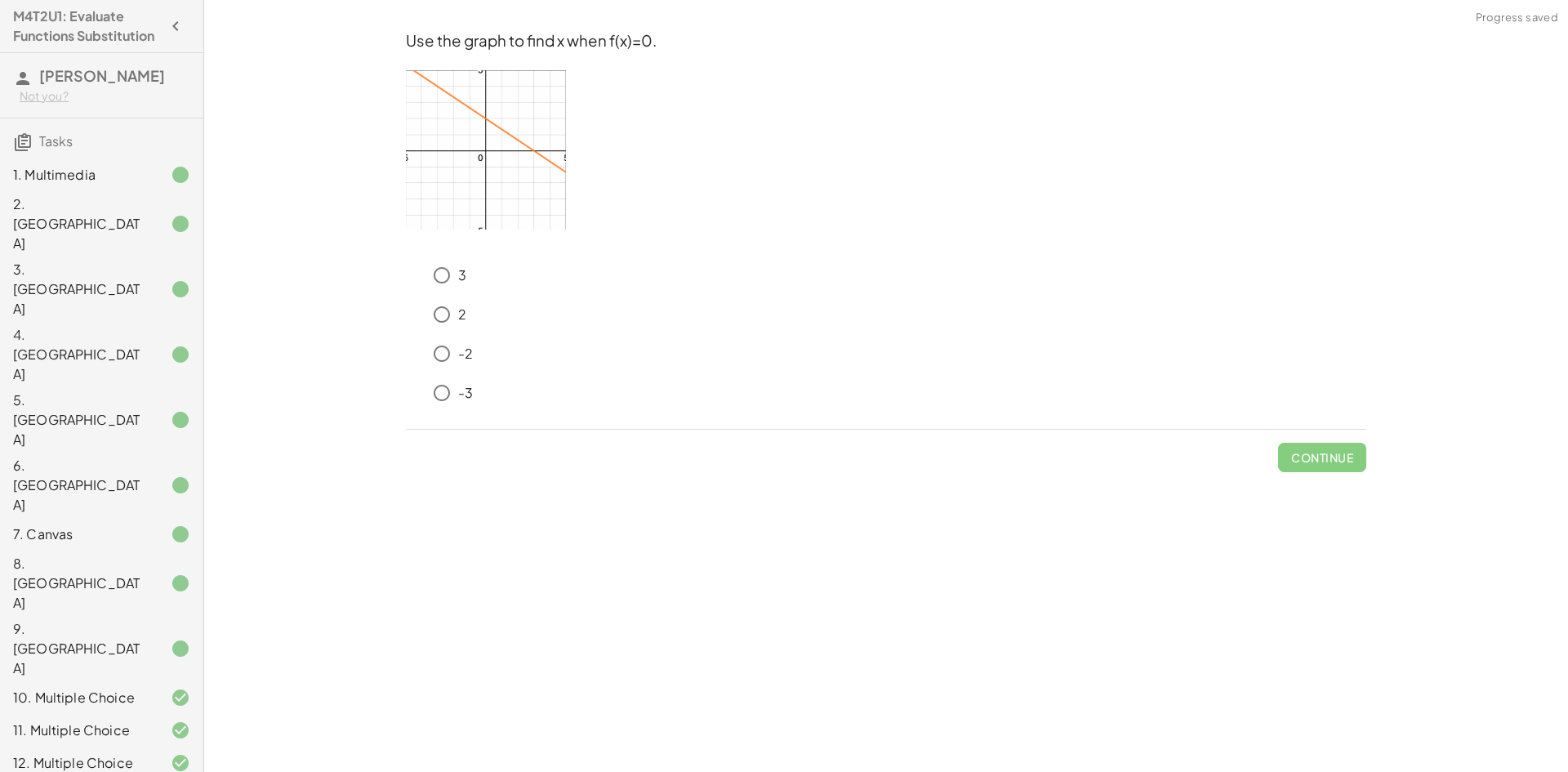
click at [445, 159] on img at bounding box center [486, 149] width 160 height 159
drag, startPoint x: 455, startPoint y: 159, endPoint x: 683, endPoint y: 107, distance: 233.9
click at [683, 107] on p at bounding box center [886, 152] width 960 height 164
drag, startPoint x: 490, startPoint y: 153, endPoint x: 670, endPoint y: 91, distance: 190.4
click at [667, 82] on p at bounding box center [886, 152] width 960 height 164
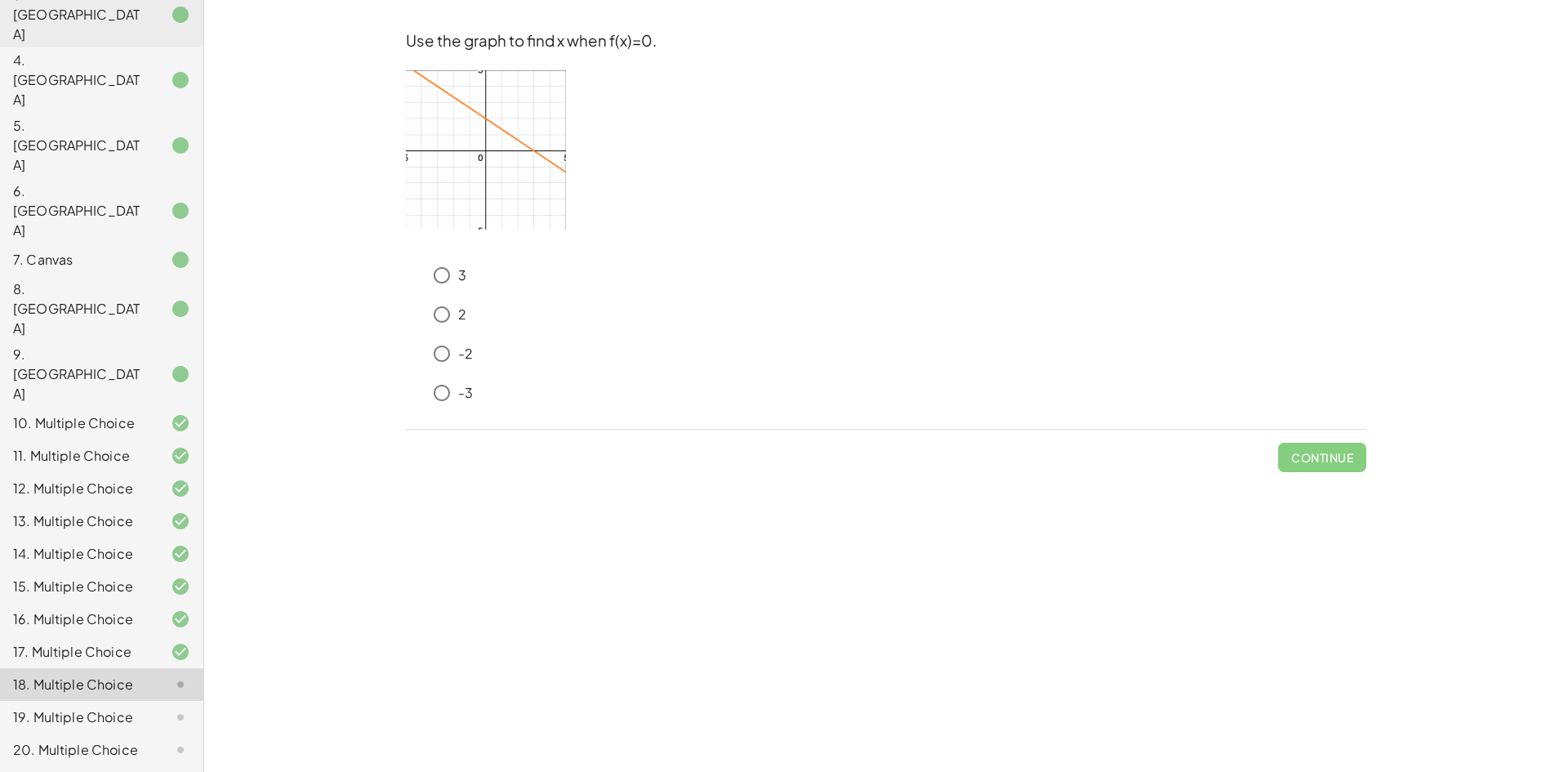
scroll to position [308, 0]
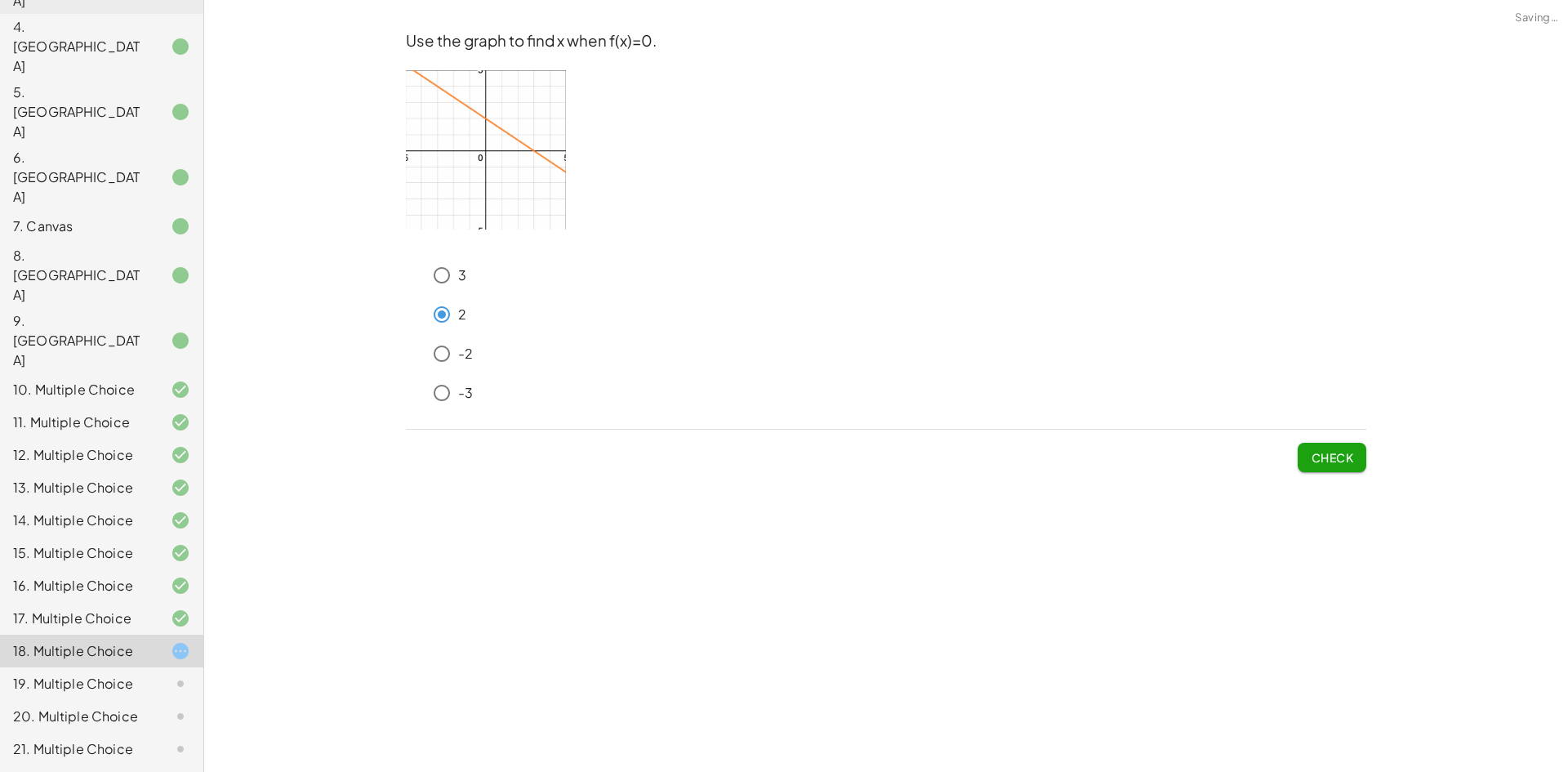
click at [1343, 461] on span "Check" at bounding box center [1331, 457] width 42 height 15
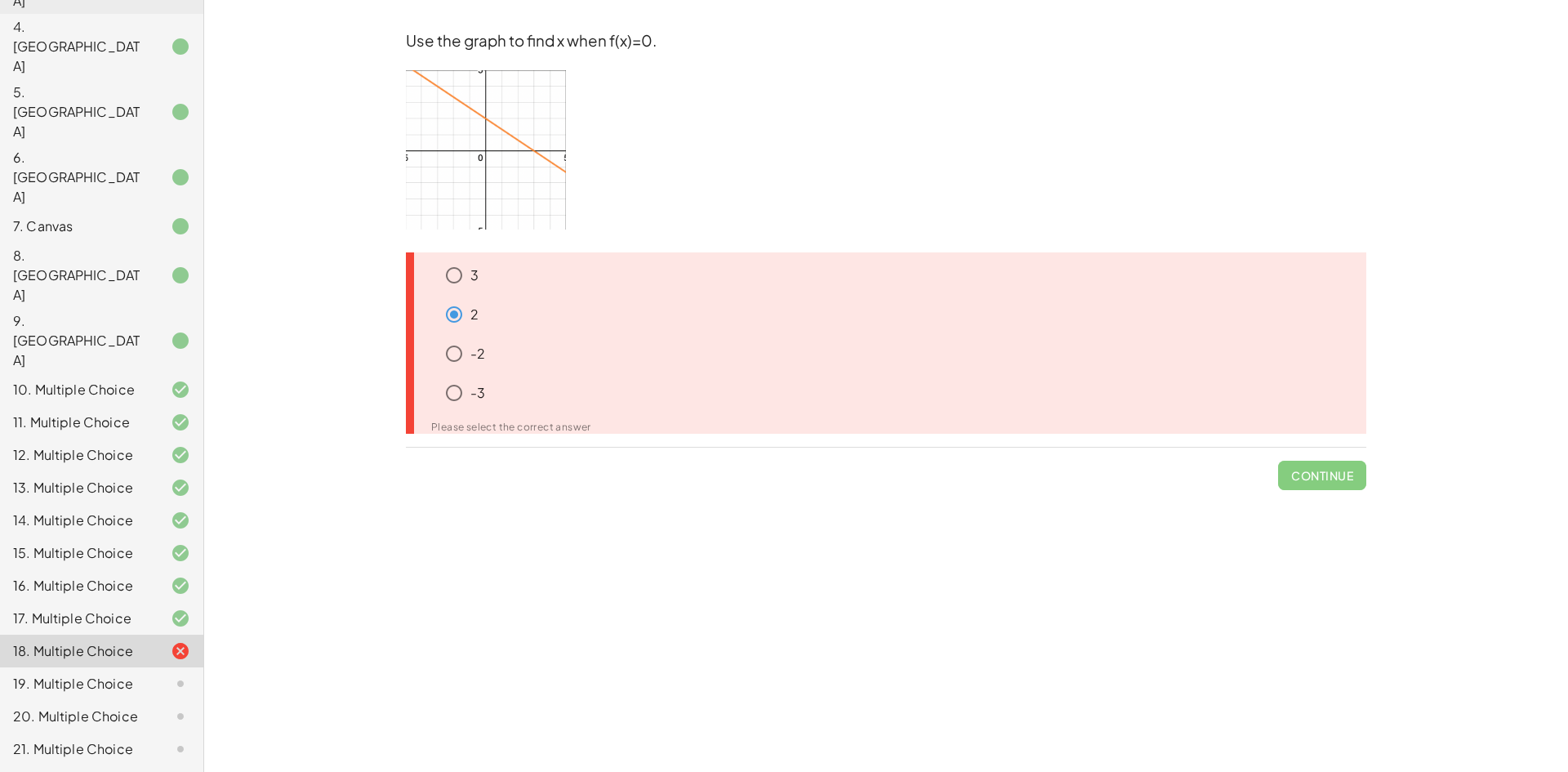
click at [474, 278] on p "3" at bounding box center [475, 276] width 8 height 19
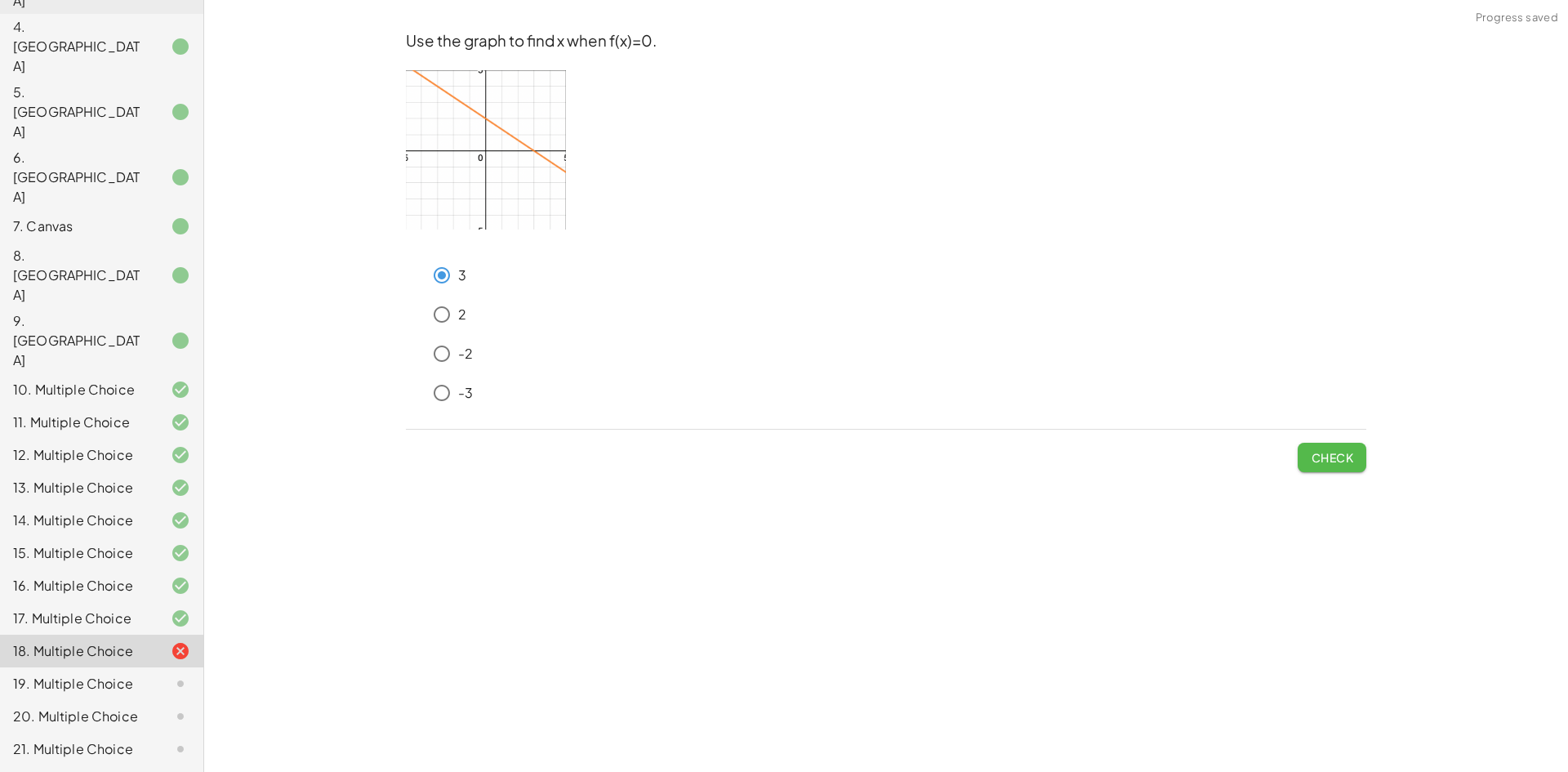
click at [1328, 463] on span "Check" at bounding box center [1331, 457] width 42 height 15
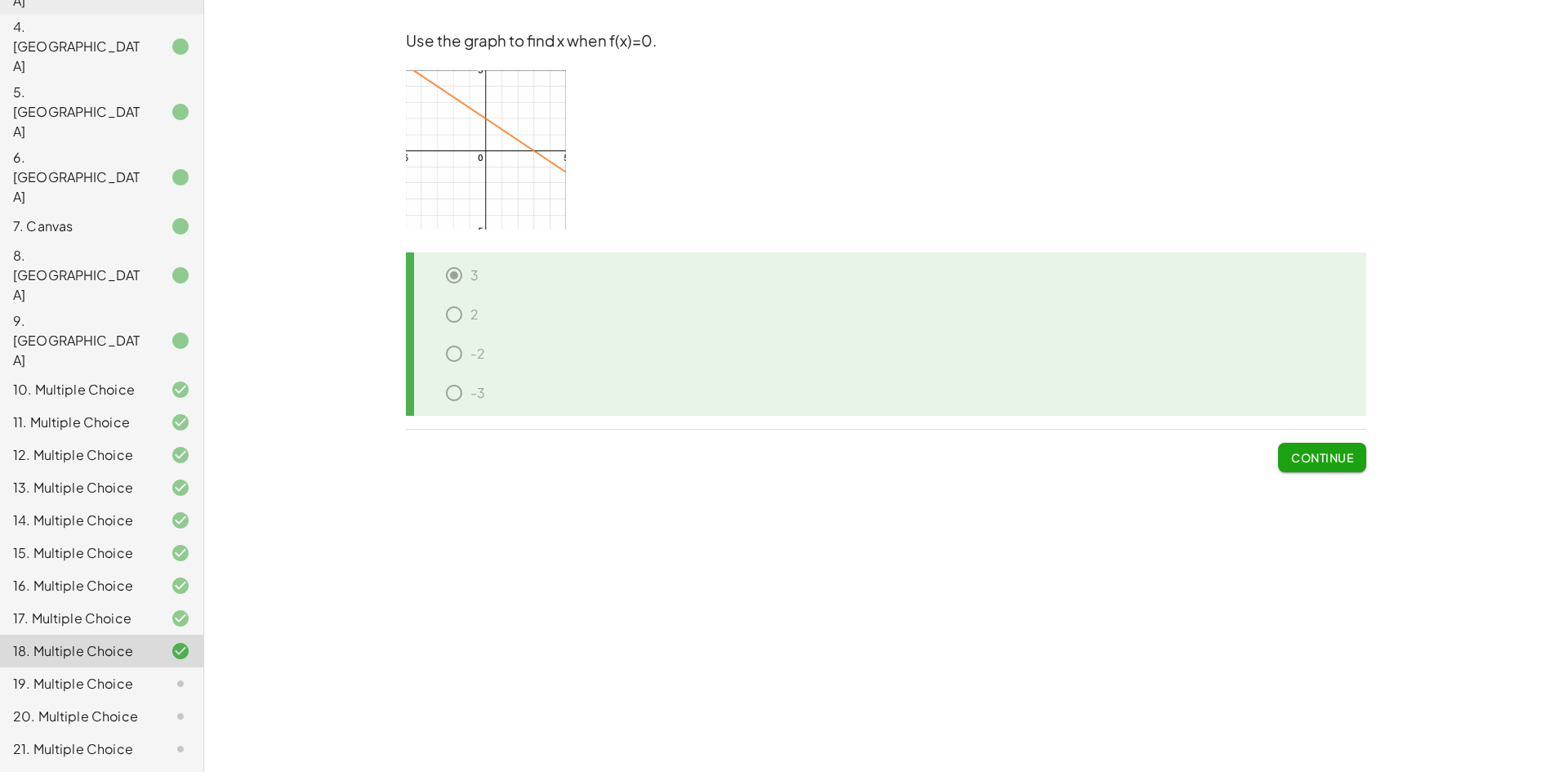
click at [1331, 463] on span "Continue" at bounding box center [1322, 457] width 62 height 15
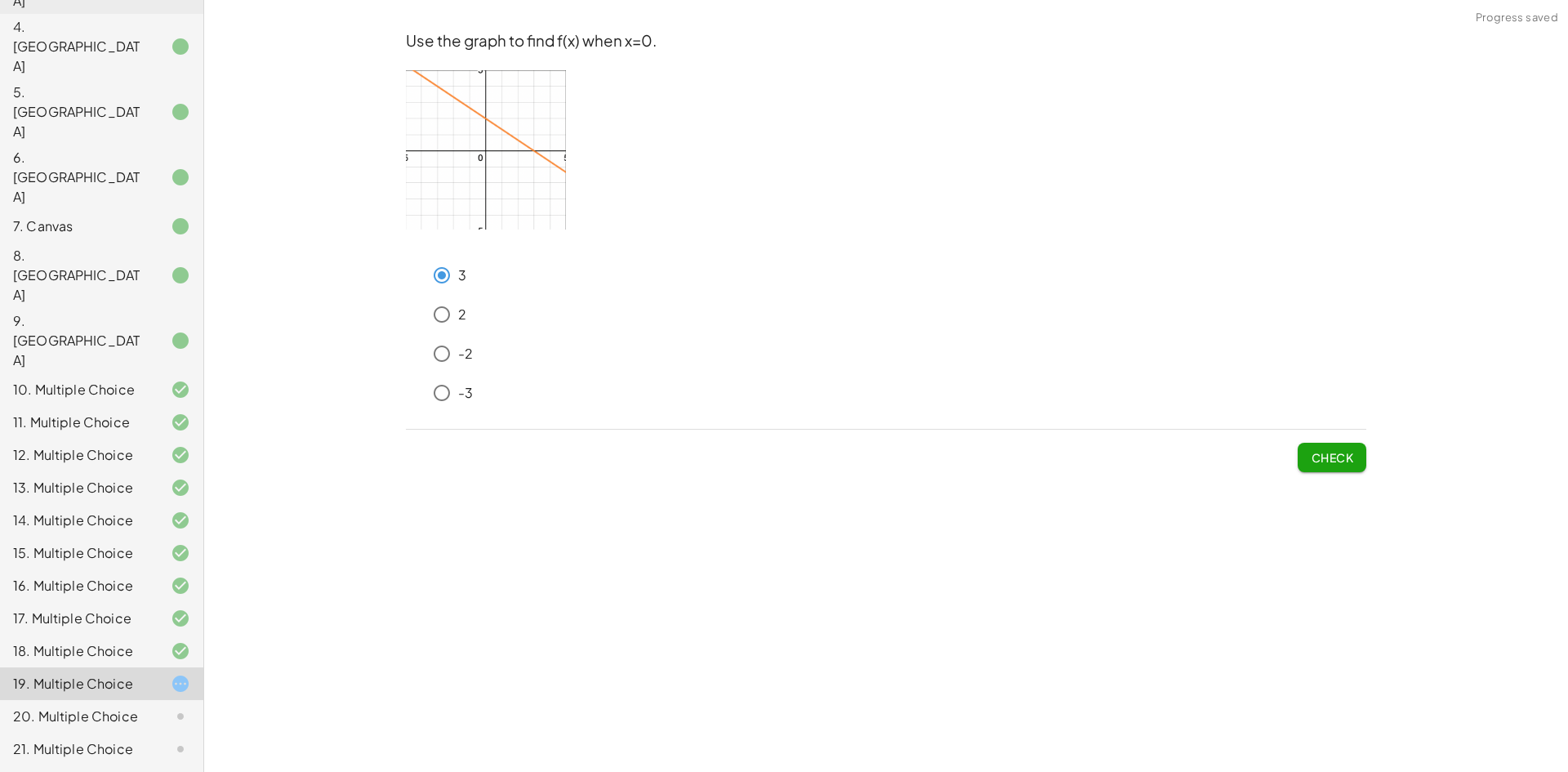
click at [1341, 455] on span "Check" at bounding box center [1331, 457] width 42 height 15
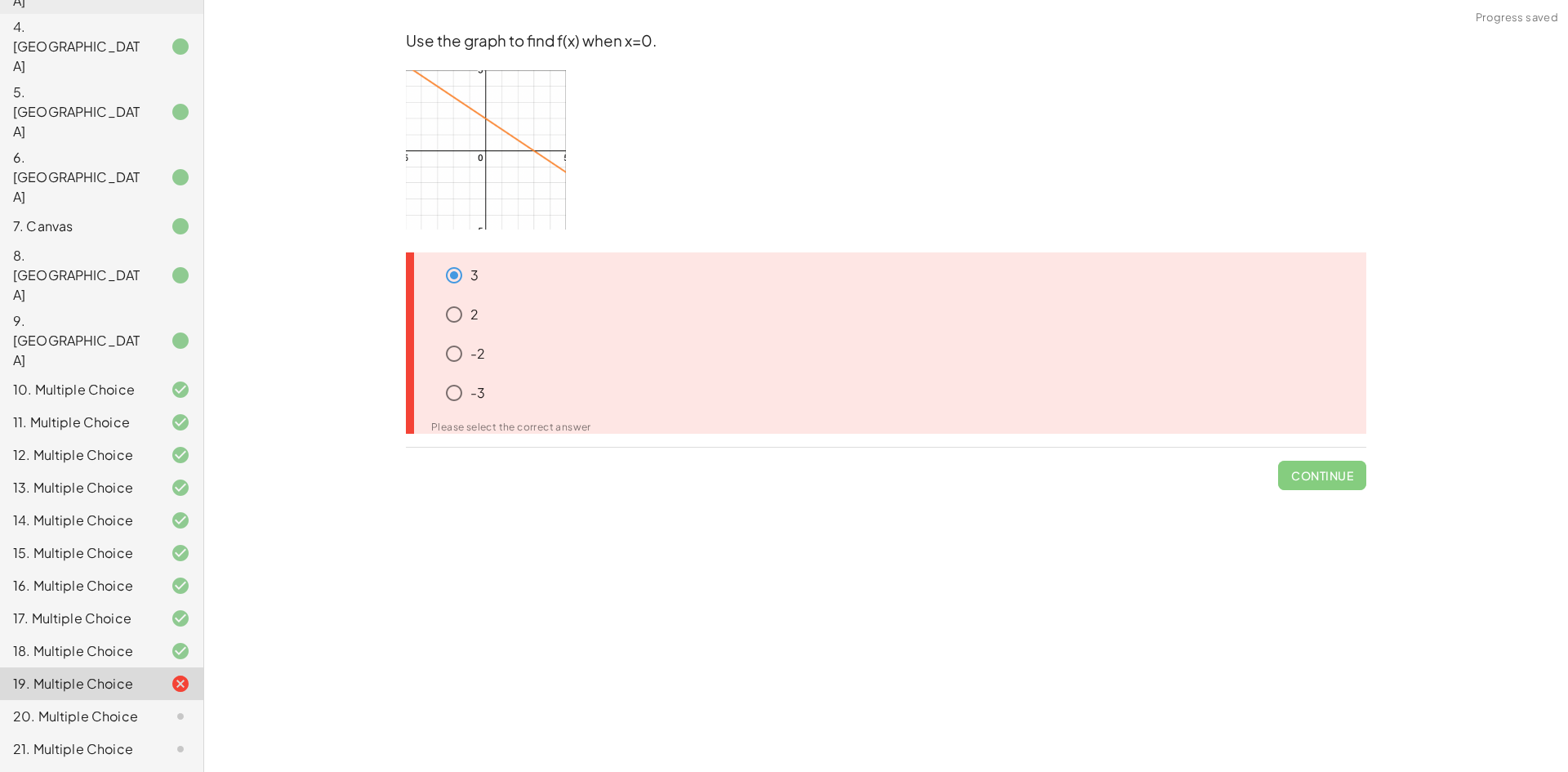
click at [522, 386] on div "-3" at bounding box center [901, 393] width 929 height 32
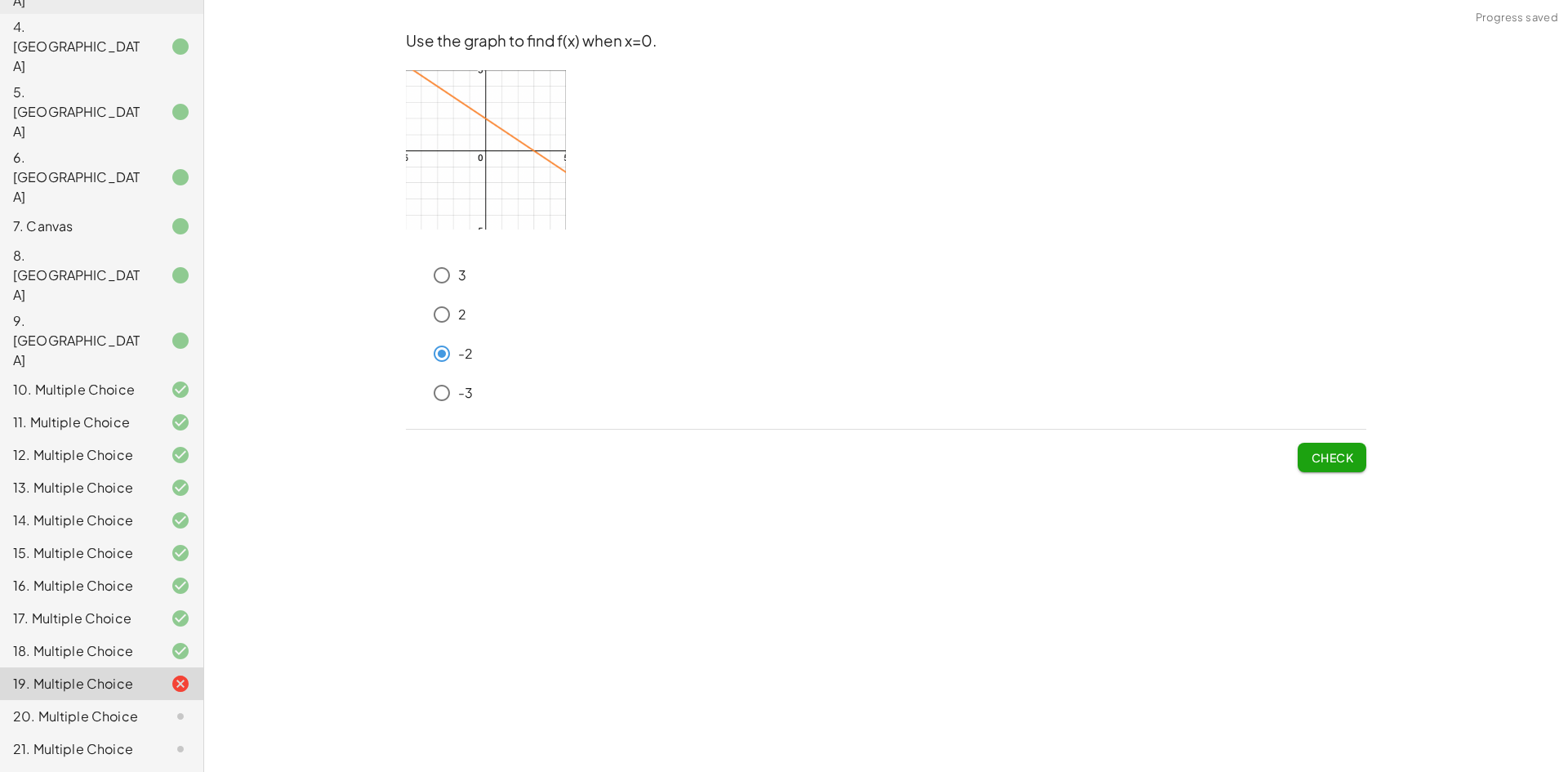
drag, startPoint x: 1365, startPoint y: 454, endPoint x: 1346, endPoint y: 462, distance: 20.6
click at [0, 0] on div "Use the graph to find f(x) when x=0. 3 2 -2 -3 Check" at bounding box center [0, 0] width 0 height 0
click at [1346, 462] on span "Check" at bounding box center [1331, 457] width 42 height 15
click at [1333, 459] on span "Check" at bounding box center [1331, 457] width 42 height 15
click at [1326, 452] on span "Check" at bounding box center [1331, 457] width 42 height 15
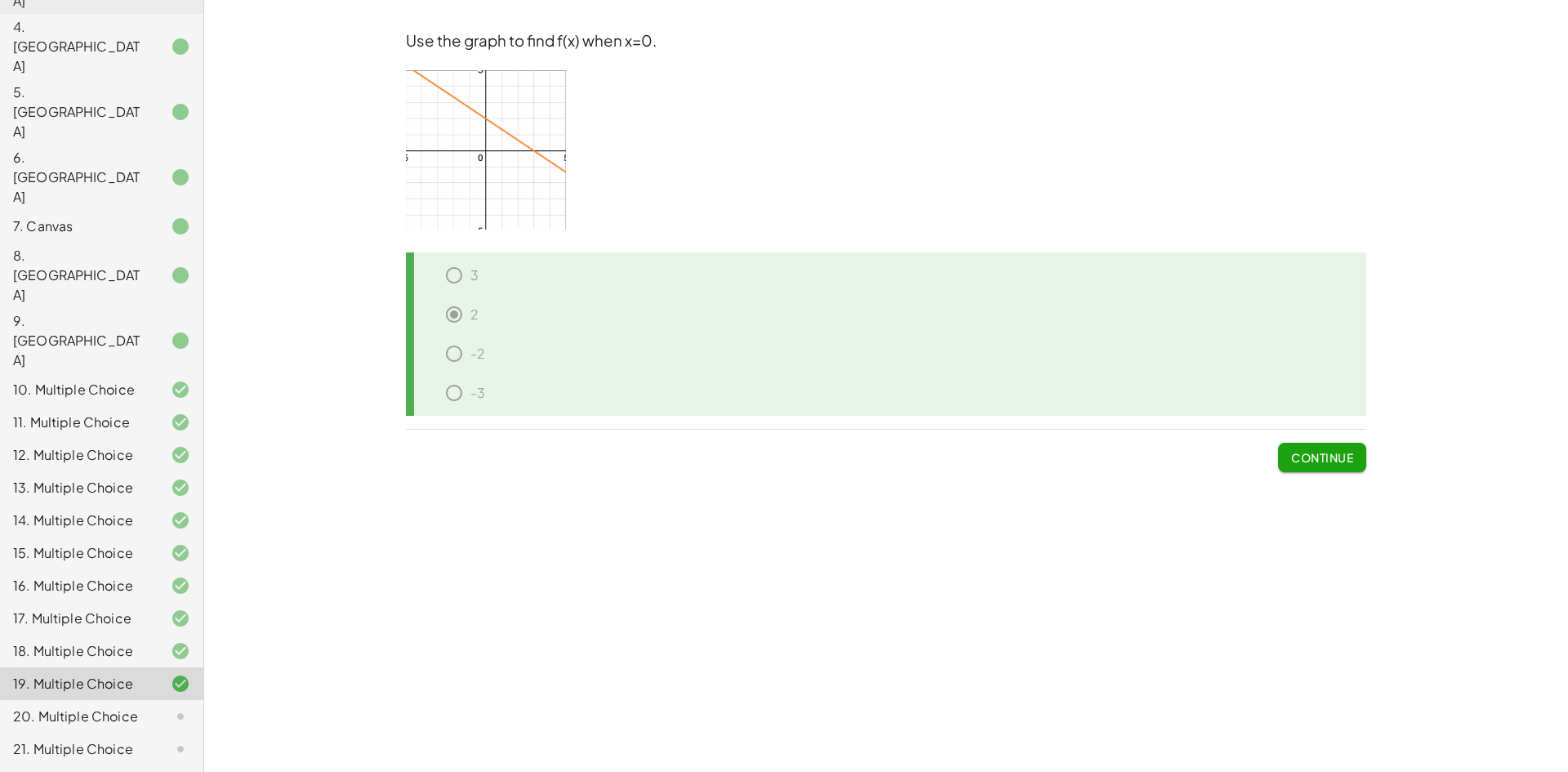
click at [1331, 468] on button "Continue" at bounding box center [1322, 457] width 88 height 29
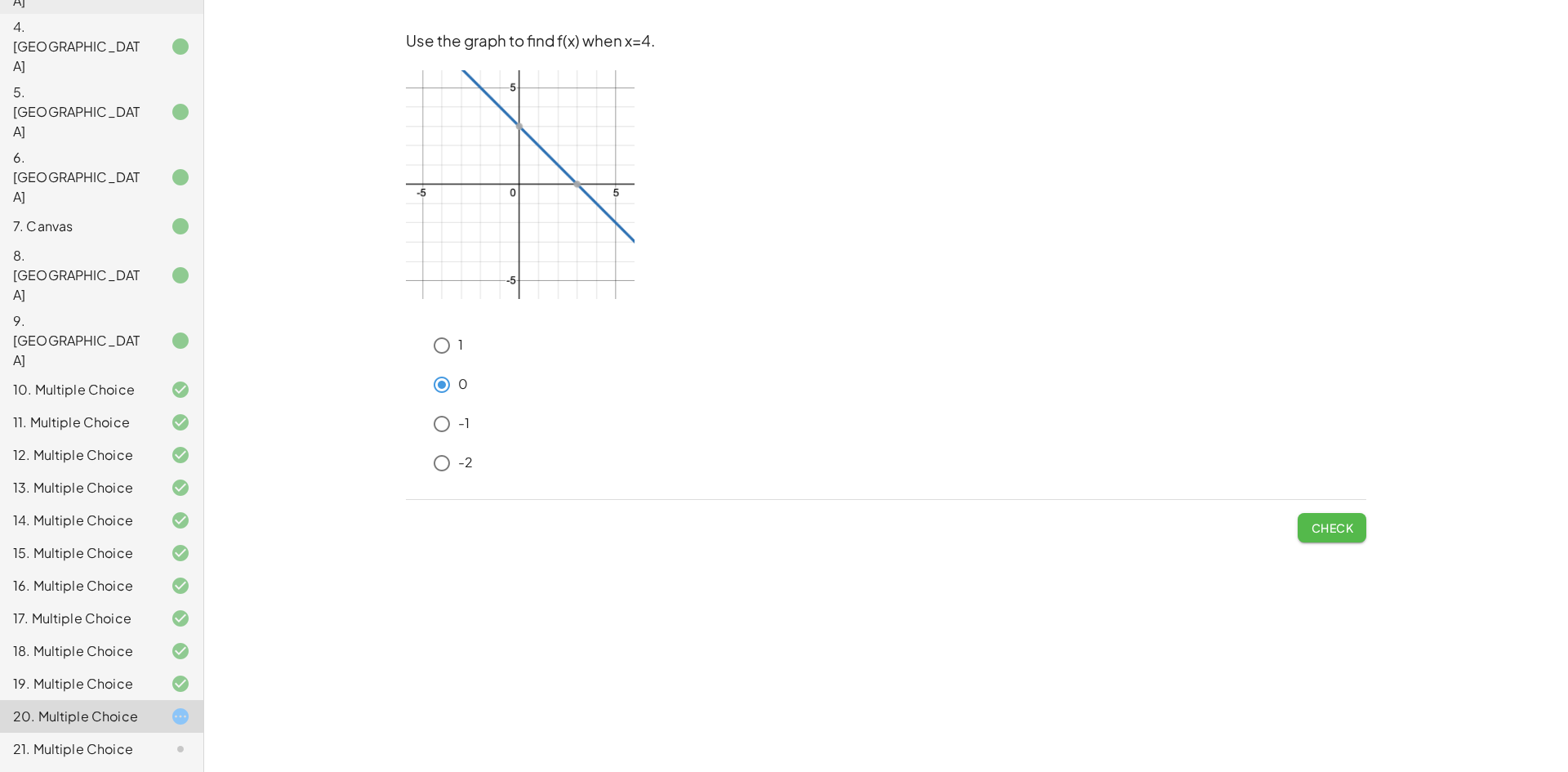
click at [1333, 533] on span "Check" at bounding box center [1331, 528] width 42 height 15
click at [1335, 531] on span "Check" at bounding box center [1331, 528] width 42 height 15
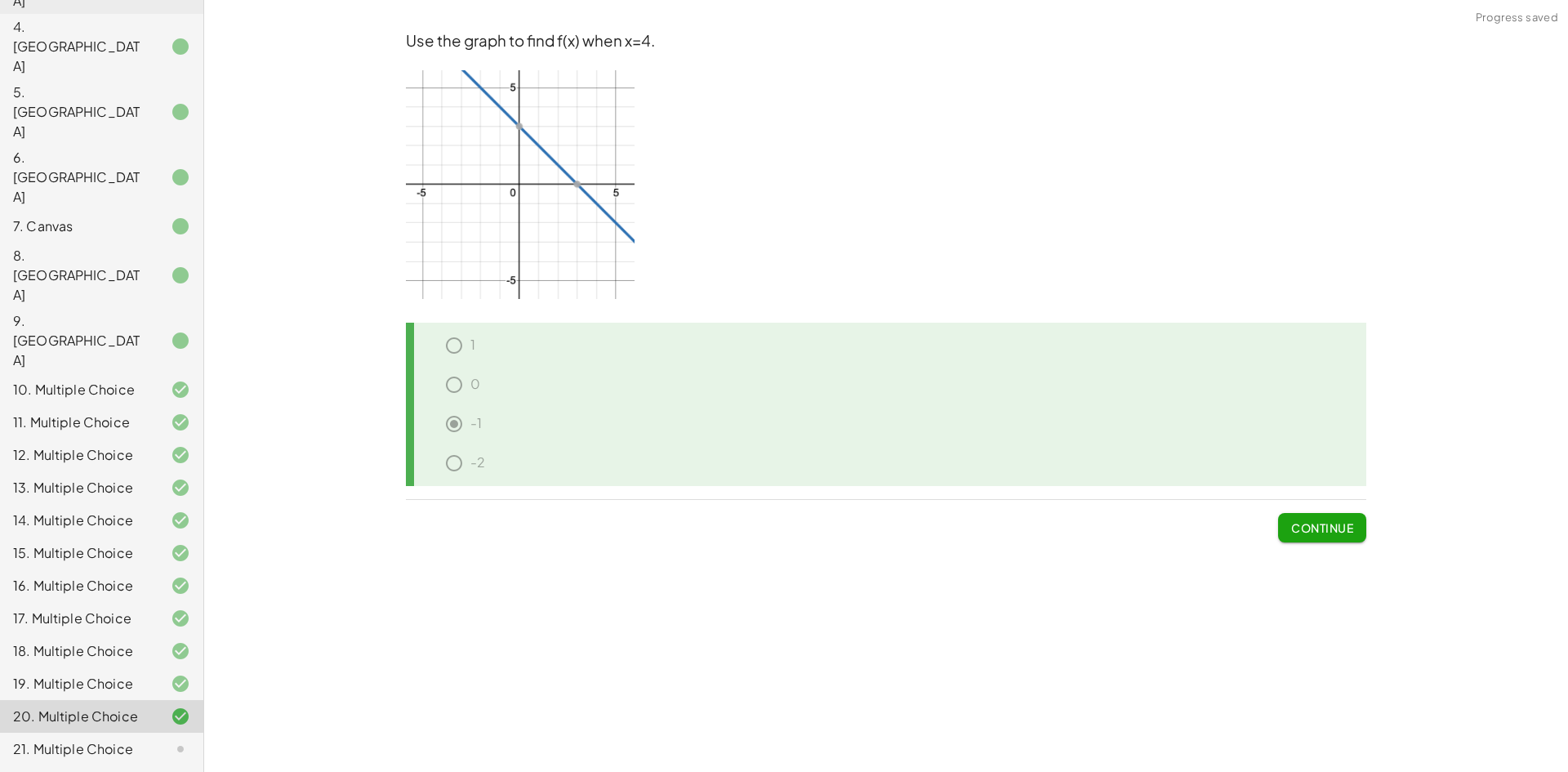
click at [1326, 522] on span "Continue" at bounding box center [1322, 528] width 62 height 15
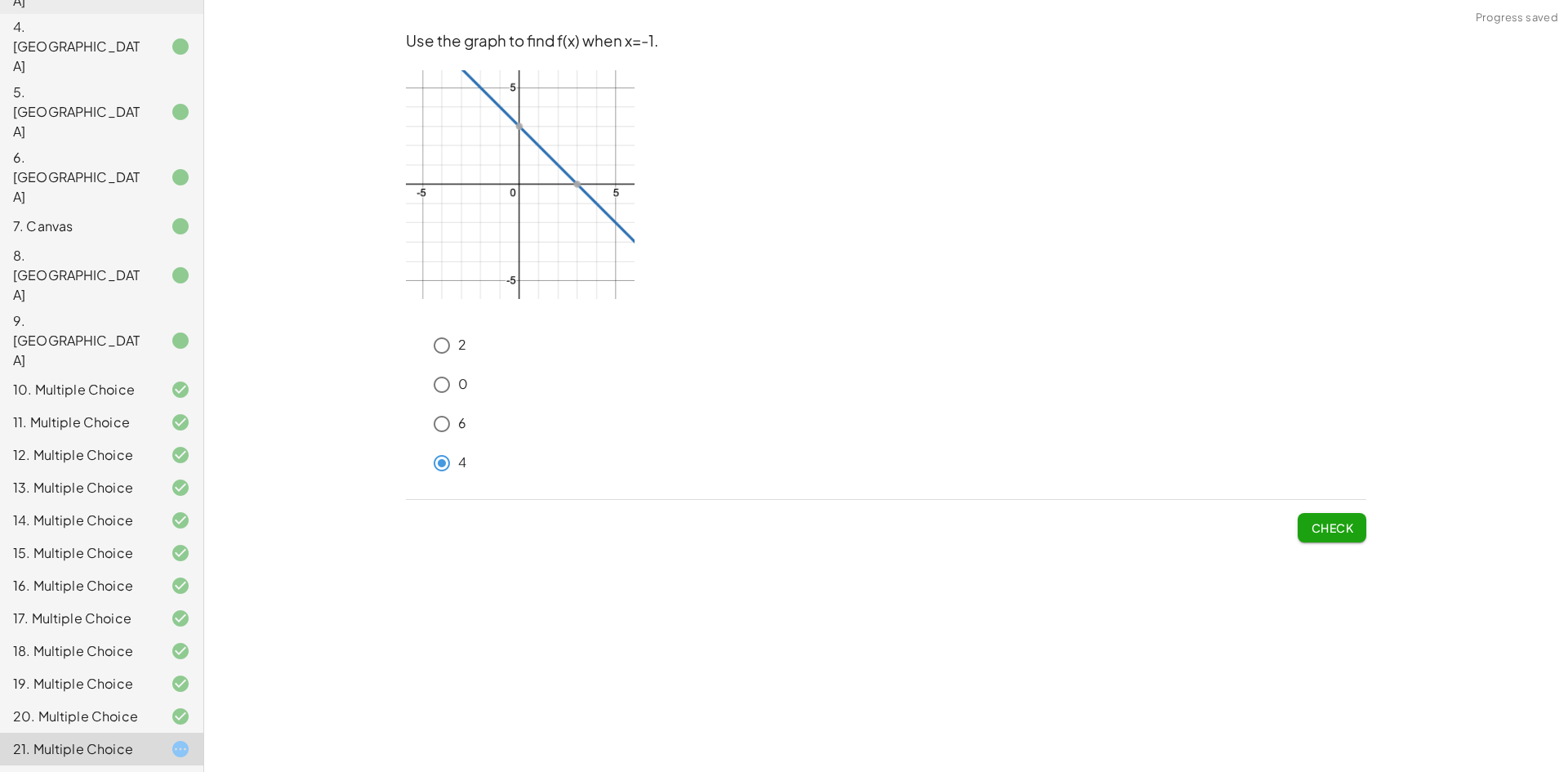
click at [1333, 528] on span "Check" at bounding box center [1331, 528] width 42 height 15
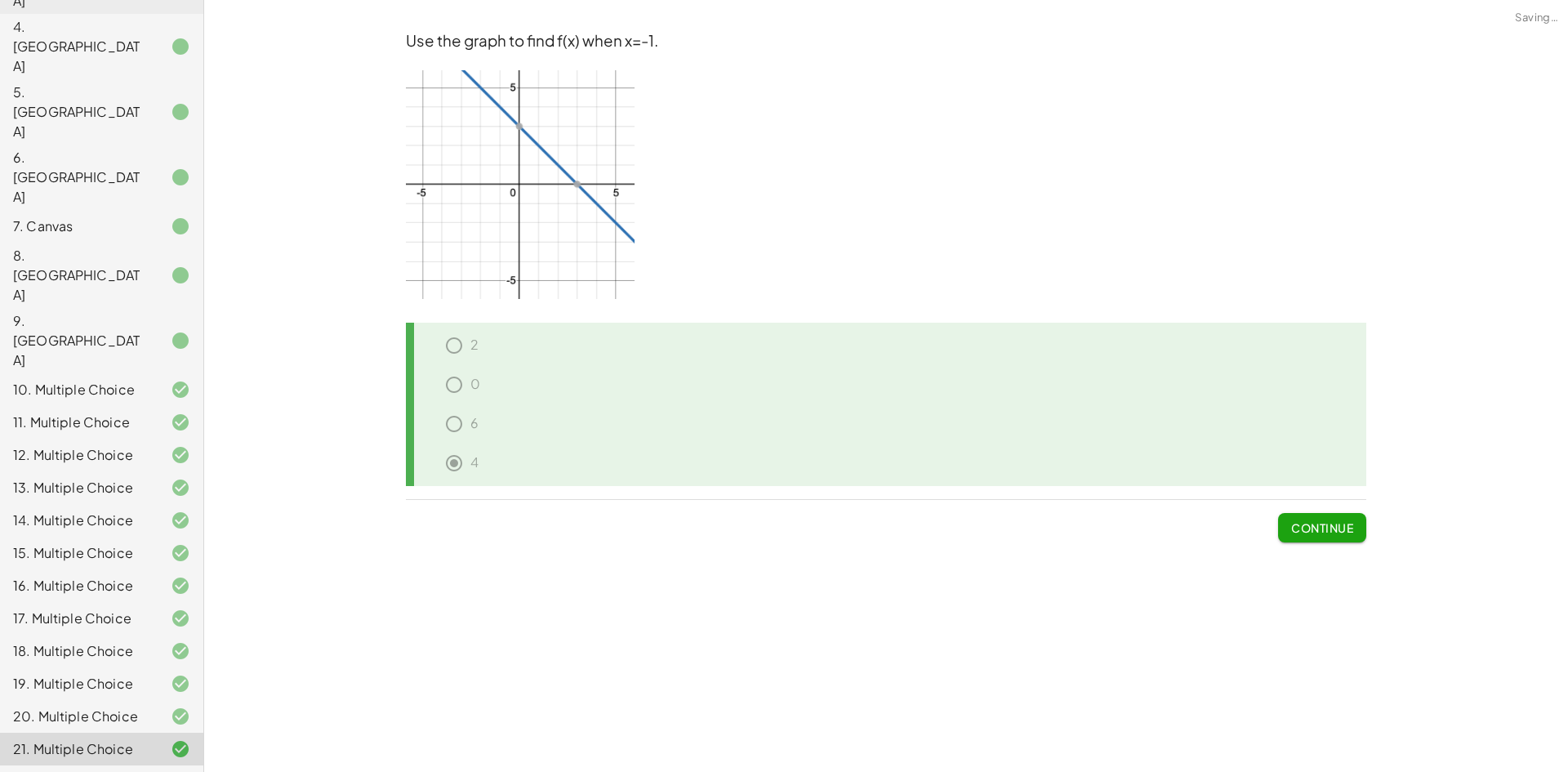
click at [1322, 532] on span "Continue" at bounding box center [1322, 528] width 62 height 15
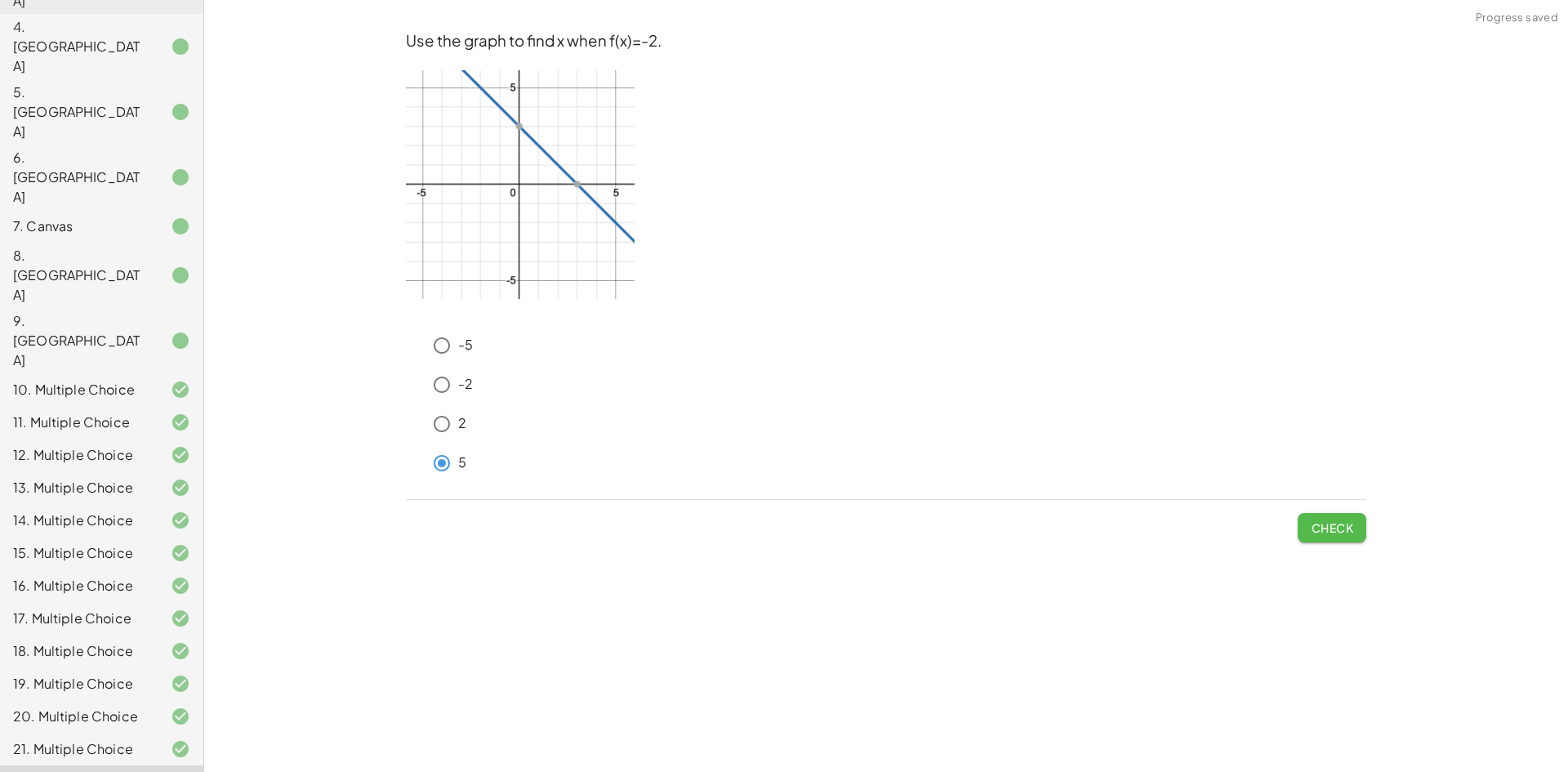
click at [1312, 536] on button "Check" at bounding box center [1331, 527] width 69 height 29
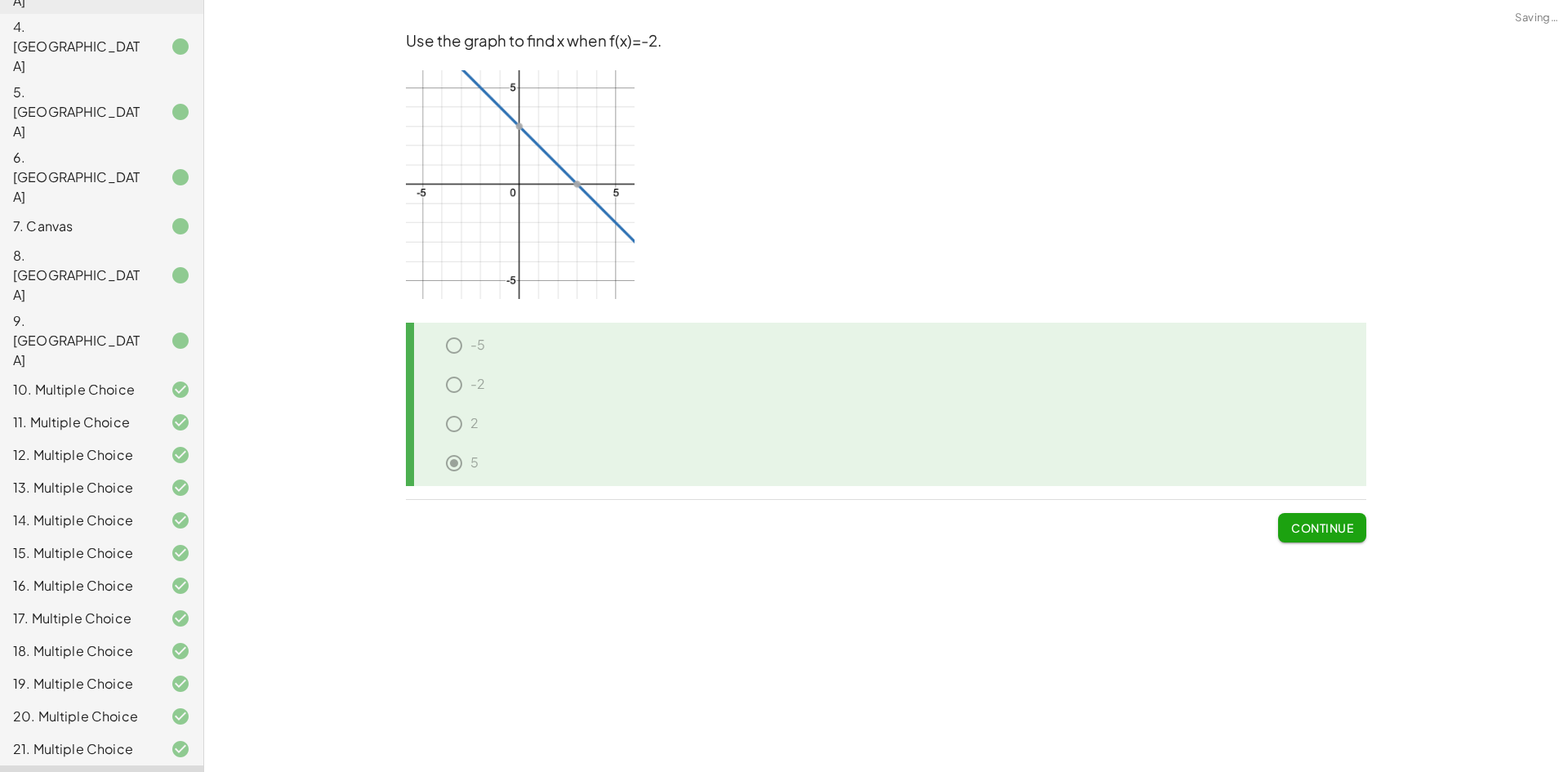
click at [1311, 529] on span "Continue" at bounding box center [1322, 528] width 62 height 15
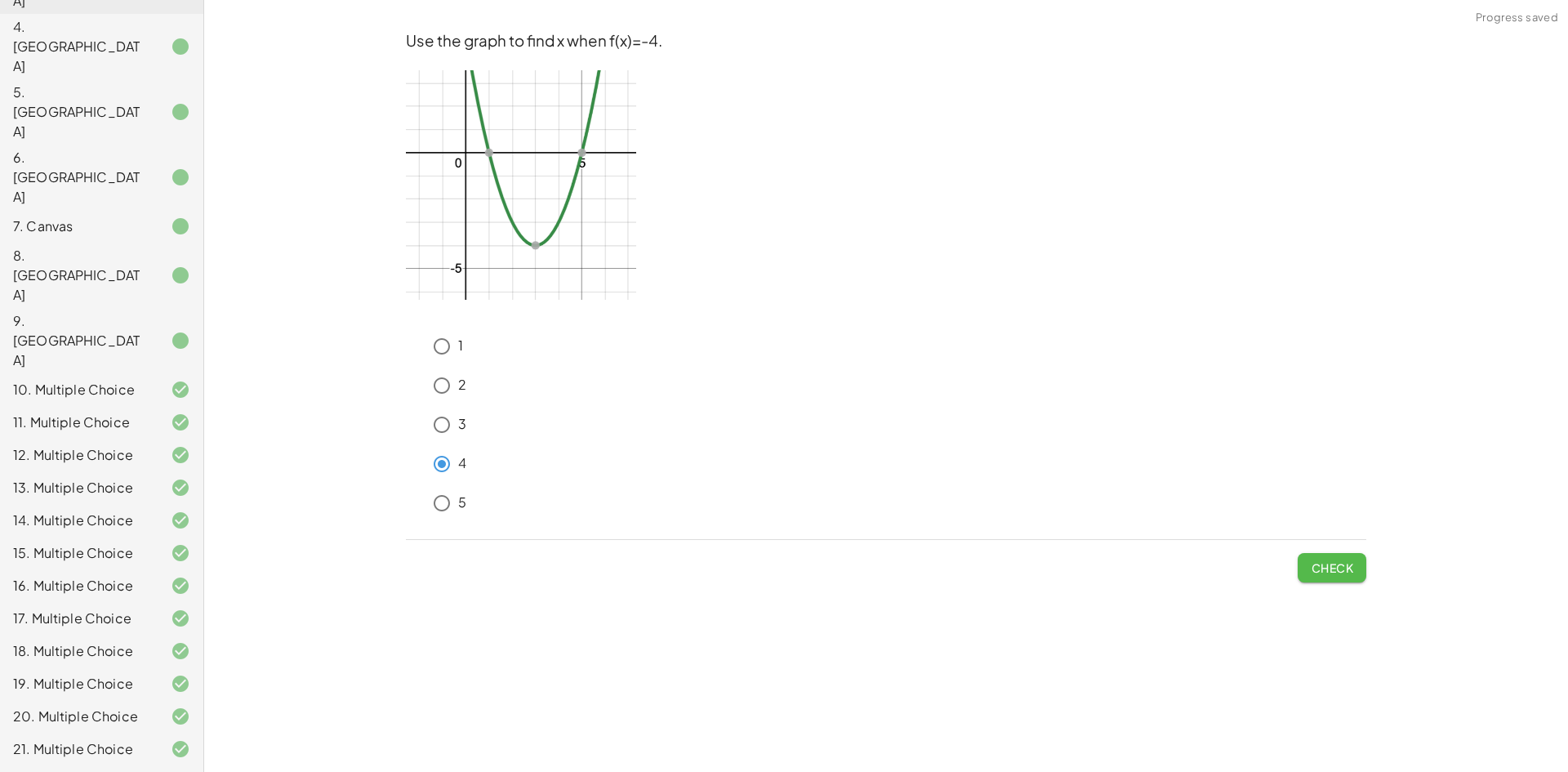
click at [1340, 562] on span "Check" at bounding box center [1331, 568] width 42 height 15
click at [1321, 566] on span "Check" at bounding box center [1331, 568] width 42 height 15
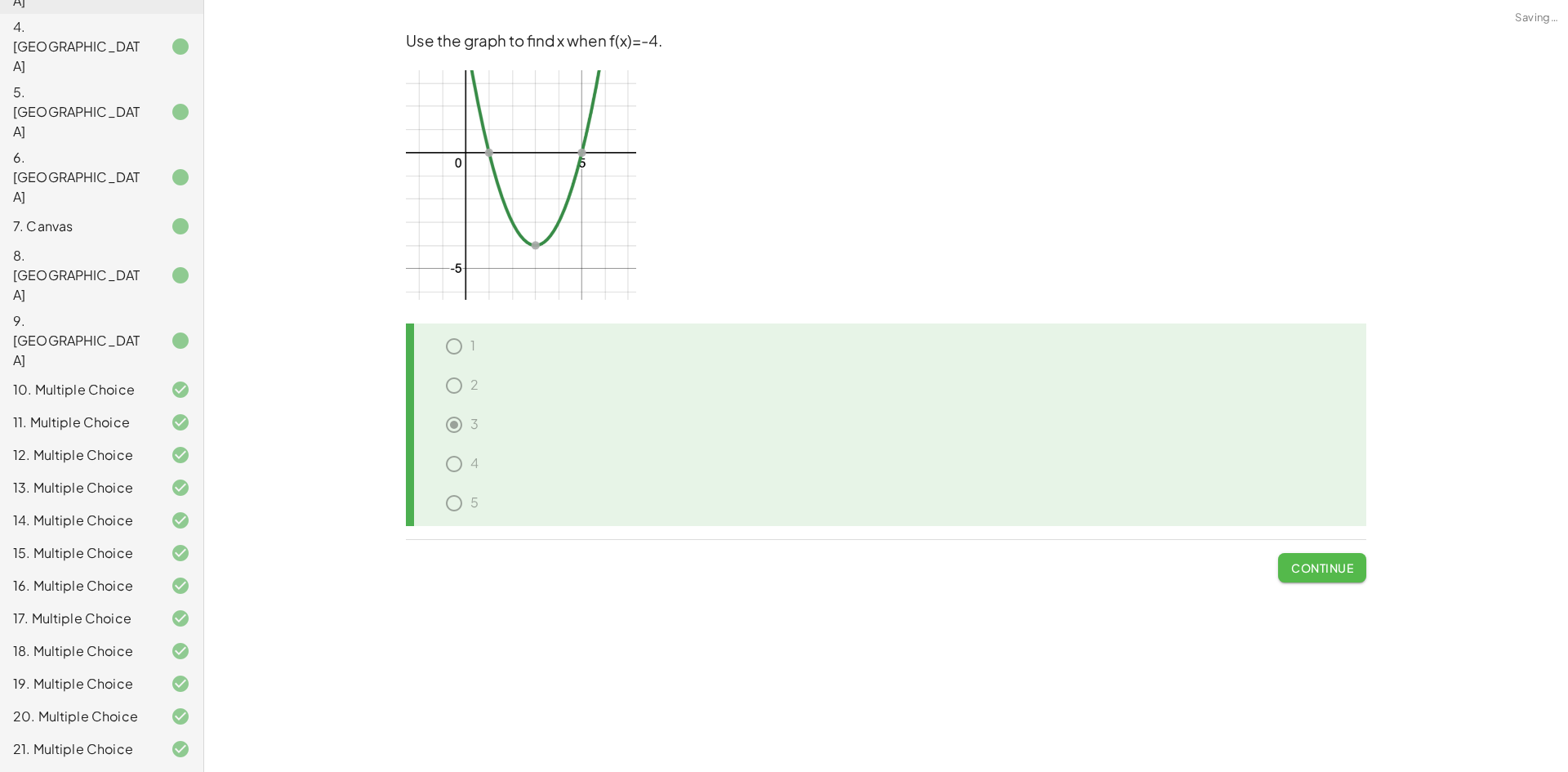
click at [1316, 569] on span "Continue" at bounding box center [1322, 568] width 62 height 15
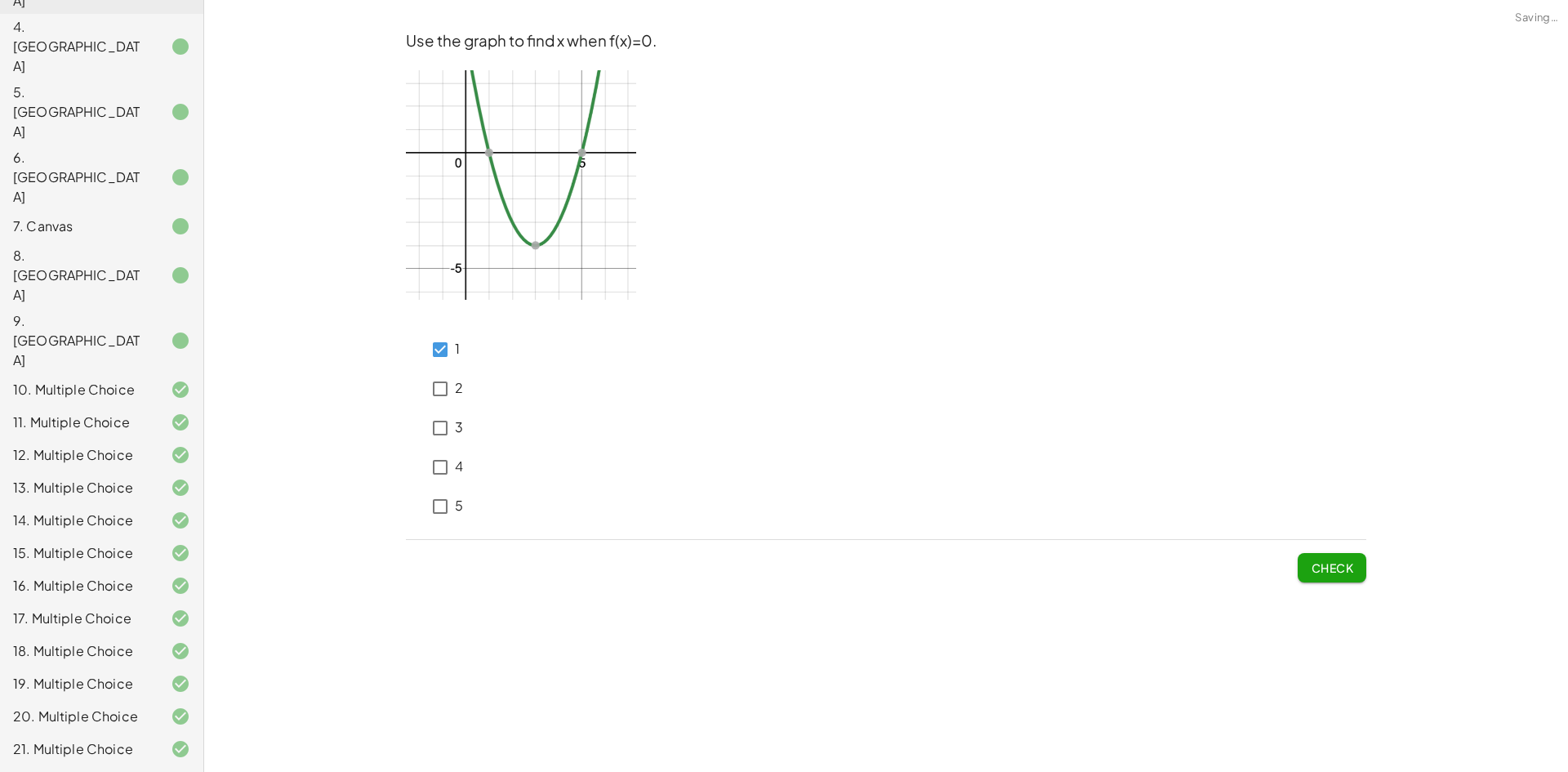
click at [1361, 569] on button "Check" at bounding box center [1331, 567] width 69 height 29
click at [1335, 561] on span "Check" at bounding box center [1331, 568] width 42 height 15
click at [456, 493] on label "5" at bounding box center [459, 506] width 8 height 39
click at [1325, 568] on span "Check" at bounding box center [1331, 568] width 42 height 15
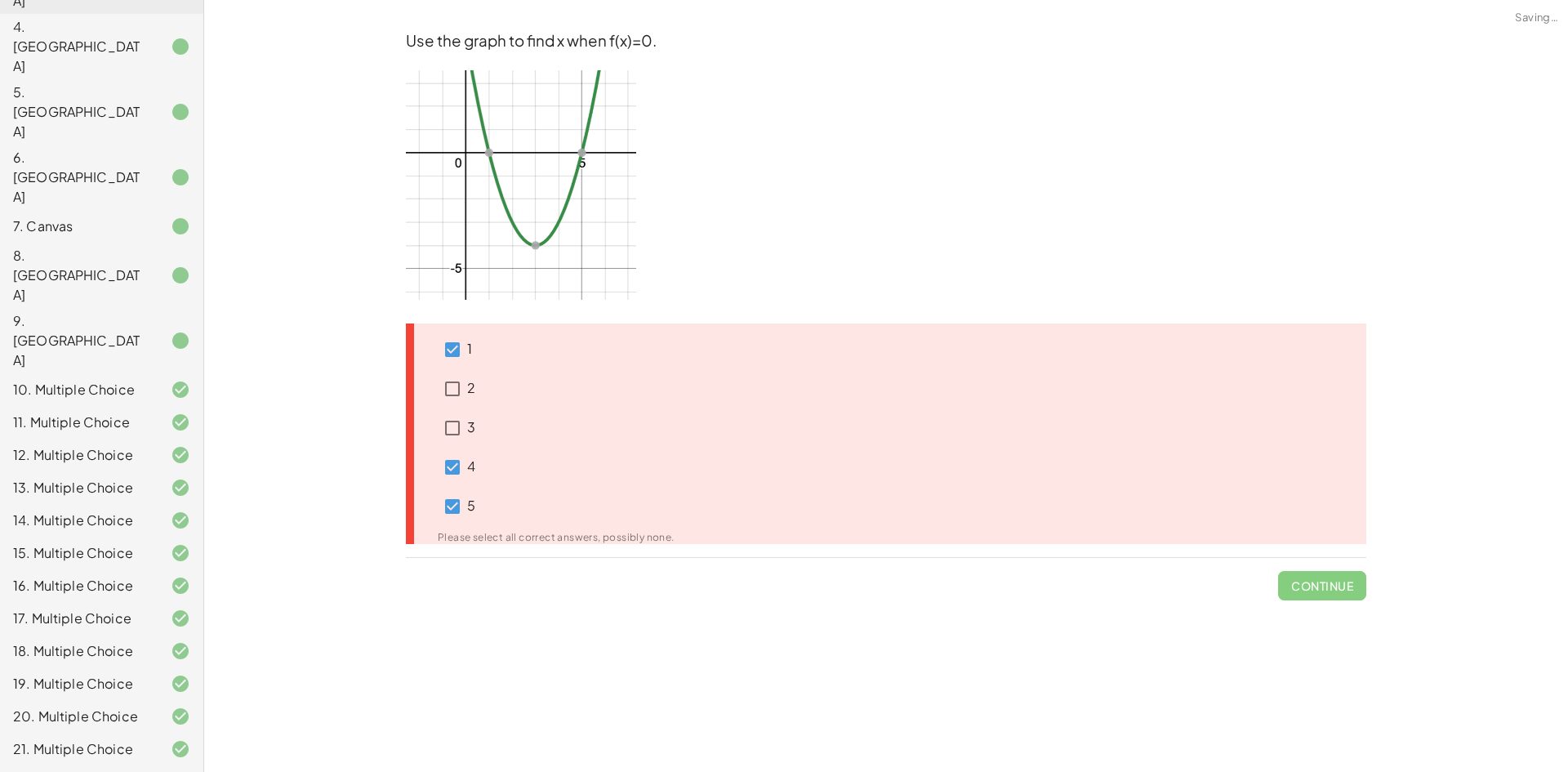
click at [470, 467] on p "4" at bounding box center [471, 467] width 8 height 19
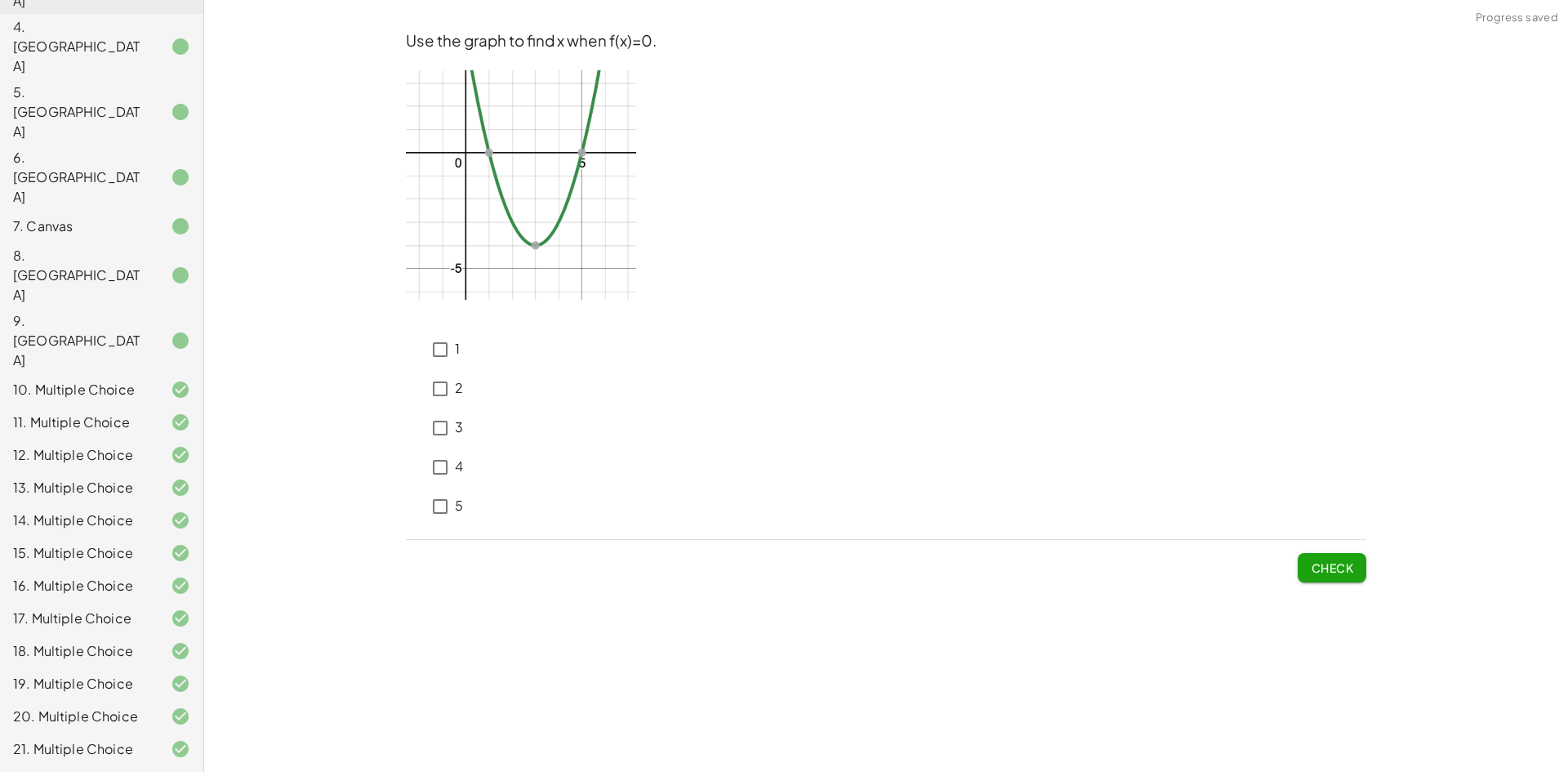
click at [1335, 564] on span "Check" at bounding box center [1331, 568] width 42 height 15
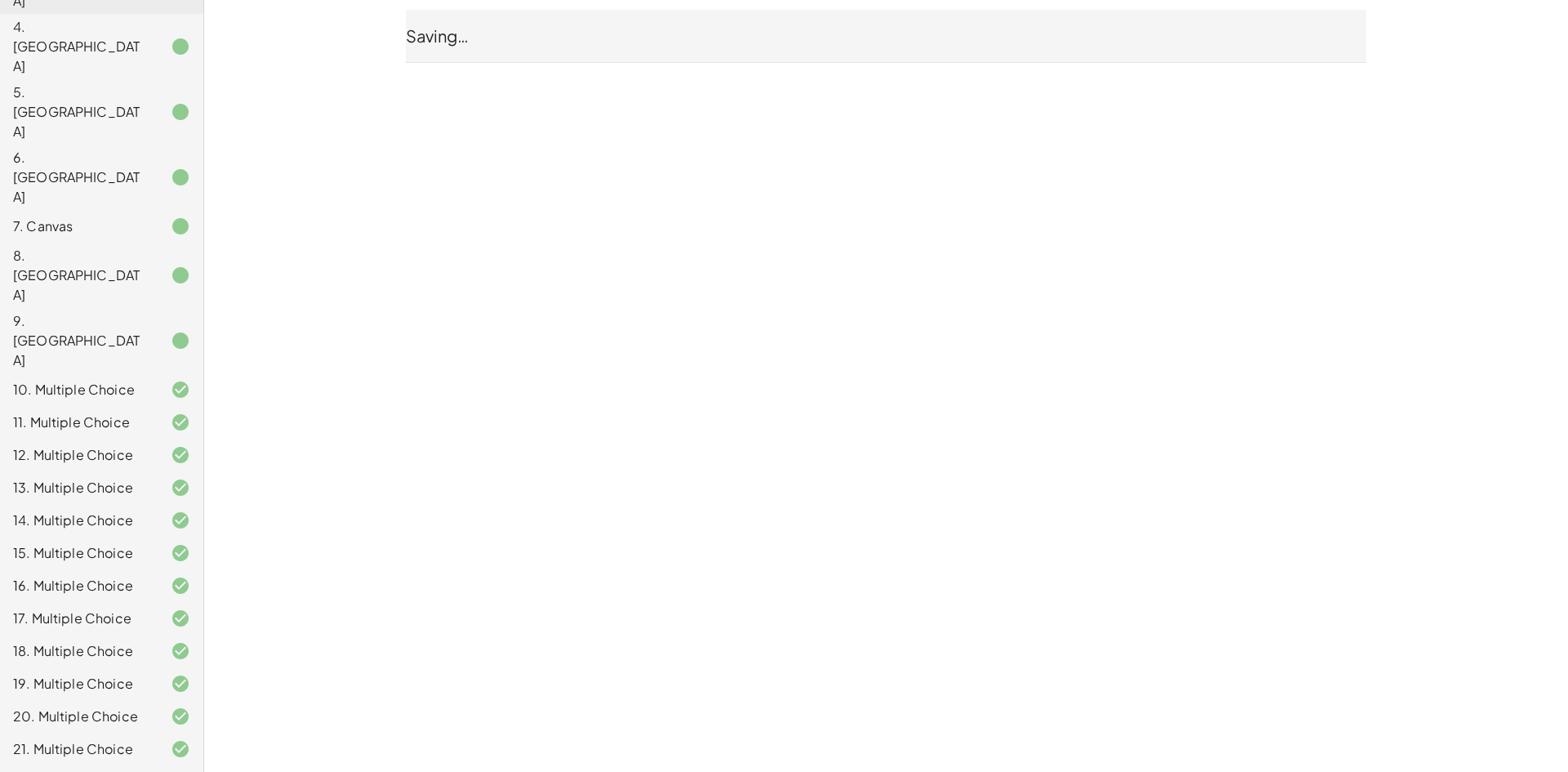
drag, startPoint x: 76, startPoint y: 719, endPoint x: 90, endPoint y: 697, distance: 26.1
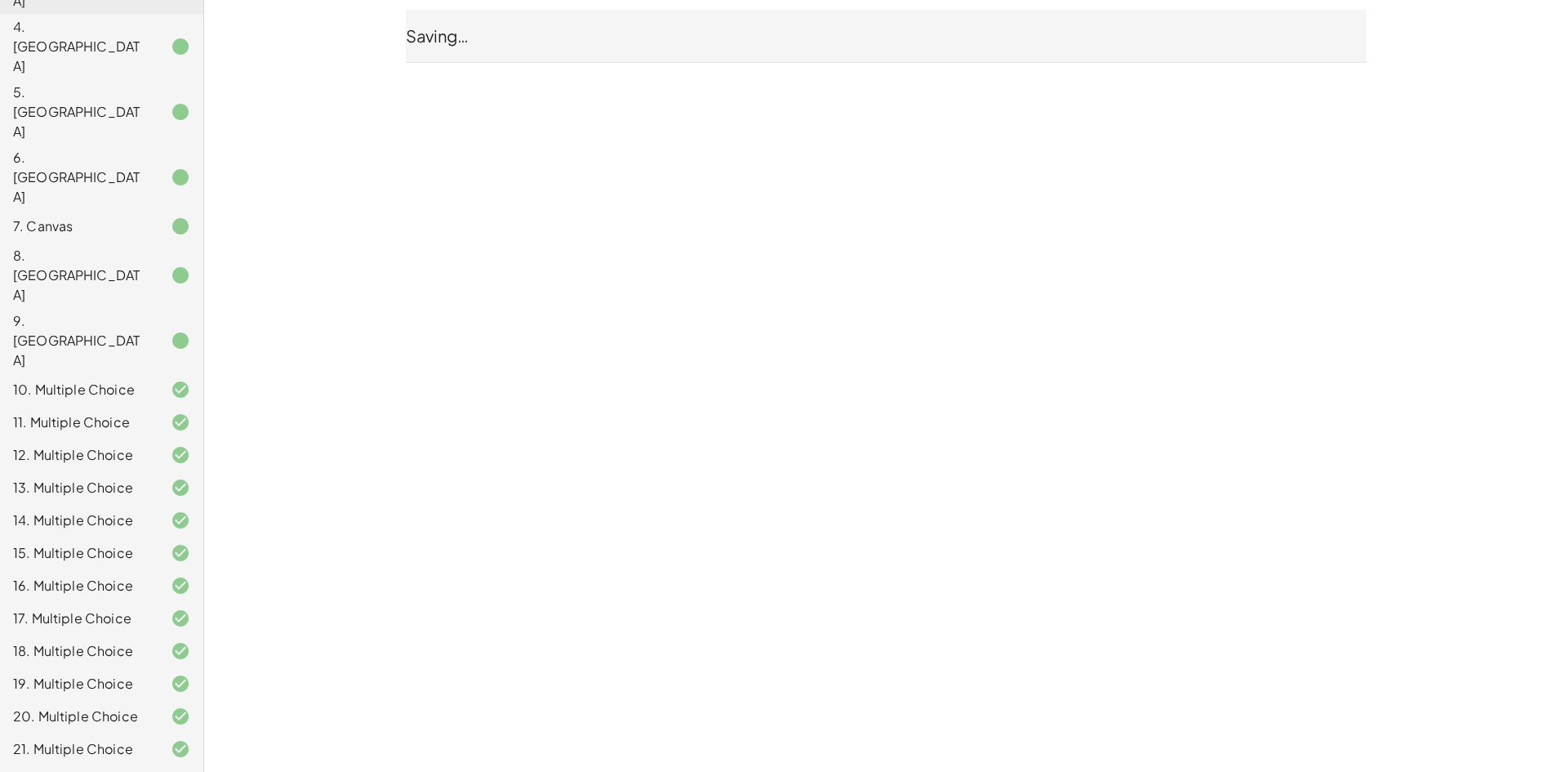
click at [73, 724] on div "1. Multimedia 2. Canvas 3. Canvas 4. Canvas 5. Canvas 6. Canvas 7. Canvas 8. Ca…" at bounding box center [101, 373] width 203 height 1058
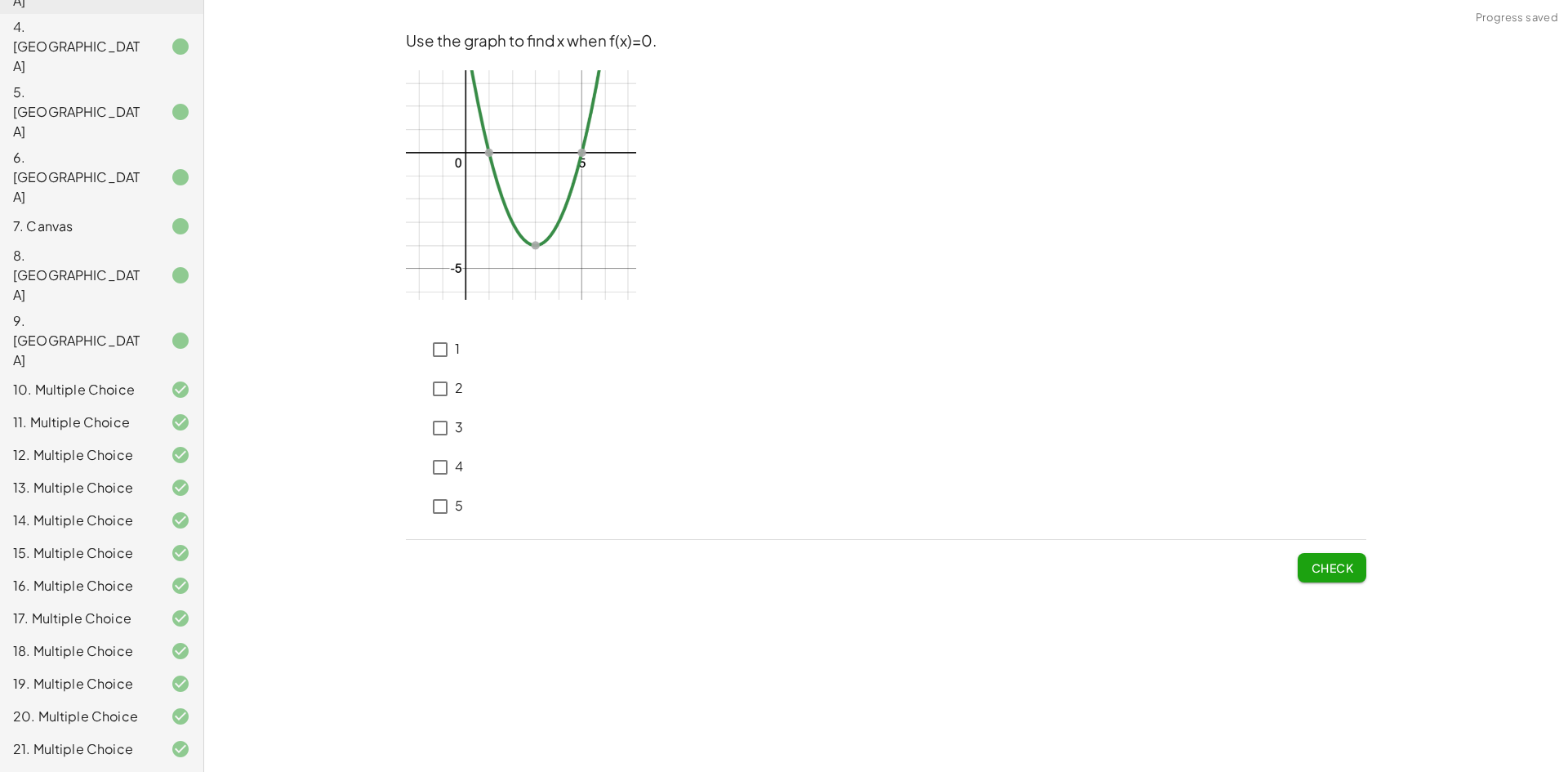
click at [584, 633] on div "You will evaluate functions for a given x value and will find x for a given f(x…" at bounding box center [886, 386] width 1364 height 772
click at [1327, 574] on span "Check" at bounding box center [1331, 568] width 42 height 15
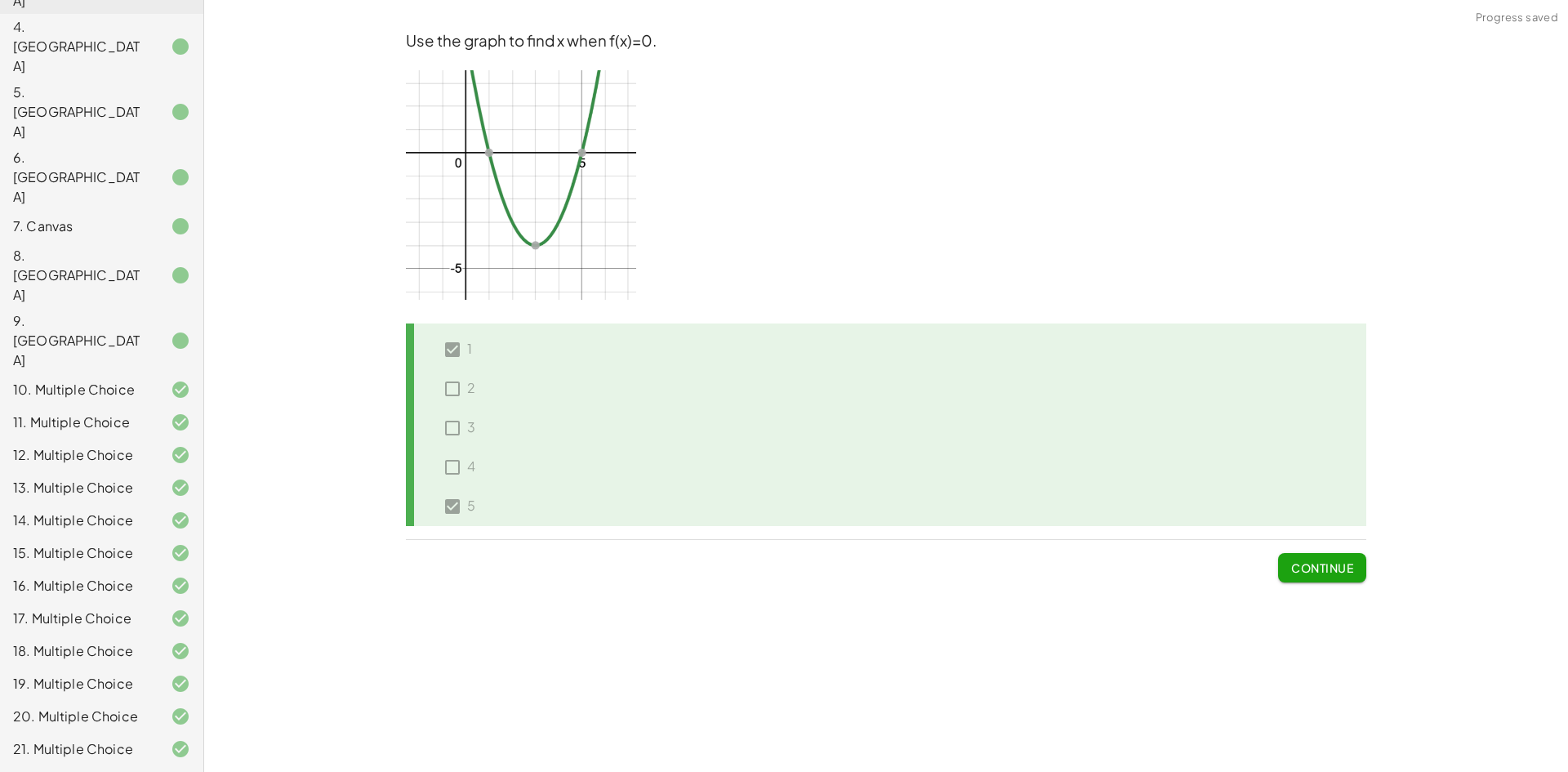
click at [1322, 573] on span "Continue" at bounding box center [1322, 568] width 62 height 15
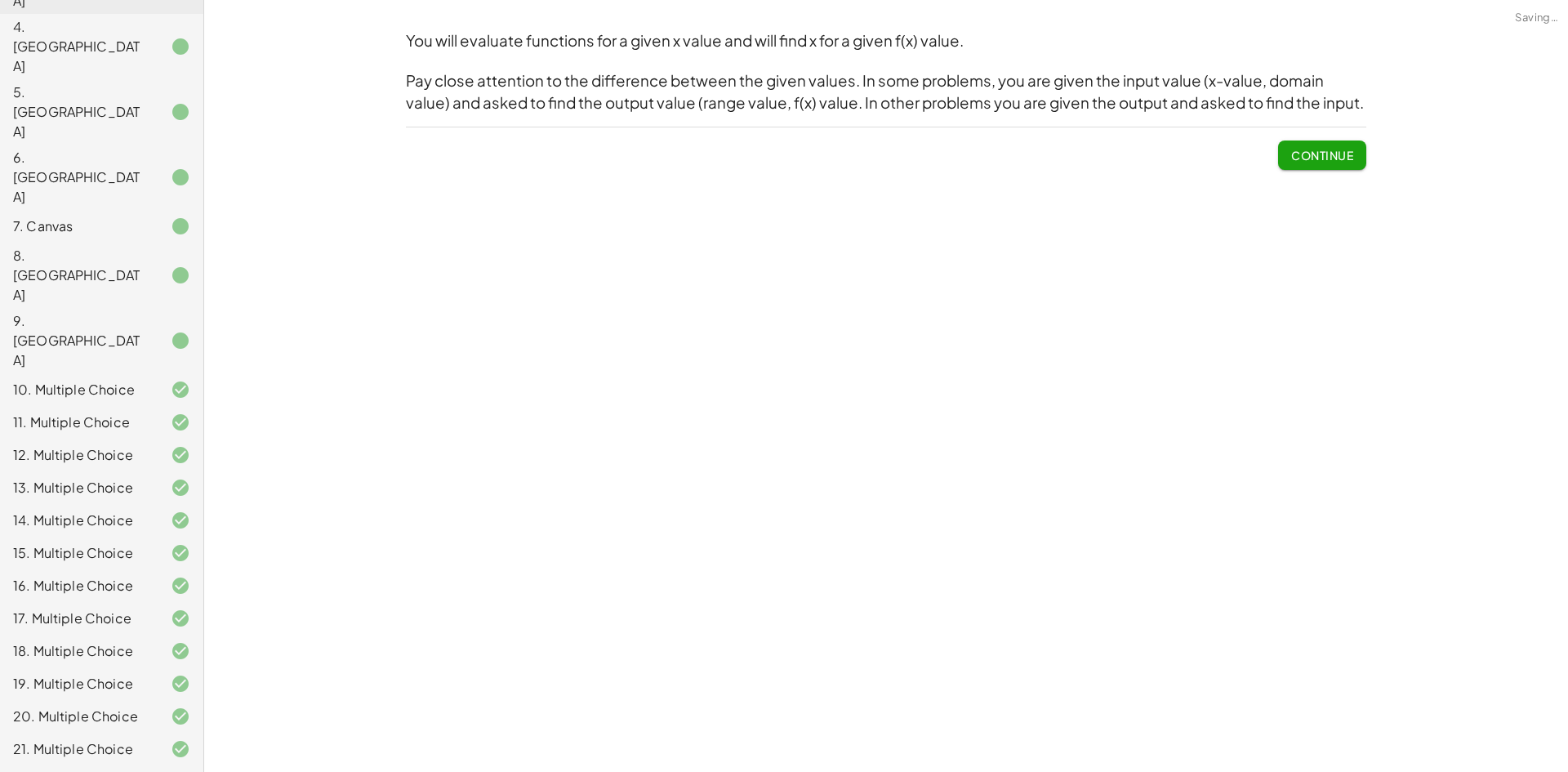
click at [1339, 164] on button "Continue" at bounding box center [1322, 154] width 88 height 29
